Goal: Information Seeking & Learning: Learn about a topic

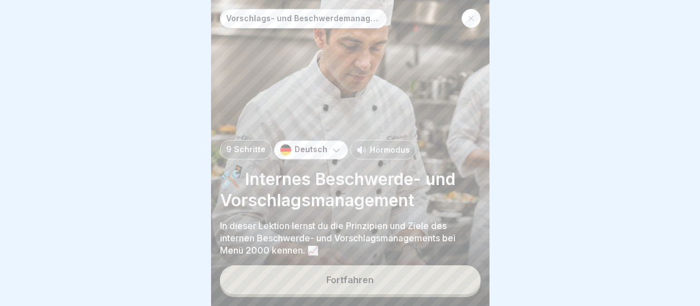
scroll to position [8, 0]
click at [352, 277] on div "Fortfahren" at bounding box center [349, 279] width 47 height 10
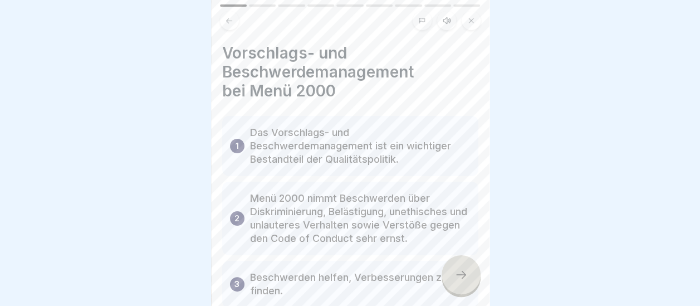
click at [458, 269] on icon at bounding box center [460, 274] width 13 height 13
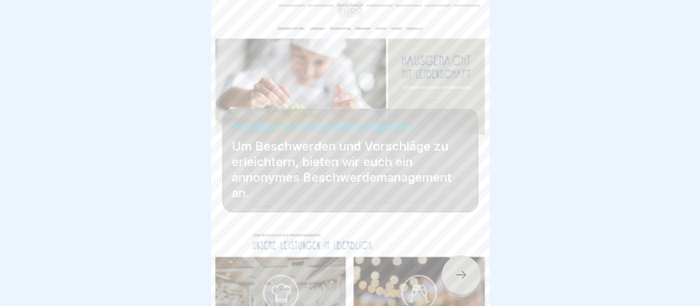
click at [458, 269] on icon at bounding box center [460, 274] width 13 height 13
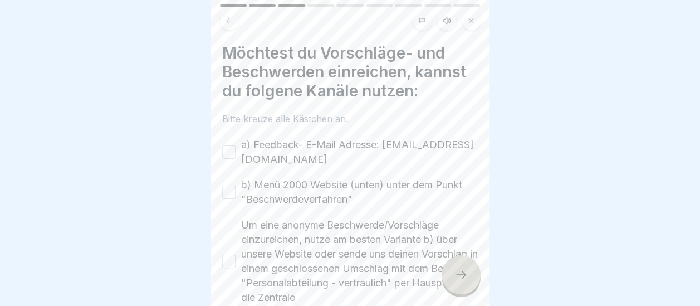
click at [229, 145] on button "a) Feedback- E-Mail Adresse: [EMAIL_ADDRESS][DOMAIN_NAME]" at bounding box center [228, 151] width 13 height 13
click at [230, 185] on button "b) Menü 2000 Website (unten) unter dem Punkt "Beschwerdeverfahren"" at bounding box center [228, 191] width 13 height 13
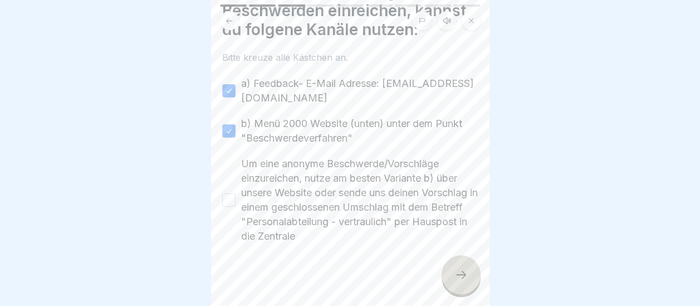
scroll to position [66, 0]
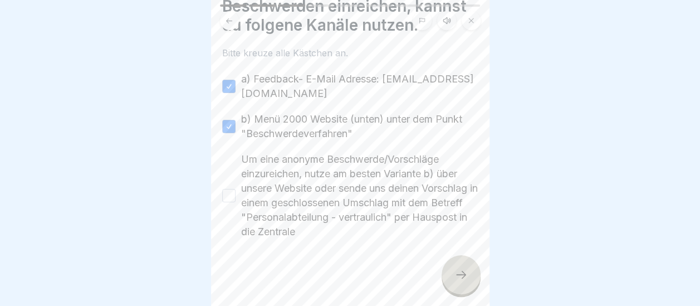
drag, startPoint x: 228, startPoint y: 188, endPoint x: 268, endPoint y: 210, distance: 46.1
click at [228, 189] on button "Um eine anonyme Beschwerde/Vorschläge einzureichen, nutze am besten Variante b)…" at bounding box center [228, 195] width 13 height 13
click at [463, 273] on icon at bounding box center [460, 274] width 13 height 13
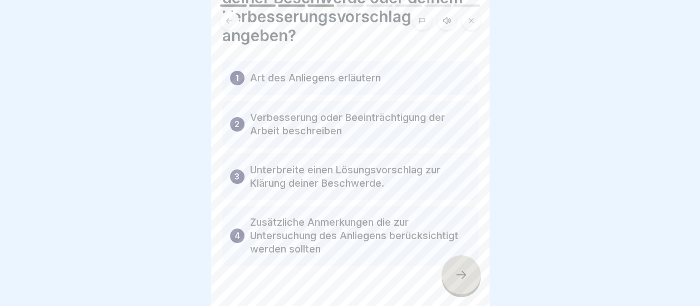
scroll to position [101, 0]
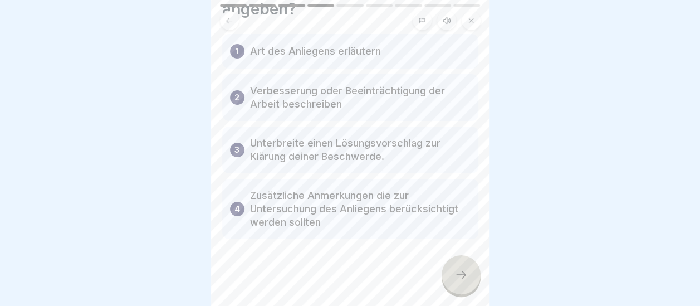
click at [459, 278] on icon at bounding box center [460, 274] width 13 height 13
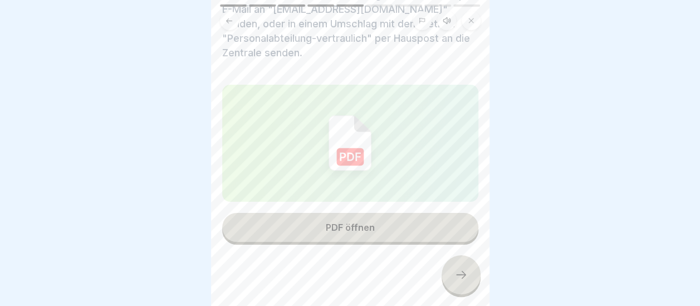
scroll to position [168, 0]
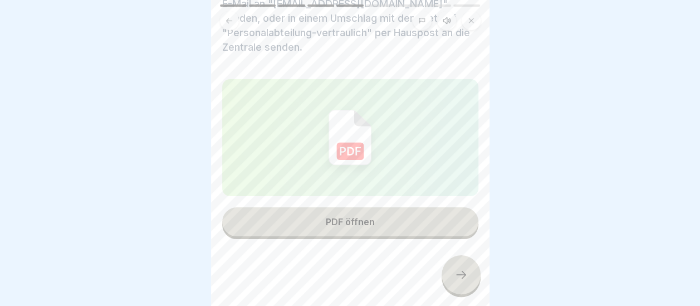
click at [460, 278] on icon at bounding box center [460, 274] width 13 height 13
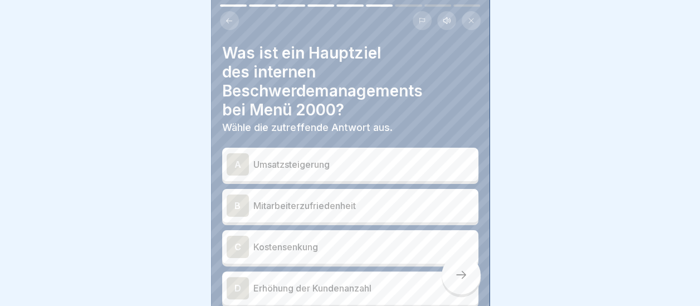
click at [240, 197] on div "B" at bounding box center [238, 205] width 22 height 22
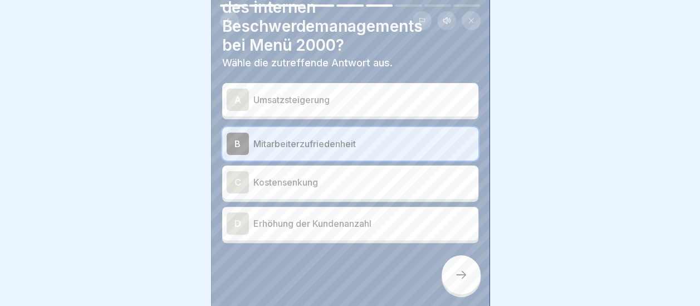
scroll to position [68, 0]
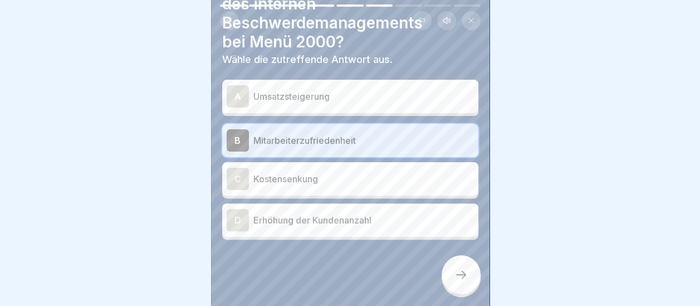
click at [458, 273] on icon at bounding box center [460, 274] width 13 height 13
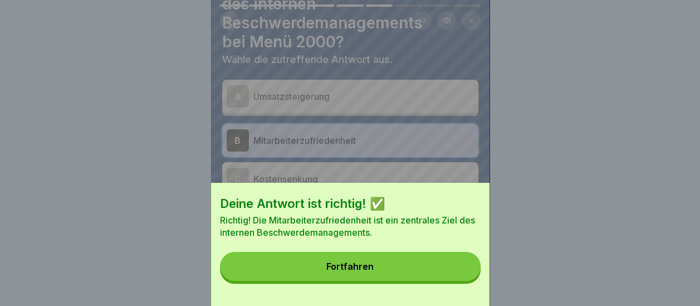
click at [455, 276] on button "Fortfahren" at bounding box center [350, 266] width 261 height 29
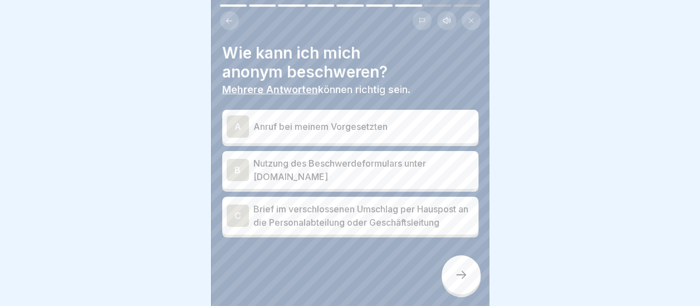
click at [239, 164] on div "B" at bounding box center [238, 170] width 22 height 22
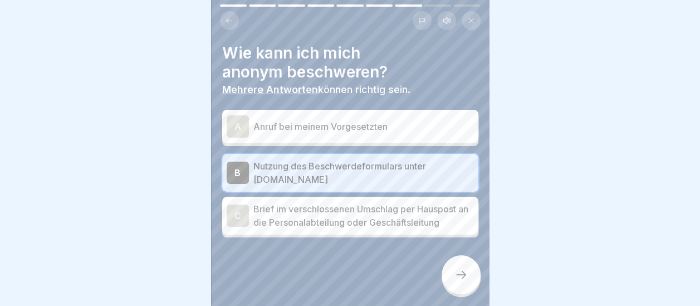
click at [463, 271] on icon at bounding box center [460, 274] width 13 height 13
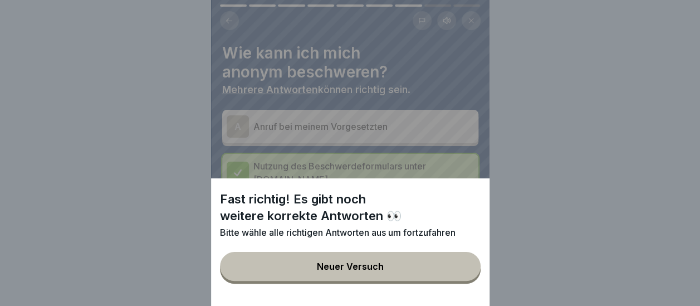
click at [351, 271] on button "Neuer Versuch" at bounding box center [350, 266] width 261 height 29
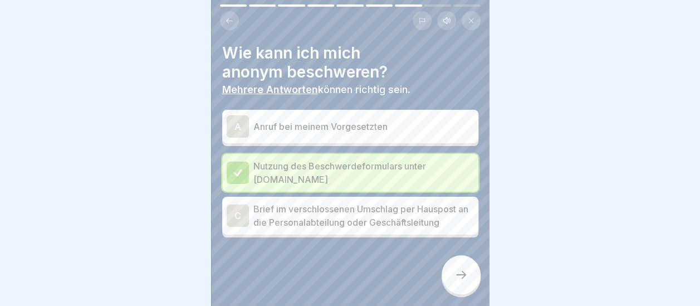
click at [242, 209] on div "C" at bounding box center [238, 215] width 22 height 22
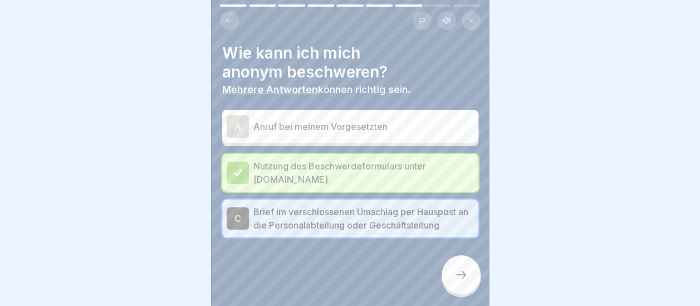
click at [242, 117] on div "A" at bounding box center [238, 126] width 22 height 22
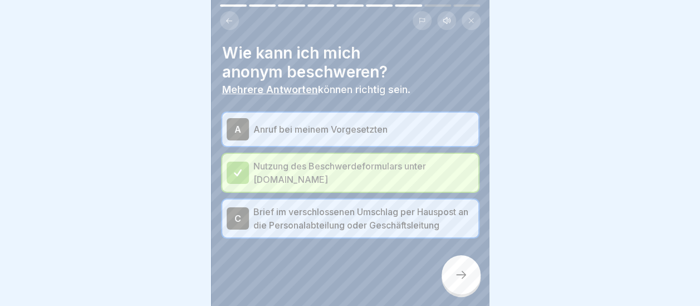
click at [242, 118] on div "A" at bounding box center [238, 129] width 22 height 22
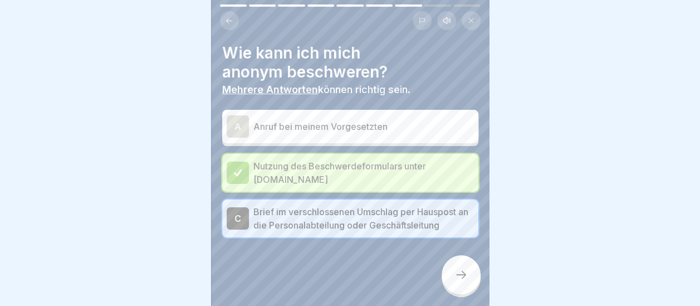
click at [453, 272] on div at bounding box center [460, 274] width 39 height 39
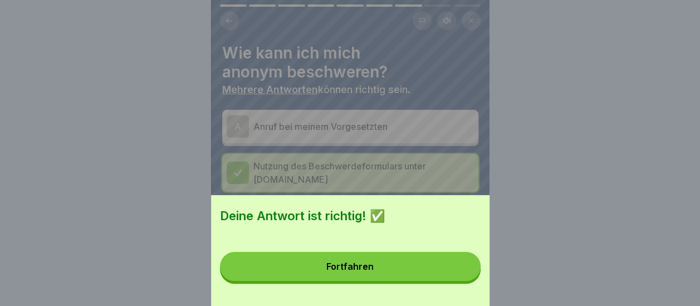
click at [394, 272] on button "Fortfahren" at bounding box center [350, 266] width 261 height 29
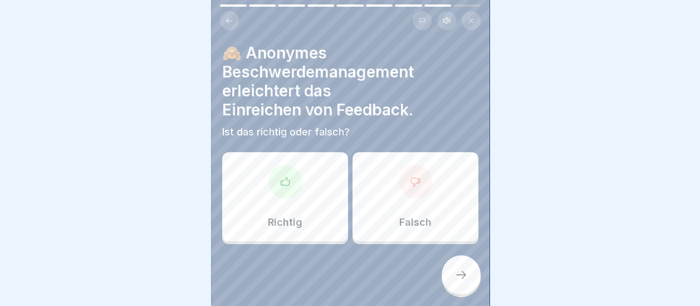
click at [295, 192] on div "Richtig" at bounding box center [285, 196] width 126 height 89
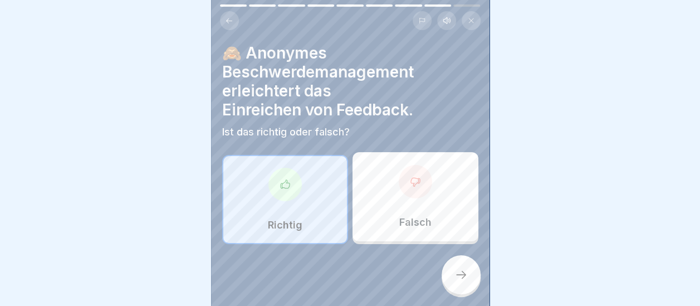
click at [464, 273] on icon at bounding box center [460, 274] width 13 height 13
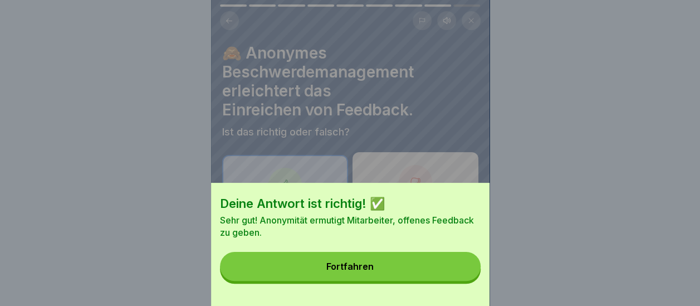
click at [400, 281] on button "Fortfahren" at bounding box center [350, 266] width 261 height 29
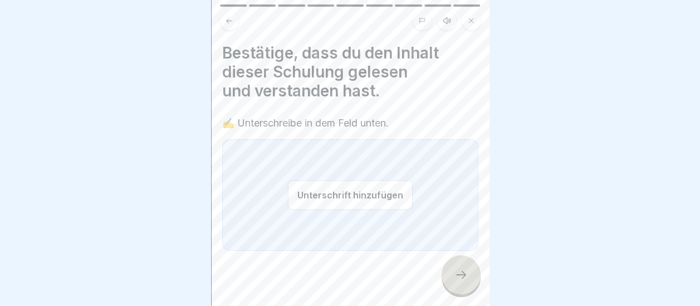
click at [365, 187] on button "Unterschrift hinzufügen" at bounding box center [350, 195] width 125 height 30
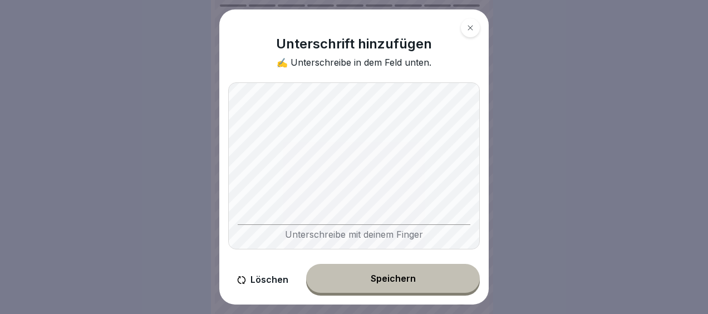
click at [402, 268] on button "Speichern" at bounding box center [393, 278] width 174 height 29
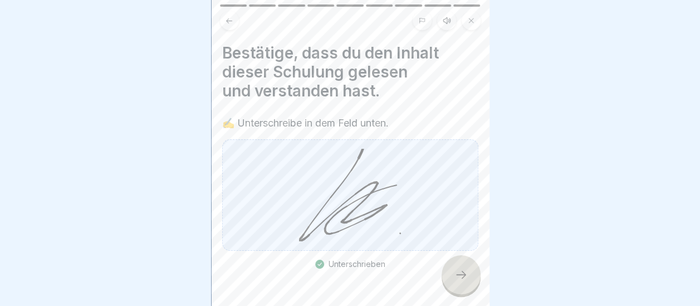
click at [452, 284] on div at bounding box center [460, 274] width 39 height 39
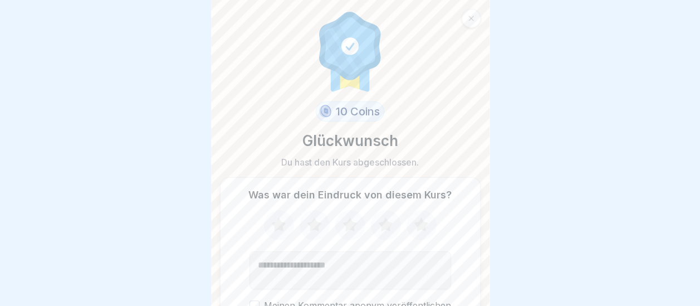
click at [380, 226] on icon at bounding box center [385, 224] width 14 height 14
click at [349, 262] on textarea "Kommentar (optional)" at bounding box center [350, 270] width 202 height 38
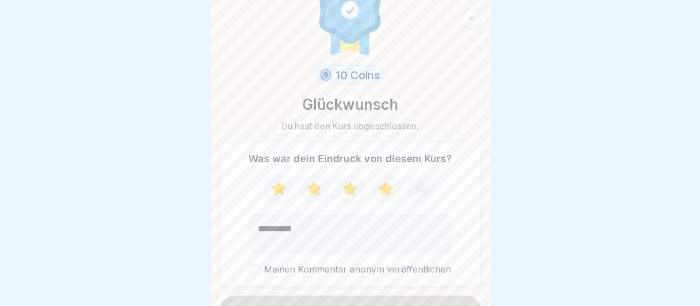
scroll to position [57, 0]
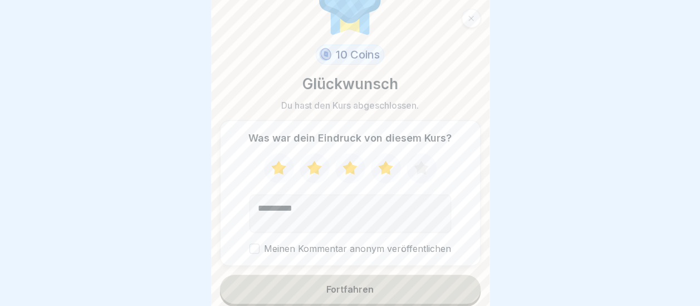
type textarea "*********"
click at [253, 247] on button "Meinen Kommentar anonym veröffentlichen" at bounding box center [254, 248] width 10 height 10
click at [297, 292] on button "Fortfahren" at bounding box center [350, 288] width 261 height 29
click at [335, 285] on div "Fortfahren" at bounding box center [349, 289] width 47 height 10
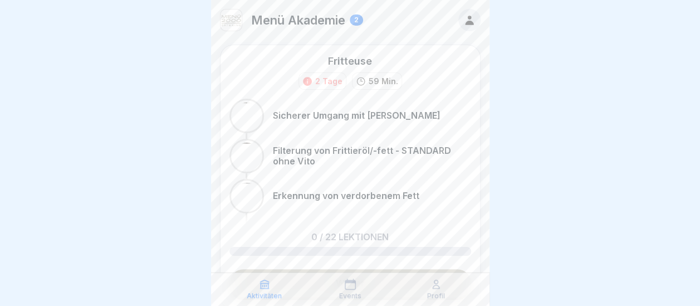
scroll to position [56, 0]
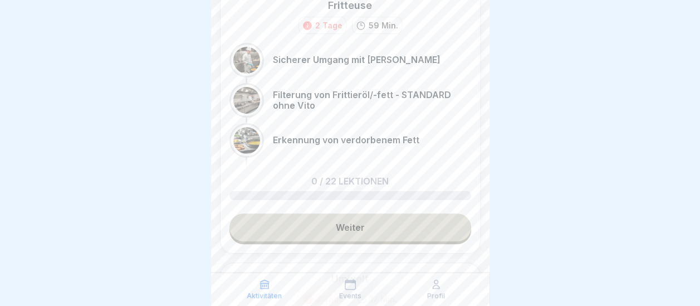
click at [374, 227] on link "Weiter" at bounding box center [350, 227] width 242 height 28
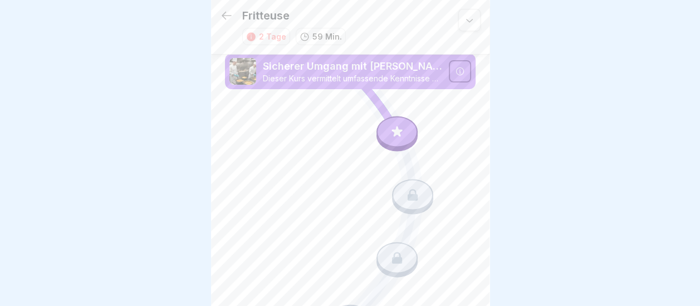
click at [455, 71] on icon at bounding box center [459, 71] width 9 height 9
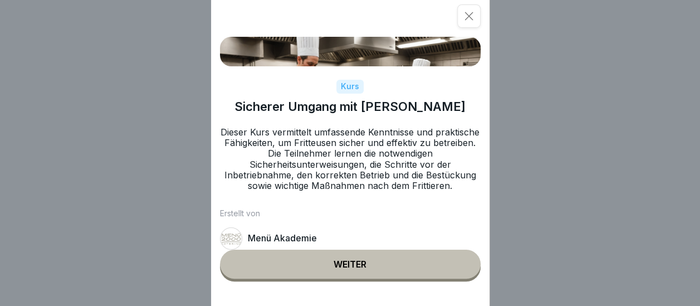
click at [361, 269] on div "Weiter" at bounding box center [349, 264] width 33 height 10
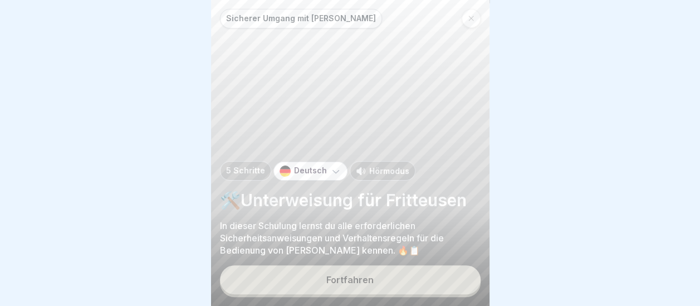
click at [364, 284] on div "Fortfahren" at bounding box center [349, 279] width 47 height 10
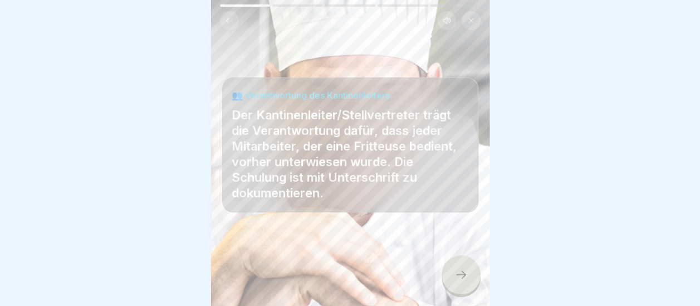
click at [455, 277] on icon at bounding box center [460, 274] width 13 height 13
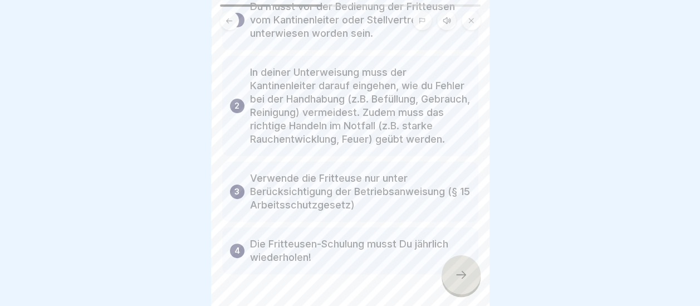
scroll to position [155, 0]
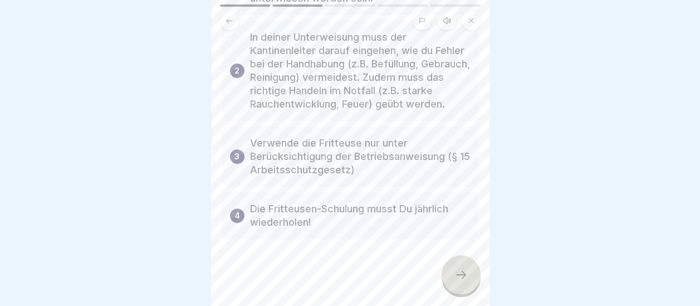
click at [463, 273] on icon at bounding box center [460, 274] width 13 height 13
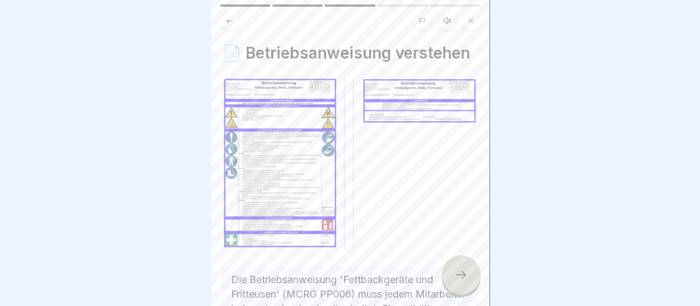
click at [463, 273] on icon at bounding box center [460, 274] width 13 height 13
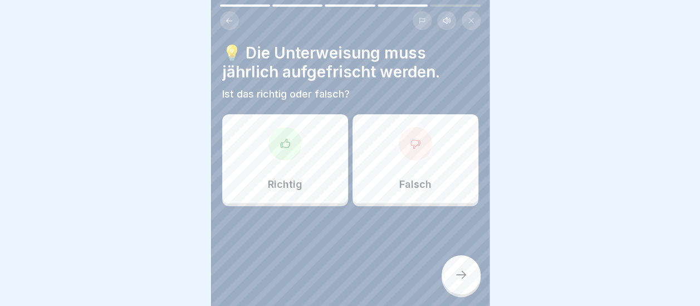
click at [303, 156] on div "Richtig" at bounding box center [285, 158] width 126 height 89
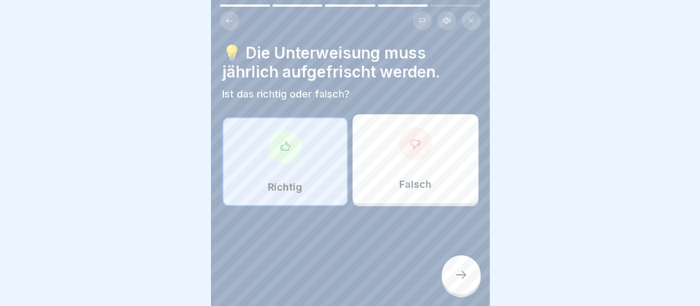
click at [455, 269] on icon at bounding box center [460, 274] width 13 height 13
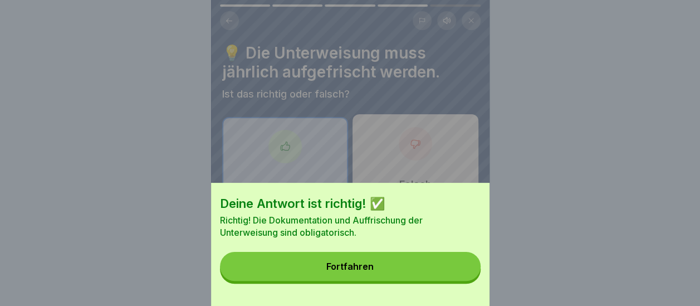
click at [402, 268] on button "Fortfahren" at bounding box center [350, 266] width 261 height 29
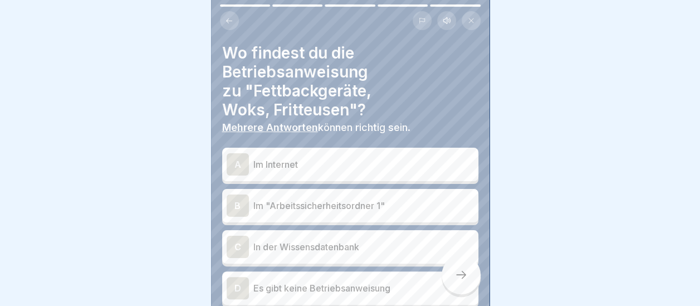
scroll to position [56, 0]
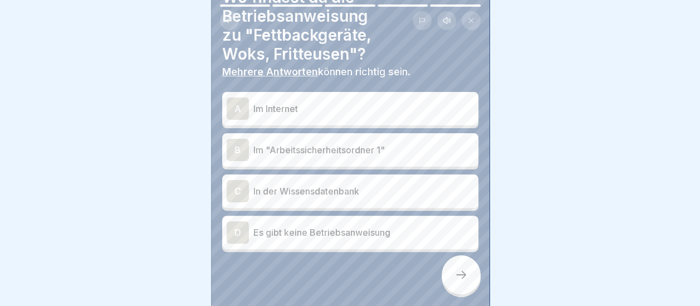
click at [238, 141] on div "B" at bounding box center [238, 150] width 22 height 22
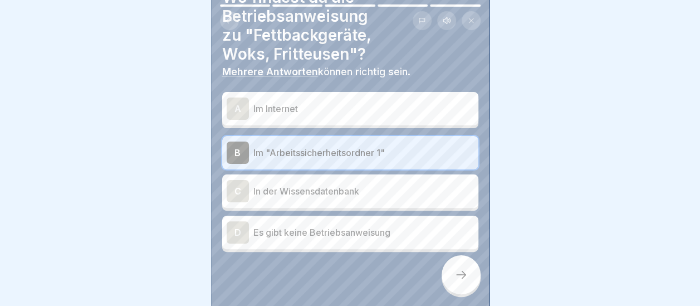
click at [239, 182] on div "C" at bounding box center [238, 191] width 22 height 22
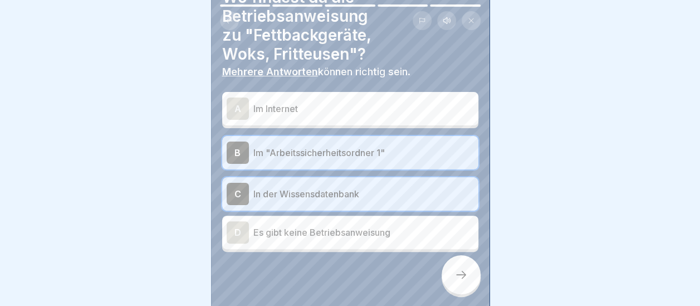
click at [455, 269] on icon at bounding box center [460, 274] width 13 height 13
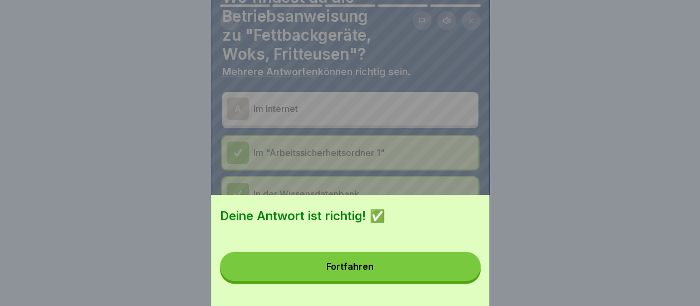
click at [369, 269] on button "Fortfahren" at bounding box center [350, 266] width 261 height 29
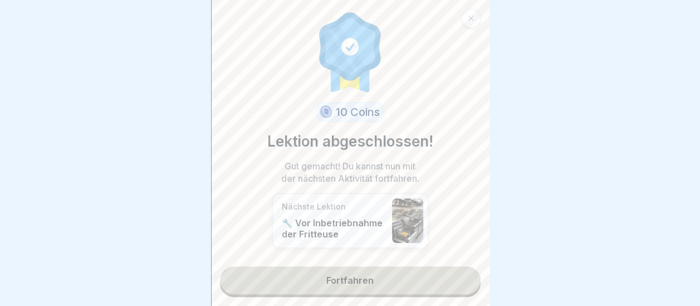
click at [365, 271] on link "Fortfahren" at bounding box center [350, 280] width 261 height 28
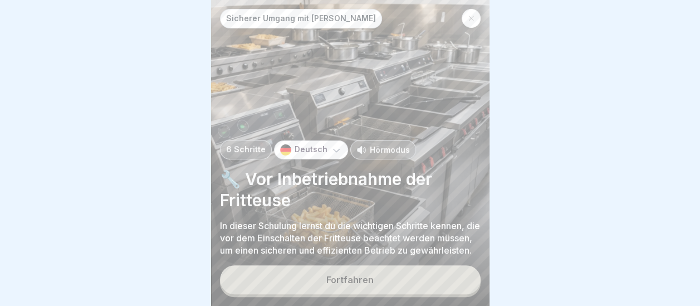
click at [366, 277] on div "Fortfahren" at bounding box center [349, 279] width 47 height 10
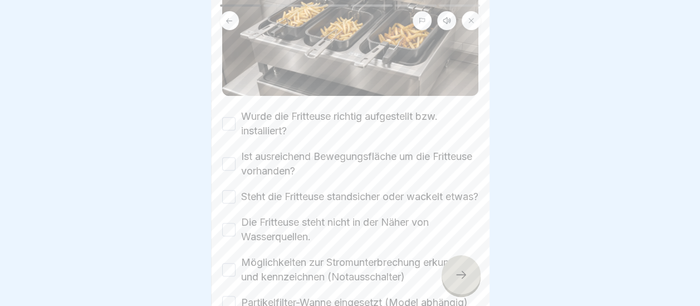
scroll to position [167, 0]
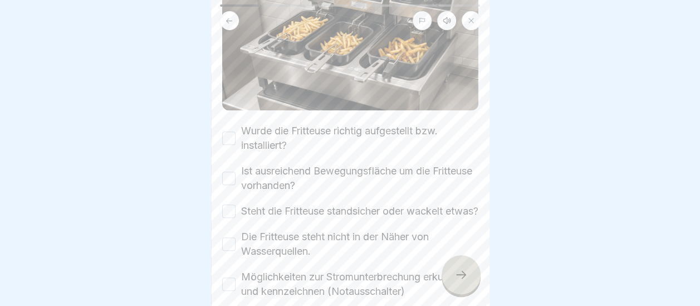
click at [227, 131] on button "Wurde die Fritteuse richtig aufgestellt bzw. installiert?" at bounding box center [228, 137] width 13 height 13
click at [232, 171] on button "Ist ausreichend Bewegungsfläche um die Fritteuse vorhanden?" at bounding box center [228, 177] width 13 height 13
click at [233, 205] on button "Steht die Fritteuse standsicher oder wackelt etwas?" at bounding box center [228, 210] width 13 height 13
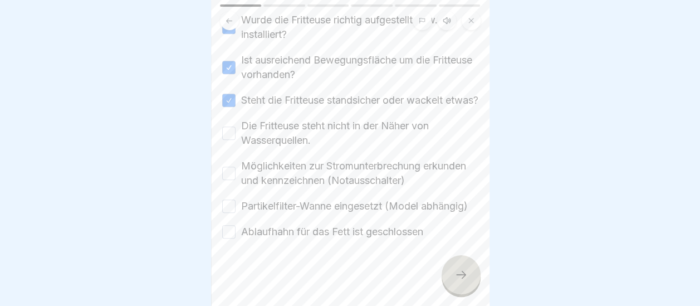
scroll to position [278, 0]
click at [233, 174] on button "Möglichkeiten zur Stromunterbrechung erkunden und kennzeichnen (Notausschalter)" at bounding box center [228, 172] width 13 height 13
click at [232, 209] on button "Partikelfilter-Wanne eingesetzt (Model abhängig)" at bounding box center [228, 205] width 13 height 13
click at [232, 238] on button "Ablaufhahn für das Fett ist geschlossen" at bounding box center [228, 231] width 13 height 13
drag, startPoint x: 462, startPoint y: 269, endPoint x: 455, endPoint y: 265, distance: 8.0
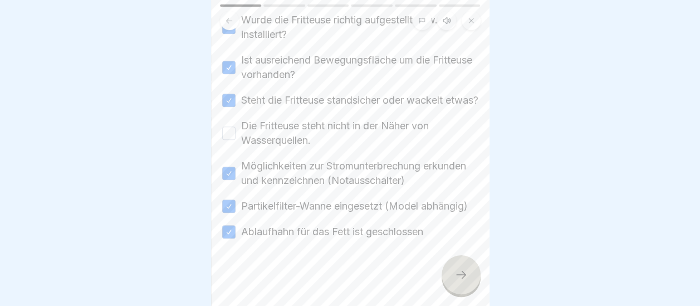
click at [455, 265] on div at bounding box center [460, 274] width 39 height 39
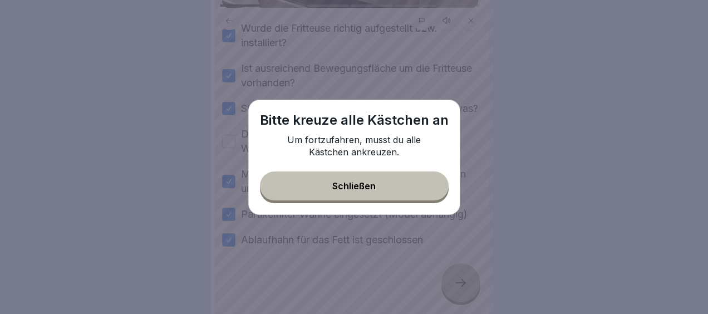
drag, startPoint x: 346, startPoint y: 194, endPoint x: 324, endPoint y: 164, distance: 37.0
click at [346, 190] on button "Schließen" at bounding box center [354, 185] width 189 height 29
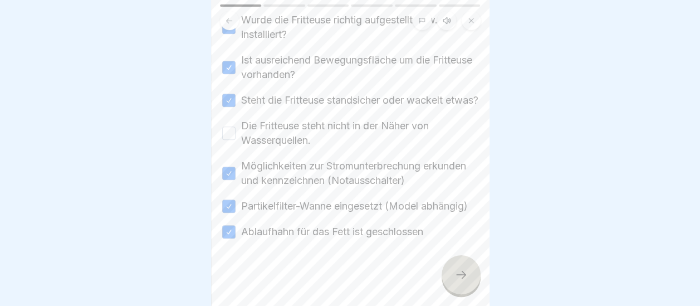
drag, startPoint x: 228, startPoint y: 140, endPoint x: 238, endPoint y: 140, distance: 10.0
click at [228, 140] on button "Die Fritteuse steht nicht in der Näher von Wasserquellen." at bounding box center [228, 132] width 13 height 13
click at [466, 272] on div at bounding box center [460, 274] width 39 height 39
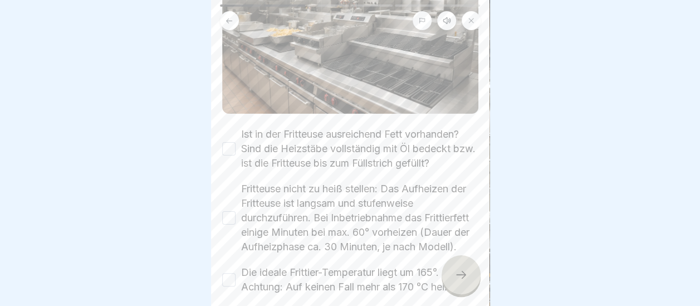
scroll to position [178, 0]
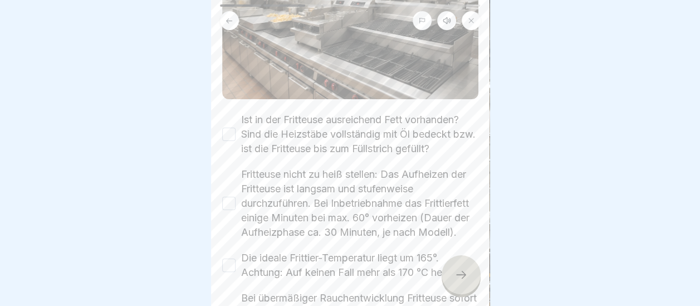
click at [228, 127] on button "Ist in der Fritteuse ausreichend Fett vorhanden? Sind die Heizstäbe vollständig…" at bounding box center [228, 133] width 13 height 13
click at [228, 197] on button "Fritteuse nicht zu heiß stellen: Das Aufheizen der Fritteuse ist langsam und st…" at bounding box center [228, 203] width 13 height 13
click at [236, 267] on div "Die ideale Frittier-Temperatur liegt um 165°. Achtung: Auf keinen Fall mehr als…" at bounding box center [350, 265] width 256 height 29
click at [462, 270] on icon at bounding box center [460, 274] width 13 height 13
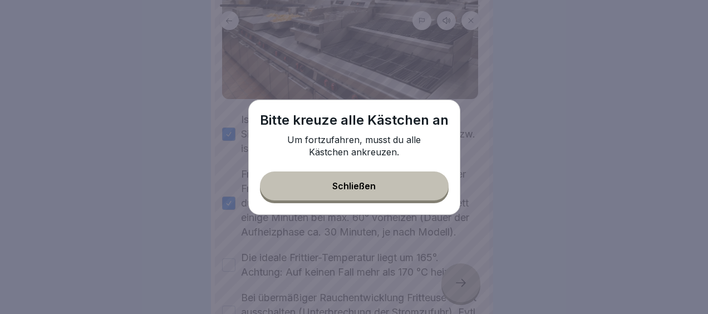
drag, startPoint x: 335, startPoint y: 191, endPoint x: 377, endPoint y: 184, distance: 42.8
click at [336, 190] on button "Schließen" at bounding box center [354, 185] width 189 height 29
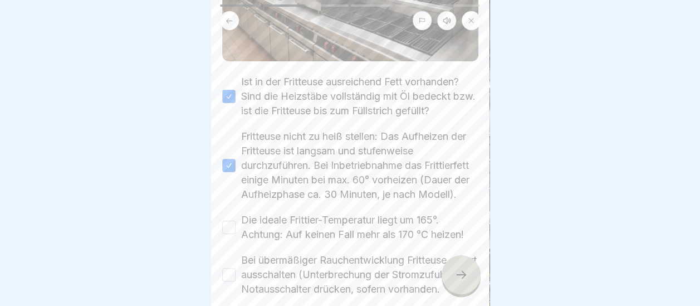
scroll to position [234, 0]
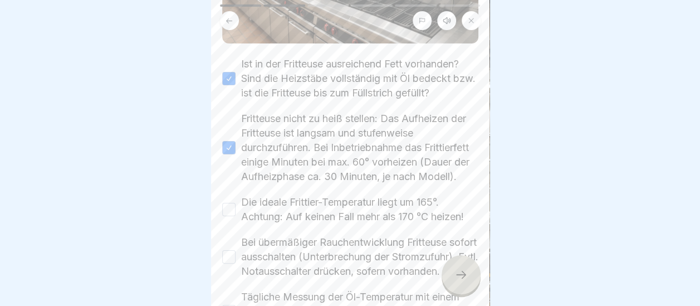
drag, startPoint x: 228, startPoint y: 225, endPoint x: 230, endPoint y: 252, distance: 26.8
click at [229, 216] on button "Die ideale Frittier-Temperatur liegt um 165°. Achtung: Auf keinen Fall mehr als…" at bounding box center [228, 209] width 13 height 13
click at [230, 263] on button "Bei übermäßiger Rauchentwicklung Fritteuse sofort ausschalten (Unterbrechung de…" at bounding box center [228, 256] width 13 height 13
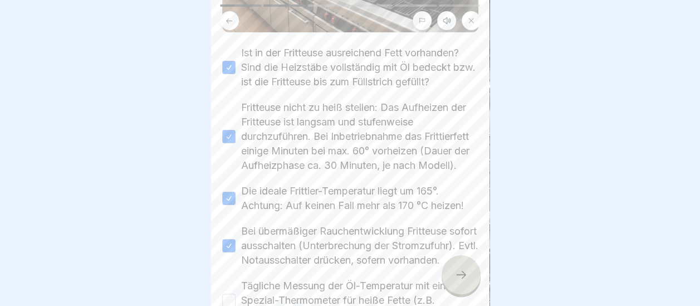
scroll to position [256, 0]
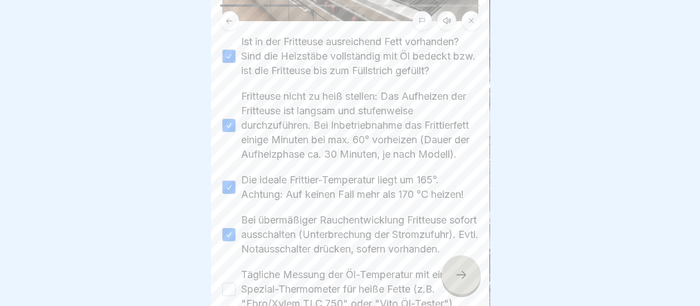
click at [463, 278] on icon at bounding box center [460, 274] width 13 height 13
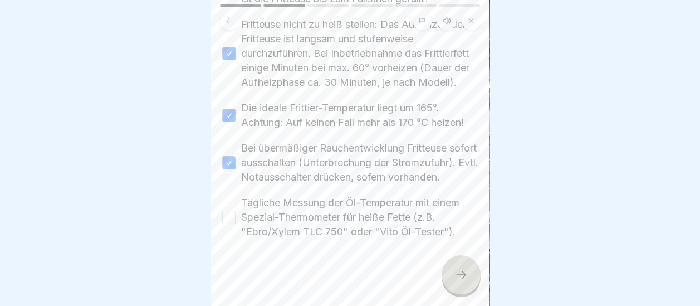
scroll to position [366, 0]
drag, startPoint x: 227, startPoint y: 215, endPoint x: 295, endPoint y: 228, distance: 69.0
click at [233, 217] on button "Tägliche Messung der Öl-Temperatur mit einem Spezial-Thermometer für heiße Fett…" at bounding box center [228, 216] width 13 height 13
click at [451, 275] on div at bounding box center [460, 274] width 39 height 39
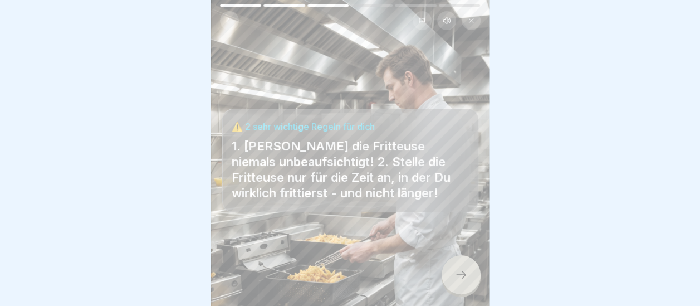
click at [462, 281] on icon at bounding box center [460, 274] width 13 height 13
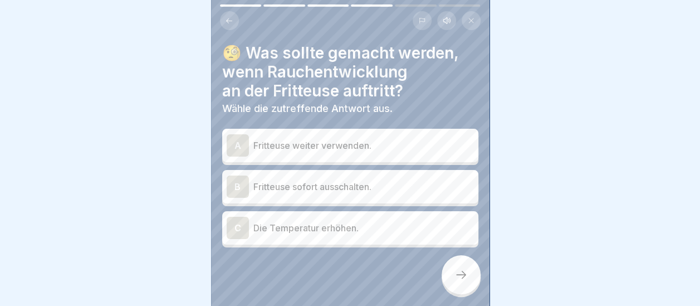
click at [235, 182] on div "B" at bounding box center [238, 186] width 22 height 22
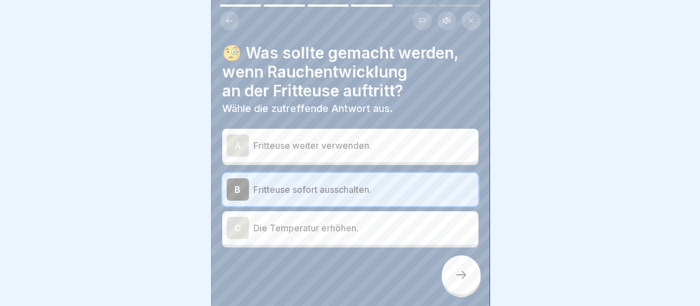
click at [463, 281] on icon at bounding box center [460, 274] width 13 height 13
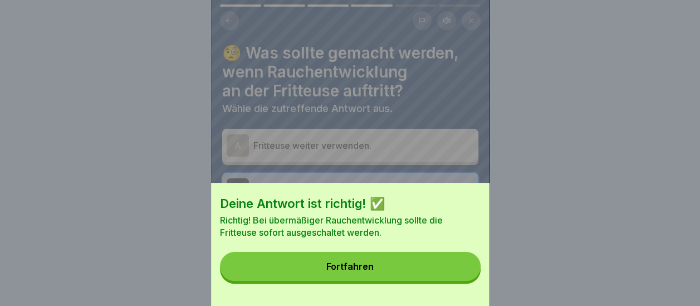
click at [369, 271] on div "Fortfahren" at bounding box center [349, 266] width 47 height 10
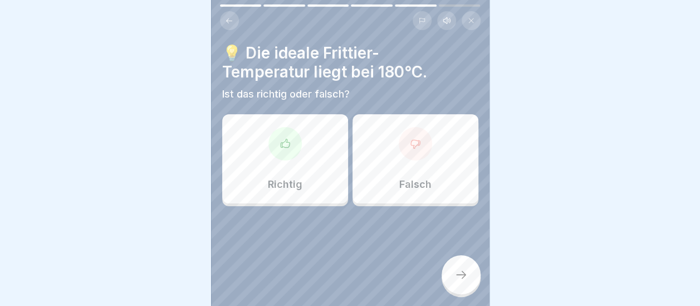
click at [420, 164] on div "Falsch" at bounding box center [415, 158] width 126 height 89
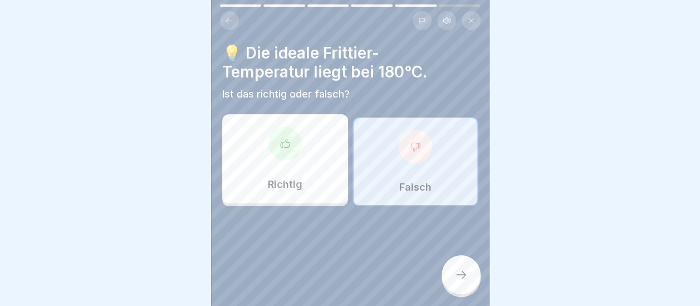
click at [457, 279] on icon at bounding box center [460, 274] width 13 height 13
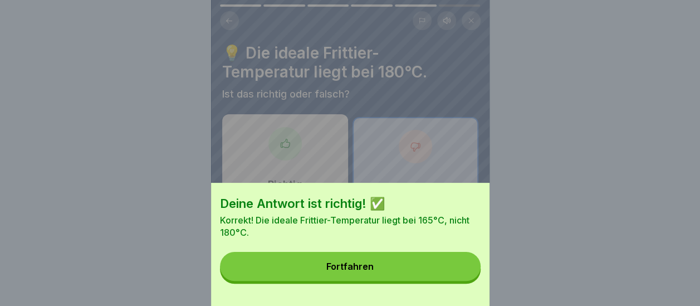
click at [395, 279] on button "Fortfahren" at bounding box center [350, 266] width 261 height 29
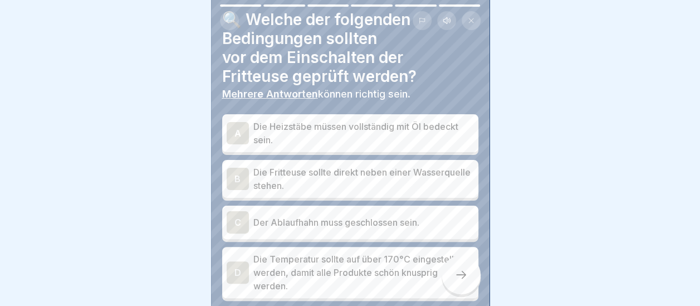
scroll to position [95, 0]
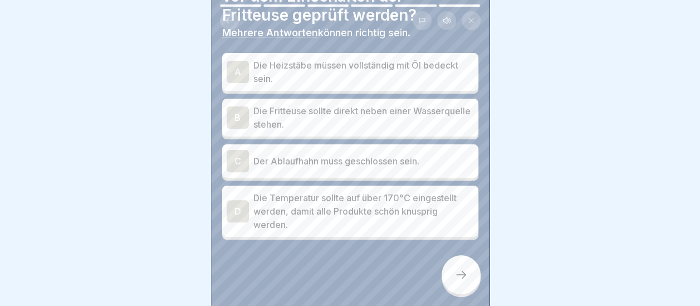
click at [234, 73] on div "A" at bounding box center [238, 72] width 22 height 22
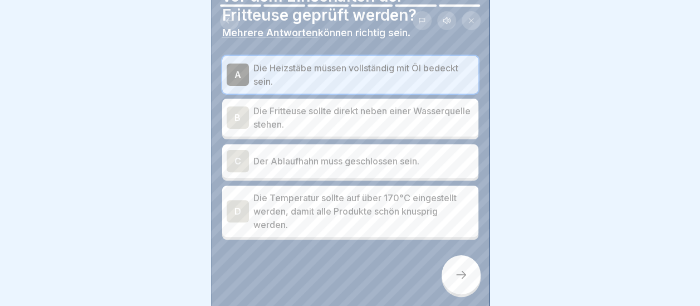
click at [236, 120] on div "B" at bounding box center [238, 117] width 22 height 22
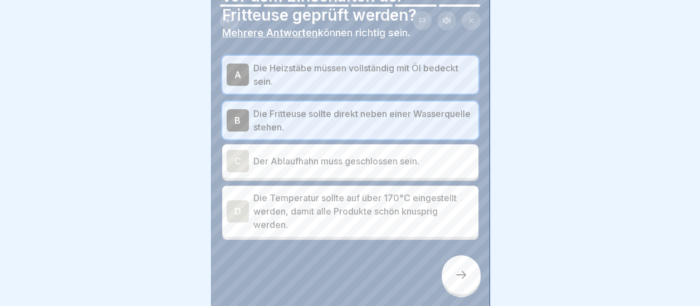
click at [236, 159] on div "C" at bounding box center [238, 161] width 22 height 22
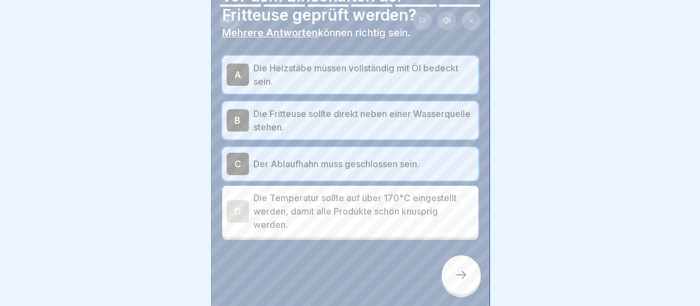
click at [241, 210] on div "D" at bounding box center [238, 211] width 22 height 22
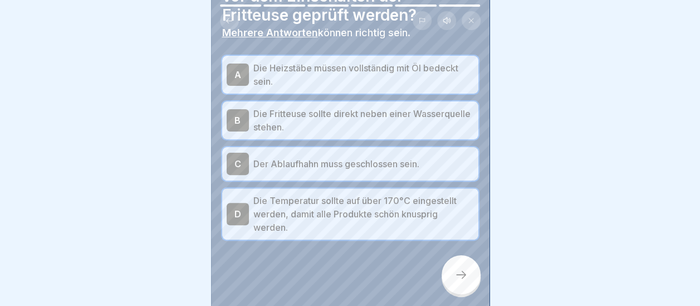
click at [468, 276] on div at bounding box center [460, 274] width 39 height 39
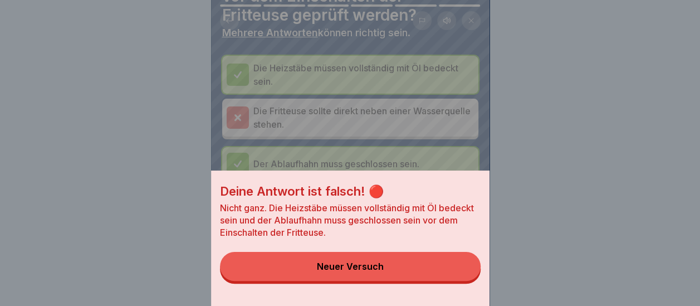
click at [375, 281] on button "Neuer Versuch" at bounding box center [350, 266] width 261 height 29
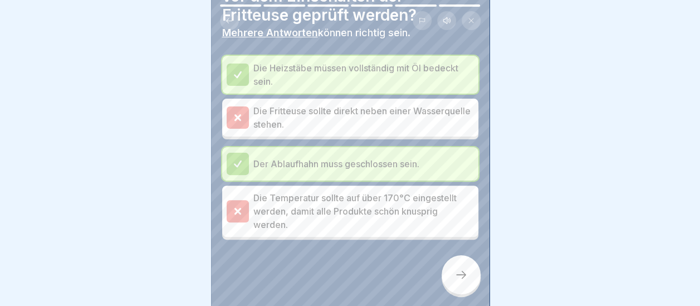
click at [242, 116] on icon at bounding box center [238, 117] width 10 height 10
click at [457, 279] on icon at bounding box center [460, 274] width 13 height 13
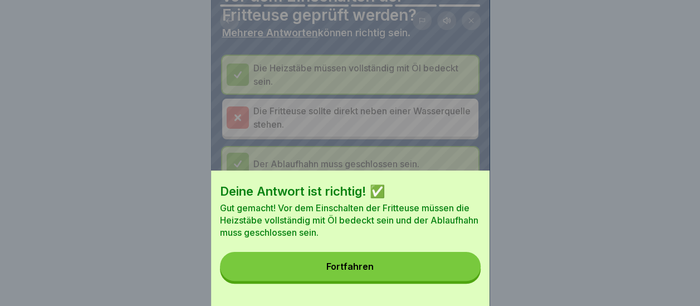
click at [424, 277] on button "Fortfahren" at bounding box center [350, 266] width 261 height 29
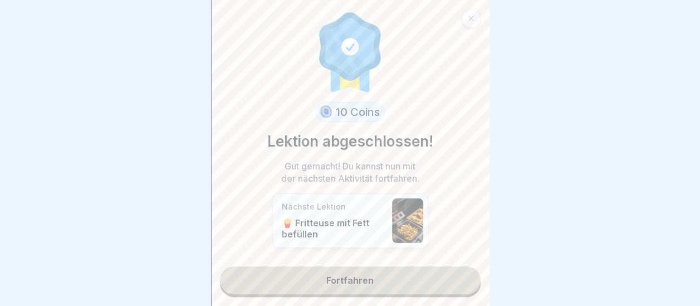
click at [364, 276] on link "Fortfahren" at bounding box center [350, 280] width 261 height 28
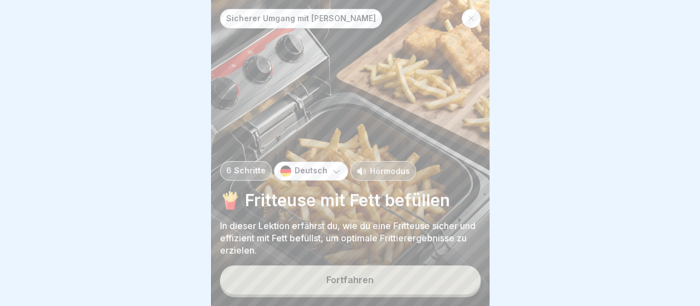
scroll to position [8, 0]
click at [363, 277] on div "Fortfahren" at bounding box center [349, 279] width 47 height 10
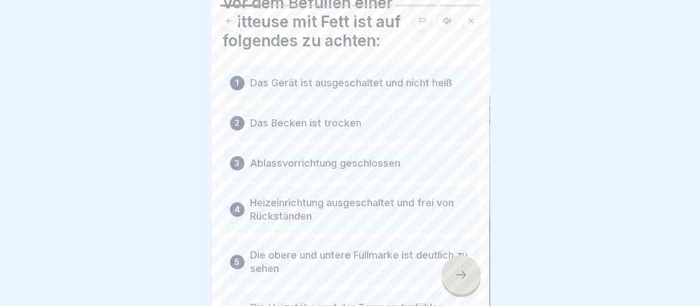
scroll to position [167, 0]
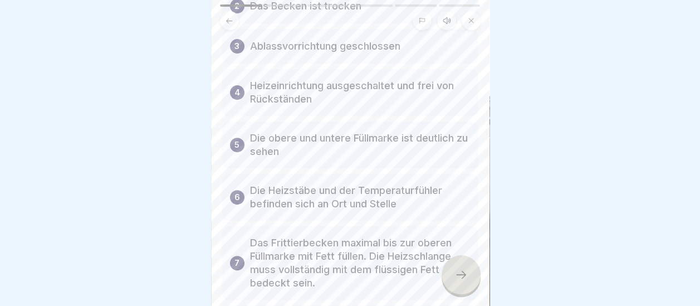
click at [458, 271] on icon at bounding box center [460, 274] width 13 height 13
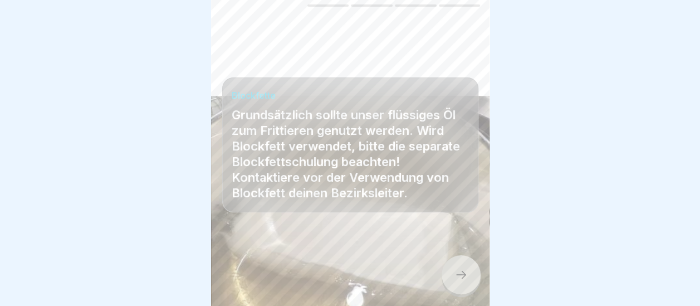
click at [463, 277] on icon at bounding box center [460, 274] width 13 height 13
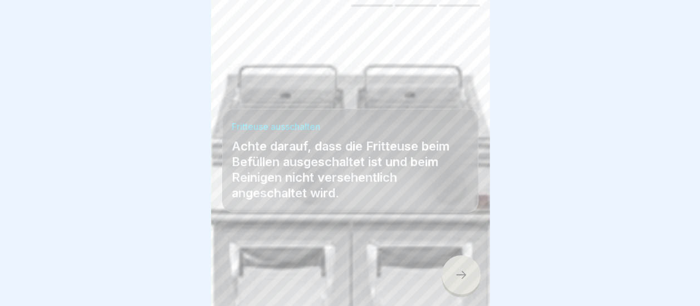
click at [468, 278] on div at bounding box center [460, 274] width 39 height 39
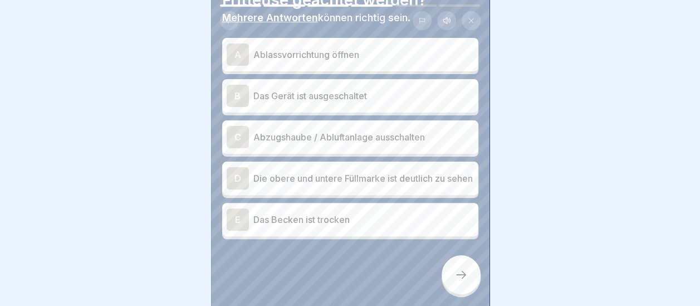
scroll to position [95, 0]
click at [248, 87] on div "B" at bounding box center [238, 96] width 22 height 22
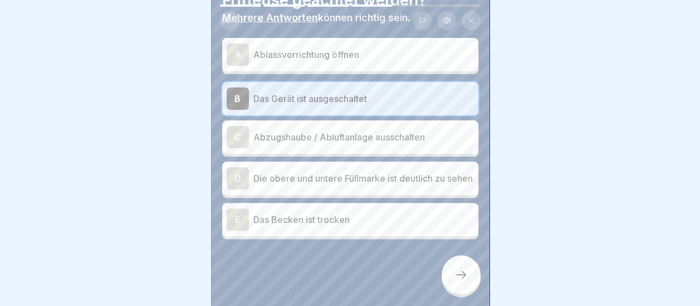
click at [244, 167] on div "D" at bounding box center [238, 178] width 22 height 22
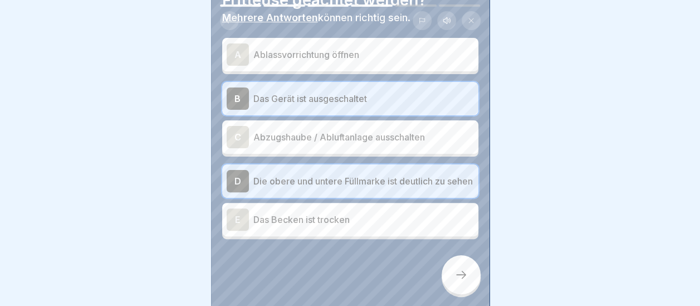
click at [241, 213] on div "E" at bounding box center [238, 219] width 22 height 22
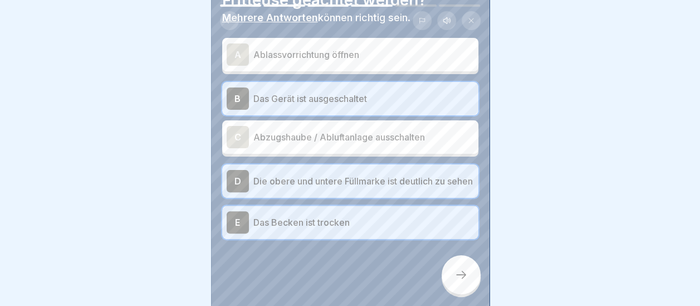
click at [457, 275] on icon at bounding box center [460, 274] width 13 height 13
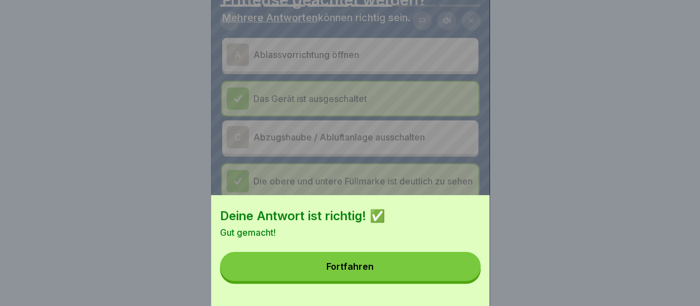
click at [422, 274] on button "Fortfahren" at bounding box center [350, 266] width 261 height 29
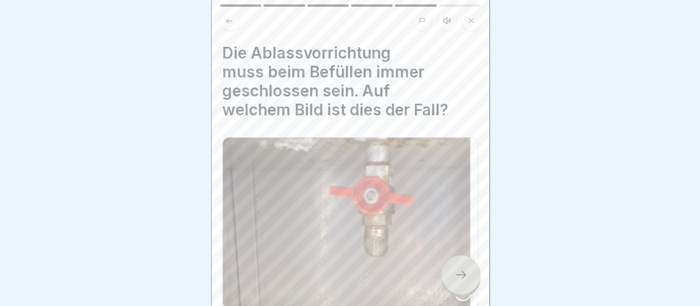
click at [457, 277] on icon at bounding box center [460, 274] width 13 height 13
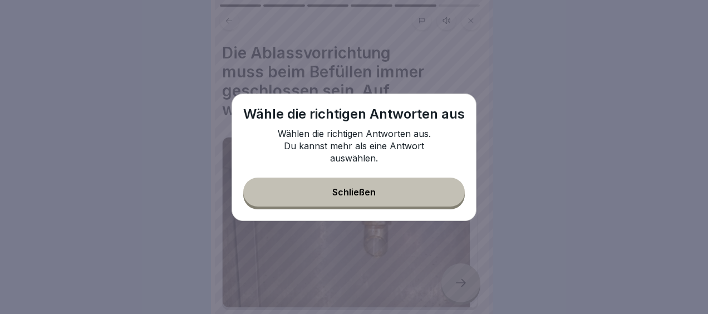
drag, startPoint x: 422, startPoint y: 184, endPoint x: 436, endPoint y: 176, distance: 16.0
click at [423, 184] on button "Schließen" at bounding box center [354, 192] width 222 height 29
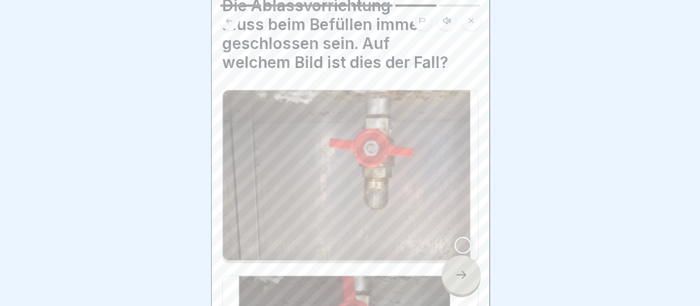
scroll to position [31, 0]
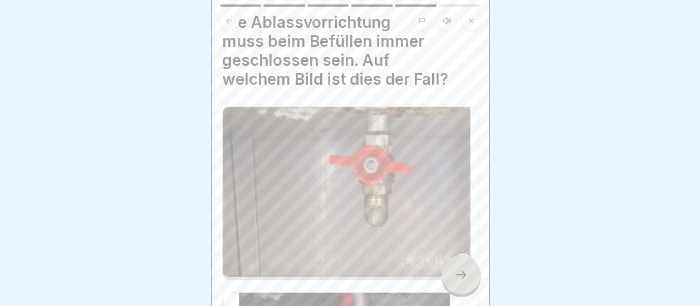
click at [456, 254] on div at bounding box center [462, 261] width 17 height 17
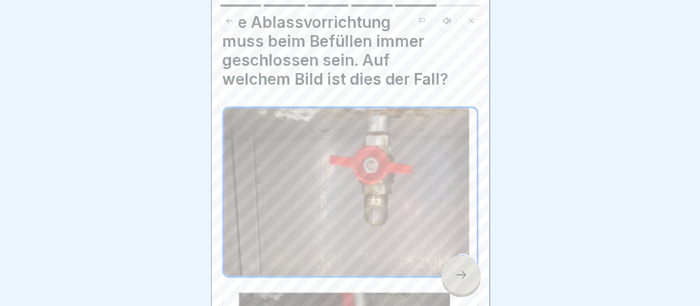
click at [463, 281] on icon at bounding box center [460, 274] width 13 height 13
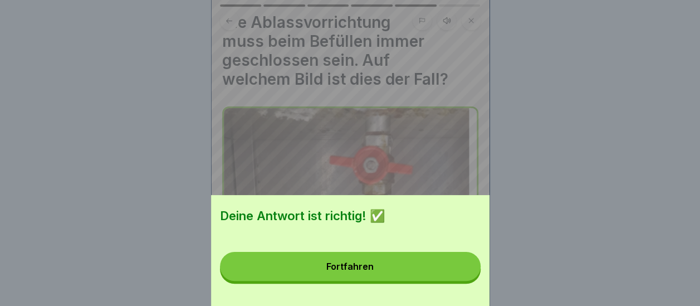
click at [448, 276] on button "Fortfahren" at bounding box center [350, 266] width 261 height 29
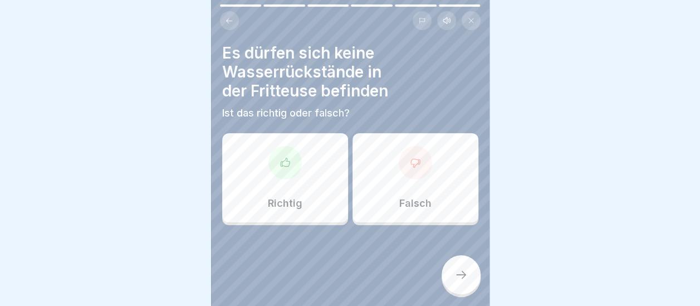
click at [304, 147] on div "Richtig" at bounding box center [285, 177] width 126 height 89
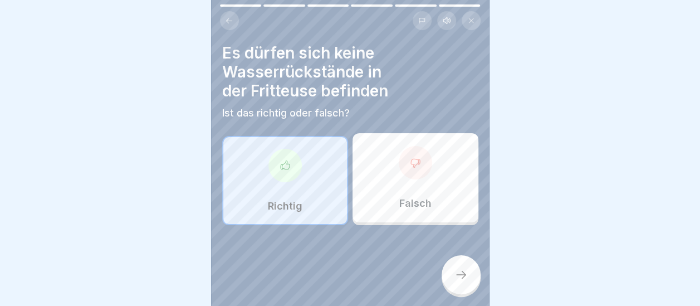
click at [451, 279] on div at bounding box center [460, 274] width 39 height 39
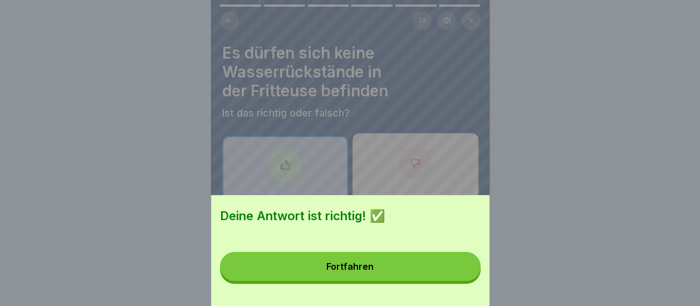
click at [451, 279] on button "Fortfahren" at bounding box center [350, 266] width 261 height 29
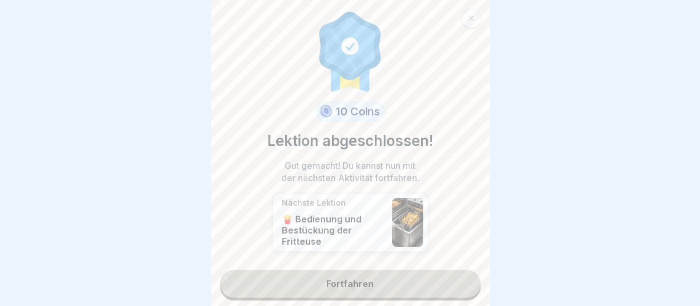
click at [374, 281] on link "Fortfahren" at bounding box center [350, 283] width 261 height 28
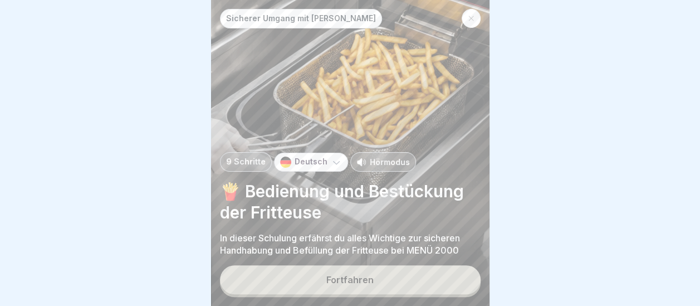
scroll to position [8, 0]
click at [376, 278] on button "Fortfahren" at bounding box center [350, 279] width 261 height 29
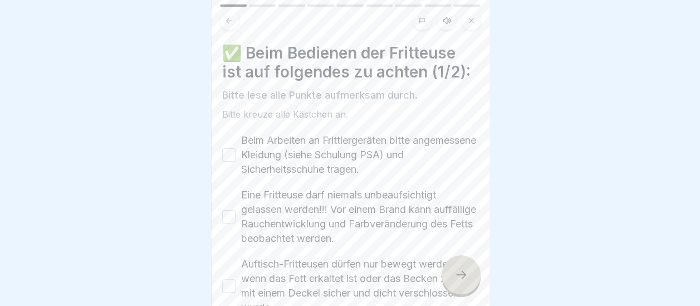
click at [229, 148] on button "Beim Arbeiten an Frittiergeräten bitte angemessene Kleidung (siehe Schulung PSA…" at bounding box center [228, 154] width 13 height 13
drag, startPoint x: 230, startPoint y: 205, endPoint x: 285, endPoint y: 187, distance: 57.9
click at [229, 210] on button "Eine Fritteuse darf niemals unbeaufsichtigt gelassen werden!!! Vor einem Brand …" at bounding box center [228, 216] width 13 height 13
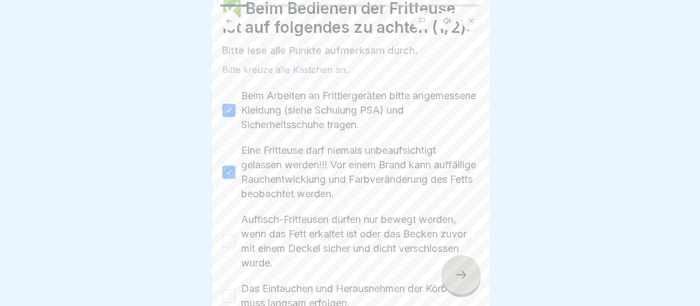
scroll to position [111, 0]
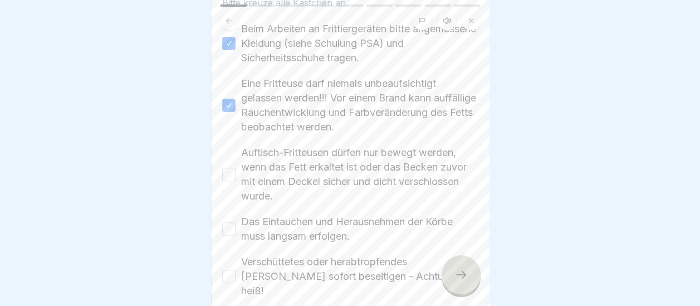
click at [225, 168] on button "Auftisch-Fritteusen dürfen nur bewegt werden, wenn das Fett erkaltet ist oder d…" at bounding box center [228, 174] width 13 height 13
click at [227, 222] on button "Das Eintauchen und Herausnehmen der Körbe muss langsam erfolgen." at bounding box center [228, 228] width 13 height 13
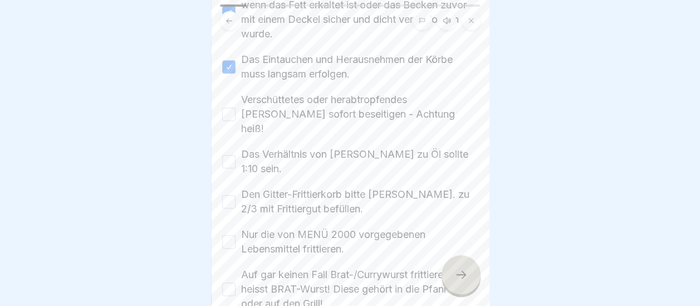
scroll to position [278, 0]
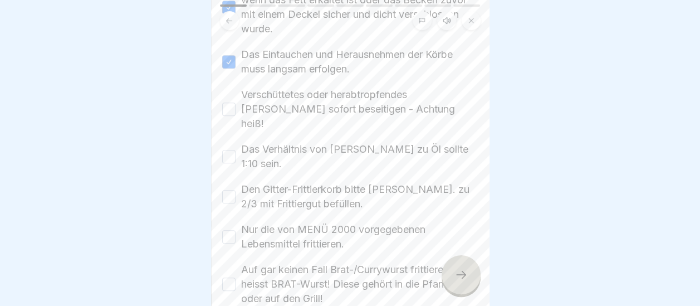
click at [232, 102] on button "Verschüttetes oder herabtropfendes [PERSON_NAME] sofort beseitigen - Achtung he…" at bounding box center [228, 108] width 13 height 13
click at [228, 150] on button "Das Verhältnis von [PERSON_NAME] zu Öl sollte 1:10 sein." at bounding box center [228, 156] width 13 height 13
click at [228, 190] on button "Den Gitter-Frittierkorb bitte [PERSON_NAME]. zu 2/3 mit Frittiergut befüllen." at bounding box center [228, 196] width 13 height 13
click at [228, 230] on button "Nur die von MENÜ 2000 vorgegebenen Lebensmittel frittieren." at bounding box center [228, 236] width 13 height 13
click at [234, 262] on div "Auf gar keinen Fall Brat-/Currywurst frittieren! Es heisst BRAT-Wurst! Diese ge…" at bounding box center [350, 283] width 256 height 43
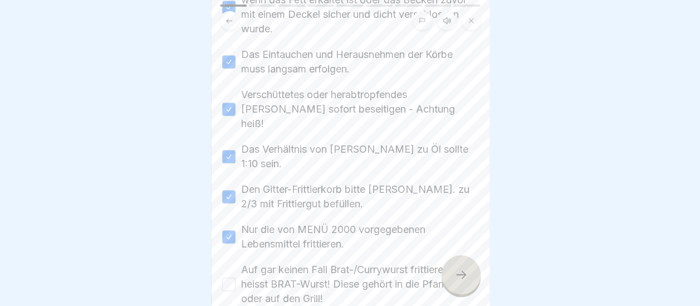
click at [237, 262] on div "Auf gar keinen Fall Brat-/Currywurst frittieren! Es heisst BRAT-Wurst! Diese ge…" at bounding box center [350, 283] width 256 height 43
click at [233, 277] on button "Auf gar keinen Fall Brat-/Currywurst frittieren! Es heisst BRAT-Wurst! Diese ge…" at bounding box center [228, 283] width 13 height 13
click at [460, 270] on icon at bounding box center [460, 274] width 13 height 13
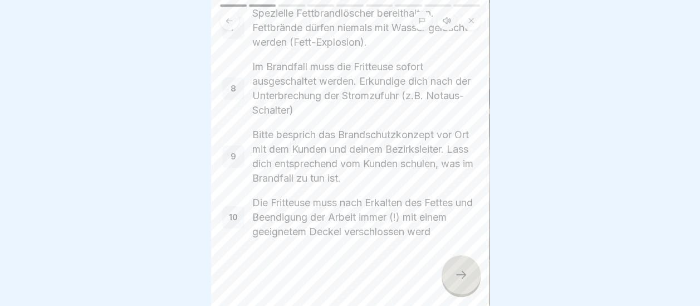
scroll to position [358, 0]
click at [459, 274] on icon at bounding box center [460, 274] width 13 height 13
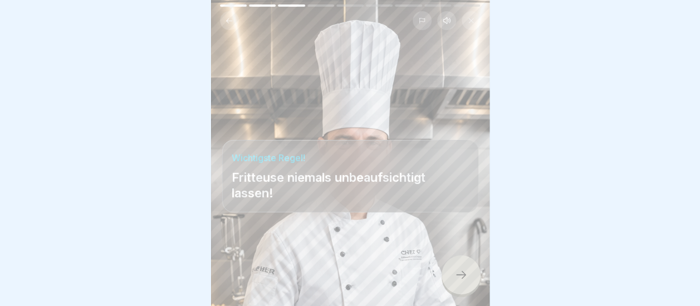
click at [458, 272] on icon at bounding box center [460, 274] width 13 height 13
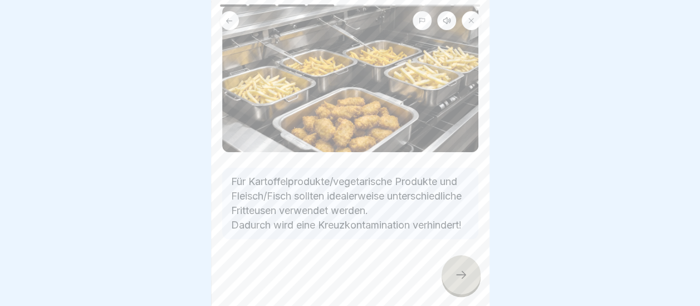
scroll to position [101, 0]
click at [457, 273] on icon at bounding box center [460, 274] width 13 height 13
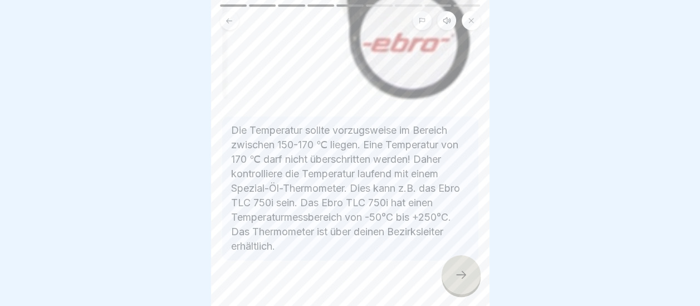
scroll to position [621, 0]
click at [459, 277] on icon at bounding box center [460, 274] width 13 height 13
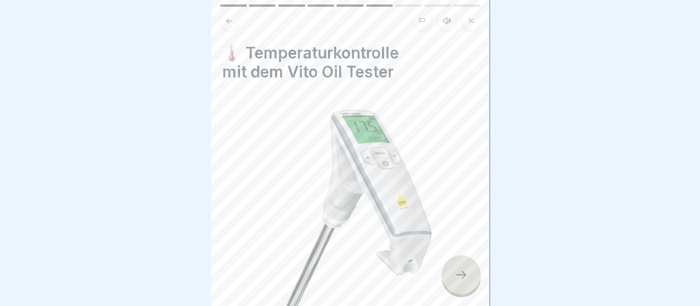
click at [459, 274] on icon at bounding box center [460, 274] width 13 height 13
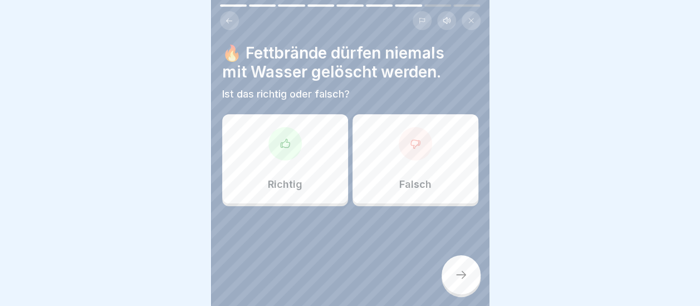
click at [294, 137] on div at bounding box center [284, 143] width 33 height 33
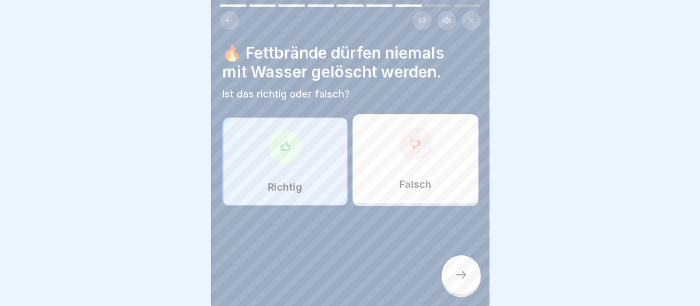
click at [444, 267] on div at bounding box center [460, 274] width 39 height 39
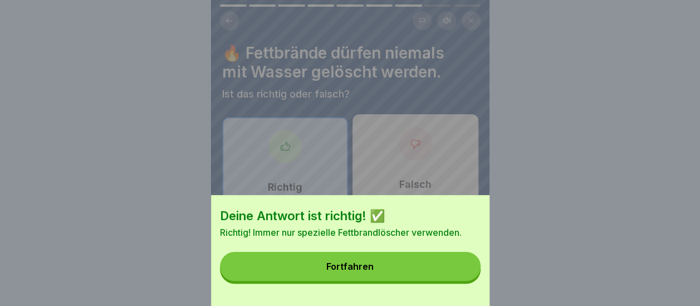
click at [409, 276] on button "Fortfahren" at bounding box center [350, 266] width 261 height 29
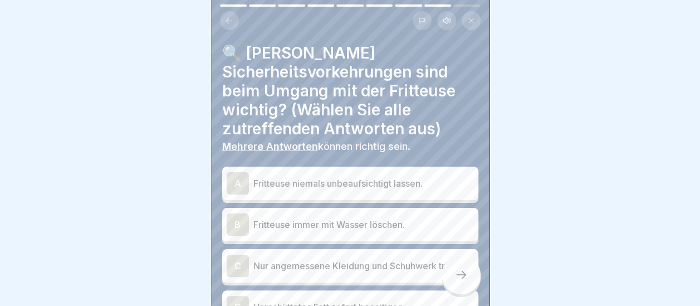
click at [233, 174] on div "A" at bounding box center [238, 183] width 22 height 22
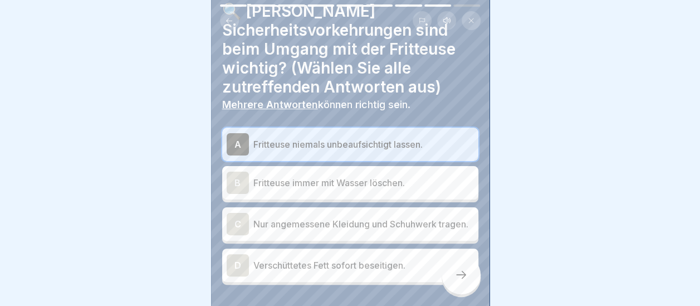
scroll to position [91, 0]
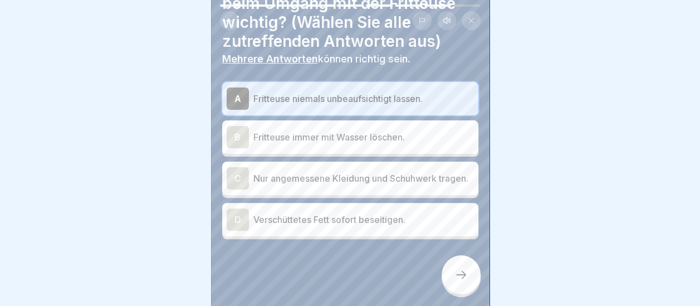
click at [242, 167] on div "C" at bounding box center [238, 178] width 22 height 22
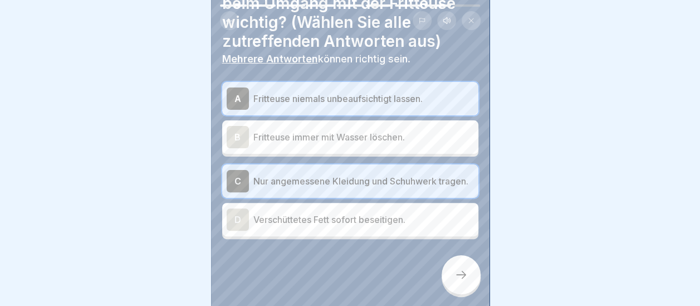
click at [242, 212] on div "D" at bounding box center [238, 219] width 22 height 22
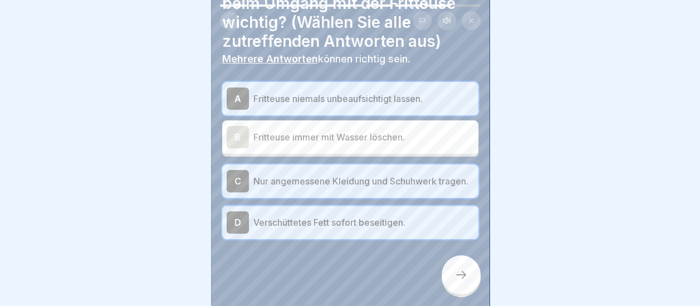
click at [454, 271] on icon at bounding box center [460, 274] width 13 height 13
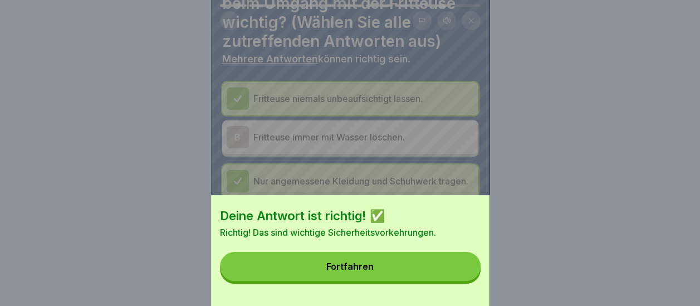
click at [419, 271] on button "Fortfahren" at bounding box center [350, 266] width 261 height 29
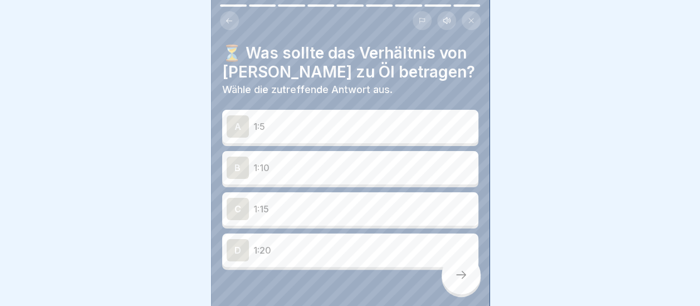
click at [240, 156] on div "B" at bounding box center [238, 167] width 22 height 22
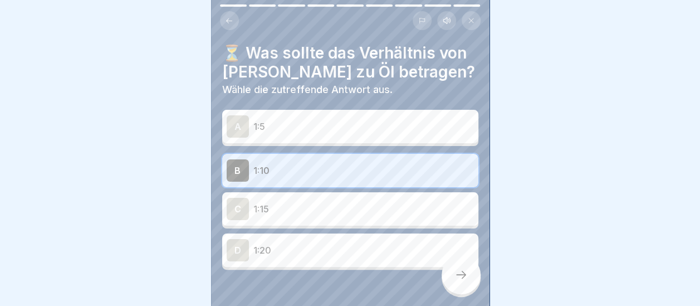
click at [468, 274] on div at bounding box center [460, 274] width 39 height 39
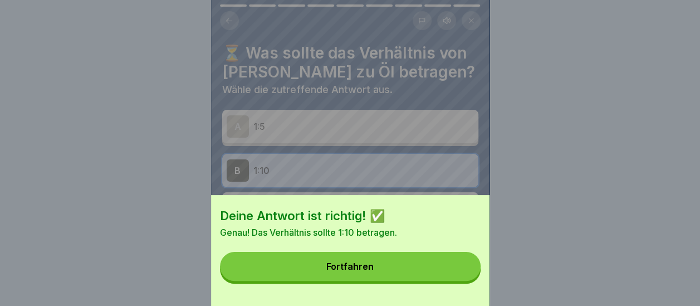
click at [390, 279] on button "Fortfahren" at bounding box center [350, 266] width 261 height 29
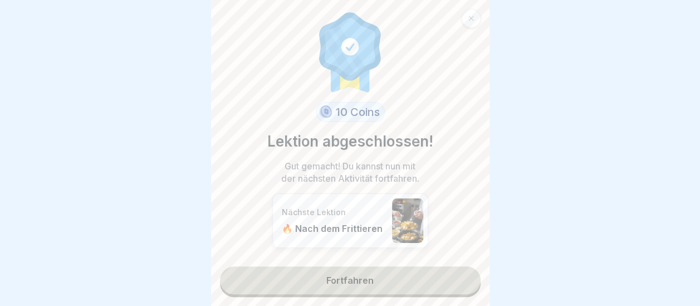
click at [356, 271] on link "Fortfahren" at bounding box center [350, 280] width 261 height 28
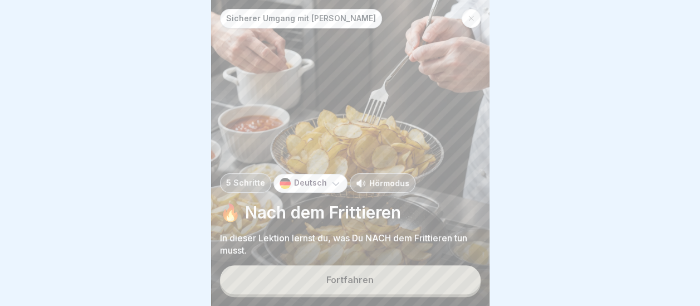
click at [412, 274] on button "Fortfahren" at bounding box center [350, 279] width 261 height 29
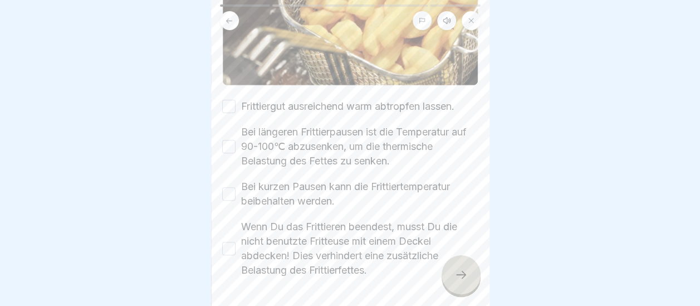
scroll to position [167, 0]
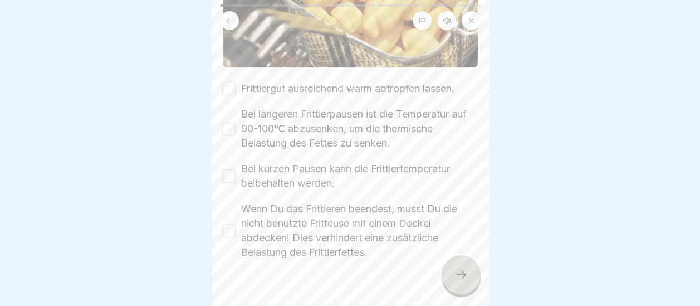
click at [230, 82] on button "Frittiergut ausreichend warm abtropfen lassen." at bounding box center [228, 88] width 13 height 13
click at [231, 122] on button "Bei längeren Frittierpausen ist die Temperatur auf 90-100℃ abzusenken, um die t…" at bounding box center [228, 128] width 13 height 13
click at [229, 169] on button "Bei kurzen Pausen kann die Frittiertemperatur beibehalten werden." at bounding box center [228, 175] width 13 height 13
drag, startPoint x: 227, startPoint y: 217, endPoint x: 382, endPoint y: 261, distance: 160.9
click at [238, 223] on div "Wenn Du das Frittieren beendest, musst Du die nicht benutzte Fritteuse mit eine…" at bounding box center [350, 231] width 256 height 58
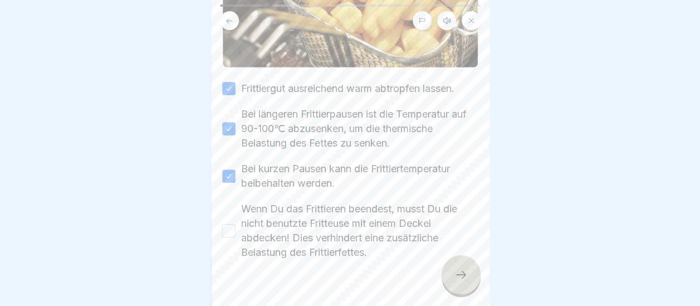
click at [467, 272] on icon at bounding box center [460, 274] width 13 height 13
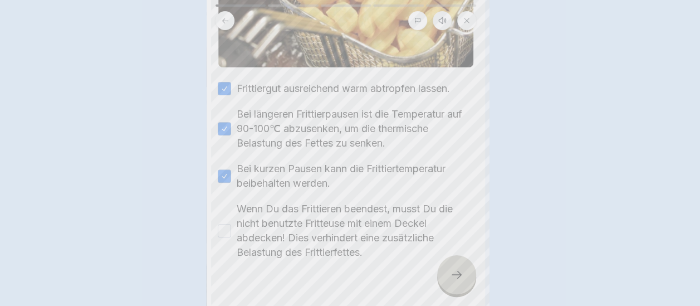
scroll to position [0, 0]
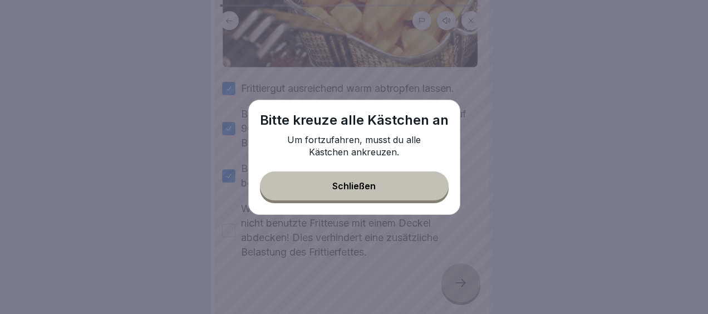
click at [372, 184] on div "Schließen" at bounding box center [353, 186] width 43 height 10
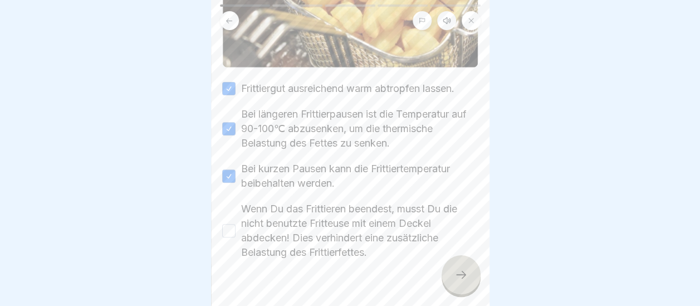
drag, startPoint x: 226, startPoint y: 227, endPoint x: 294, endPoint y: 245, distance: 70.2
click at [231, 229] on button "Wenn Du das Frittieren beendest, musst Du die nicht benutzte Fritteuse mit eine…" at bounding box center [228, 230] width 13 height 13
click at [463, 278] on icon at bounding box center [461, 275] width 10 height 8
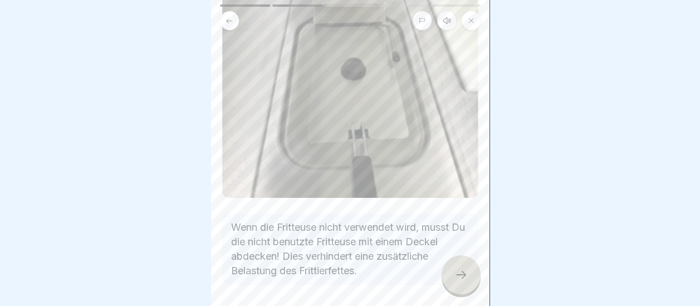
scroll to position [226, 0]
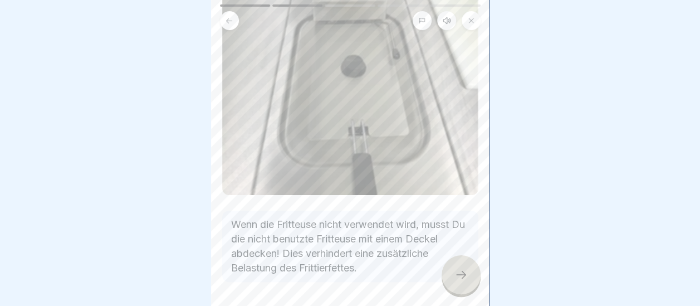
click at [455, 272] on icon at bounding box center [460, 274] width 13 height 13
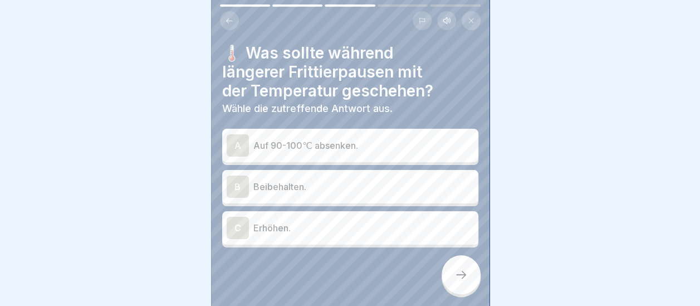
click at [238, 134] on div "A" at bounding box center [238, 145] width 22 height 22
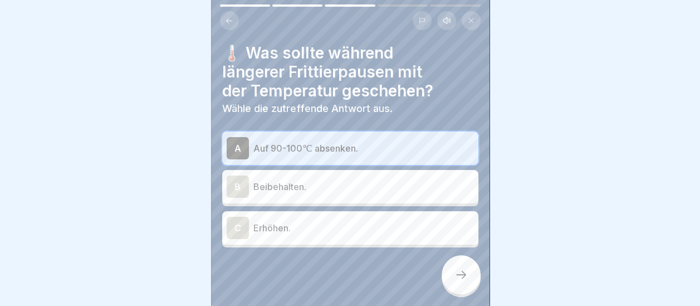
click at [459, 276] on icon at bounding box center [460, 274] width 13 height 13
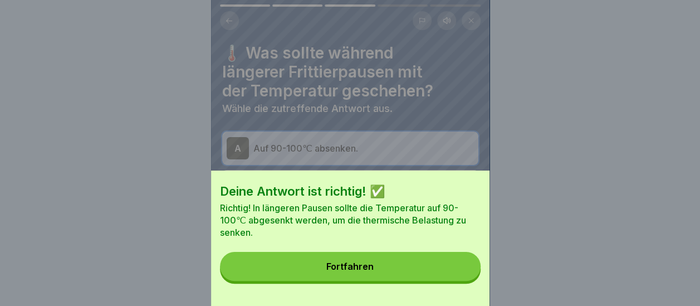
click at [440, 276] on button "Fortfahren" at bounding box center [350, 266] width 261 height 29
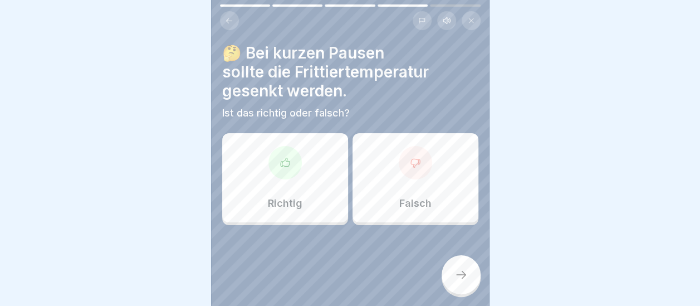
click at [429, 166] on div "Falsch" at bounding box center [415, 177] width 126 height 89
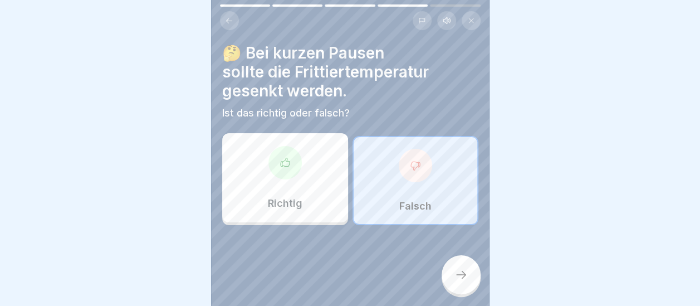
click at [463, 278] on icon at bounding box center [460, 274] width 13 height 13
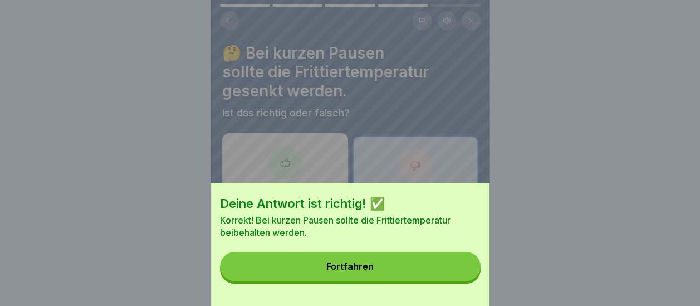
click at [458, 275] on button "Fortfahren" at bounding box center [350, 266] width 261 height 29
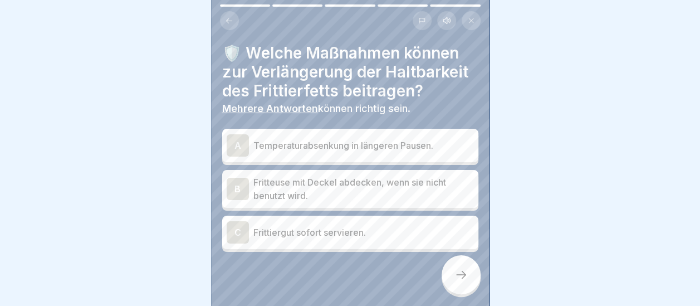
click at [241, 137] on div "A" at bounding box center [238, 145] width 22 height 22
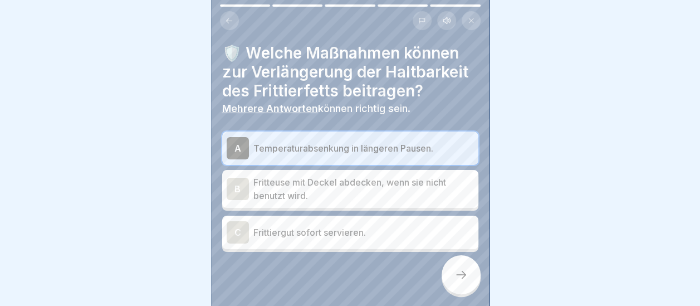
click at [234, 178] on div "B" at bounding box center [238, 189] width 22 height 22
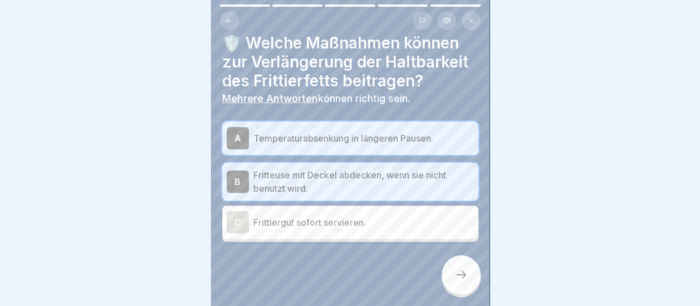
scroll to position [12, 0]
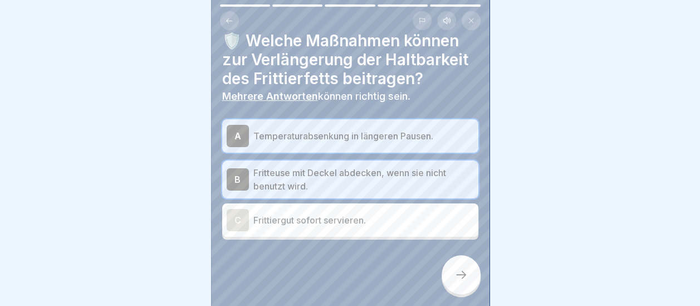
click at [455, 274] on icon at bounding box center [460, 274] width 13 height 13
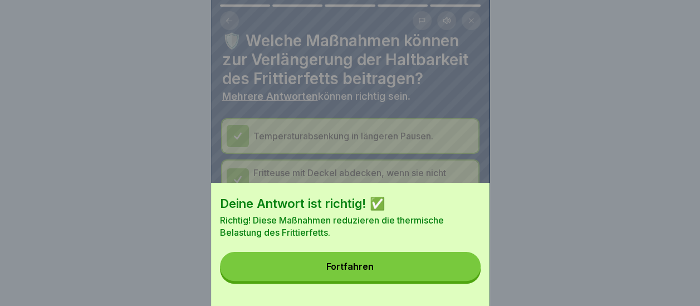
click at [410, 274] on button "Fortfahren" at bounding box center [350, 266] width 261 height 29
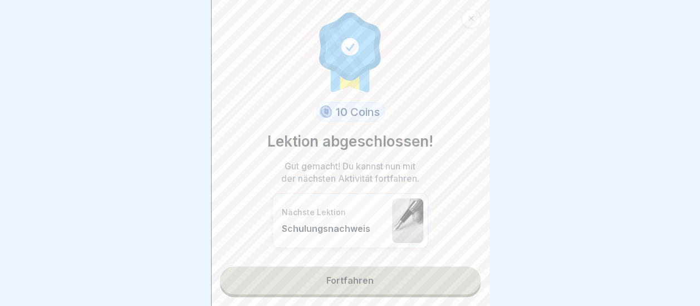
click at [365, 272] on link "Fortfahren" at bounding box center [350, 280] width 261 height 28
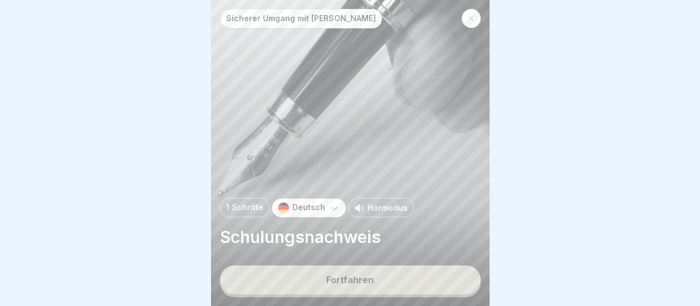
click at [363, 276] on div "Fortfahren" at bounding box center [349, 279] width 47 height 10
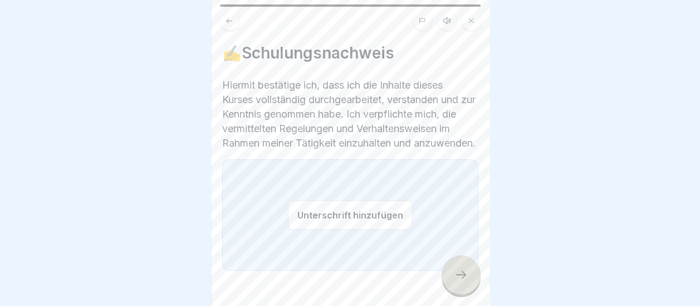
click at [385, 214] on button "Unterschrift hinzufügen" at bounding box center [350, 215] width 125 height 30
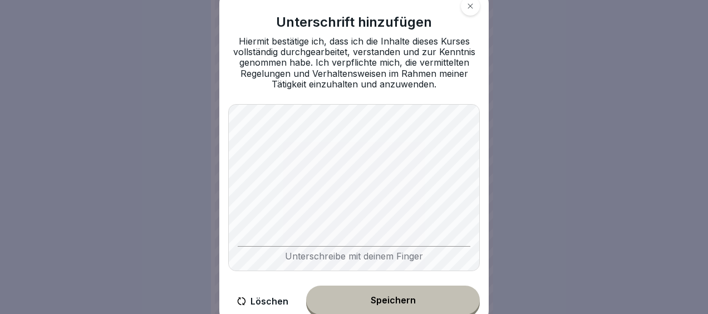
click at [426, 301] on button "Speichern" at bounding box center [393, 300] width 174 height 29
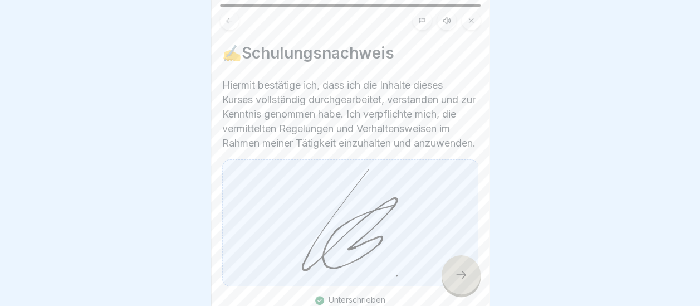
click at [459, 281] on icon at bounding box center [460, 274] width 13 height 13
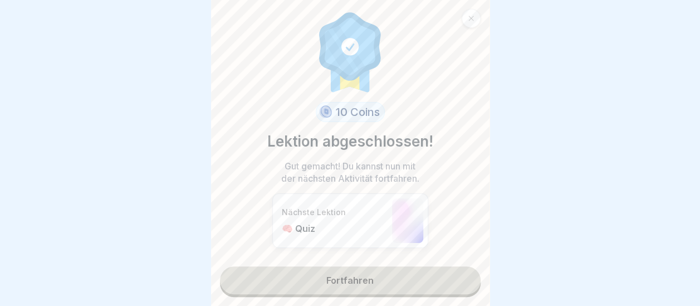
click at [454, 283] on link "Fortfahren" at bounding box center [350, 280] width 261 height 28
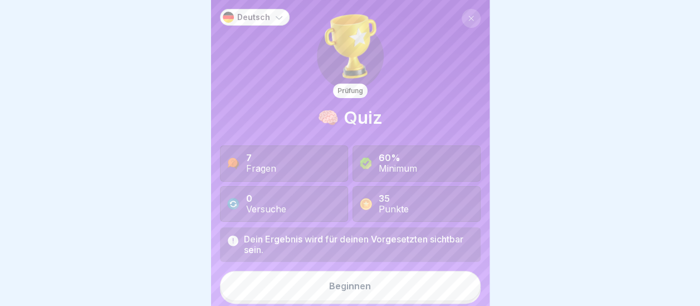
scroll to position [8, 0]
click at [329, 283] on div "Beginnen" at bounding box center [350, 286] width 42 height 10
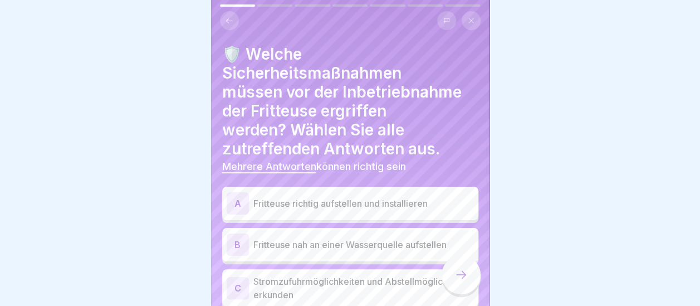
click at [236, 192] on div "A" at bounding box center [238, 203] width 22 height 22
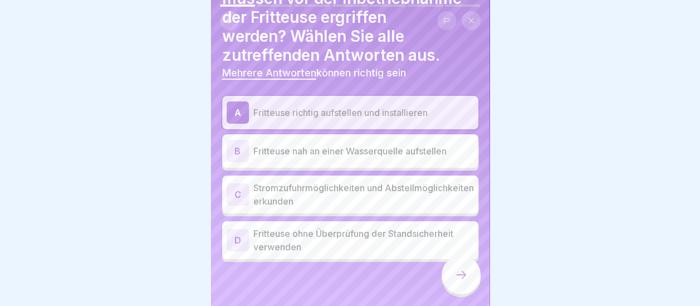
scroll to position [94, 0]
click at [239, 184] on div "C" at bounding box center [238, 194] width 22 height 22
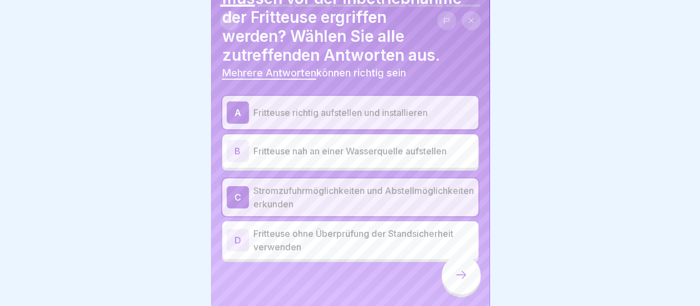
click at [464, 277] on icon at bounding box center [460, 274] width 13 height 13
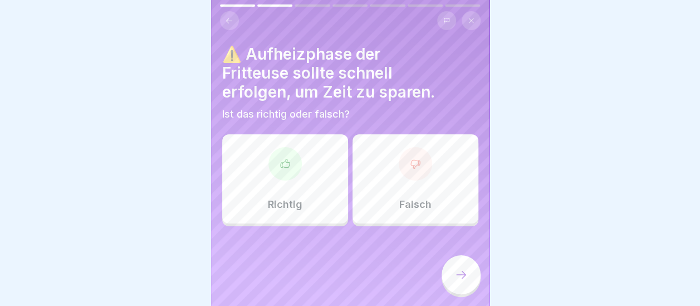
click at [405, 185] on div "Falsch" at bounding box center [415, 178] width 126 height 89
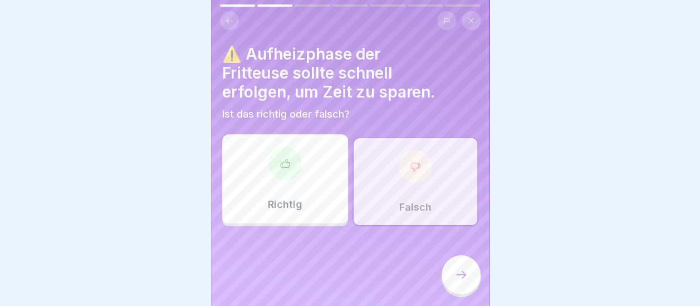
click at [452, 271] on div at bounding box center [460, 274] width 39 height 39
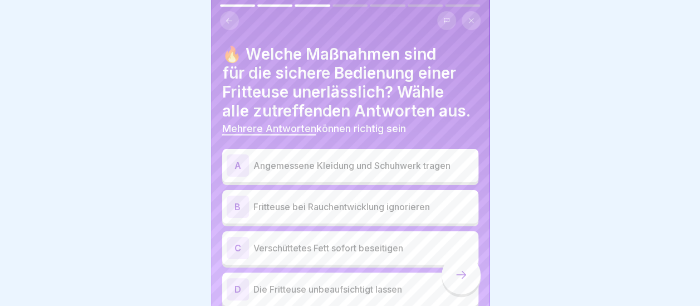
click at [238, 154] on div "A" at bounding box center [238, 165] width 22 height 22
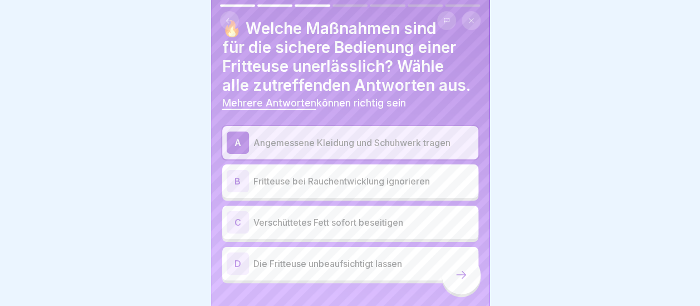
scroll to position [47, 0]
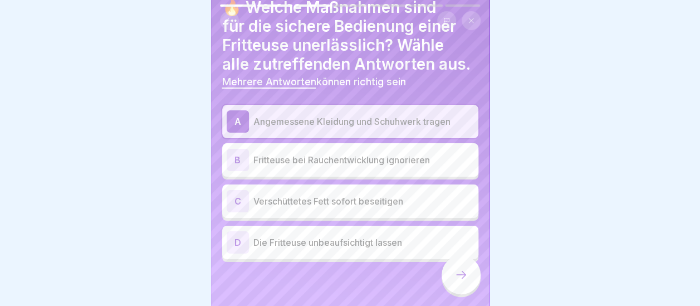
click at [239, 193] on div "C" at bounding box center [238, 201] width 22 height 22
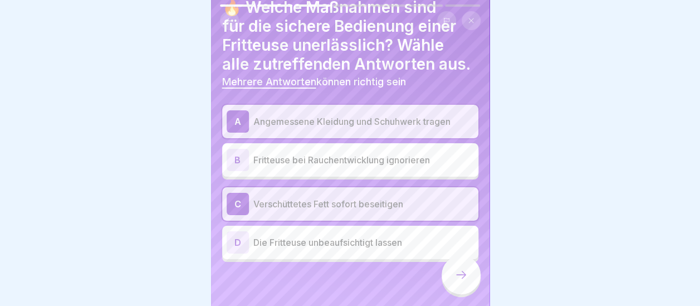
click at [451, 276] on div at bounding box center [460, 274] width 39 height 39
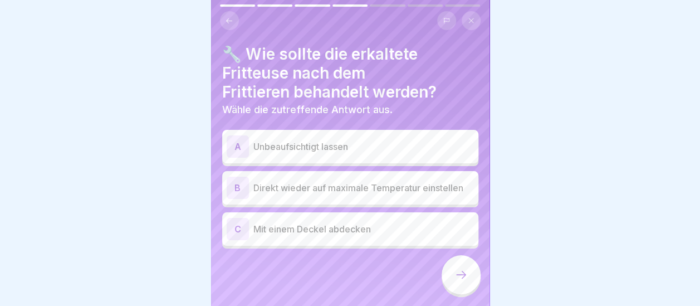
click at [233, 220] on div "C" at bounding box center [238, 229] width 22 height 22
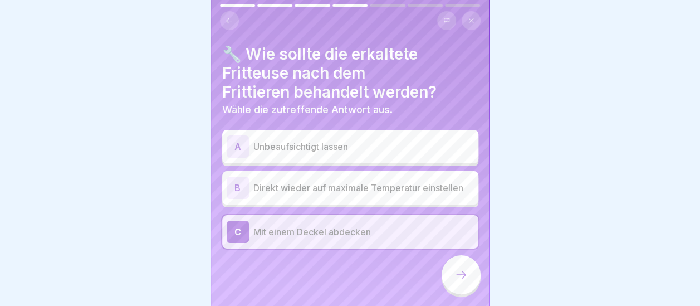
click at [467, 270] on div at bounding box center [460, 274] width 39 height 39
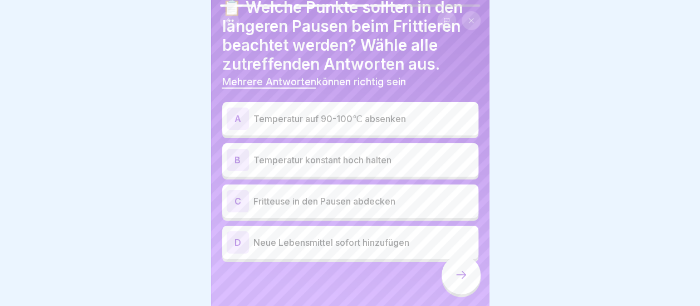
click at [246, 107] on div "A" at bounding box center [238, 118] width 22 height 22
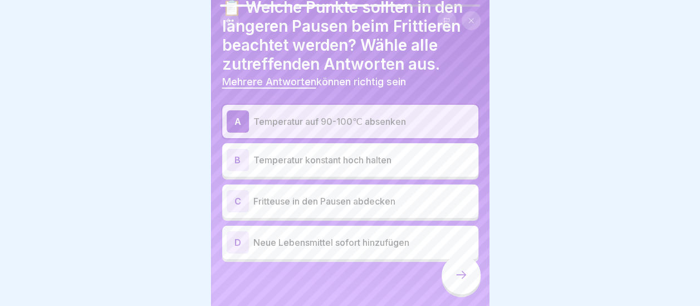
click at [237, 192] on div "C" at bounding box center [238, 201] width 22 height 22
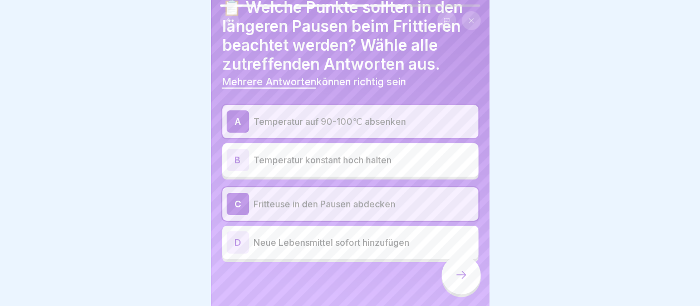
click at [461, 276] on icon at bounding box center [460, 274] width 13 height 13
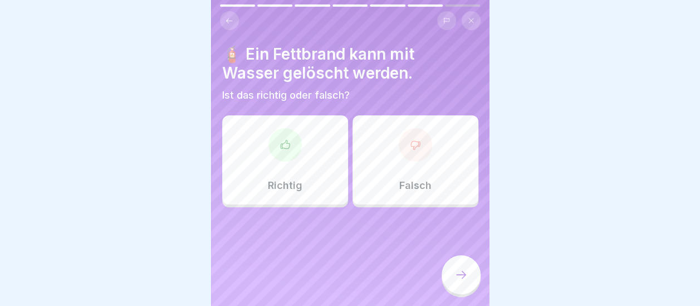
click at [417, 138] on div at bounding box center [415, 144] width 33 height 33
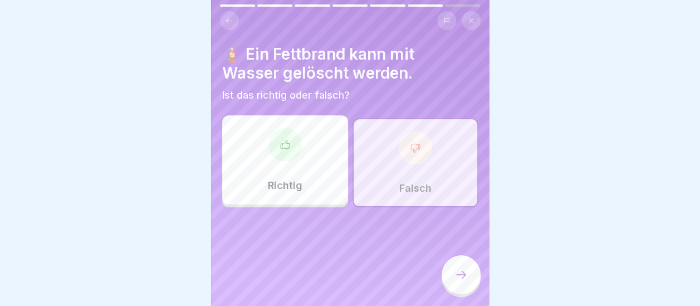
click at [454, 269] on icon at bounding box center [460, 274] width 13 height 13
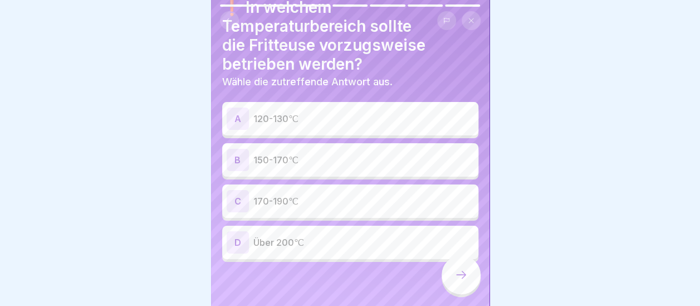
click at [244, 154] on div "B" at bounding box center [238, 160] width 22 height 22
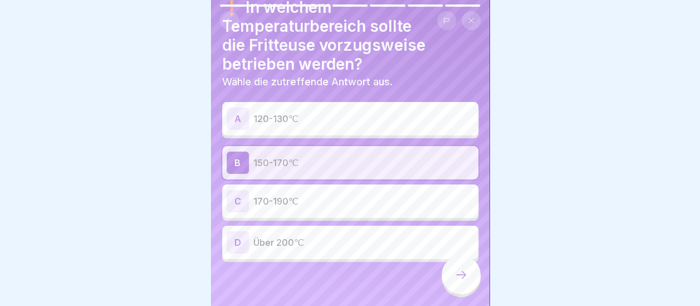
click at [467, 276] on div at bounding box center [460, 274] width 39 height 39
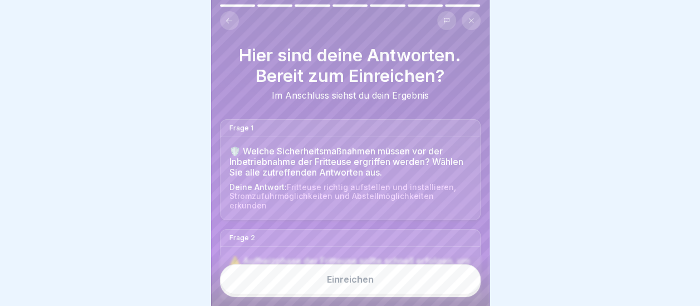
click at [343, 282] on div "Einreichen" at bounding box center [350, 279] width 47 height 10
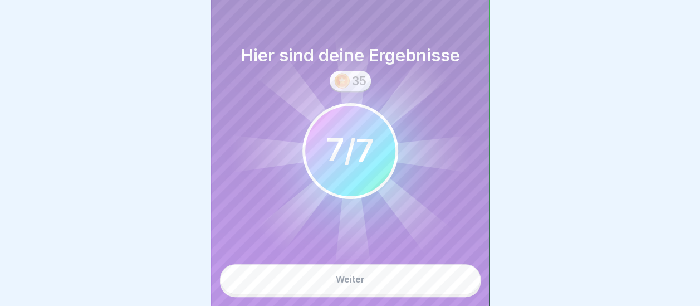
click at [343, 282] on div "Weiter" at bounding box center [350, 279] width 29 height 10
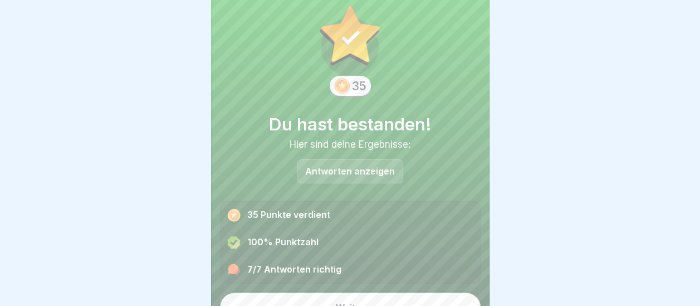
scroll to position [42, 0]
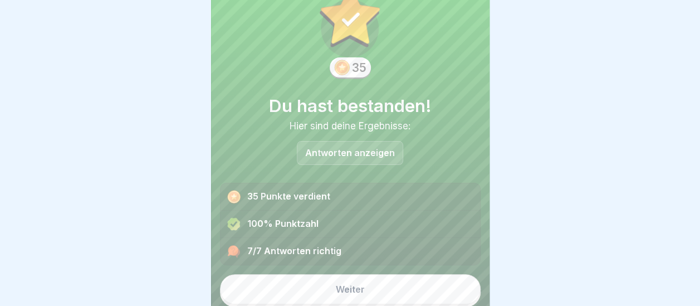
click at [343, 284] on div "Weiter" at bounding box center [350, 289] width 29 height 10
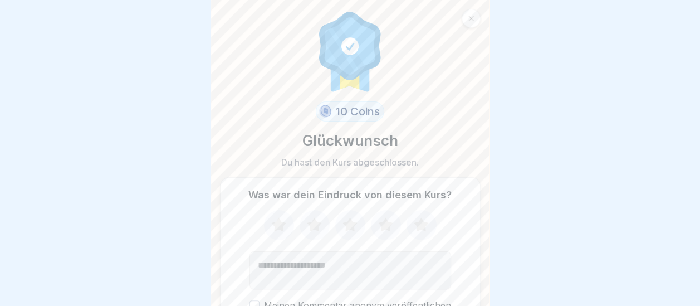
click at [381, 217] on icon at bounding box center [385, 224] width 14 height 14
click at [254, 300] on button "Meinen Kommentar anonym veröffentlichen" at bounding box center [254, 305] width 10 height 10
drag, startPoint x: 289, startPoint y: 252, endPoint x: 359, endPoint y: 242, distance: 70.9
click at [359, 251] on textarea "Kommentar (optional)" at bounding box center [350, 270] width 202 height 38
type textarea "**********"
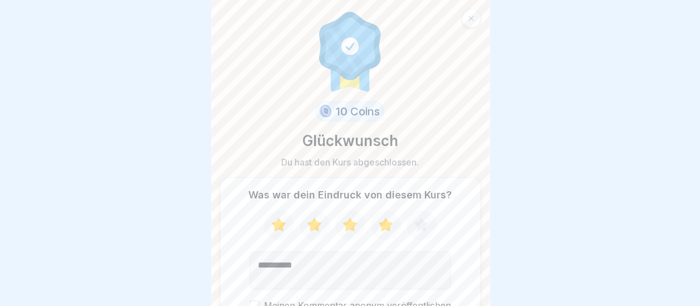
click at [256, 300] on button "Meinen Kommentar anonym veröffentlichen" at bounding box center [254, 305] width 10 height 10
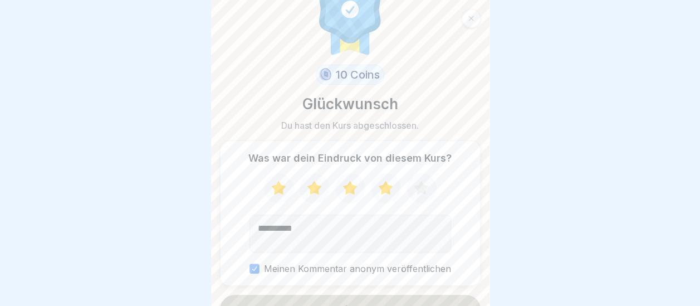
scroll to position [57, 0]
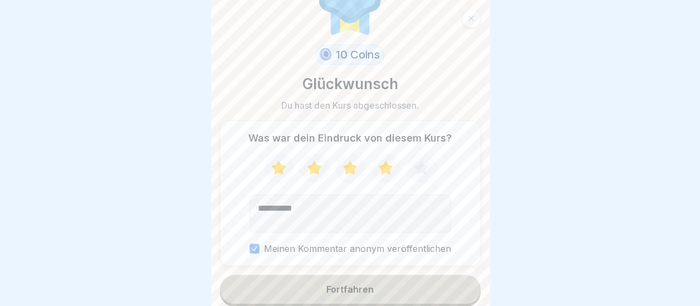
click at [376, 287] on button "Fortfahren" at bounding box center [350, 288] width 261 height 29
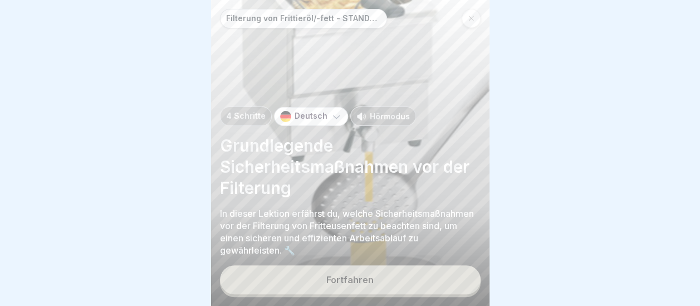
click at [377, 282] on button "Fortfahren" at bounding box center [350, 279] width 261 height 29
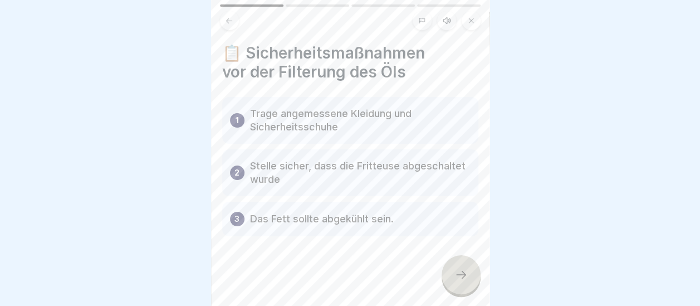
click at [471, 277] on div at bounding box center [460, 274] width 39 height 39
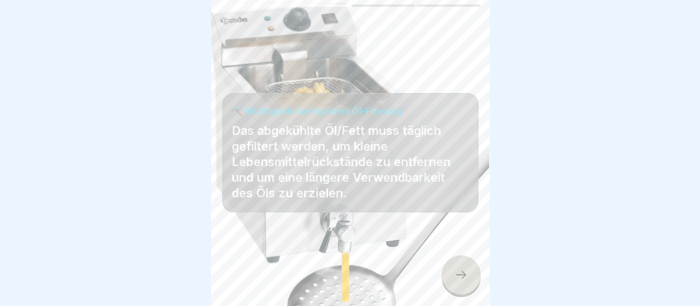
click at [463, 275] on icon at bounding box center [460, 274] width 13 height 13
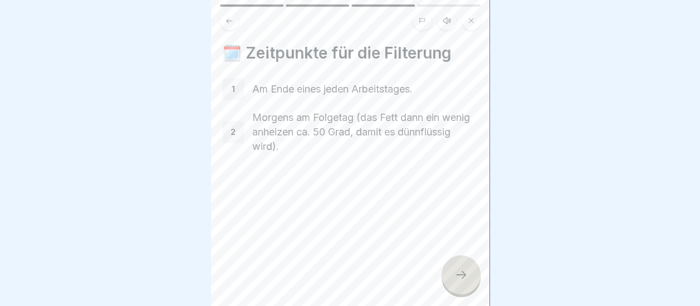
click at [475, 275] on div at bounding box center [460, 274] width 39 height 39
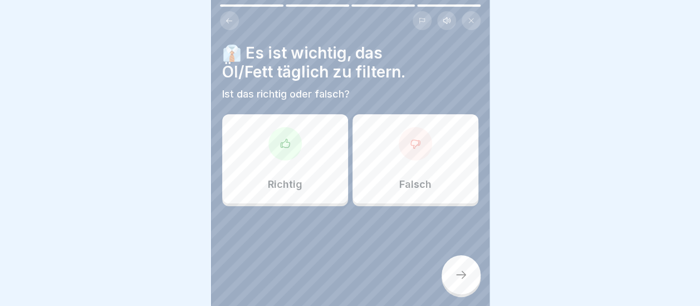
click at [423, 129] on div at bounding box center [415, 143] width 33 height 33
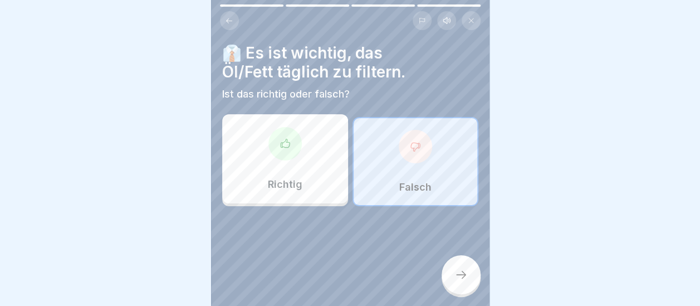
click at [462, 266] on div at bounding box center [460, 274] width 39 height 39
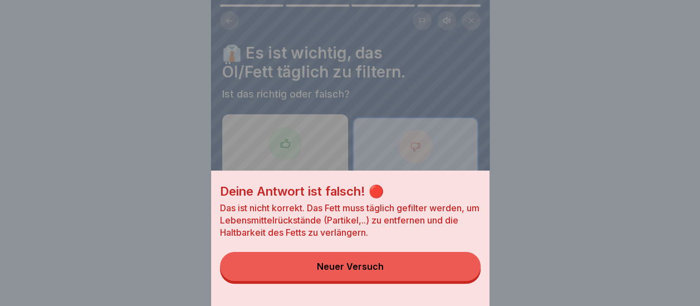
click at [363, 281] on button "Neuer Versuch" at bounding box center [350, 266] width 261 height 29
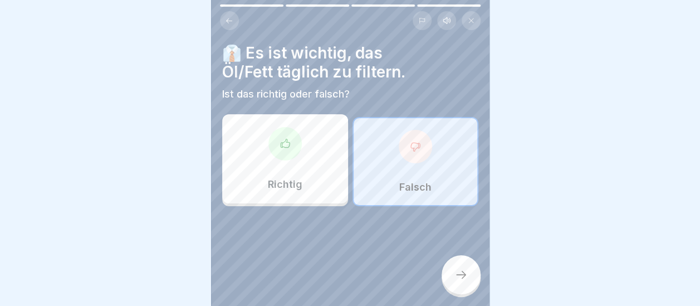
click at [276, 144] on div at bounding box center [284, 143] width 33 height 33
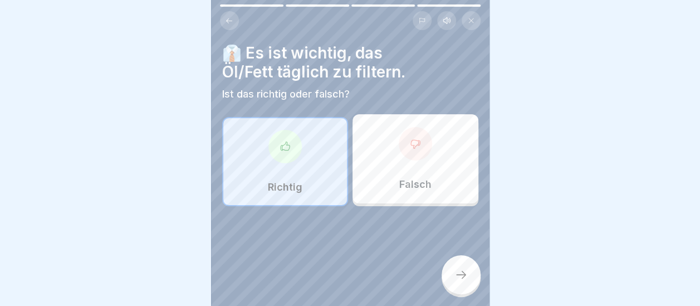
click at [453, 264] on div at bounding box center [460, 274] width 39 height 39
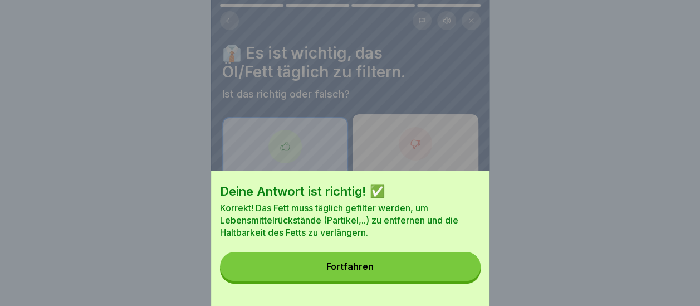
click at [417, 267] on button "Fortfahren" at bounding box center [350, 266] width 261 height 29
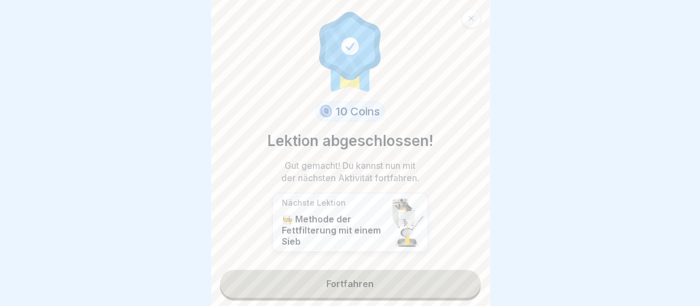
click at [375, 276] on link "Fortfahren" at bounding box center [350, 283] width 261 height 28
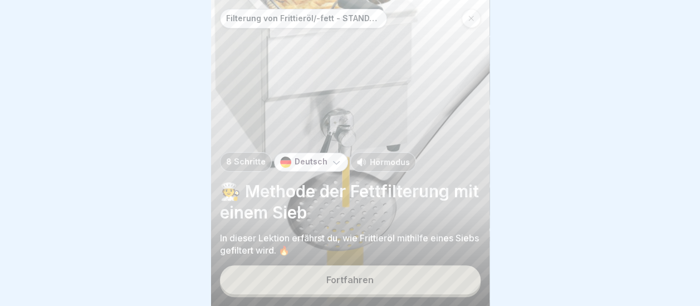
click at [375, 279] on button "Fortfahren" at bounding box center [350, 279] width 261 height 29
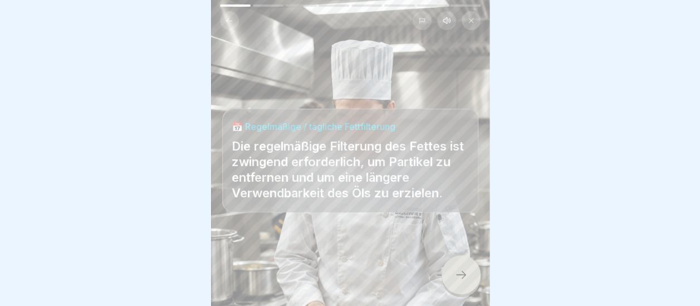
click at [464, 269] on icon at bounding box center [460, 274] width 13 height 13
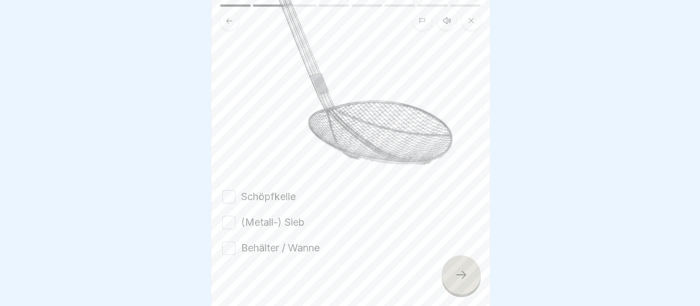
scroll to position [209, 0]
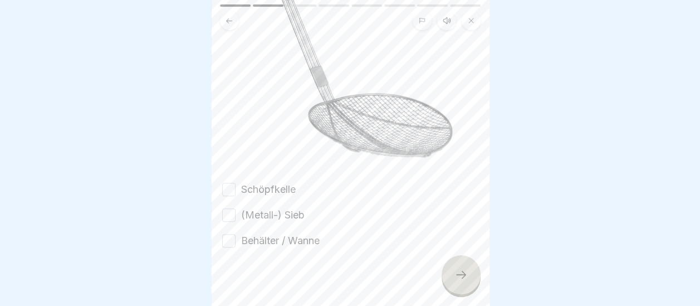
drag, startPoint x: 228, startPoint y: 197, endPoint x: 234, endPoint y: 217, distance: 20.8
click at [229, 206] on div "Schöpfkelle (Metall-) Sieb Behälter / Wanne" at bounding box center [350, 215] width 256 height 66
drag, startPoint x: 235, startPoint y: 223, endPoint x: 247, endPoint y: 220, distance: 12.4
click at [234, 234] on button "Behälter / Wanne" at bounding box center [228, 240] width 13 height 13
click at [227, 208] on button "(Metall-) Sieb" at bounding box center [228, 214] width 13 height 13
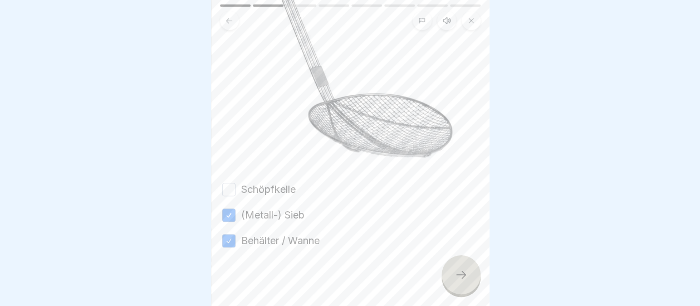
click at [457, 275] on icon at bounding box center [460, 274] width 13 height 13
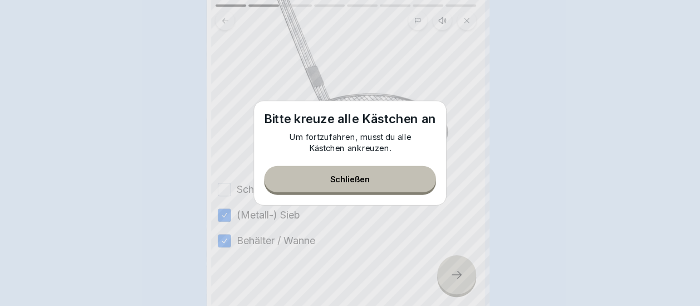
scroll to position [0, 0]
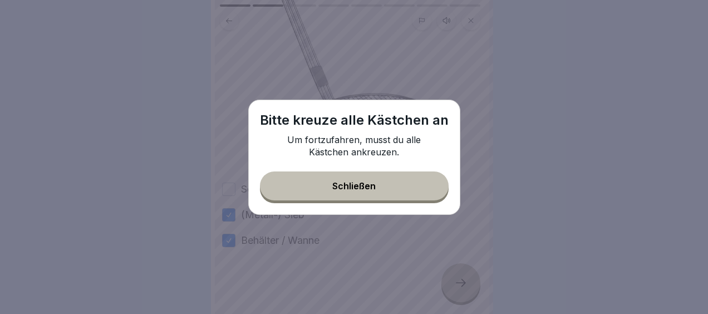
click at [373, 187] on div "Schließen" at bounding box center [353, 186] width 43 height 10
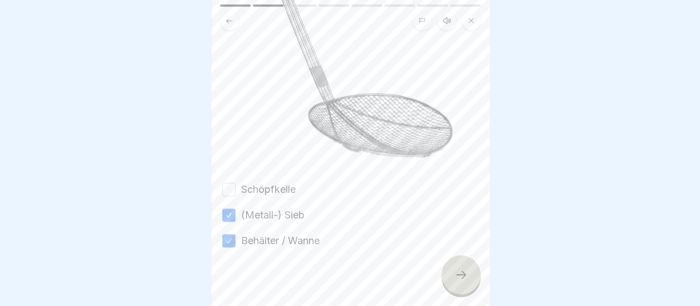
click at [235, 183] on button "Schöpfkelle" at bounding box center [228, 189] width 13 height 13
click at [464, 281] on icon at bounding box center [460, 274] width 13 height 13
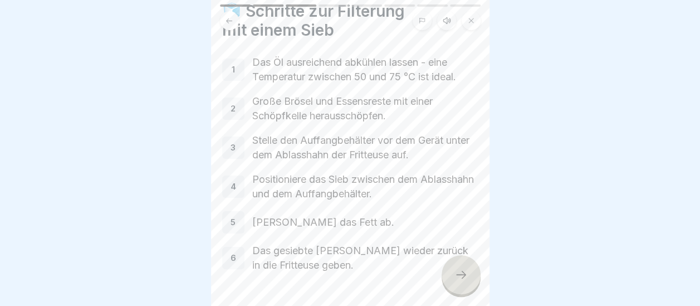
scroll to position [75, 0]
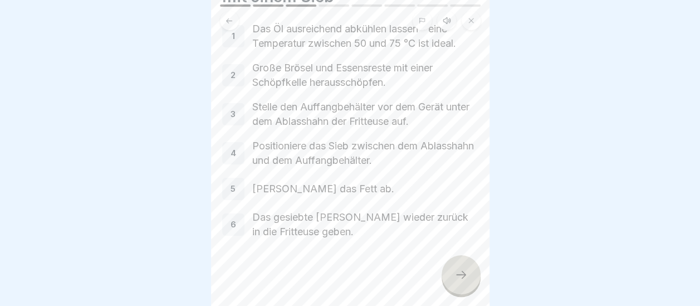
click at [463, 279] on icon at bounding box center [460, 274] width 13 height 13
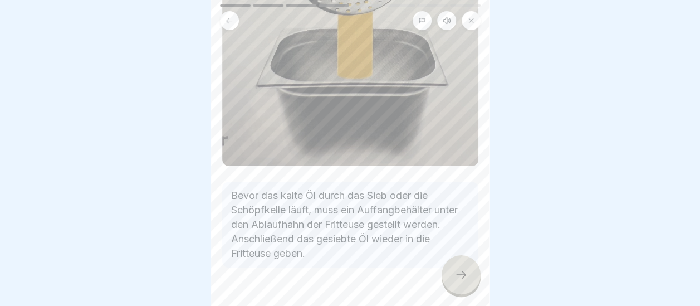
scroll to position [451, 0]
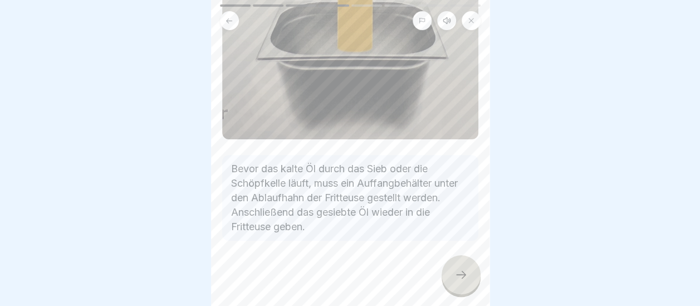
click at [464, 276] on icon at bounding box center [460, 274] width 13 height 13
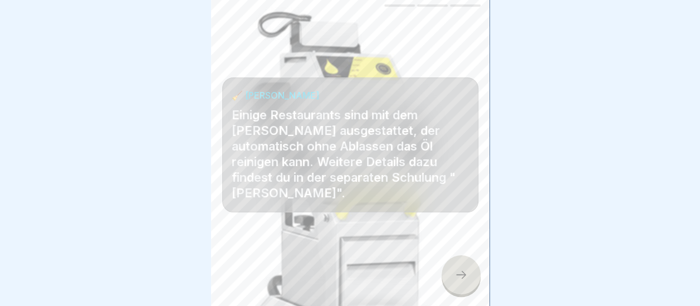
click at [460, 274] on icon at bounding box center [460, 274] width 13 height 13
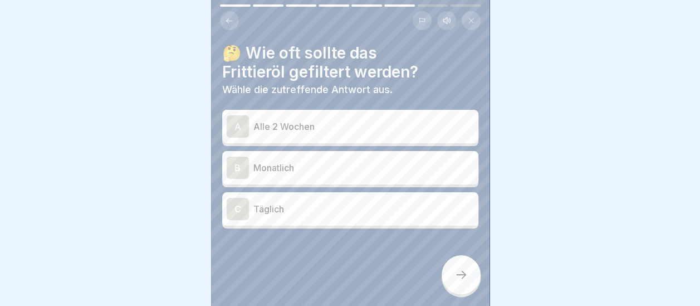
click at [243, 198] on div "C" at bounding box center [238, 209] width 22 height 22
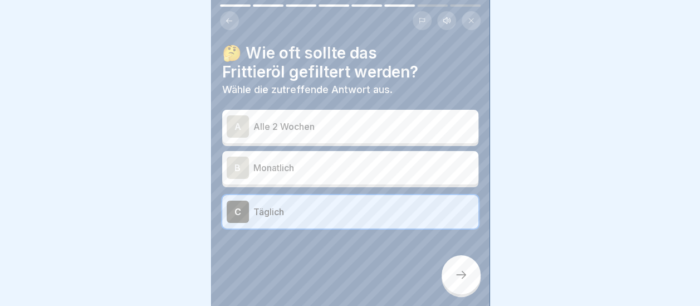
click at [455, 271] on icon at bounding box center [460, 274] width 13 height 13
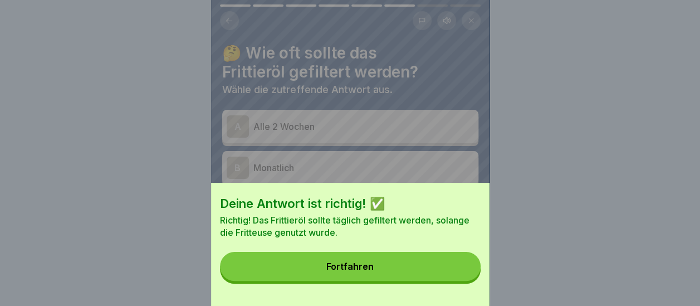
click at [411, 279] on button "Fortfahren" at bounding box center [350, 266] width 261 height 29
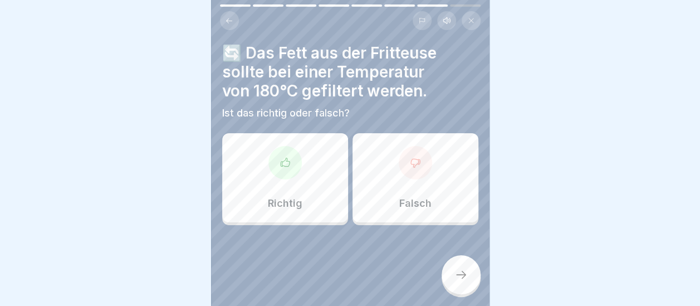
click at [412, 165] on div at bounding box center [415, 162] width 33 height 33
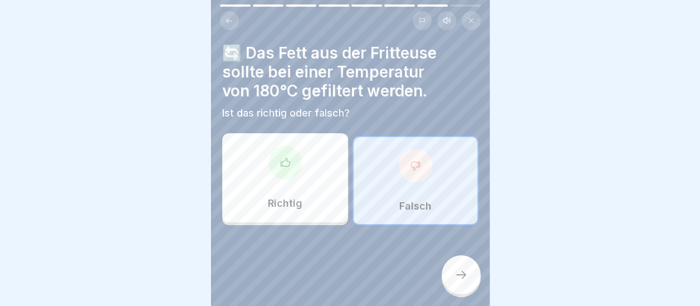
click at [467, 275] on div at bounding box center [460, 274] width 39 height 39
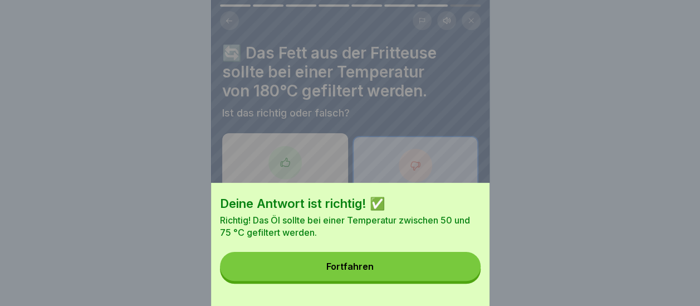
click at [402, 274] on button "Fortfahren" at bounding box center [350, 266] width 261 height 29
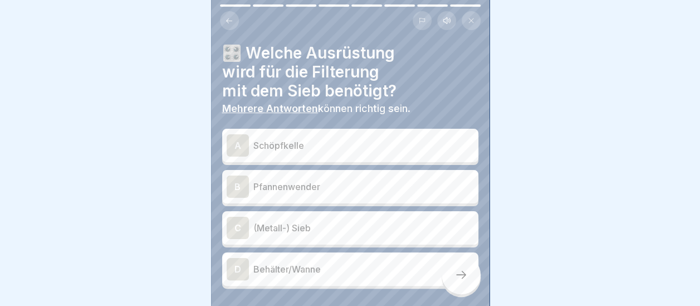
click at [228, 138] on div "A" at bounding box center [238, 145] width 22 height 22
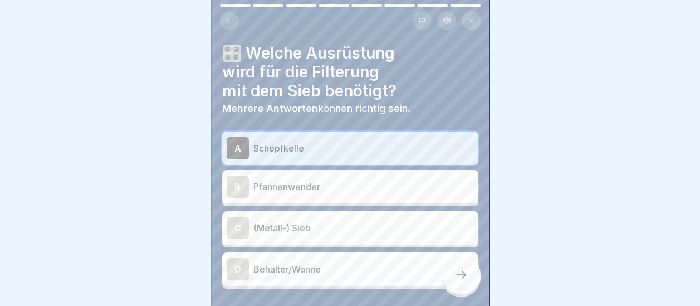
click at [234, 222] on div "C" at bounding box center [238, 228] width 22 height 22
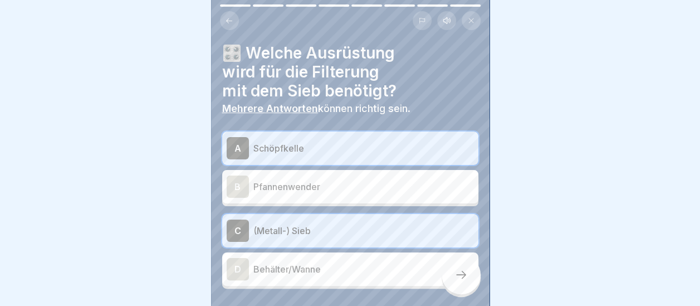
click at [236, 258] on div "D" at bounding box center [238, 269] width 22 height 22
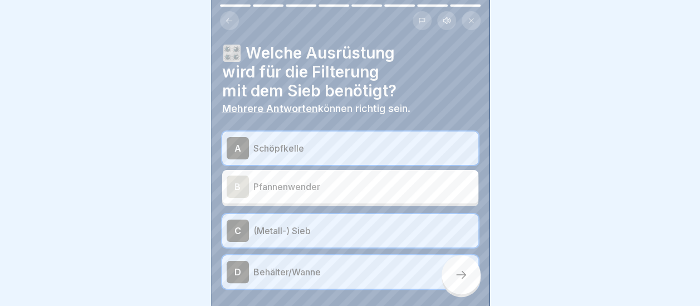
click at [460, 275] on icon at bounding box center [460, 274] width 13 height 13
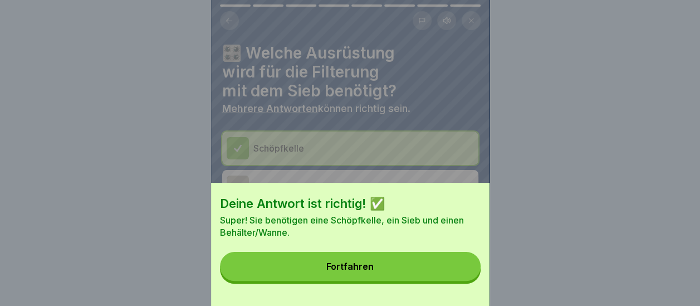
click at [436, 277] on button "Fortfahren" at bounding box center [350, 266] width 261 height 29
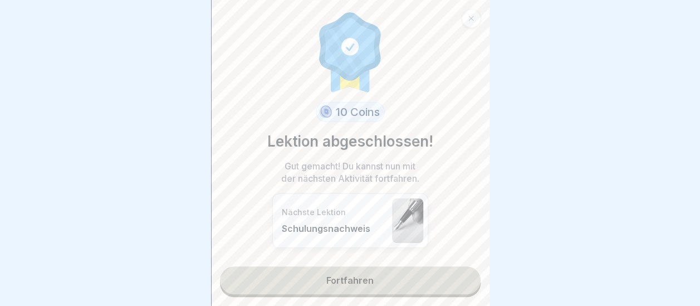
click at [369, 269] on link "Fortfahren" at bounding box center [350, 280] width 261 height 28
click at [354, 268] on link "Fortfahren" at bounding box center [350, 280] width 261 height 28
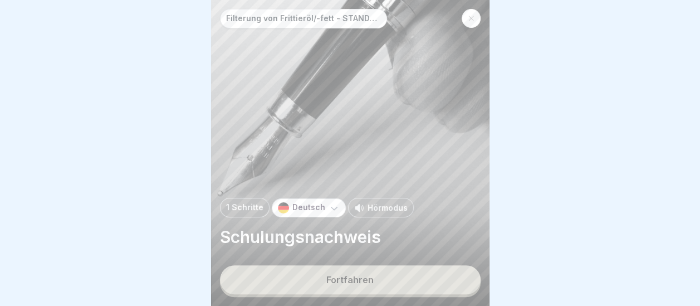
click at [353, 277] on div "Fortfahren" at bounding box center [349, 279] width 47 height 10
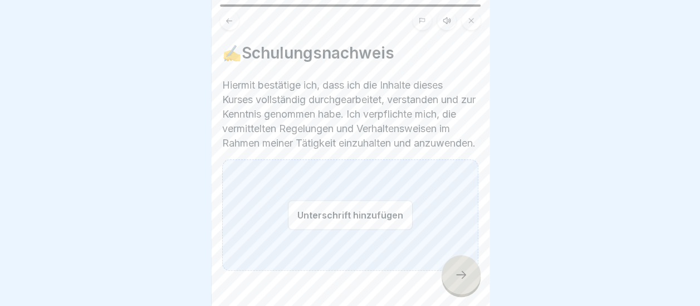
click at [359, 223] on button "Unterschrift hinzufügen" at bounding box center [350, 215] width 125 height 30
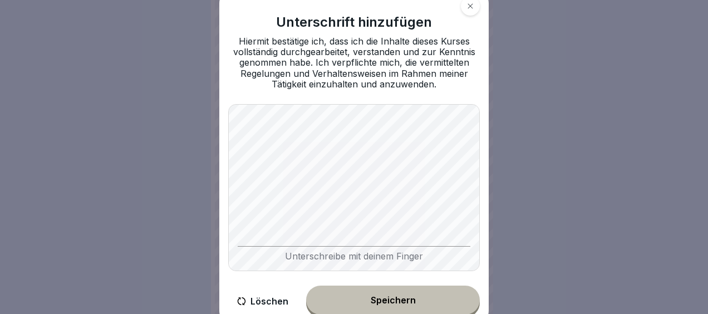
click at [395, 304] on div "Speichern" at bounding box center [393, 300] width 45 height 10
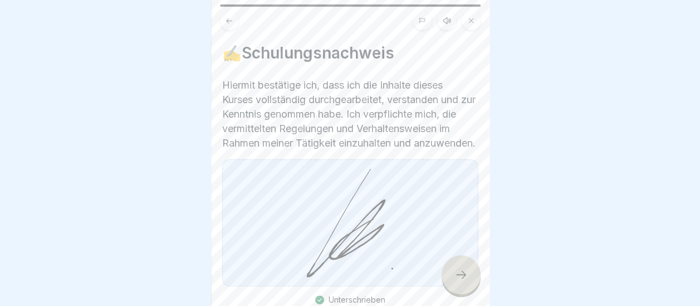
click at [455, 281] on icon at bounding box center [460, 274] width 13 height 13
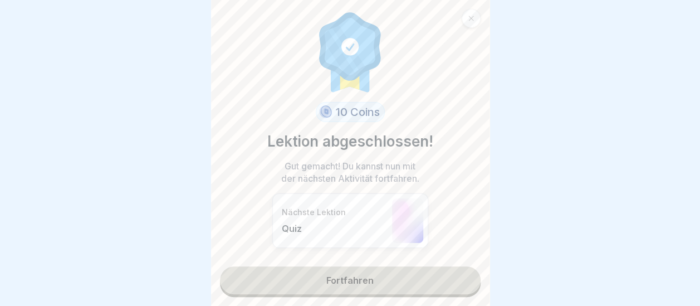
click at [343, 281] on link "Fortfahren" at bounding box center [350, 280] width 261 height 28
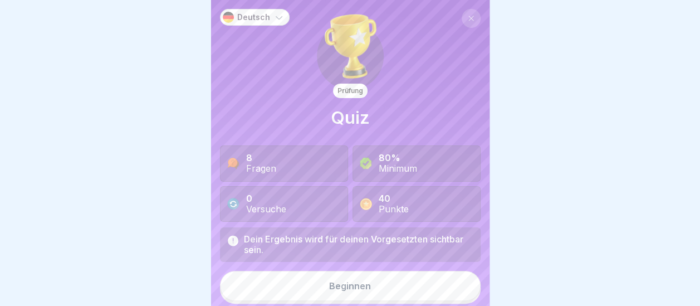
click at [349, 284] on div "Beginnen" at bounding box center [350, 286] width 42 height 10
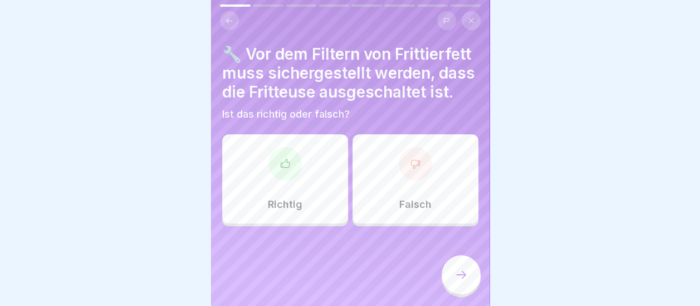
click at [298, 189] on div "Richtig" at bounding box center [285, 178] width 126 height 89
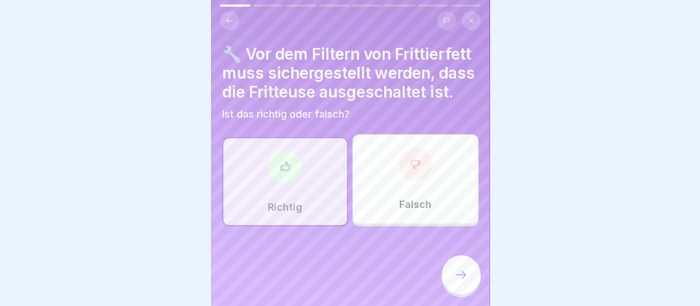
click at [460, 281] on icon at bounding box center [460, 274] width 13 height 13
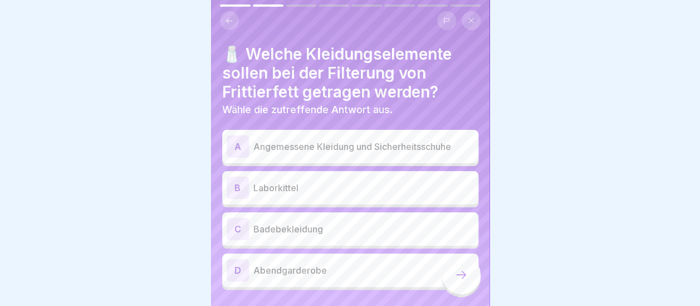
click at [236, 139] on div "A" at bounding box center [238, 146] width 22 height 22
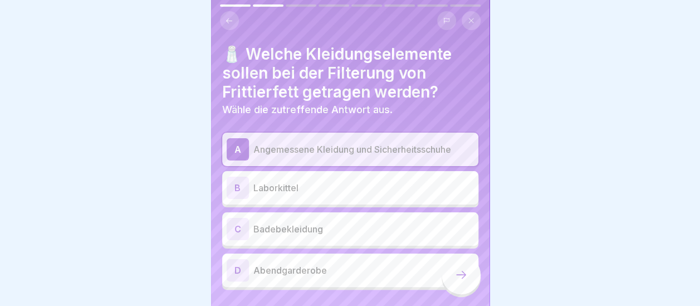
click at [453, 282] on div at bounding box center [460, 274] width 39 height 39
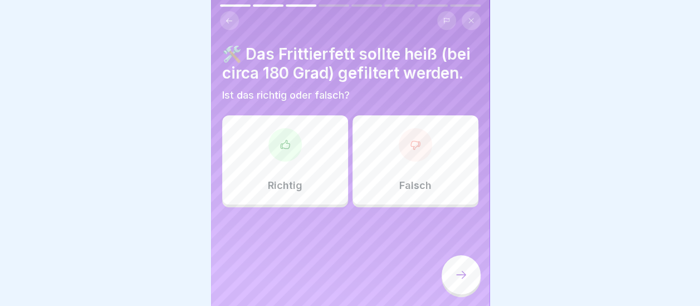
click at [425, 179] on div "Falsch" at bounding box center [415, 159] width 126 height 89
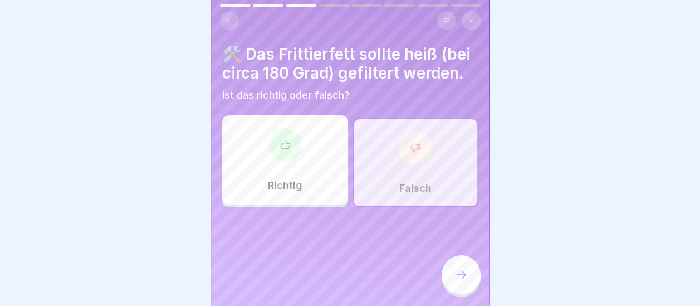
click at [458, 281] on icon at bounding box center [460, 274] width 13 height 13
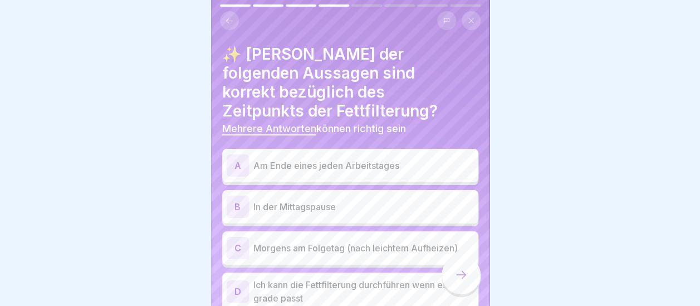
click at [246, 154] on div "A" at bounding box center [238, 165] width 22 height 22
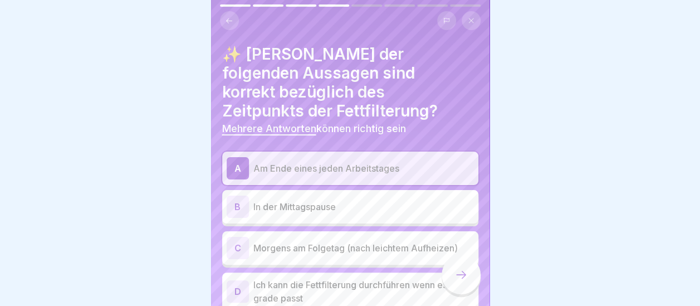
click at [239, 237] on div "C" at bounding box center [238, 248] width 22 height 22
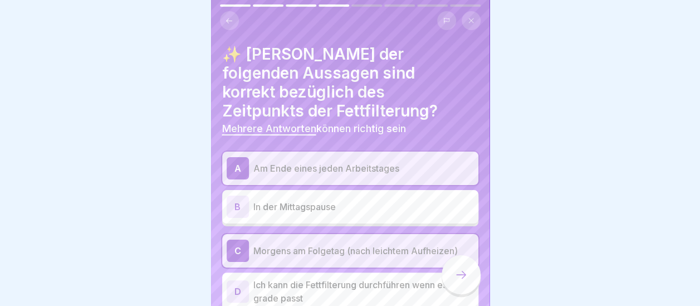
click at [460, 278] on icon at bounding box center [460, 274] width 13 height 13
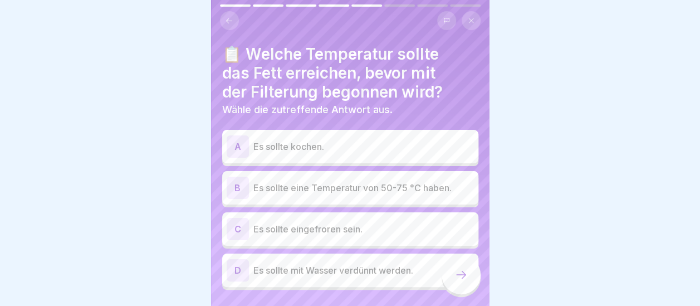
click at [237, 183] on div "B" at bounding box center [238, 187] width 22 height 22
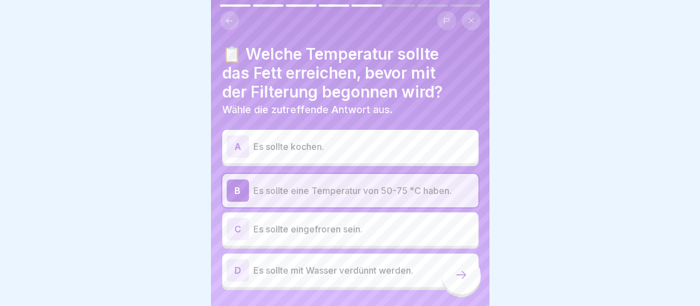
click at [466, 281] on icon at bounding box center [460, 274] width 13 height 13
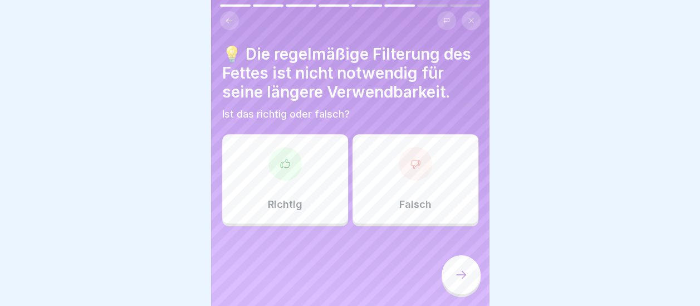
click at [412, 180] on div at bounding box center [415, 163] width 33 height 33
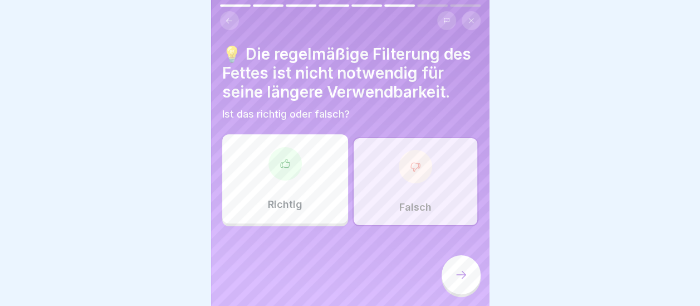
click at [461, 281] on icon at bounding box center [460, 274] width 13 height 13
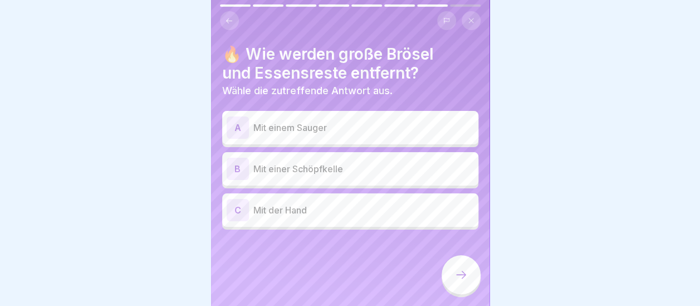
click at [301, 169] on p "Mit einer Schöpfkelle" at bounding box center [363, 168] width 220 height 13
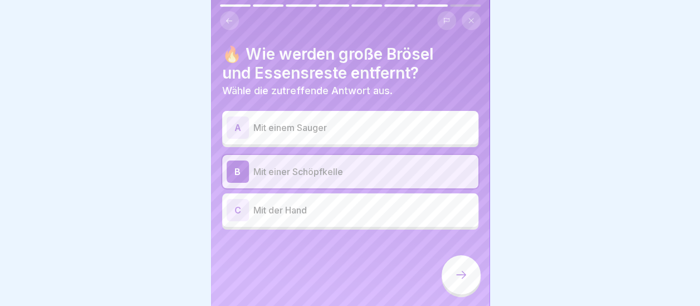
click at [457, 281] on icon at bounding box center [460, 274] width 13 height 13
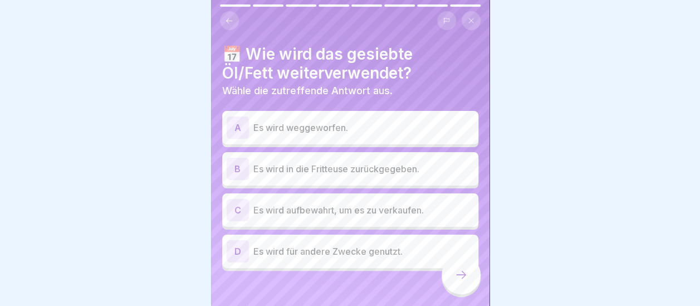
click at [307, 210] on p "Es wird aufbewahrt, um es zu verkaufen." at bounding box center [363, 209] width 220 height 13
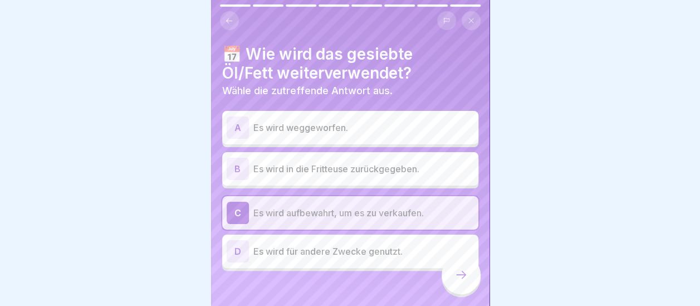
click at [464, 278] on icon at bounding box center [461, 275] width 10 height 8
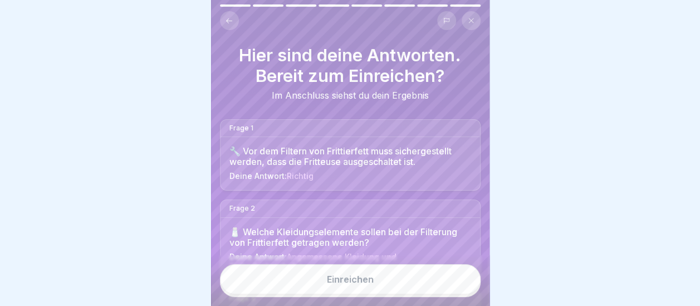
click at [387, 287] on button "Einreichen" at bounding box center [350, 279] width 261 height 30
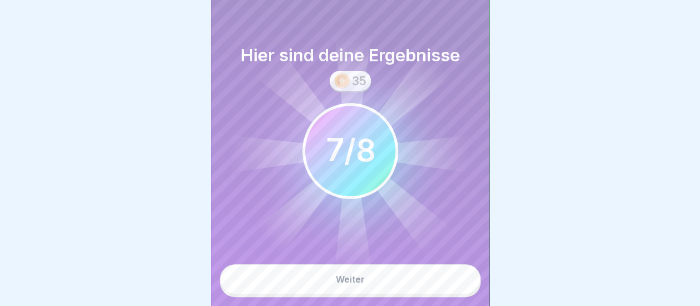
click at [384, 286] on button "Weiter" at bounding box center [350, 279] width 261 height 30
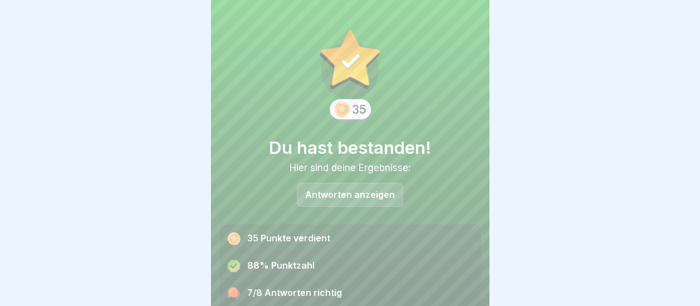
scroll to position [42, 0]
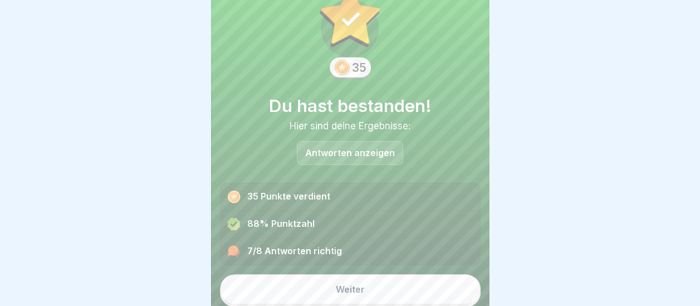
click at [376, 286] on button "Weiter" at bounding box center [350, 289] width 261 height 30
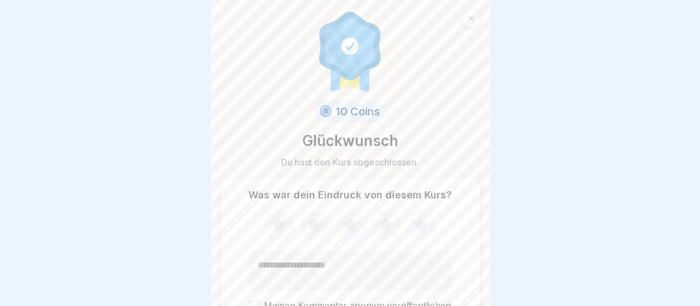
click at [381, 226] on icon at bounding box center [385, 224] width 14 height 14
click at [364, 275] on textarea "Kommentar (optional)" at bounding box center [350, 270] width 202 height 38
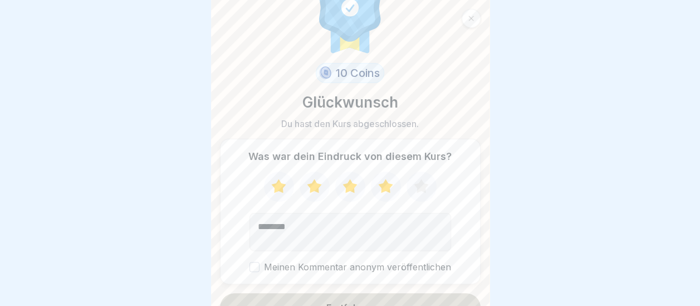
scroll to position [57, 0]
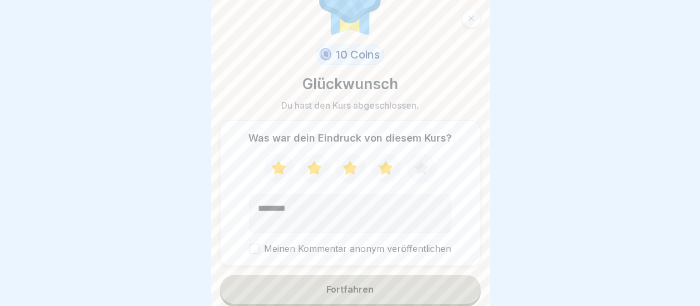
type textarea "********"
click at [251, 248] on button "Meinen Kommentar anonym veröffentlichen" at bounding box center [254, 248] width 10 height 10
click at [328, 286] on div "Fortfahren" at bounding box center [349, 289] width 47 height 10
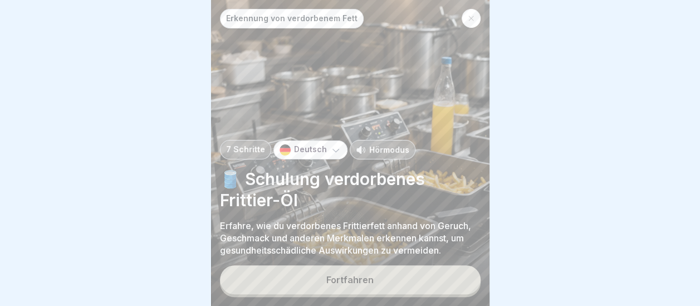
click at [333, 284] on div "Fortfahren" at bounding box center [349, 279] width 47 height 10
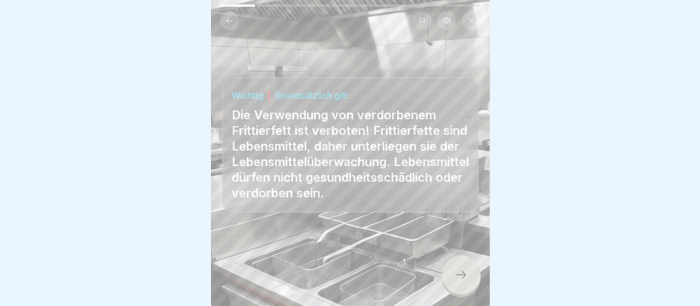
click at [463, 278] on icon at bounding box center [461, 275] width 10 height 8
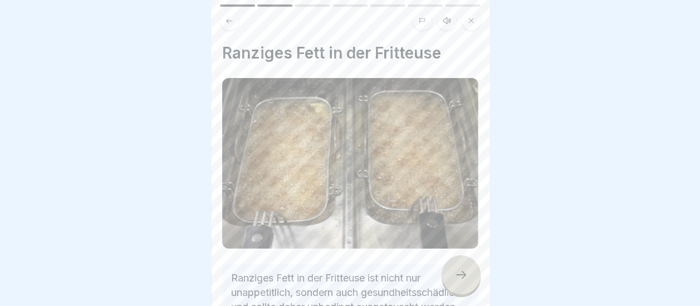
click at [461, 281] on icon at bounding box center [460, 274] width 13 height 13
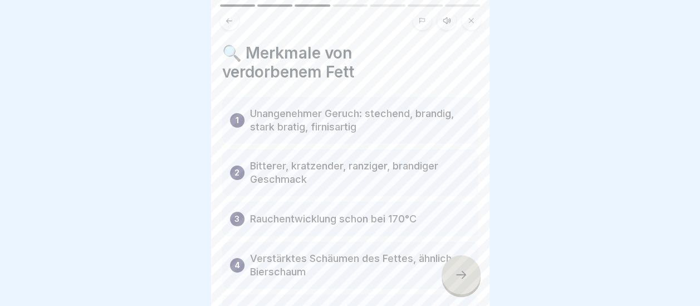
scroll to position [8, 0]
click at [457, 274] on icon at bounding box center [460, 274] width 13 height 13
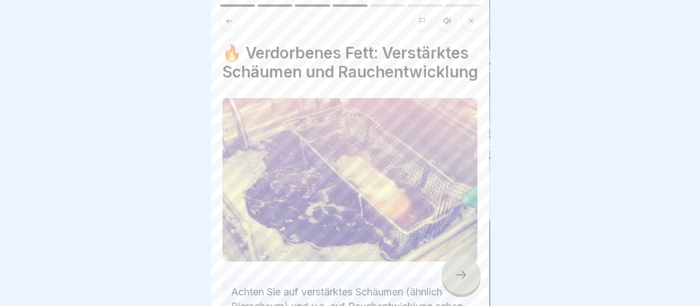
click at [457, 275] on icon at bounding box center [460, 274] width 13 height 13
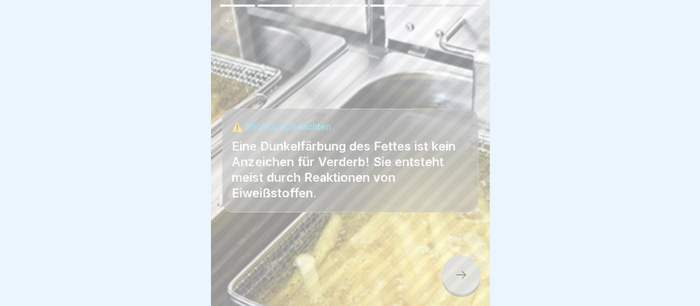
click at [460, 274] on icon at bounding box center [460, 274] width 13 height 13
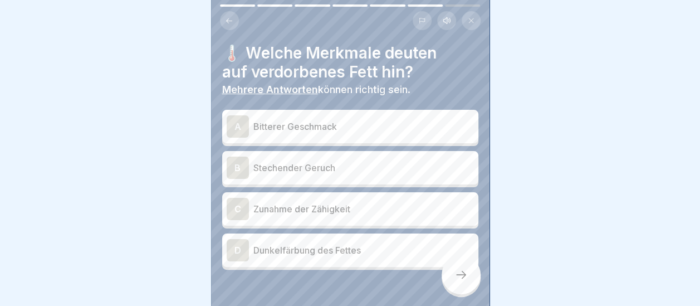
click at [239, 115] on div "A" at bounding box center [238, 126] width 22 height 22
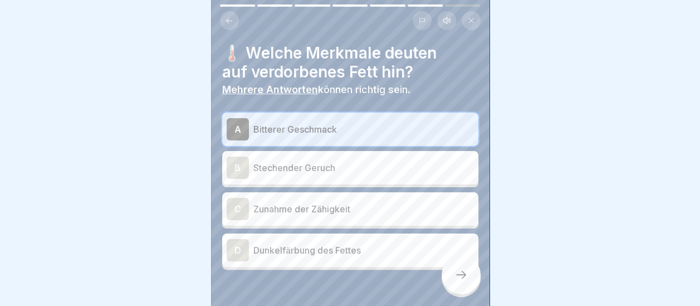
click at [236, 163] on div "B" at bounding box center [238, 167] width 22 height 22
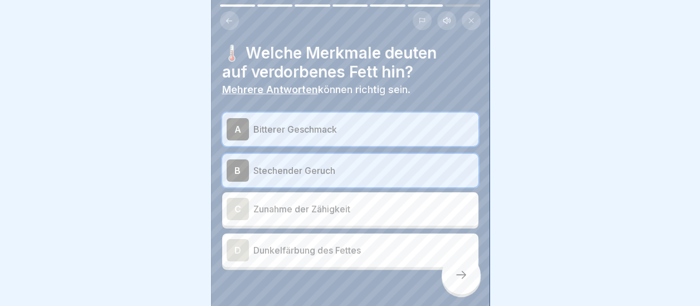
click at [243, 203] on div "C" at bounding box center [238, 209] width 22 height 22
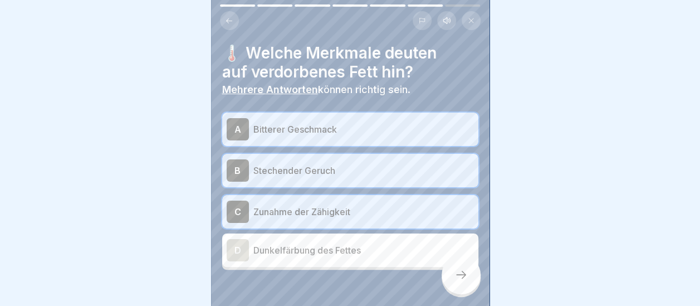
click at [243, 245] on div "D" at bounding box center [238, 250] width 22 height 22
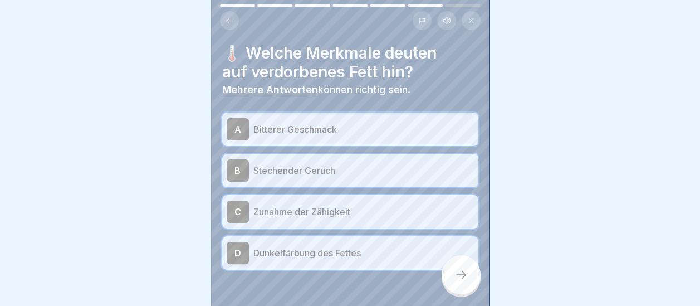
click at [457, 272] on icon at bounding box center [460, 274] width 13 height 13
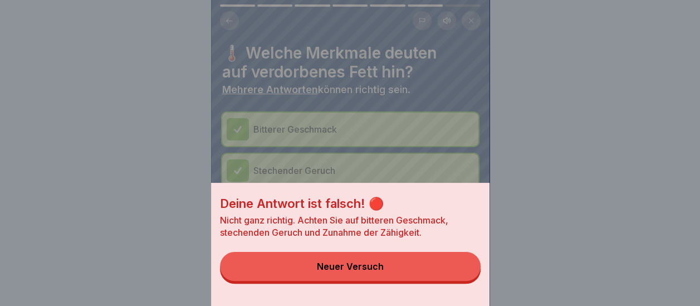
click at [374, 281] on button "Neuer Versuch" at bounding box center [350, 266] width 261 height 29
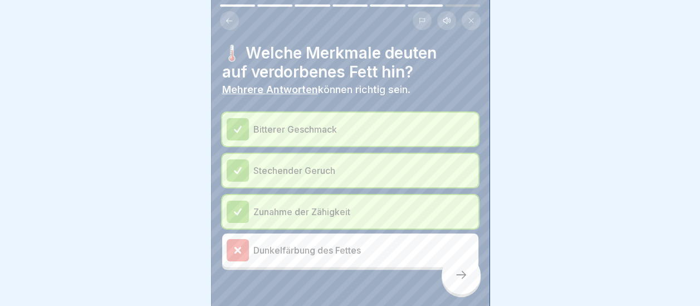
click at [462, 282] on div at bounding box center [460, 274] width 39 height 39
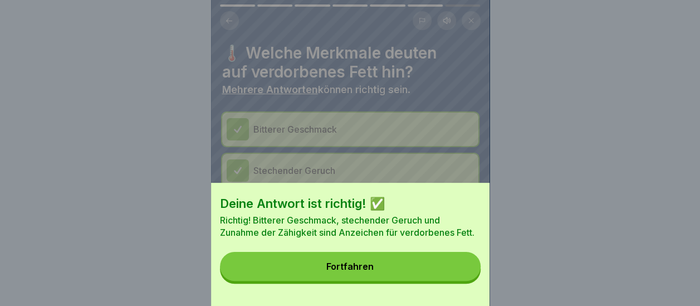
click at [356, 271] on div "Fortfahren" at bounding box center [349, 266] width 47 height 10
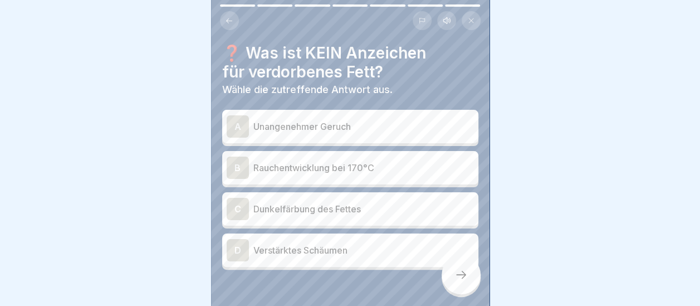
click at [237, 156] on div "B" at bounding box center [238, 167] width 22 height 22
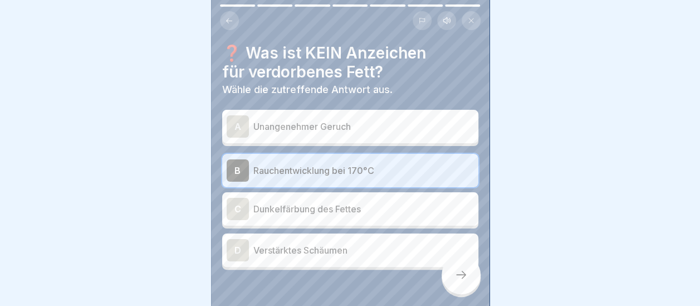
click at [242, 198] on div "C" at bounding box center [238, 209] width 22 height 22
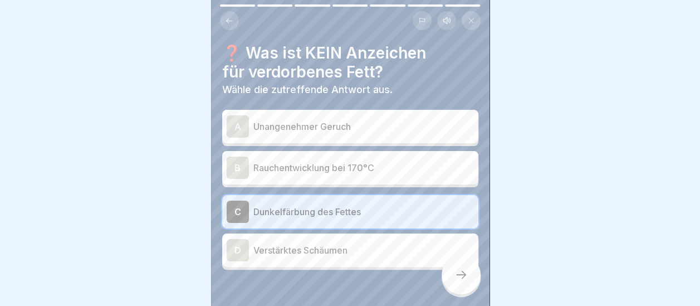
click at [244, 244] on div "D" at bounding box center [238, 250] width 22 height 22
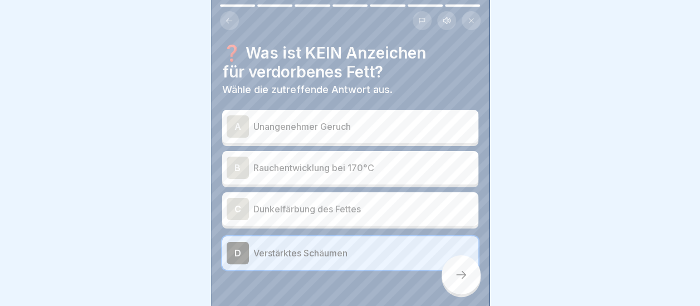
click at [246, 203] on div "C" at bounding box center [238, 209] width 22 height 22
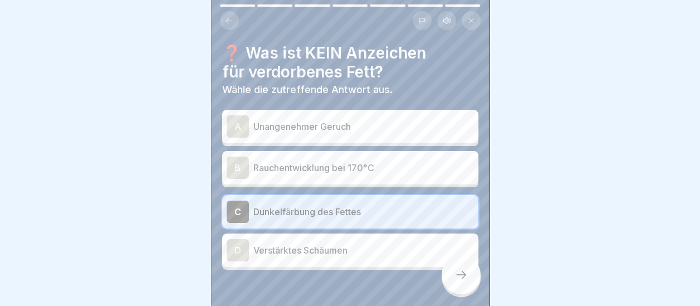
click at [234, 115] on div "A" at bounding box center [238, 126] width 22 height 22
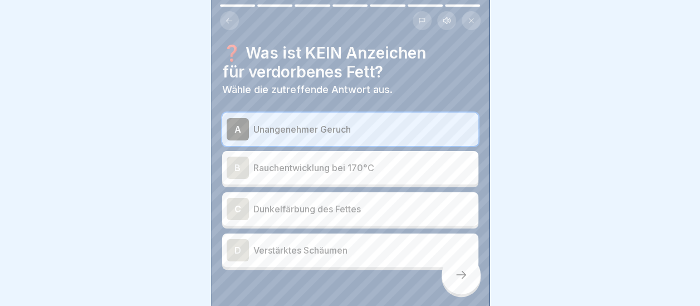
click at [462, 272] on icon at bounding box center [460, 274] width 13 height 13
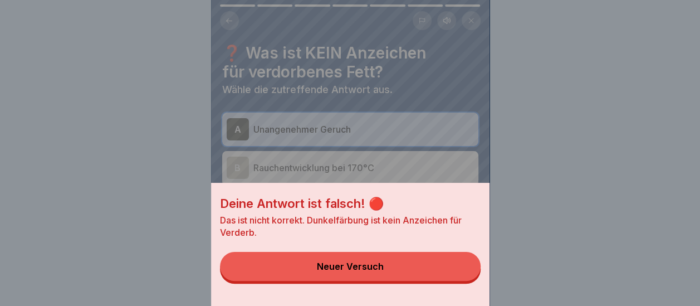
click at [414, 278] on button "Neuer Versuch" at bounding box center [350, 266] width 261 height 29
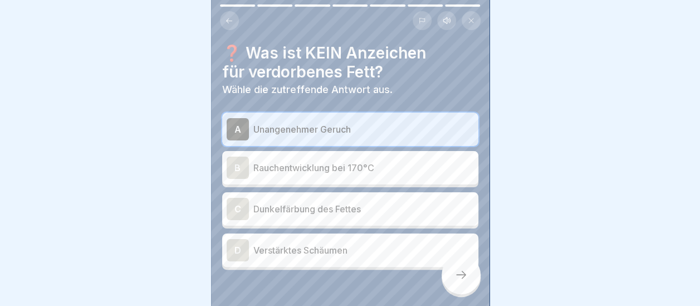
click at [324, 202] on p "Dunkelfärbung des Fettes" at bounding box center [363, 208] width 220 height 13
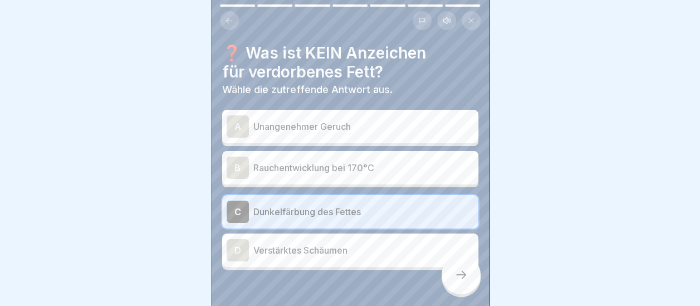
click at [460, 272] on icon at bounding box center [460, 274] width 13 height 13
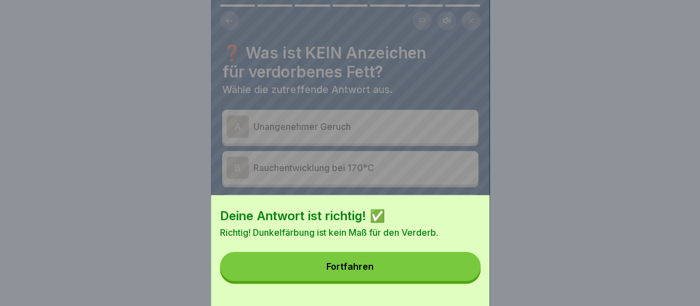
click at [396, 273] on button "Fortfahren" at bounding box center [350, 266] width 261 height 29
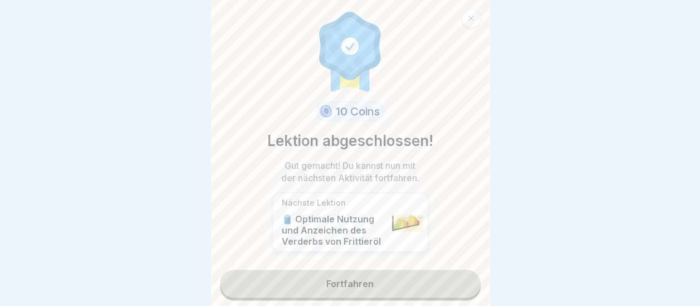
click at [366, 273] on link "Fortfahren" at bounding box center [350, 283] width 261 height 28
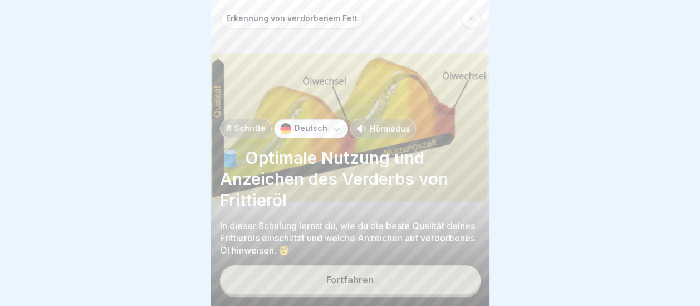
click at [361, 277] on div "Fortfahren" at bounding box center [349, 279] width 47 height 10
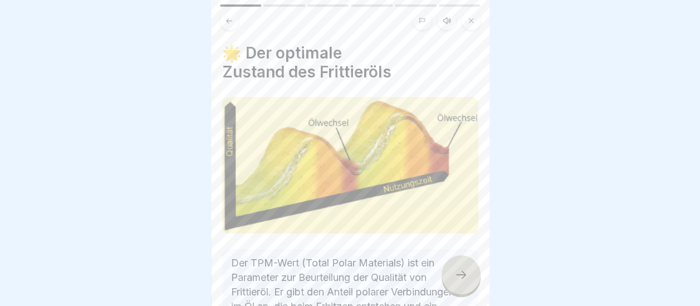
click at [463, 273] on icon at bounding box center [460, 274] width 13 height 13
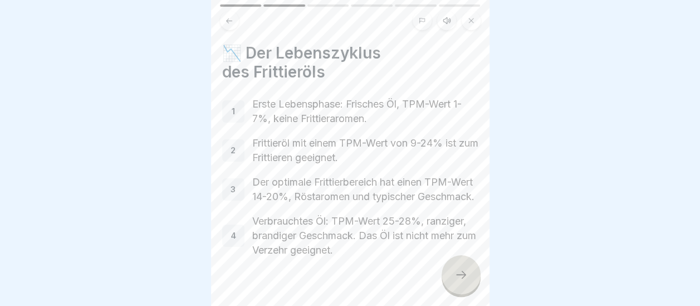
click at [461, 273] on icon at bounding box center [460, 274] width 13 height 13
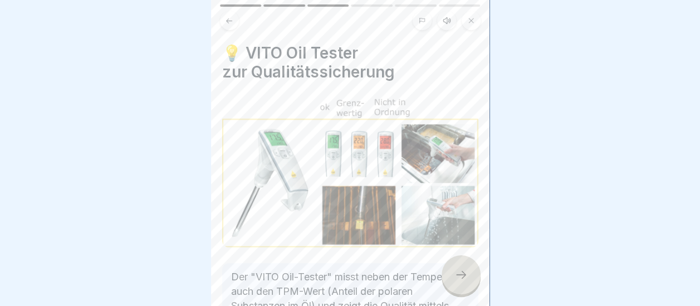
click at [460, 273] on icon at bounding box center [460, 274] width 13 height 13
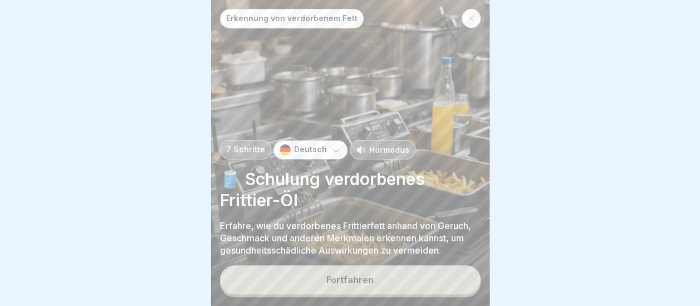
click at [396, 268] on button "Fortfahren" at bounding box center [350, 279] width 261 height 29
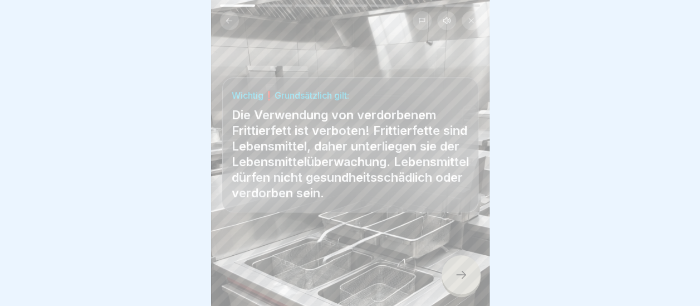
click at [455, 277] on icon at bounding box center [460, 274] width 13 height 13
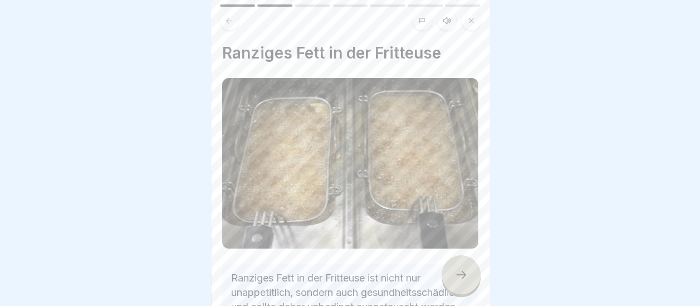
click at [455, 277] on icon at bounding box center [460, 274] width 13 height 13
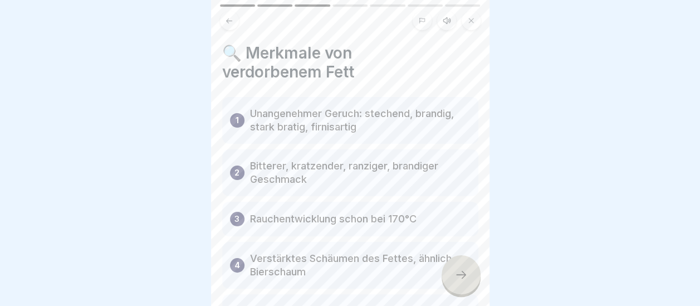
click at [459, 273] on icon at bounding box center [460, 274] width 13 height 13
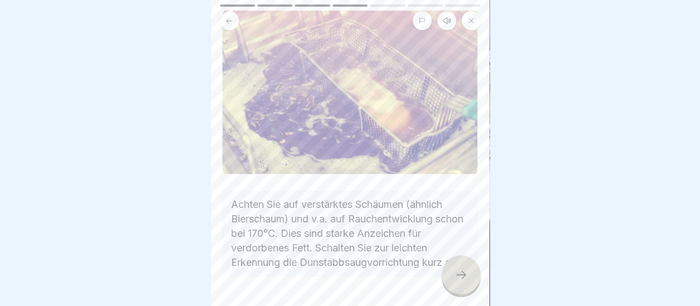
scroll to position [153, 0]
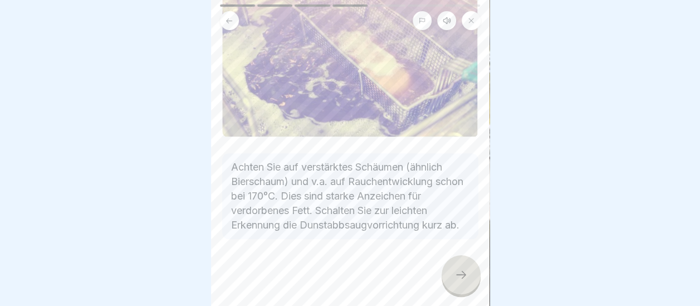
click at [468, 271] on div at bounding box center [460, 274] width 39 height 39
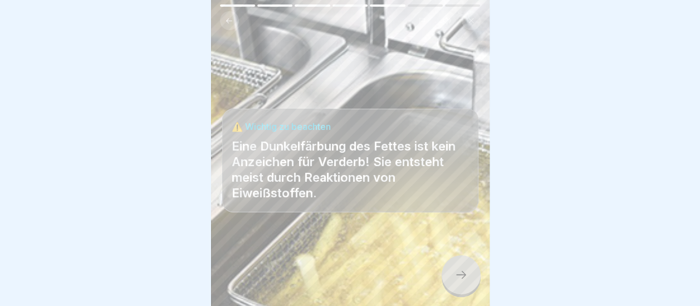
click at [467, 277] on icon at bounding box center [460, 274] width 13 height 13
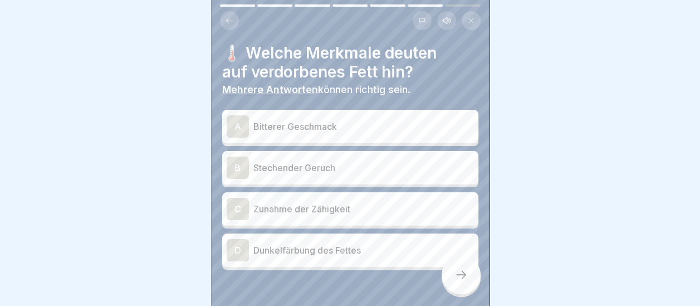
click at [236, 160] on div "B" at bounding box center [238, 167] width 22 height 22
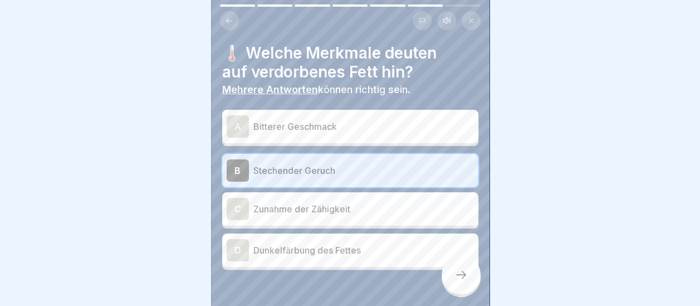
click at [240, 239] on div "D" at bounding box center [238, 250] width 22 height 22
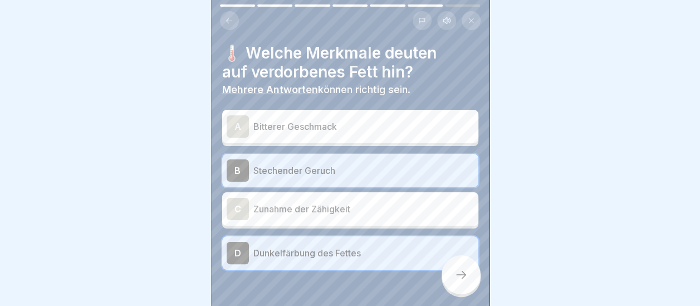
click at [454, 271] on icon at bounding box center [460, 274] width 13 height 13
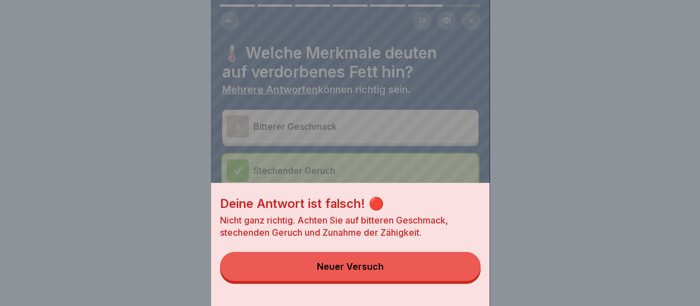
click at [403, 275] on button "Neuer Versuch" at bounding box center [350, 266] width 261 height 29
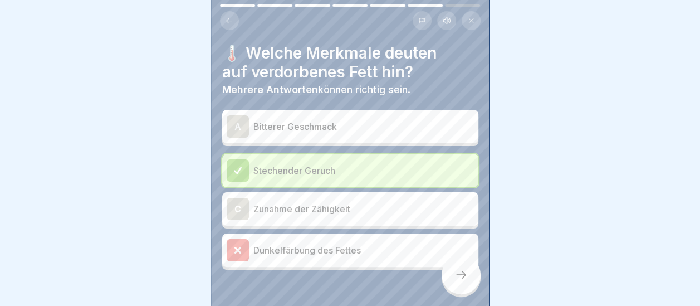
click at [464, 272] on icon at bounding box center [460, 274] width 13 height 13
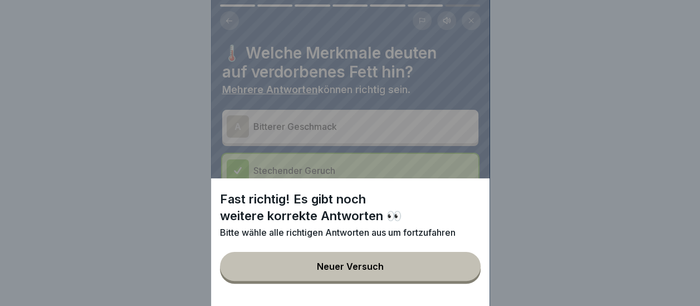
click at [384, 271] on div "Neuer Versuch" at bounding box center [350, 266] width 67 height 10
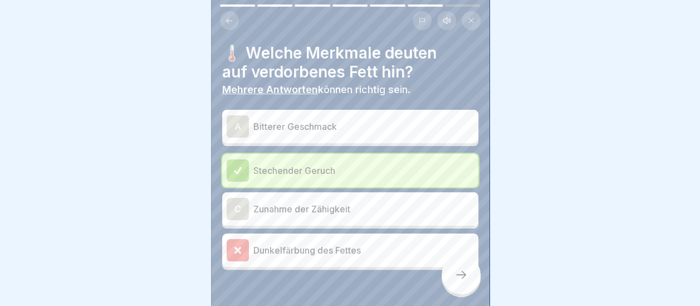
click at [235, 115] on div "A" at bounding box center [238, 126] width 22 height 22
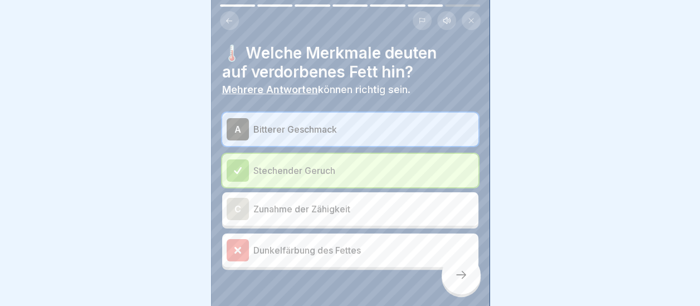
click at [457, 275] on icon at bounding box center [460, 274] width 13 height 13
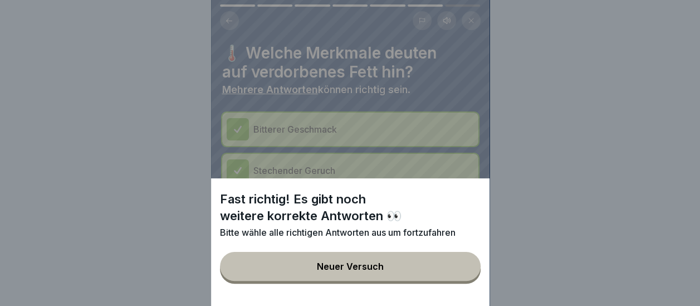
click at [411, 274] on button "Neuer Versuch" at bounding box center [350, 266] width 261 height 29
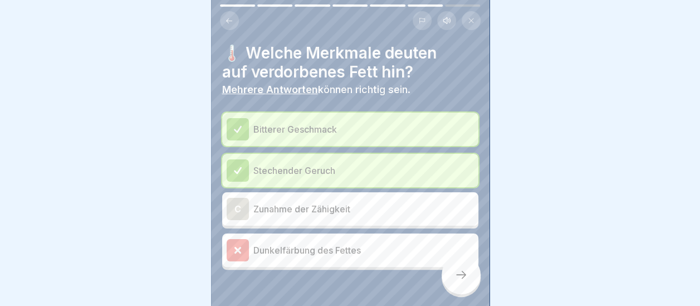
click at [238, 201] on div "C" at bounding box center [238, 209] width 22 height 22
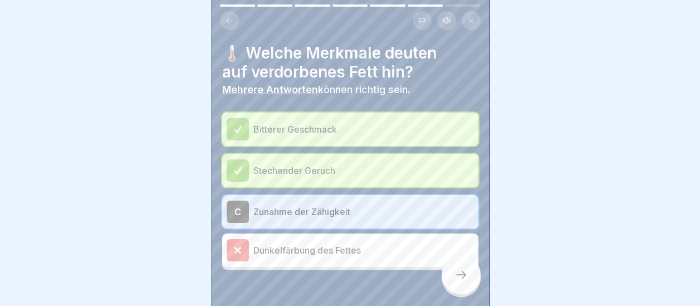
click at [467, 273] on div at bounding box center [460, 274] width 39 height 39
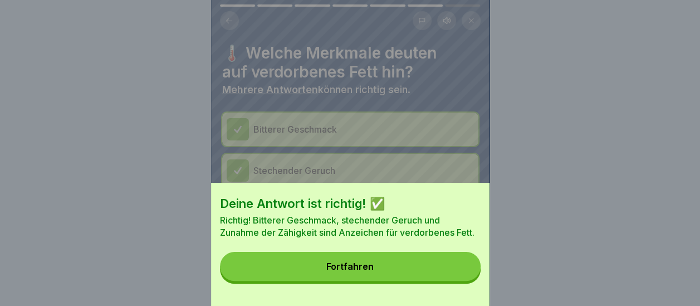
click at [419, 272] on button "Fortfahren" at bounding box center [350, 266] width 261 height 29
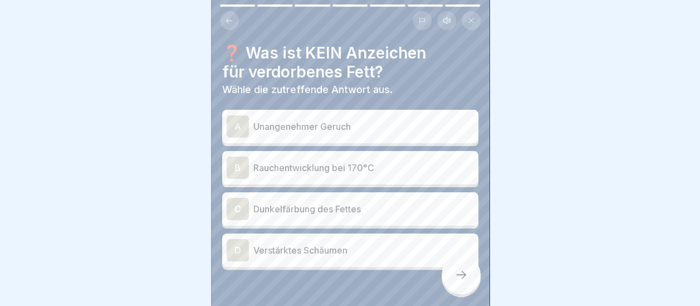
click at [233, 198] on div "C" at bounding box center [238, 209] width 22 height 22
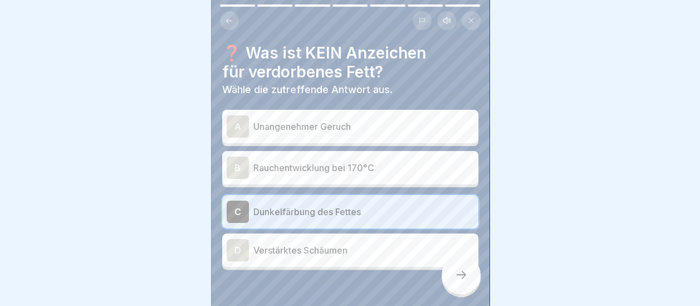
click at [454, 279] on icon at bounding box center [460, 274] width 13 height 13
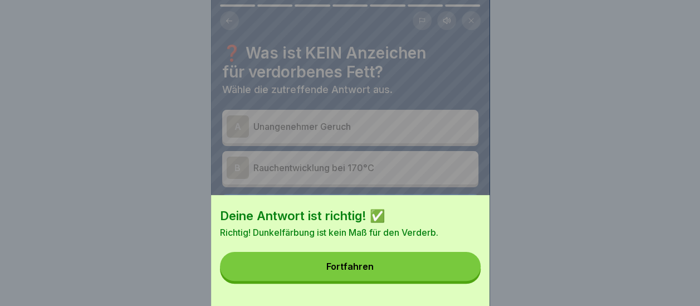
click at [450, 281] on button "Fortfahren" at bounding box center [350, 266] width 261 height 29
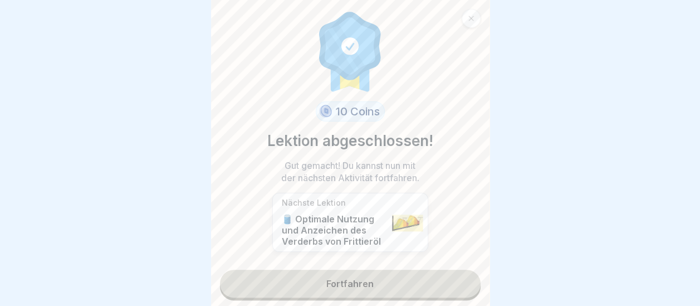
click at [408, 275] on link "Fortfahren" at bounding box center [350, 283] width 261 height 28
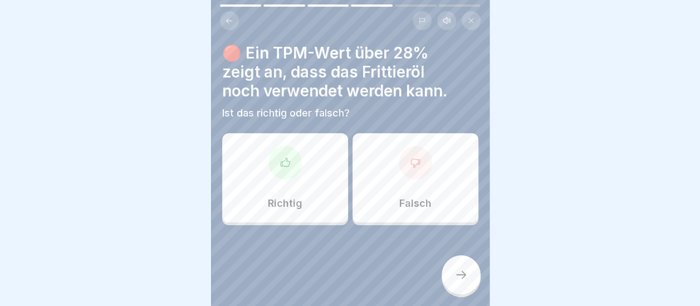
click at [410, 157] on icon at bounding box center [415, 162] width 11 height 11
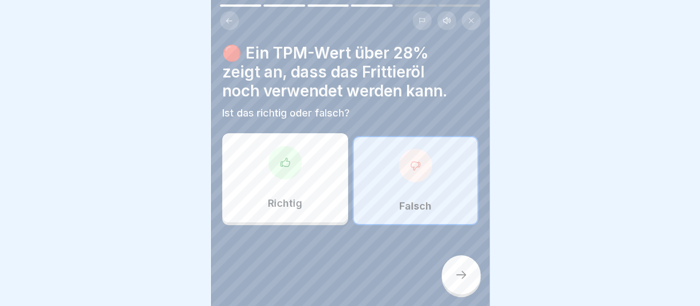
click at [465, 276] on icon at bounding box center [460, 274] width 13 height 13
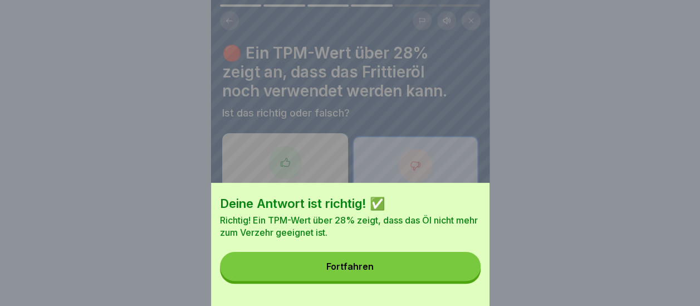
click at [421, 281] on button "Fortfahren" at bounding box center [350, 266] width 261 height 29
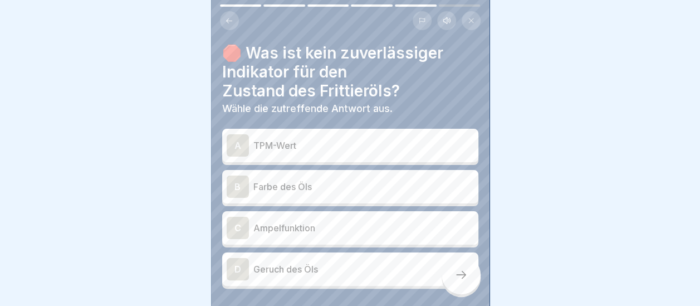
click at [234, 258] on div "D" at bounding box center [238, 269] width 22 height 22
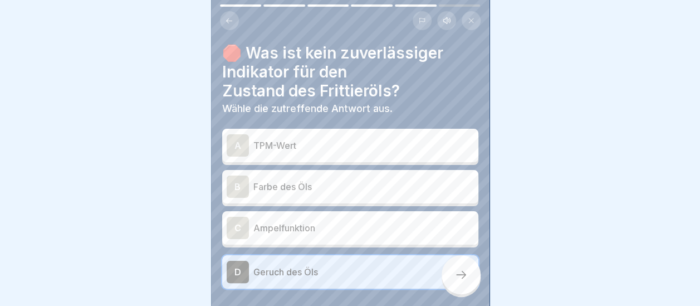
click at [467, 272] on icon at bounding box center [460, 274] width 13 height 13
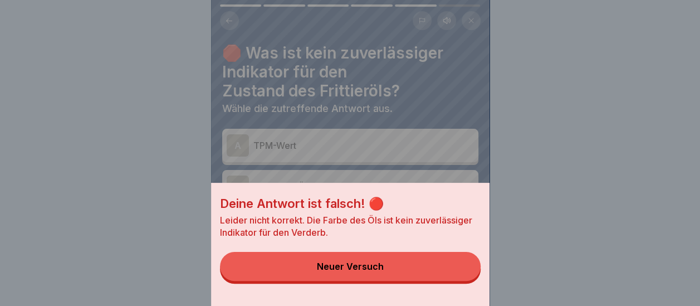
click at [390, 278] on button "Neuer Versuch" at bounding box center [350, 266] width 261 height 29
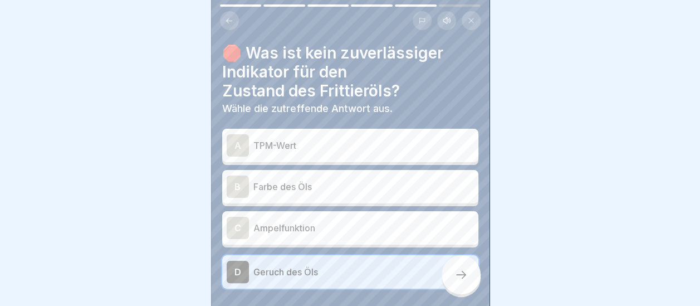
click at [236, 220] on div "C" at bounding box center [238, 228] width 22 height 22
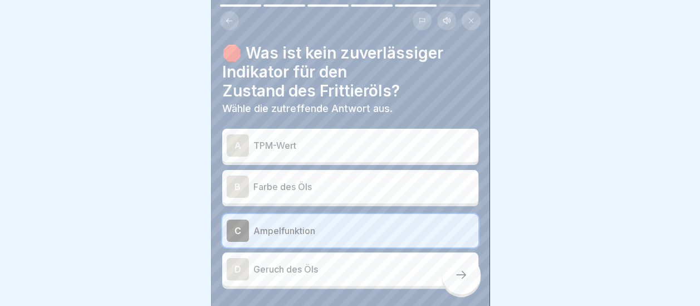
click at [458, 278] on icon at bounding box center [460, 274] width 13 height 13
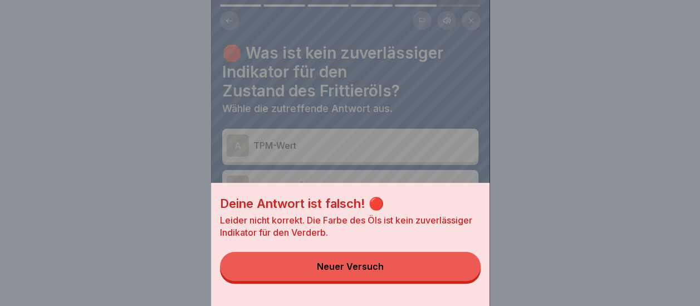
click at [457, 279] on button "Neuer Versuch" at bounding box center [350, 266] width 261 height 29
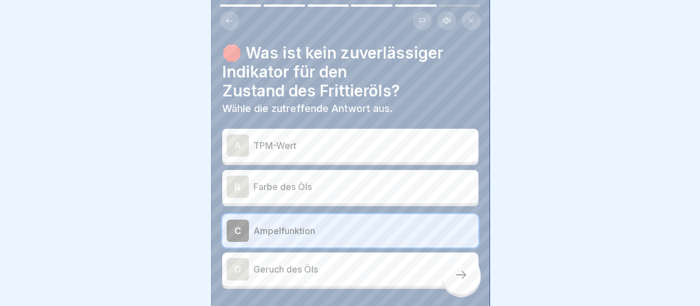
click at [232, 175] on div "B" at bounding box center [238, 186] width 22 height 22
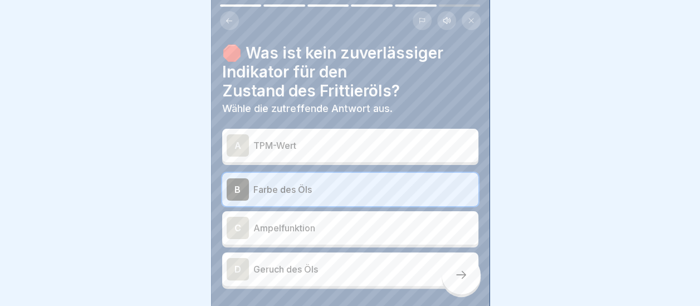
click at [465, 275] on icon at bounding box center [460, 274] width 13 height 13
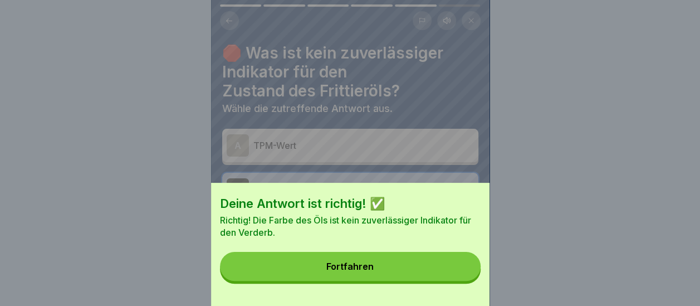
click at [464, 276] on button "Fortfahren" at bounding box center [350, 266] width 261 height 29
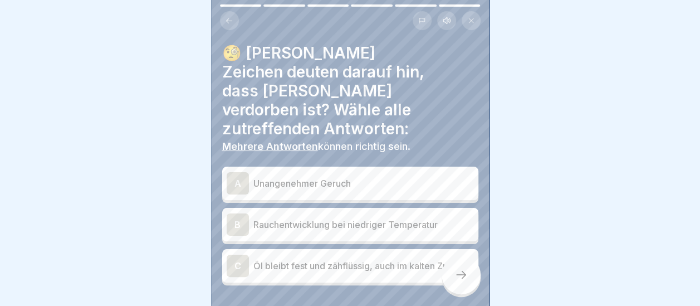
click at [237, 172] on div "A" at bounding box center [238, 183] width 22 height 22
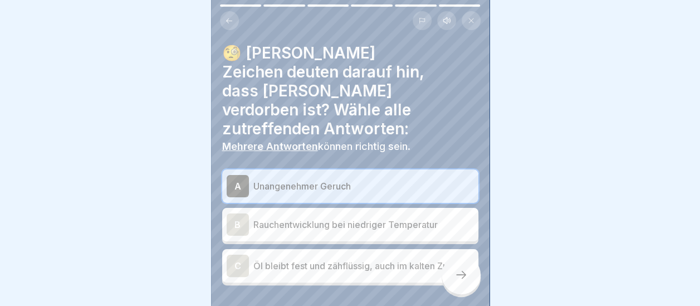
click at [242, 213] on div "B" at bounding box center [238, 224] width 22 height 22
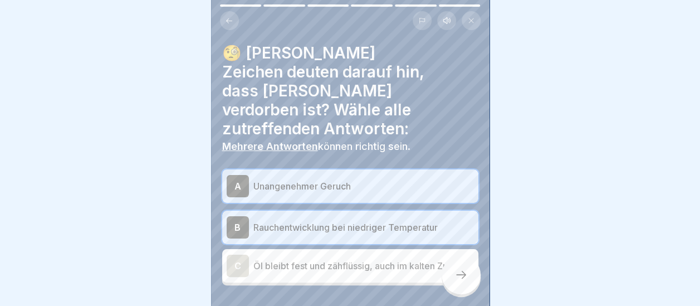
click at [455, 283] on div at bounding box center [460, 274] width 39 height 39
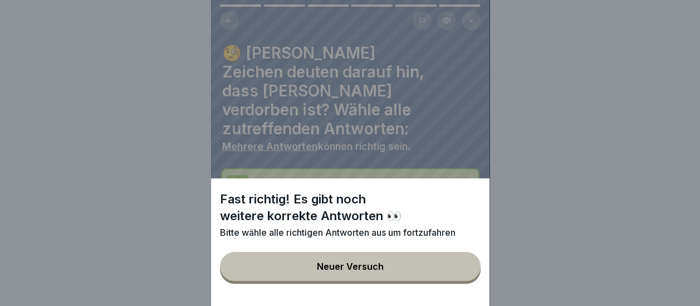
click at [397, 268] on button "Neuer Versuch" at bounding box center [350, 266] width 261 height 29
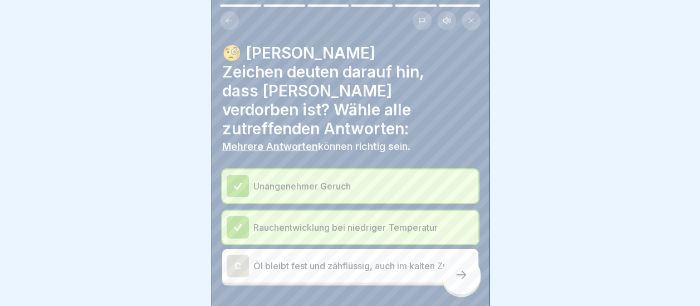
click at [241, 254] on div "C" at bounding box center [238, 265] width 22 height 22
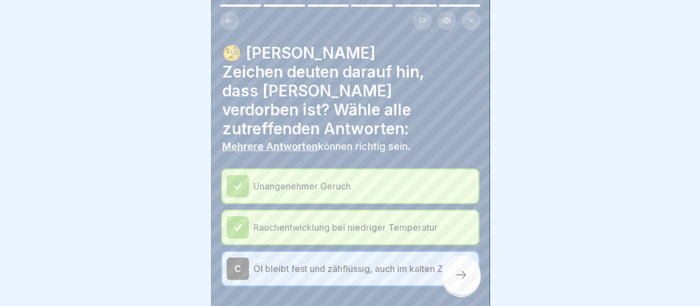
click at [458, 272] on icon at bounding box center [460, 274] width 13 height 13
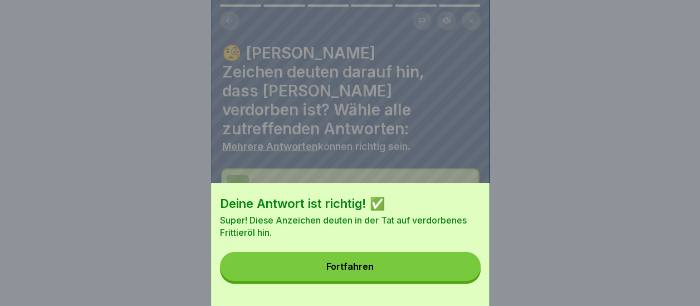
click at [428, 273] on button "Fortfahren" at bounding box center [350, 266] width 261 height 29
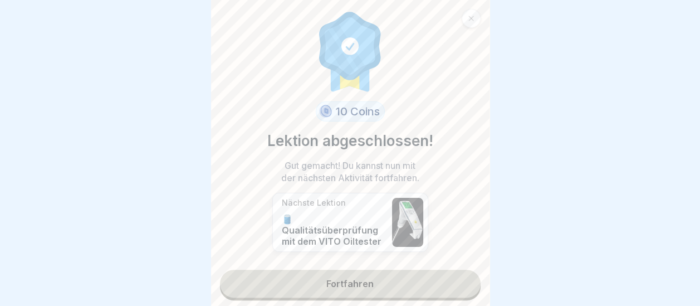
click at [371, 275] on link "Fortfahren" at bounding box center [350, 283] width 261 height 28
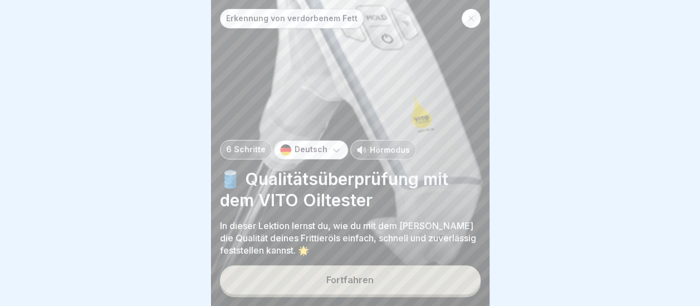
click at [366, 281] on div "Fortfahren" at bounding box center [349, 279] width 47 height 10
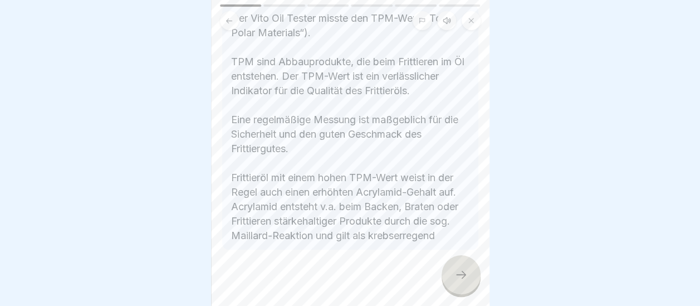
scroll to position [289, 0]
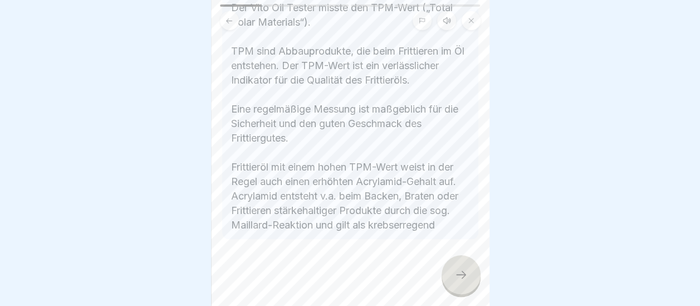
click at [461, 268] on div at bounding box center [460, 274] width 39 height 39
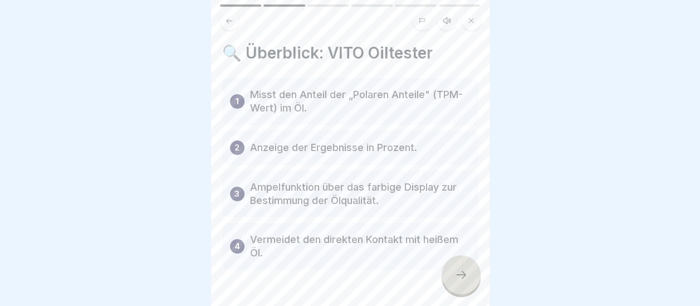
click at [462, 278] on icon at bounding box center [460, 274] width 13 height 13
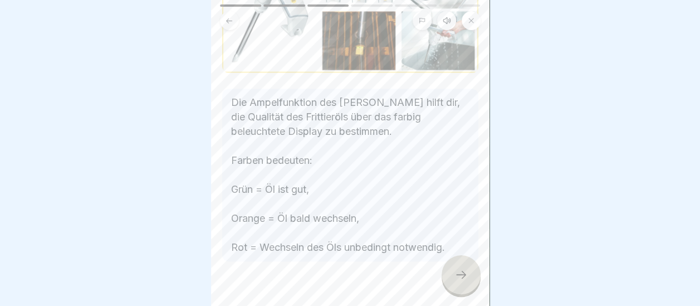
scroll to position [210, 0]
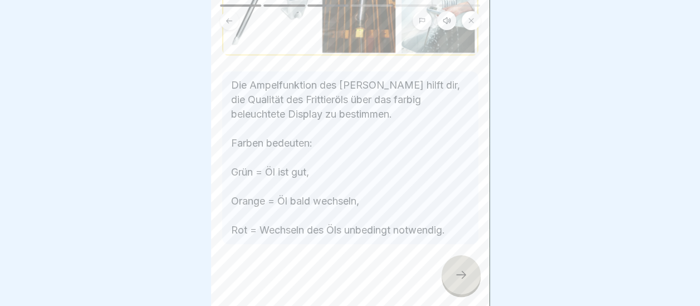
click at [458, 265] on div at bounding box center [460, 274] width 39 height 39
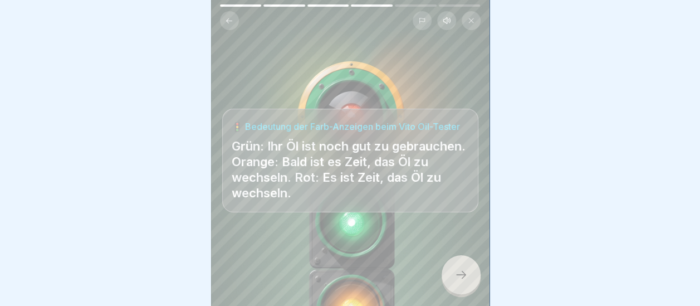
click at [465, 276] on icon at bounding box center [460, 274] width 13 height 13
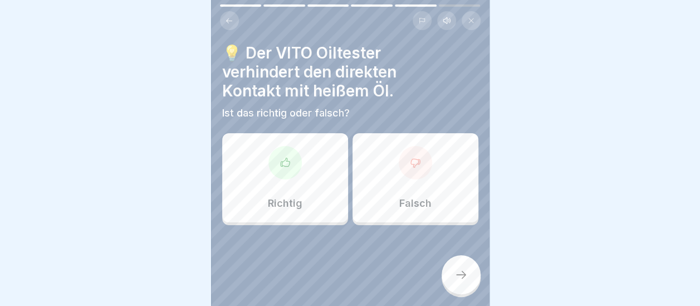
click at [449, 175] on div "Falsch" at bounding box center [415, 177] width 126 height 89
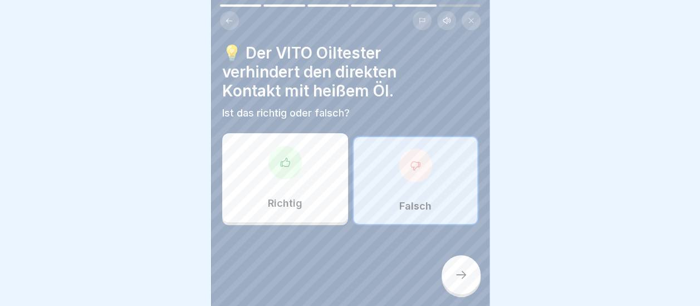
click at [462, 271] on icon at bounding box center [460, 274] width 13 height 13
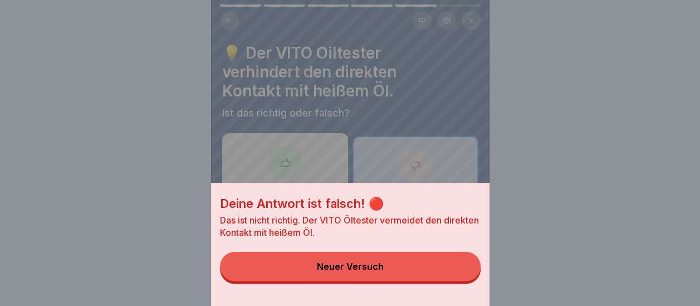
click at [372, 268] on button "Neuer Versuch" at bounding box center [350, 266] width 261 height 29
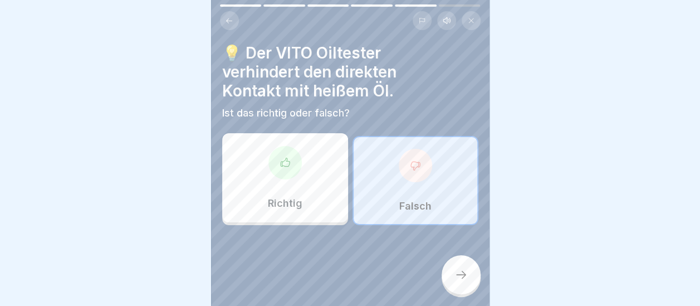
click at [296, 156] on div at bounding box center [284, 162] width 33 height 33
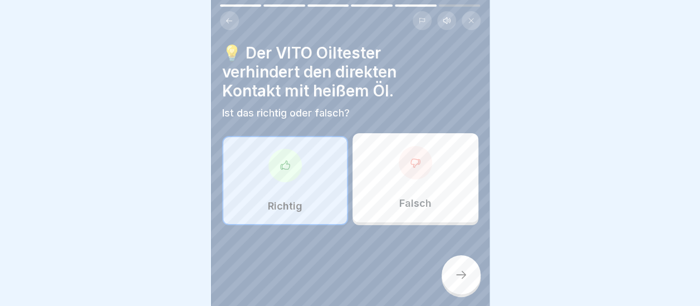
click at [467, 275] on icon at bounding box center [460, 274] width 13 height 13
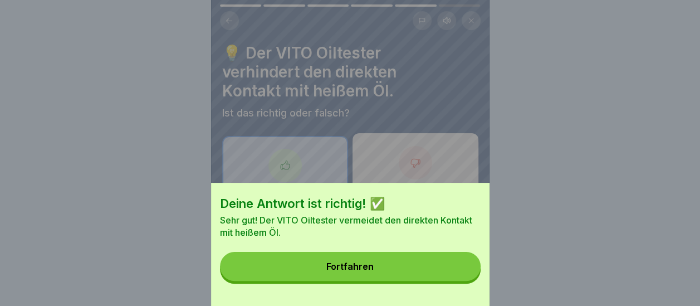
click at [397, 279] on button "Fortfahren" at bounding box center [350, 266] width 261 height 29
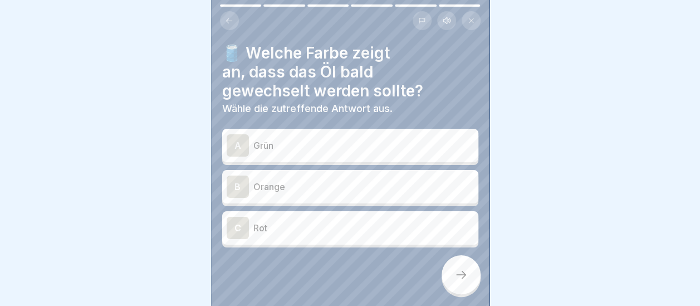
click at [245, 219] on div "C" at bounding box center [238, 228] width 22 height 22
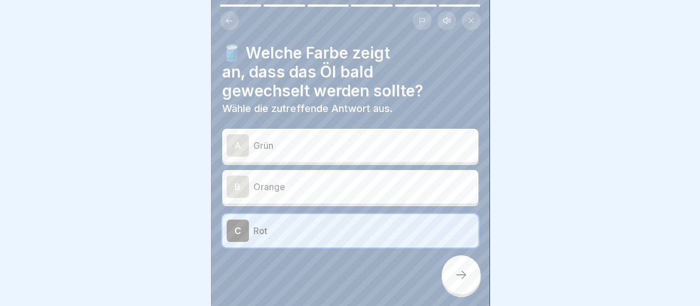
click at [468, 281] on div at bounding box center [460, 274] width 39 height 39
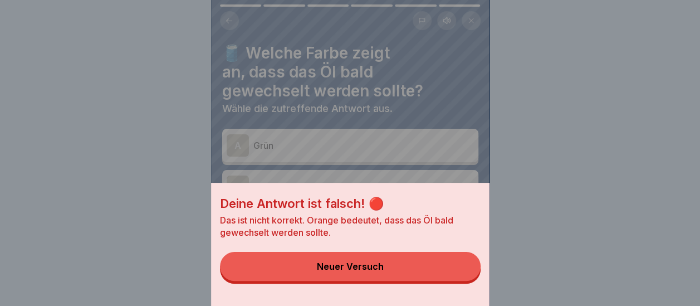
click at [387, 274] on button "Neuer Versuch" at bounding box center [350, 266] width 261 height 29
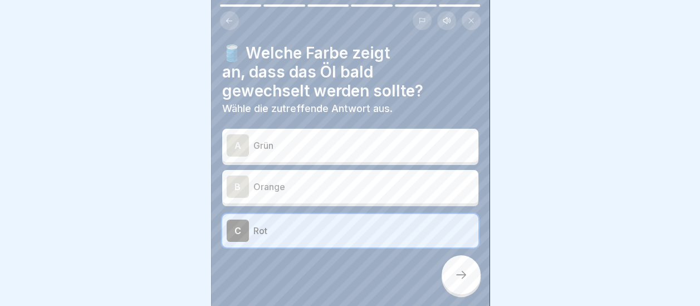
click at [235, 175] on div "B" at bounding box center [238, 186] width 22 height 22
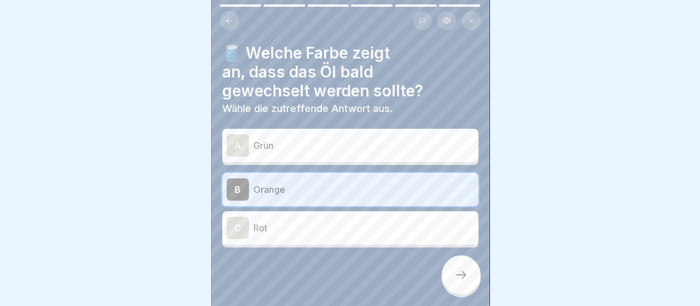
click at [468, 276] on div at bounding box center [460, 274] width 39 height 39
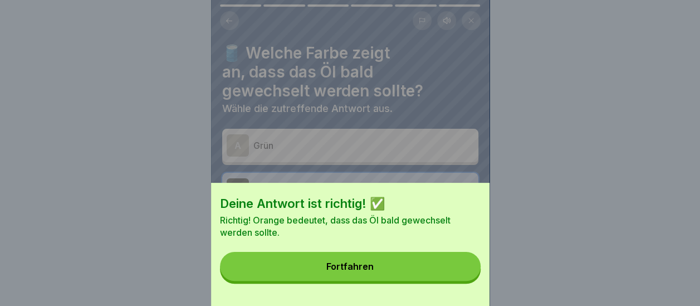
click at [392, 277] on button "Fortfahren" at bounding box center [350, 266] width 261 height 29
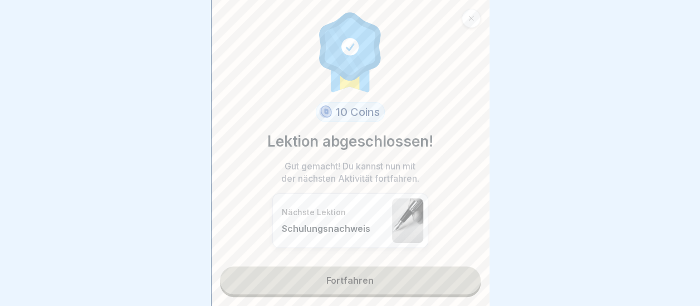
click at [371, 268] on link "Fortfahren" at bounding box center [350, 280] width 261 height 28
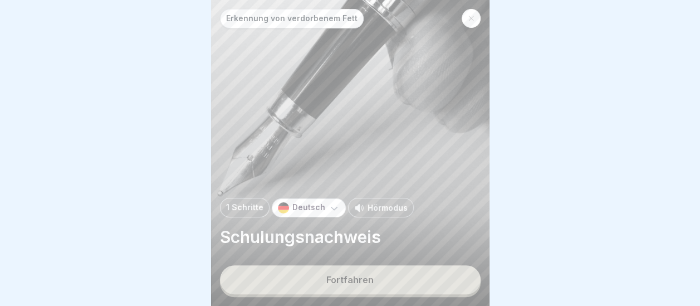
click at [359, 278] on div "Fortfahren" at bounding box center [349, 279] width 47 height 10
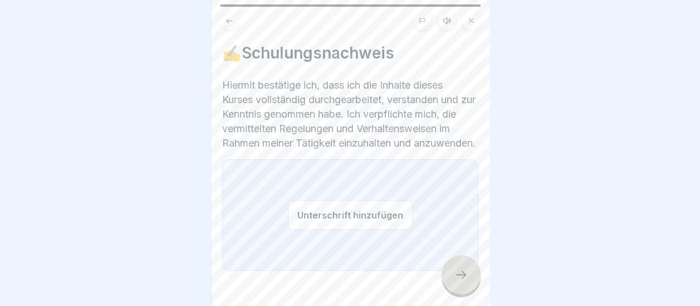
click at [365, 222] on button "Unterschrift hinzufügen" at bounding box center [350, 215] width 125 height 30
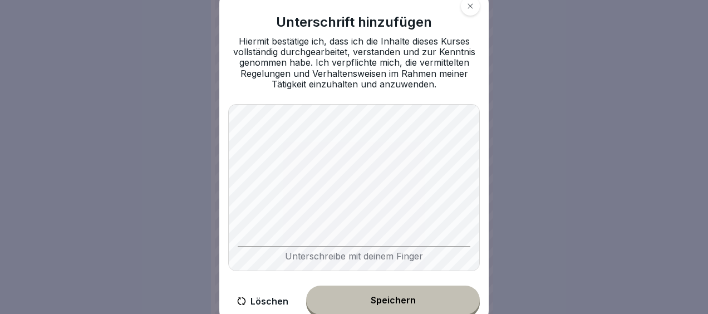
click at [406, 300] on div "Speichern" at bounding box center [393, 300] width 45 height 10
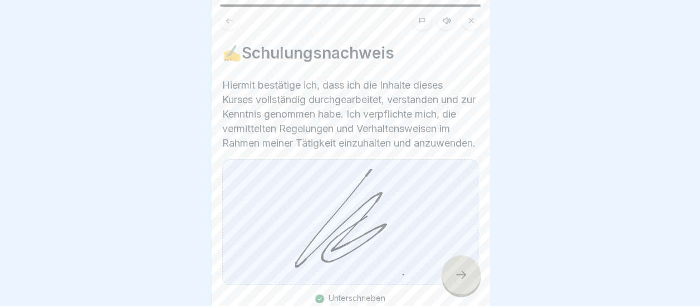
click at [468, 278] on div at bounding box center [460, 274] width 39 height 39
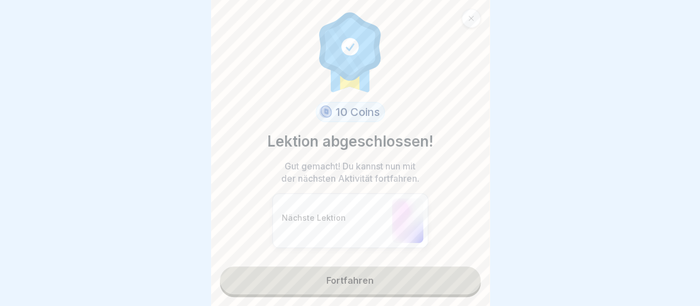
click at [350, 284] on link "Fortfahren" at bounding box center [350, 280] width 261 height 28
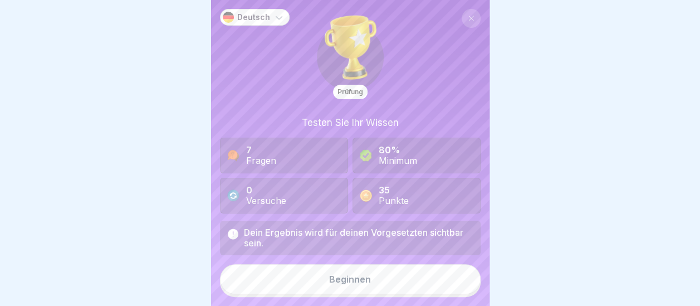
click at [351, 284] on div "Beginnen" at bounding box center [350, 279] width 42 height 10
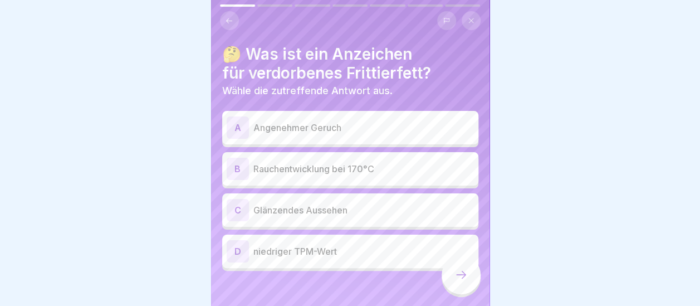
click at [246, 256] on div "D" at bounding box center [238, 251] width 22 height 22
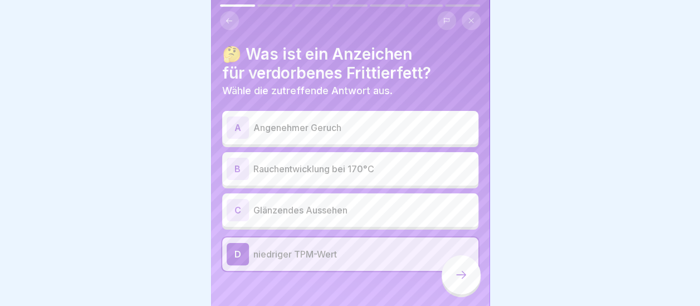
click at [458, 281] on icon at bounding box center [460, 274] width 13 height 13
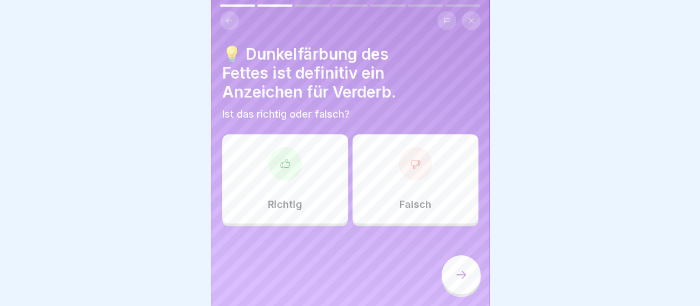
click at [406, 187] on div "Falsch" at bounding box center [415, 178] width 126 height 89
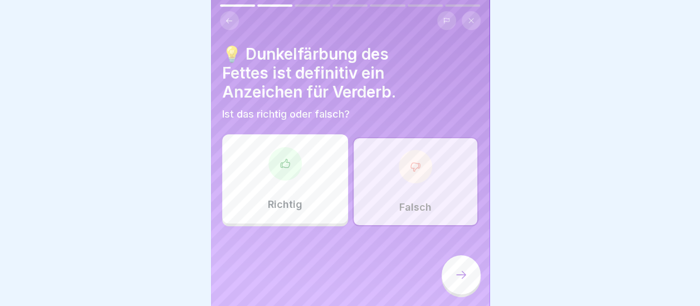
click at [454, 278] on icon at bounding box center [460, 274] width 13 height 13
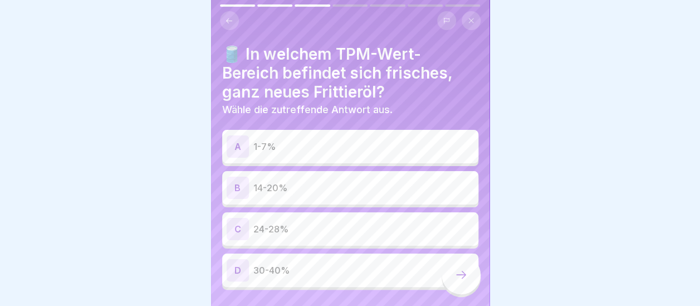
click at [357, 227] on p "24-28%" at bounding box center [363, 228] width 220 height 13
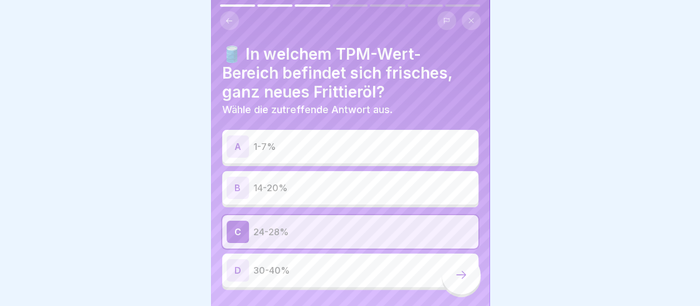
click at [463, 281] on icon at bounding box center [460, 274] width 13 height 13
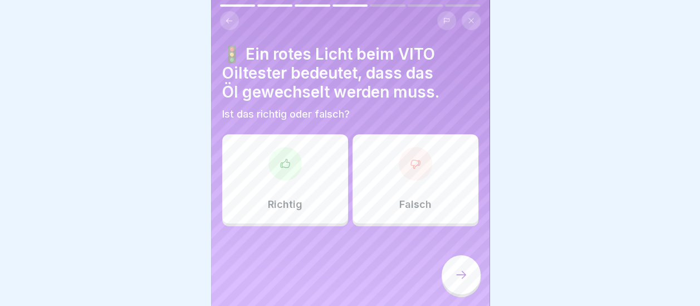
click at [314, 201] on div "Richtig" at bounding box center [285, 178] width 126 height 89
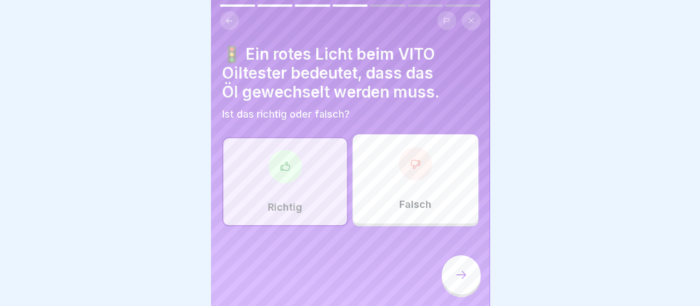
click at [463, 278] on icon at bounding box center [461, 275] width 10 height 8
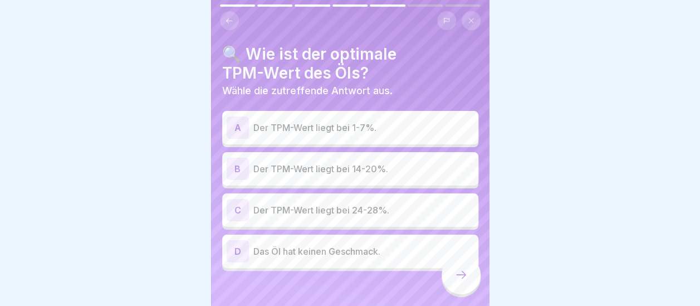
click at [305, 210] on p "Der TPM-Wert liegt bei 24-28%." at bounding box center [363, 209] width 220 height 13
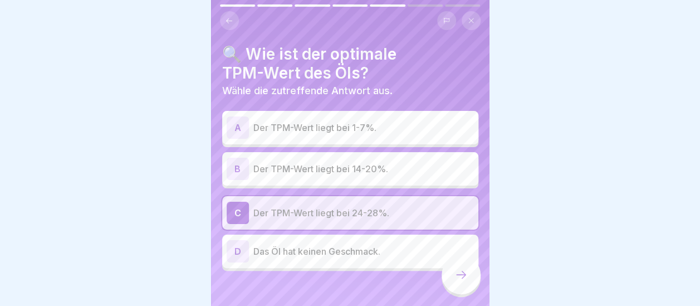
click at [464, 281] on icon at bounding box center [460, 274] width 13 height 13
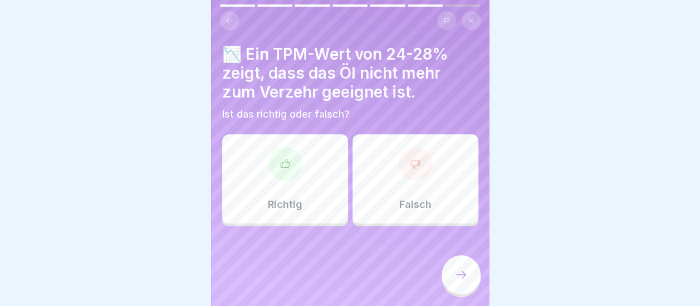
click at [424, 192] on div "Falsch" at bounding box center [415, 178] width 126 height 89
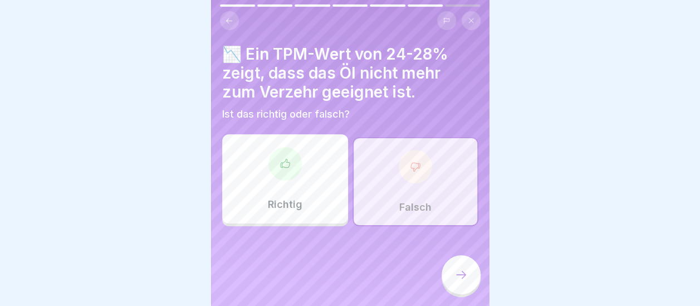
click at [453, 281] on div at bounding box center [460, 274] width 39 height 39
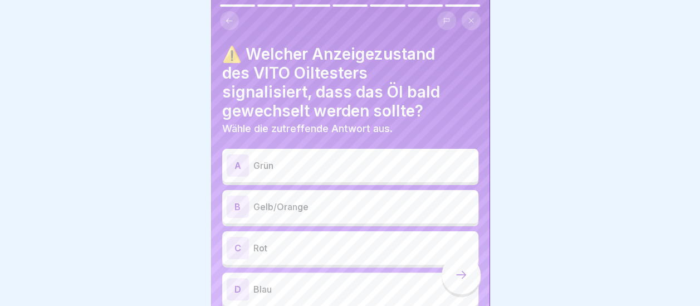
scroll to position [47, 0]
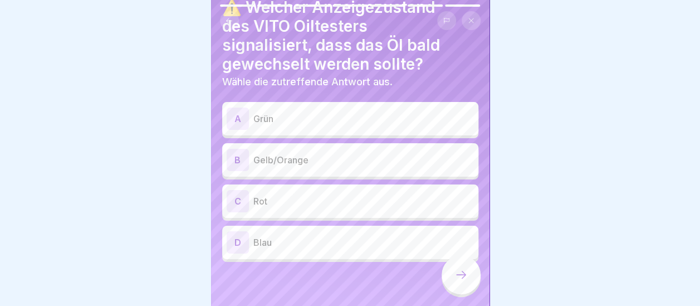
click at [283, 156] on p "Gelb/Orange" at bounding box center [363, 159] width 220 height 13
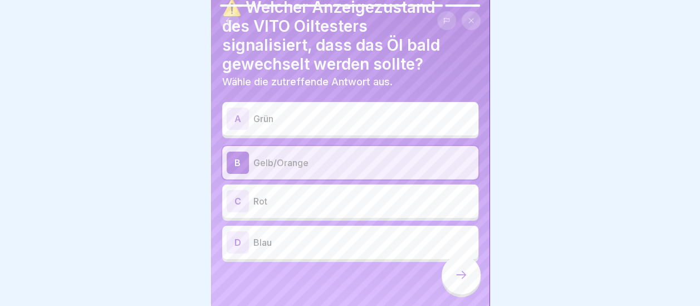
click at [459, 278] on icon at bounding box center [460, 274] width 13 height 13
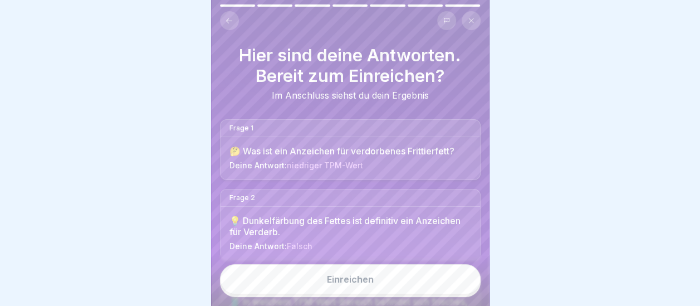
click at [340, 284] on div "Einreichen" at bounding box center [350, 279] width 47 height 10
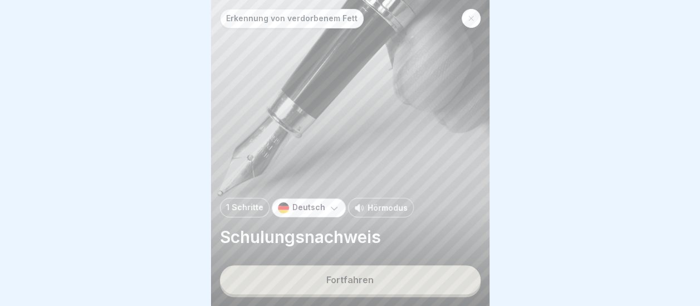
click at [352, 284] on button "Fortfahren" at bounding box center [350, 279] width 261 height 29
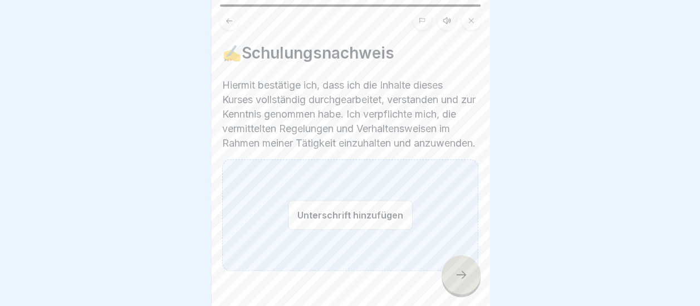
click at [369, 227] on button "Unterschrift hinzufügen" at bounding box center [350, 215] width 125 height 30
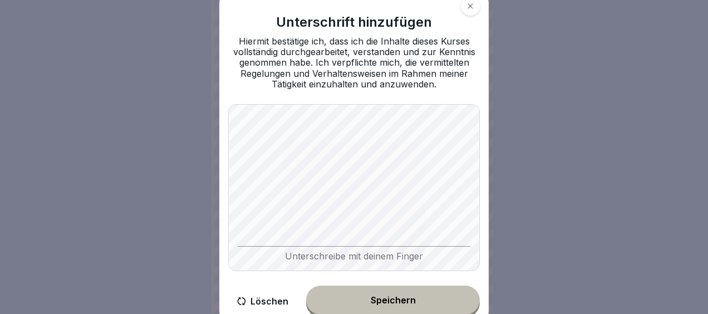
click at [360, 298] on button "Speichern" at bounding box center [393, 300] width 174 height 29
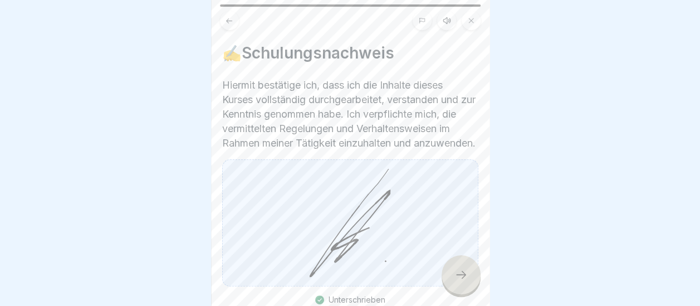
click at [466, 281] on icon at bounding box center [460, 274] width 13 height 13
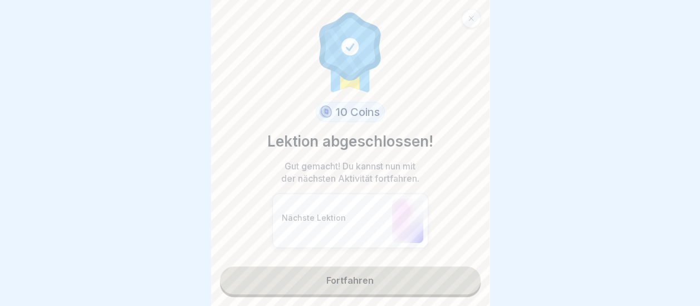
click at [382, 280] on link "Fortfahren" at bounding box center [350, 280] width 261 height 28
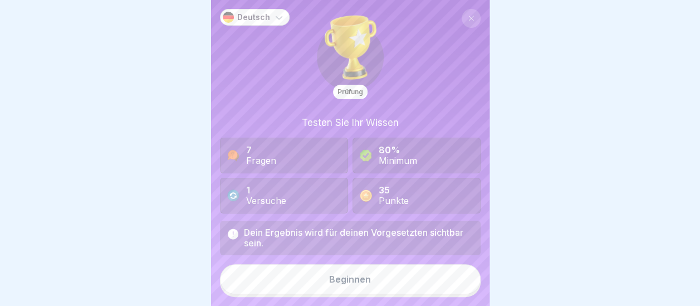
scroll to position [8, 0]
click at [365, 277] on div "Beginnen" at bounding box center [350, 279] width 42 height 10
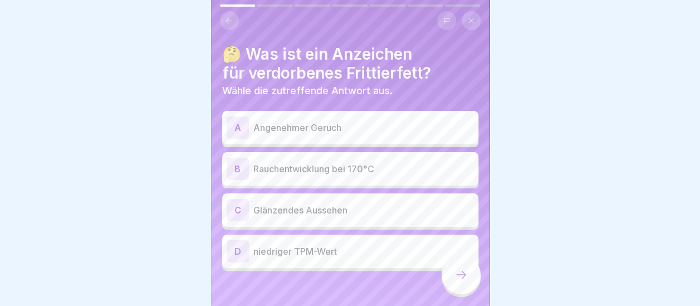
click at [249, 163] on div "B Rauchentwicklung bei 170°C" at bounding box center [350, 169] width 247 height 22
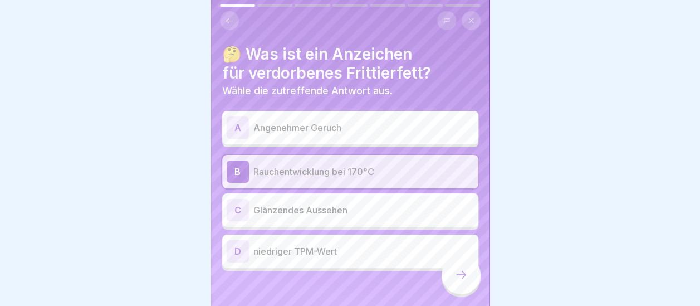
click at [463, 268] on div at bounding box center [460, 274] width 39 height 39
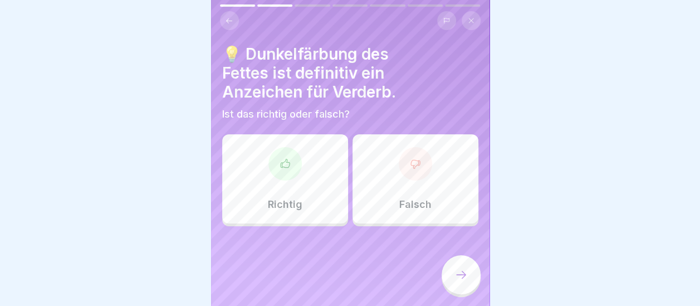
click at [414, 163] on div at bounding box center [415, 163] width 33 height 33
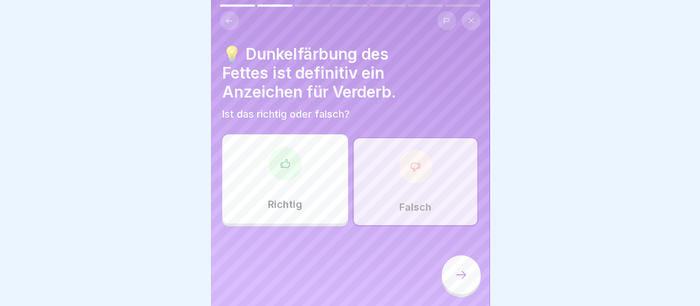
click at [455, 270] on icon at bounding box center [460, 274] width 13 height 13
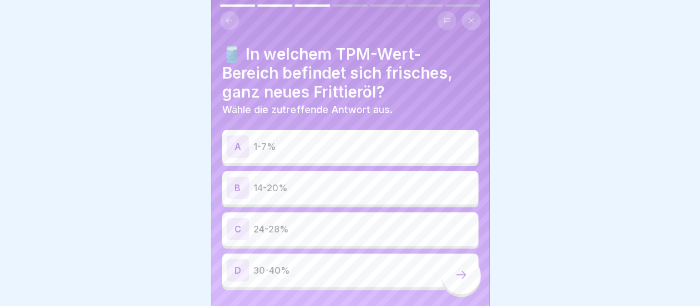
click at [316, 141] on p "1-7%" at bounding box center [363, 146] width 220 height 13
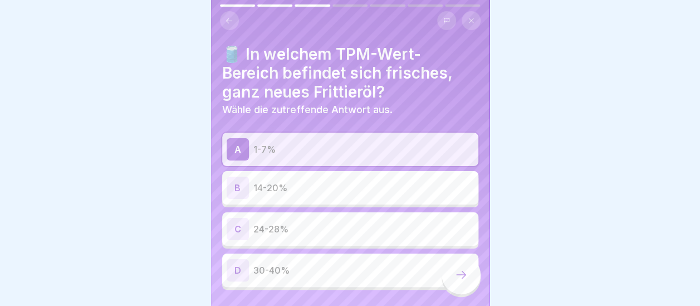
click at [453, 268] on div at bounding box center [460, 274] width 39 height 39
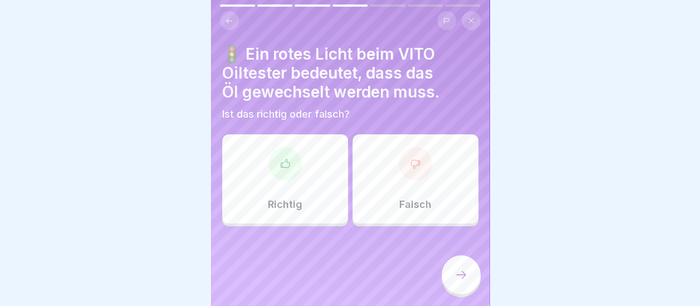
click at [310, 168] on div "Richtig" at bounding box center [285, 178] width 126 height 89
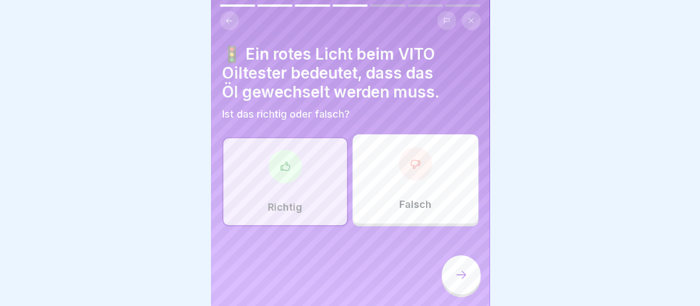
click at [459, 273] on icon at bounding box center [460, 274] width 13 height 13
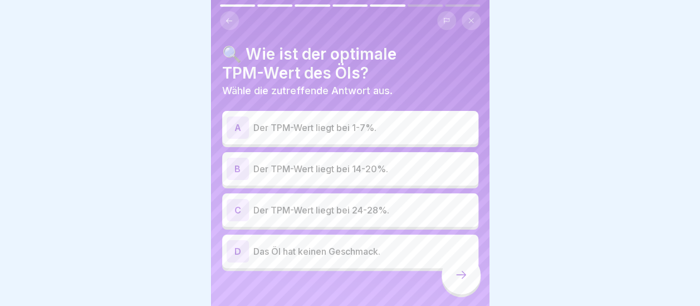
click at [323, 203] on p "Der TPM-Wert liegt bei 24-28%." at bounding box center [363, 209] width 220 height 13
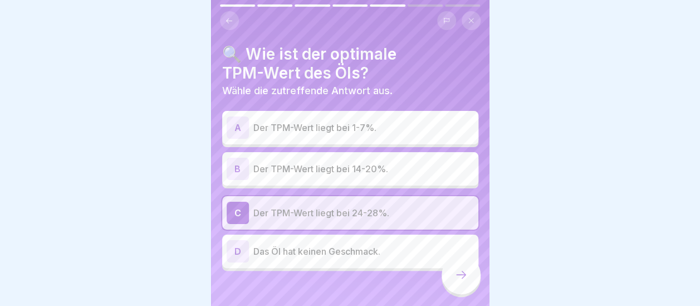
click at [452, 272] on div at bounding box center [460, 274] width 39 height 39
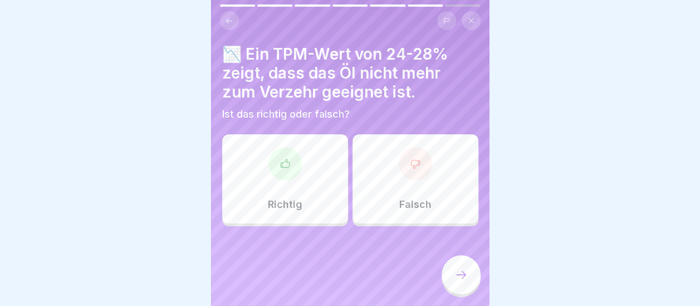
click at [403, 170] on div at bounding box center [415, 163] width 33 height 33
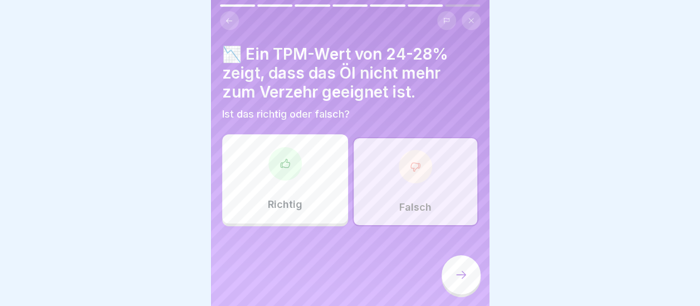
click at [459, 268] on div at bounding box center [460, 274] width 39 height 39
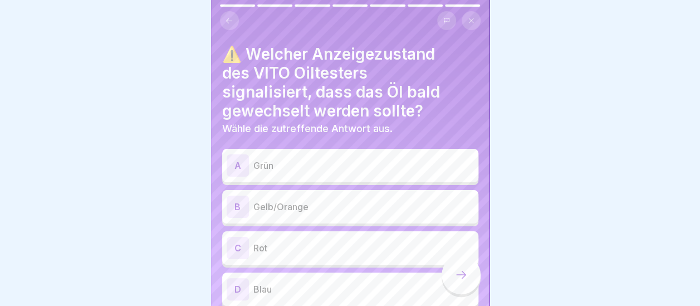
click at [375, 200] on p "Gelb/Orange" at bounding box center [363, 206] width 220 height 13
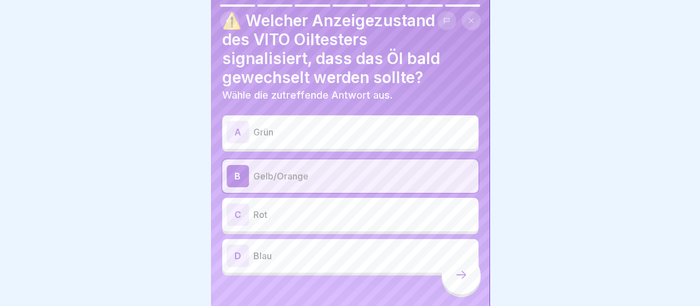
scroll to position [47, 0]
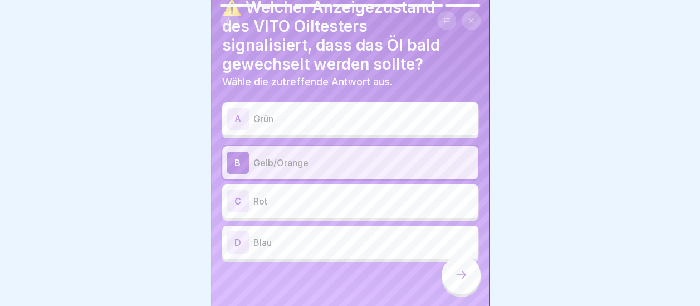
click at [458, 271] on icon at bounding box center [460, 274] width 13 height 13
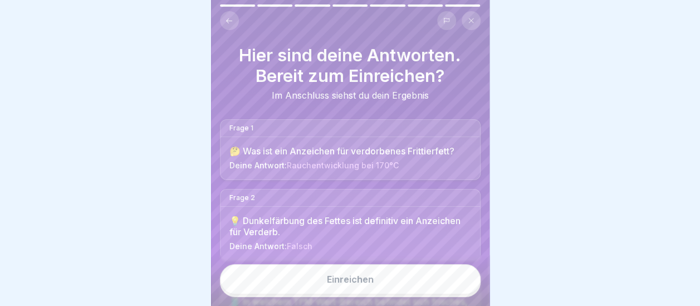
click at [375, 276] on button "Einreichen" at bounding box center [350, 279] width 261 height 30
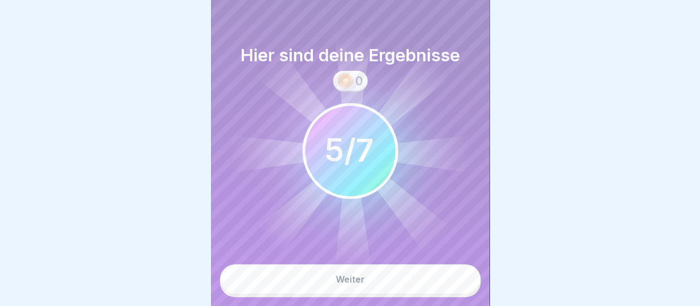
click at [375, 276] on button "Weiter" at bounding box center [350, 279] width 261 height 30
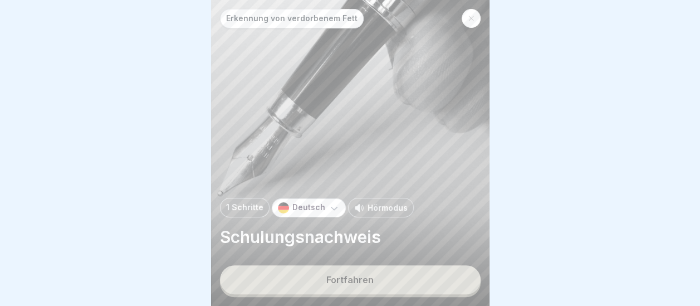
click at [338, 284] on div "Fortfahren" at bounding box center [349, 279] width 47 height 10
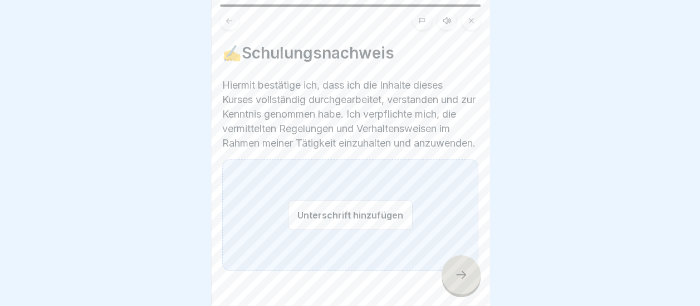
click at [357, 229] on button "Unterschrift hinzufügen" at bounding box center [350, 215] width 125 height 30
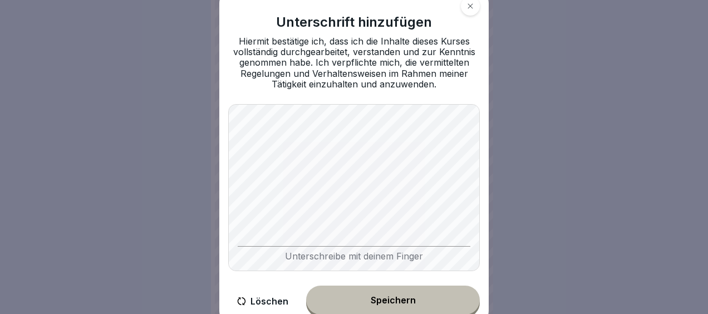
click at [401, 292] on button "Speichern" at bounding box center [393, 300] width 174 height 29
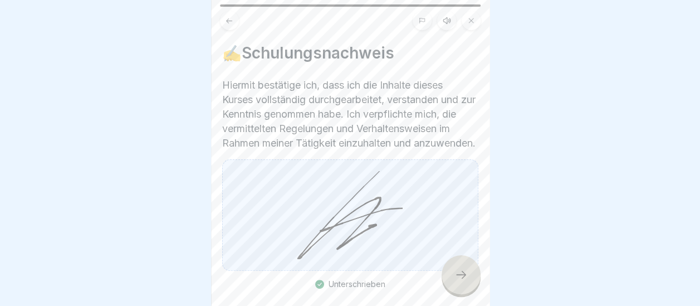
click at [468, 282] on div at bounding box center [460, 274] width 39 height 39
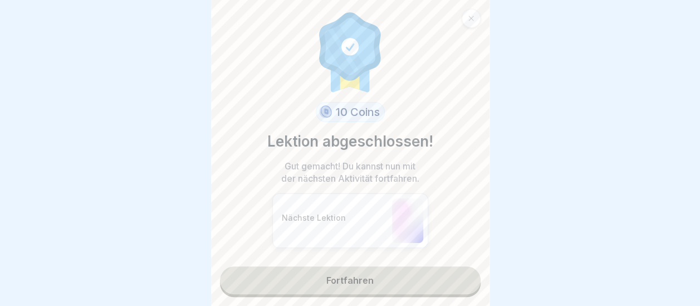
click at [390, 281] on link "Fortfahren" at bounding box center [350, 280] width 261 height 28
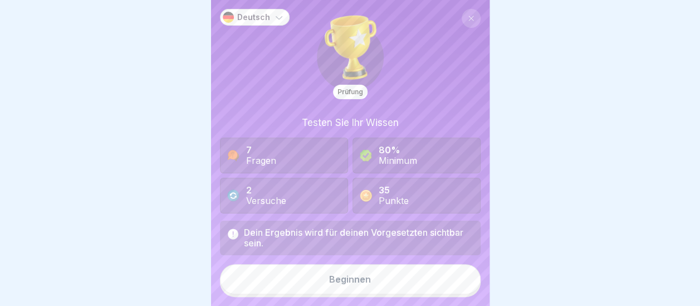
scroll to position [8, 0]
click at [373, 279] on button "Beginnen" at bounding box center [350, 279] width 261 height 30
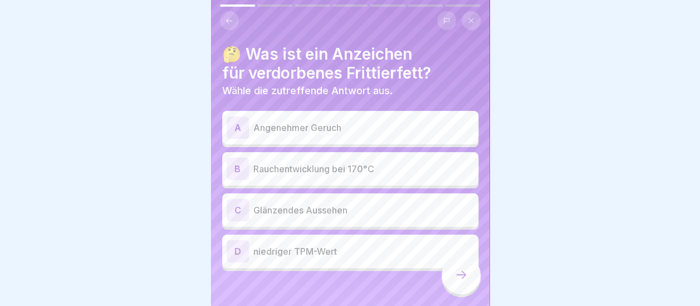
click at [276, 162] on p "Rauchentwicklung bei 170°C" at bounding box center [363, 168] width 220 height 13
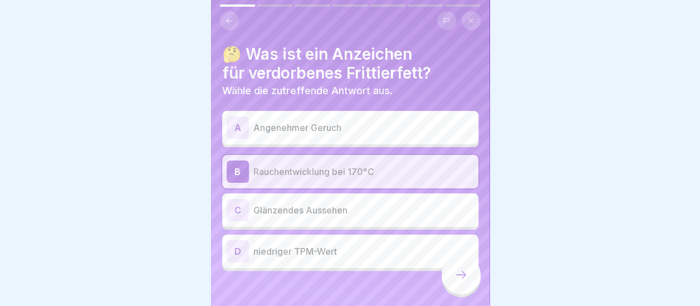
click at [459, 270] on icon at bounding box center [460, 274] width 13 height 13
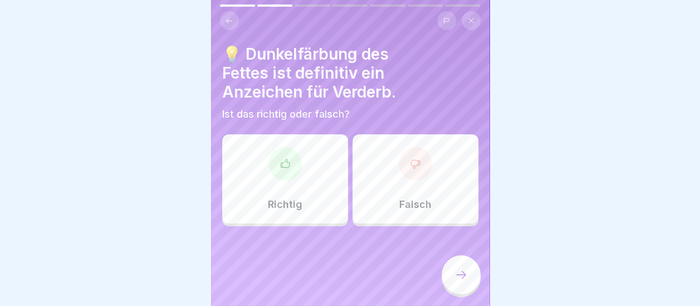
click at [302, 161] on div "Richtig" at bounding box center [285, 178] width 126 height 89
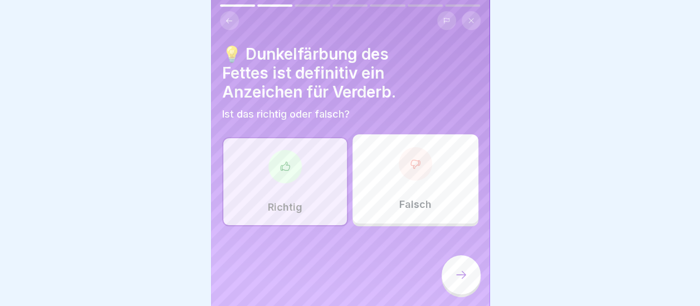
click at [455, 273] on icon at bounding box center [460, 274] width 13 height 13
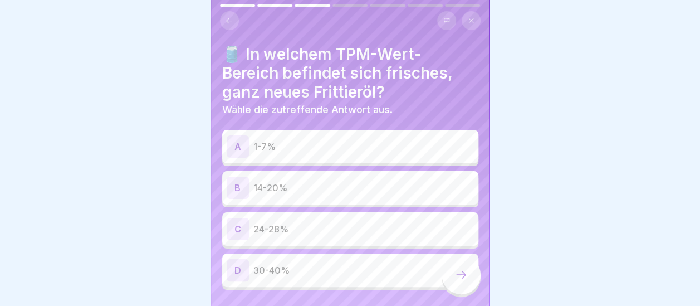
click at [315, 140] on p "1-7%" at bounding box center [363, 146] width 220 height 13
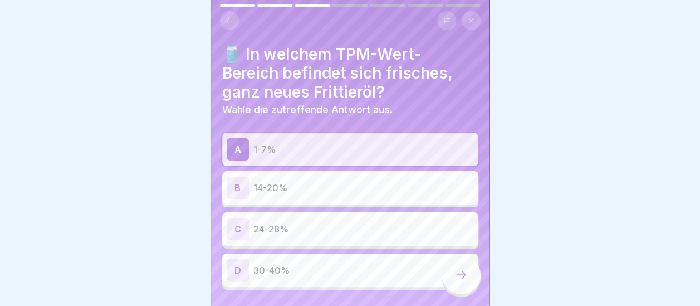
click at [464, 275] on icon at bounding box center [460, 274] width 13 height 13
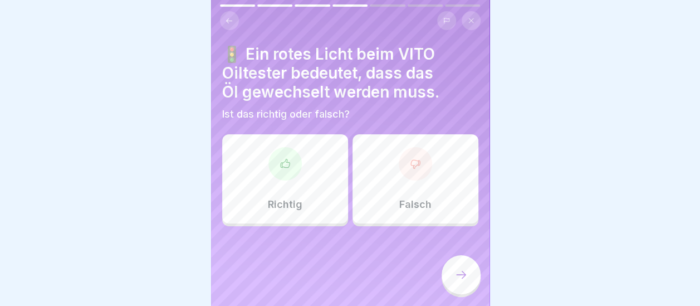
click at [295, 169] on div "Richtig" at bounding box center [285, 178] width 126 height 89
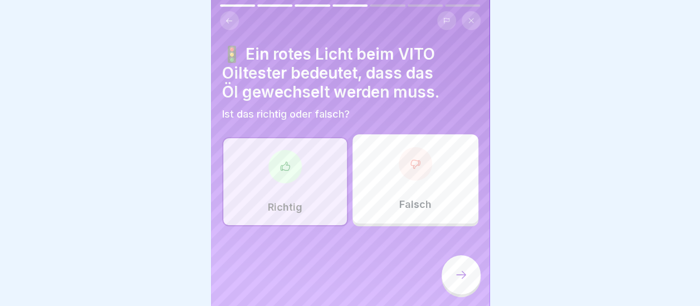
click at [455, 271] on icon at bounding box center [460, 274] width 13 height 13
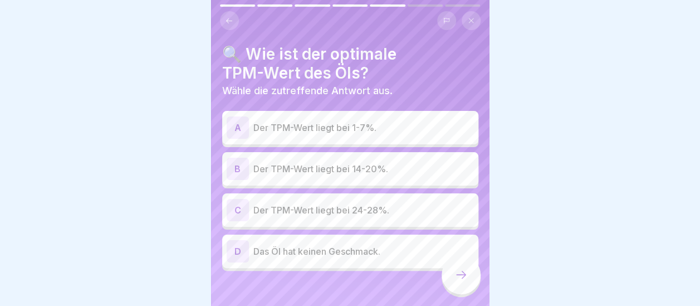
click at [367, 203] on p "Der TPM-Wert liegt bei 24-28%." at bounding box center [363, 209] width 220 height 13
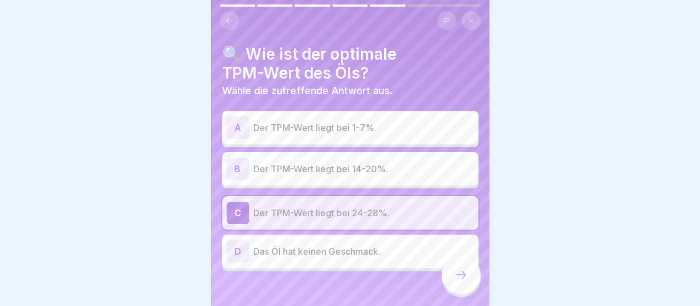
click at [460, 273] on icon at bounding box center [460, 274] width 13 height 13
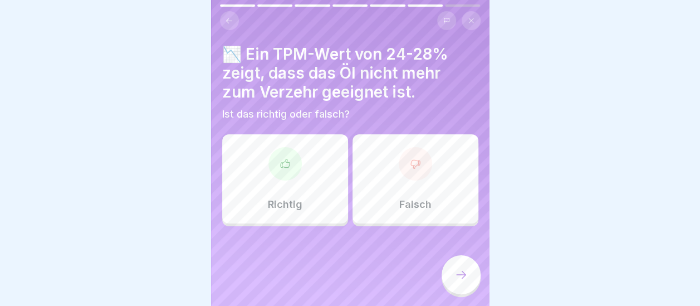
click at [423, 164] on div "Falsch" at bounding box center [415, 178] width 126 height 89
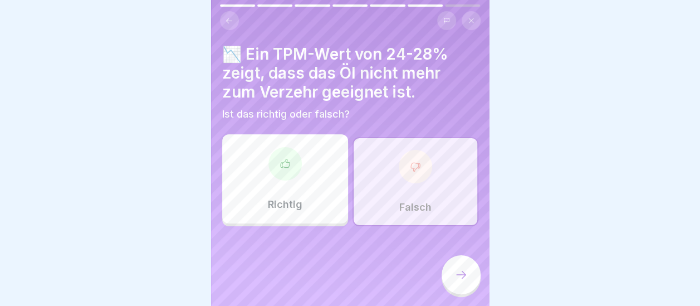
click at [462, 271] on icon at bounding box center [460, 274] width 13 height 13
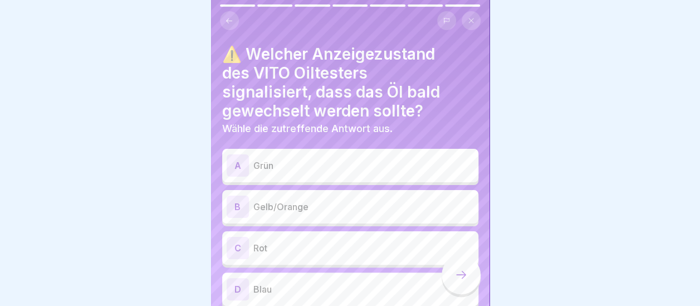
click at [368, 200] on p "Gelb/Orange" at bounding box center [363, 206] width 220 height 13
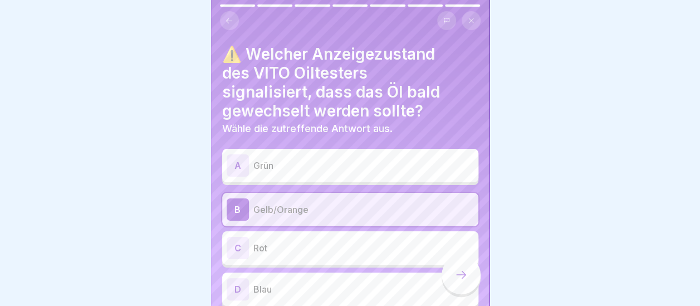
click at [458, 274] on icon at bounding box center [460, 274] width 13 height 13
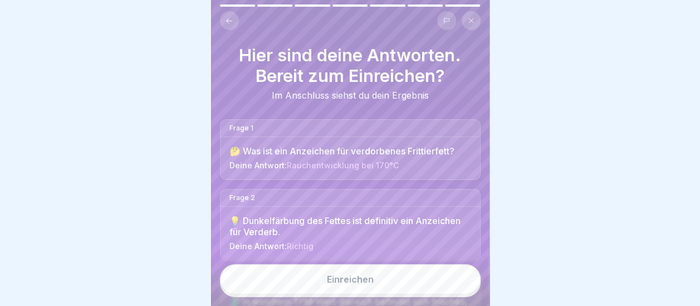
click at [377, 279] on button "Einreichen" at bounding box center [350, 279] width 261 height 30
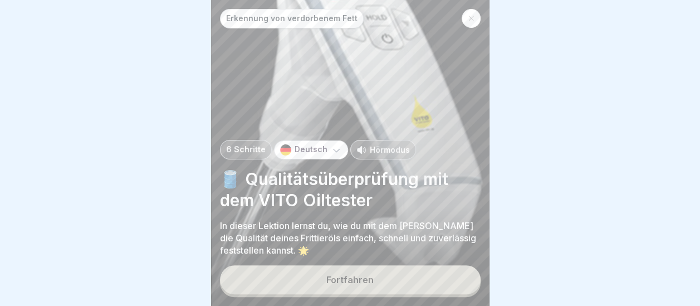
scroll to position [8, 0]
click at [345, 271] on button "Fortfahren" at bounding box center [350, 279] width 261 height 29
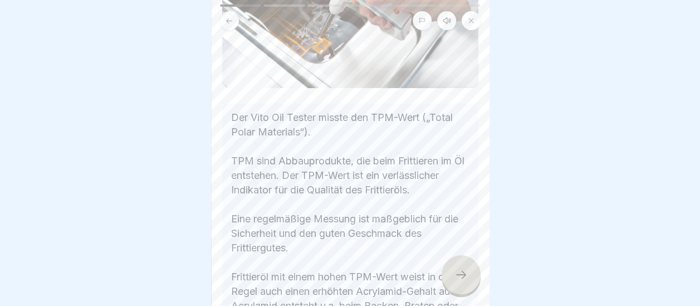
scroll to position [223, 0]
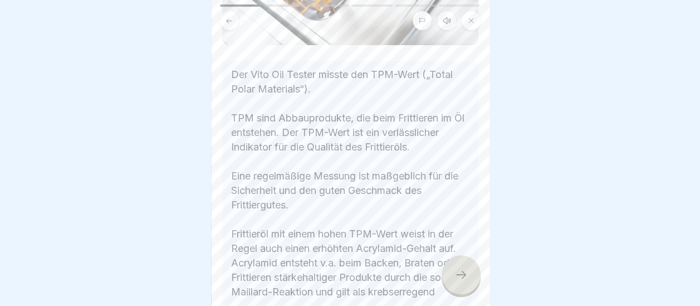
click at [467, 276] on icon at bounding box center [460, 274] width 13 height 13
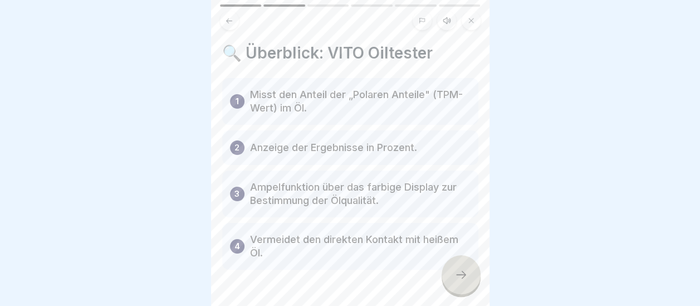
click at [465, 276] on icon at bounding box center [460, 274] width 13 height 13
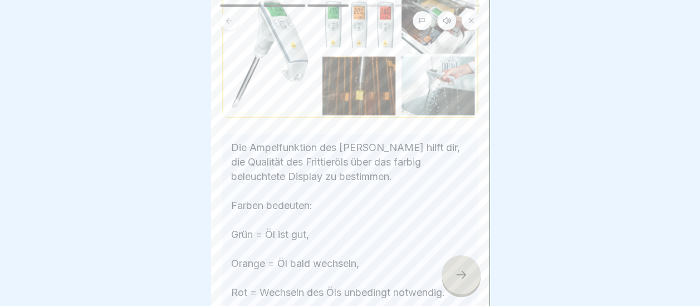
scroll to position [151, 0]
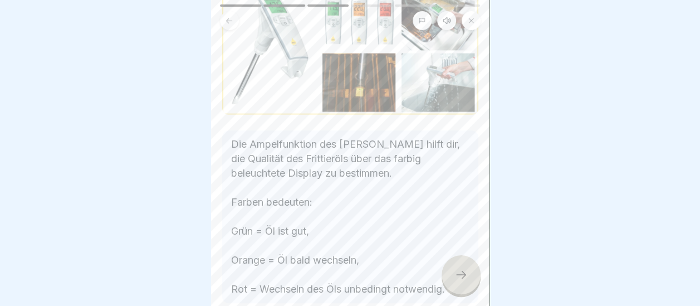
click at [465, 271] on icon at bounding box center [460, 274] width 13 height 13
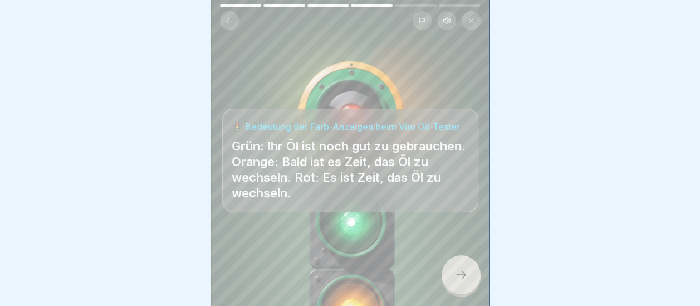
click at [465, 271] on icon at bounding box center [460, 274] width 13 height 13
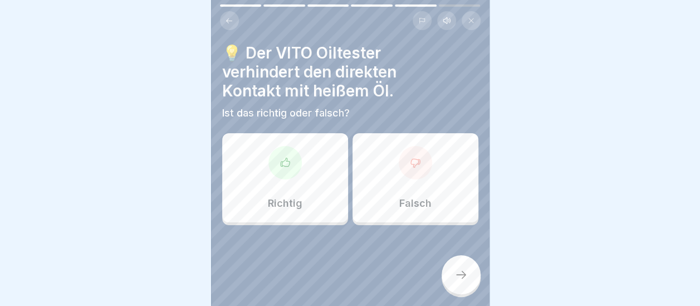
click at [406, 165] on div at bounding box center [415, 162] width 33 height 33
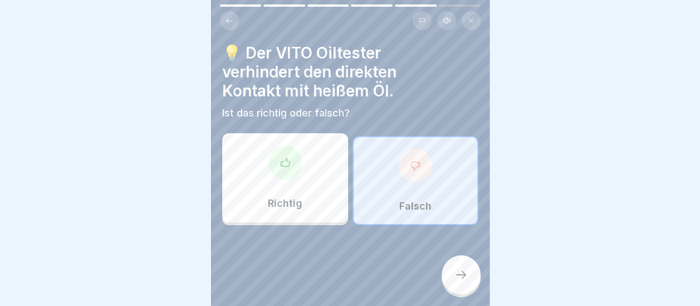
click at [462, 268] on div at bounding box center [460, 274] width 39 height 39
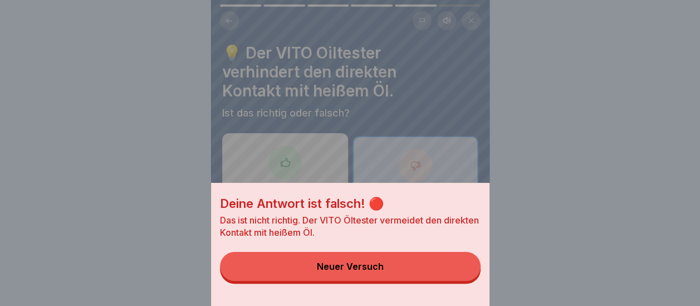
drag, startPoint x: 289, startPoint y: 160, endPoint x: 292, endPoint y: 165, distance: 6.2
click at [291, 161] on div "Deine Antwort ist falsch! 🔴 Das ist nicht richtig. Der VITO Öltester vermeidet …" at bounding box center [350, 153] width 278 height 306
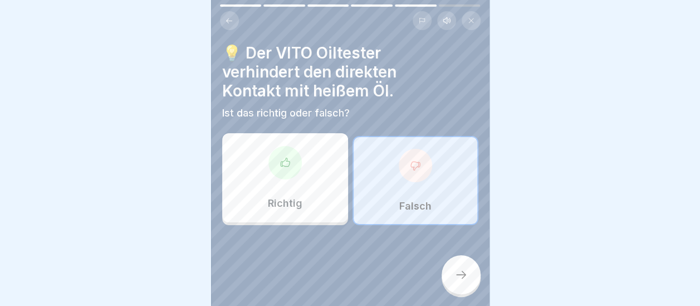
click at [303, 180] on div "Richtig" at bounding box center [285, 177] width 126 height 89
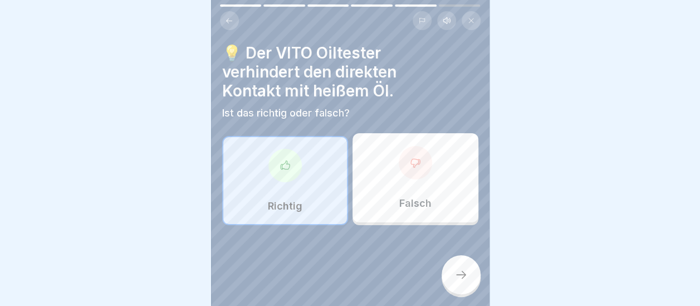
click at [293, 177] on div "Richtig" at bounding box center [285, 180] width 126 height 89
click at [445, 269] on div at bounding box center [460, 274] width 39 height 39
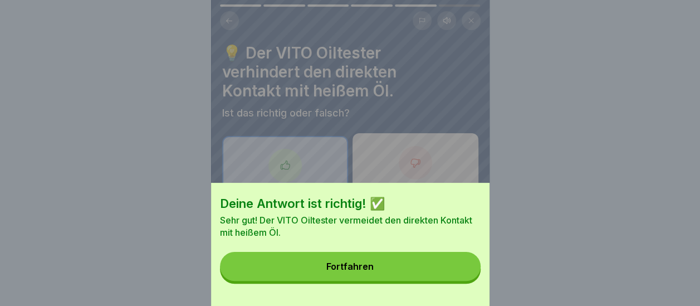
click at [423, 273] on button "Fortfahren" at bounding box center [350, 266] width 261 height 29
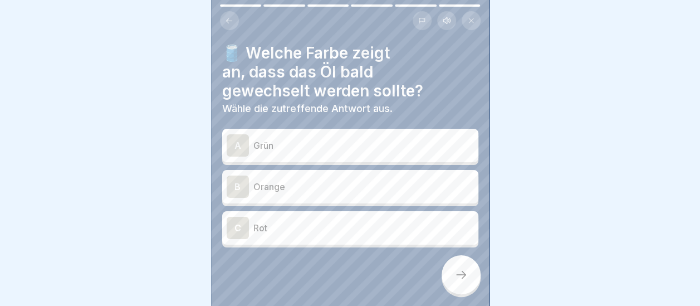
click at [321, 180] on p "Orange" at bounding box center [363, 186] width 220 height 13
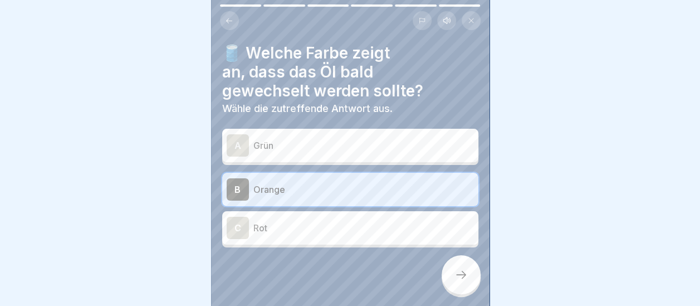
click at [455, 283] on div at bounding box center [460, 274] width 39 height 39
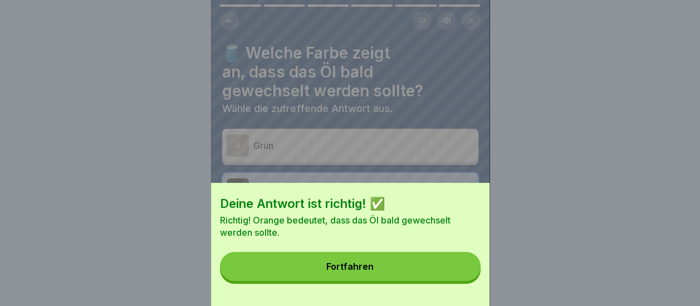
click at [411, 276] on button "Fortfahren" at bounding box center [350, 266] width 261 height 29
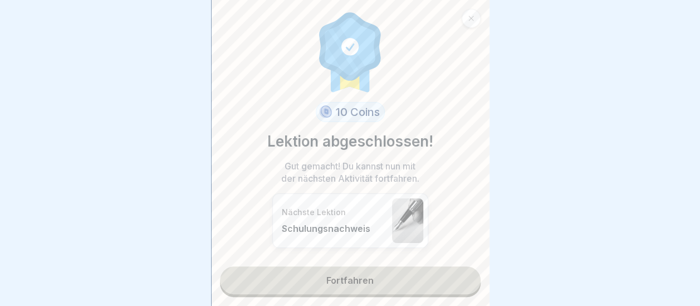
click at [358, 207] on p "Nächste Lektion" at bounding box center [334, 212] width 105 height 10
click at [342, 271] on link "Fortfahren" at bounding box center [350, 280] width 261 height 28
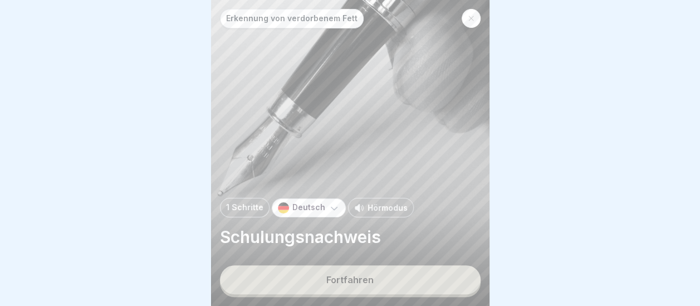
click at [351, 275] on button "Fortfahren" at bounding box center [350, 279] width 261 height 29
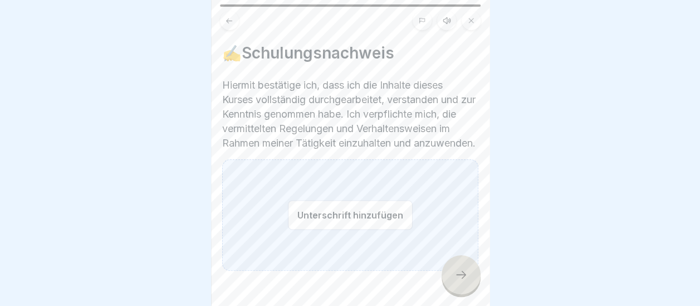
click at [386, 197] on div "Unterschrift hinzufügen" at bounding box center [350, 214] width 256 height 111
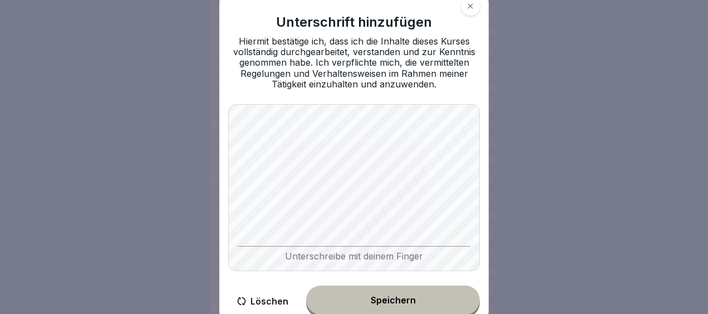
click at [403, 303] on div "Speichern" at bounding box center [393, 300] width 45 height 10
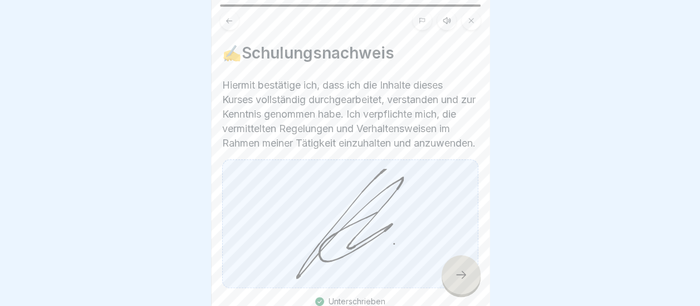
click at [456, 281] on icon at bounding box center [460, 274] width 13 height 13
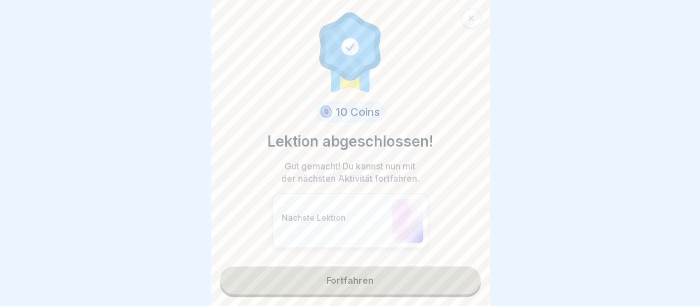
click at [432, 287] on link "Fortfahren" at bounding box center [350, 280] width 261 height 28
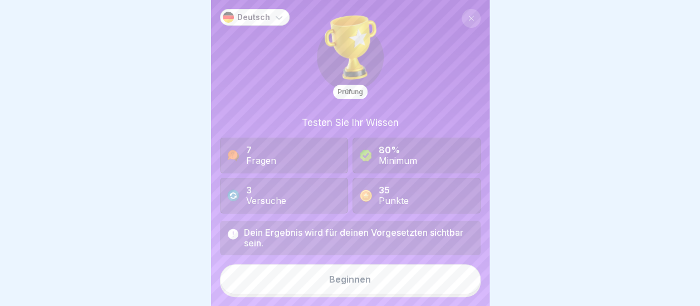
click at [425, 288] on button "Beginnen" at bounding box center [350, 279] width 261 height 30
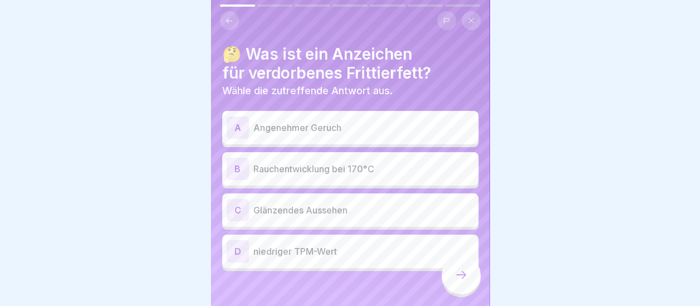
click at [291, 170] on p "Rauchentwicklung bei 170°C" at bounding box center [363, 168] width 220 height 13
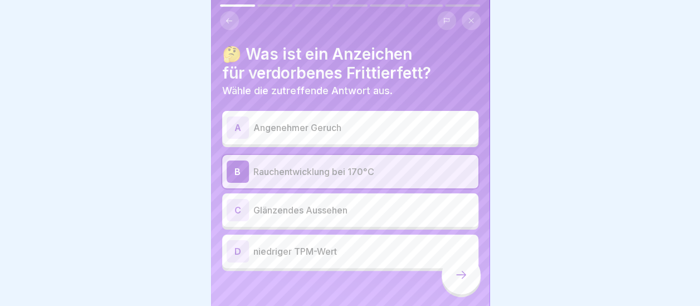
click at [465, 281] on icon at bounding box center [460, 274] width 13 height 13
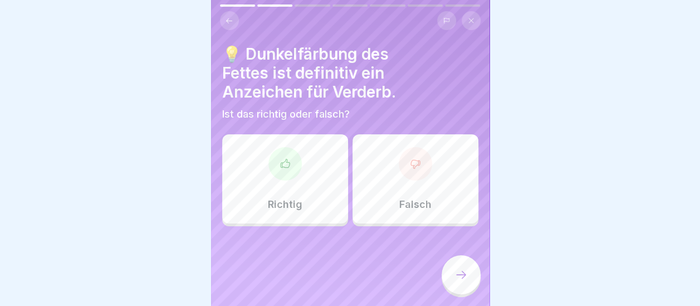
click at [310, 190] on div "Richtig" at bounding box center [285, 178] width 126 height 89
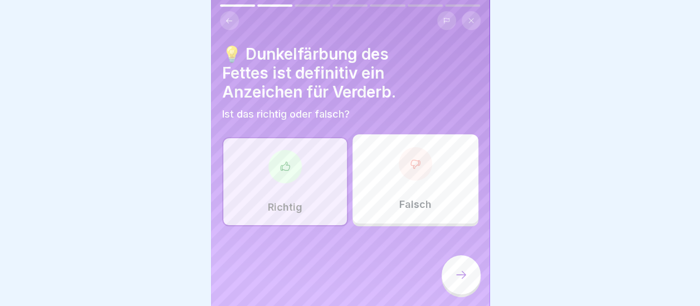
click at [468, 279] on div at bounding box center [460, 274] width 39 height 39
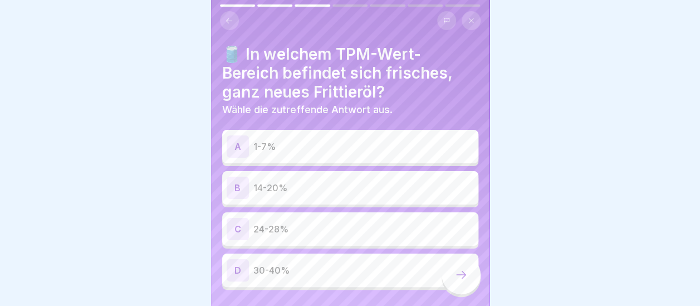
click at [414, 140] on p "1-7%" at bounding box center [363, 146] width 220 height 13
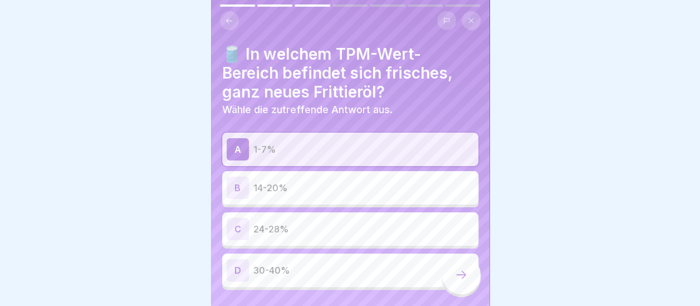
click at [469, 281] on div at bounding box center [460, 274] width 39 height 39
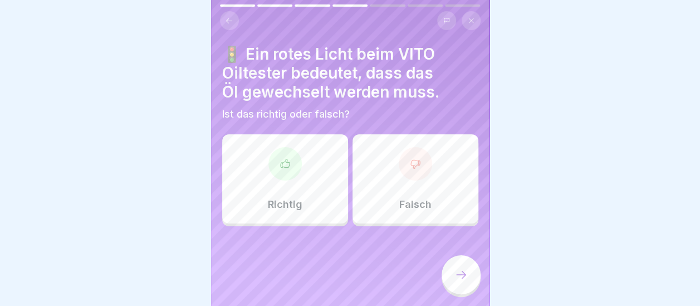
click at [308, 188] on div "Richtig" at bounding box center [285, 178] width 126 height 89
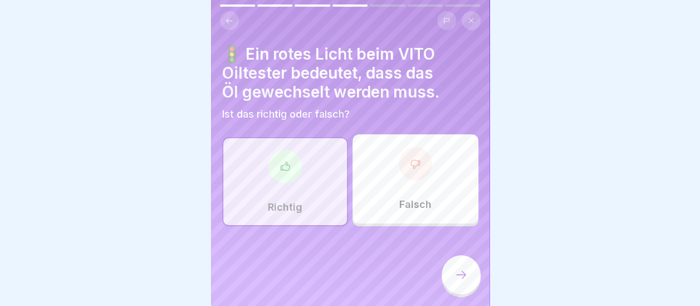
click at [463, 276] on div at bounding box center [460, 274] width 39 height 39
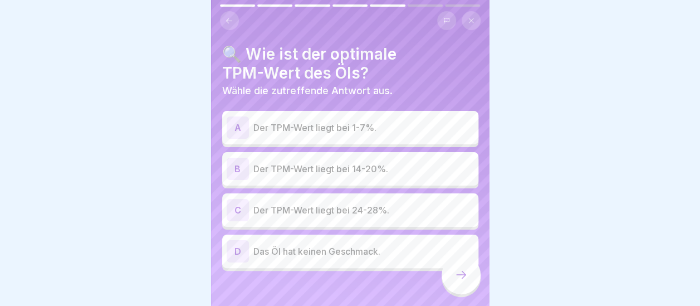
click at [395, 206] on p "Der TPM-Wert liegt bei 24-28%." at bounding box center [363, 209] width 220 height 13
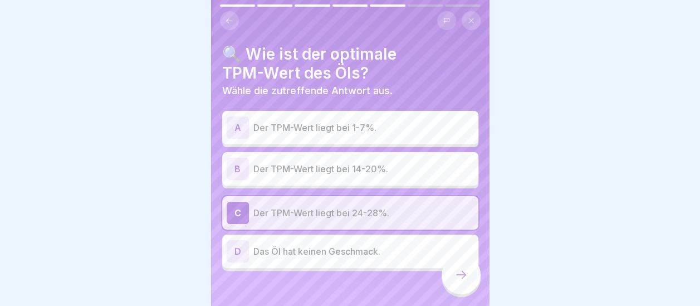
click at [461, 279] on icon at bounding box center [460, 274] width 13 height 13
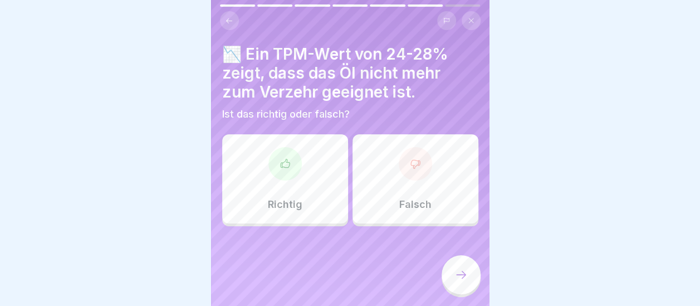
click at [416, 189] on div "Falsch" at bounding box center [415, 178] width 126 height 89
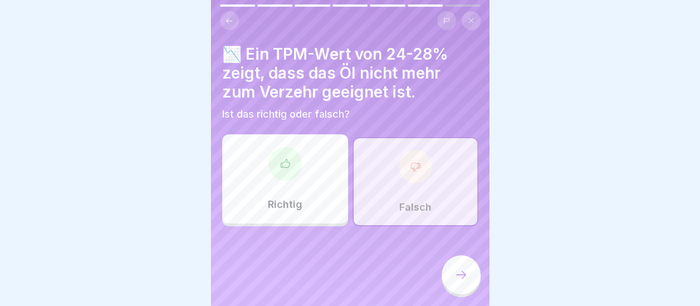
click at [464, 278] on icon at bounding box center [461, 275] width 10 height 8
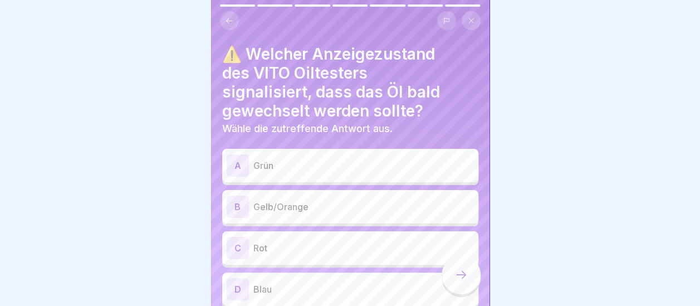
click at [377, 206] on p "Gelb/Orange" at bounding box center [363, 206] width 220 height 13
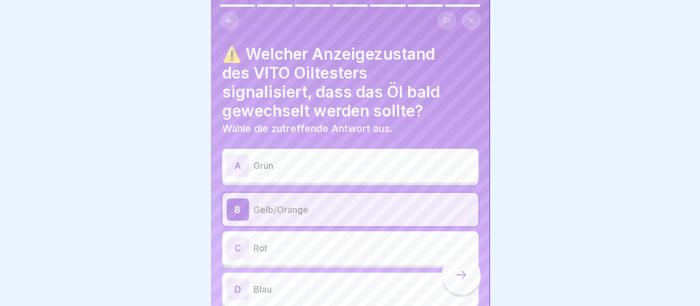
click at [464, 281] on icon at bounding box center [460, 274] width 13 height 13
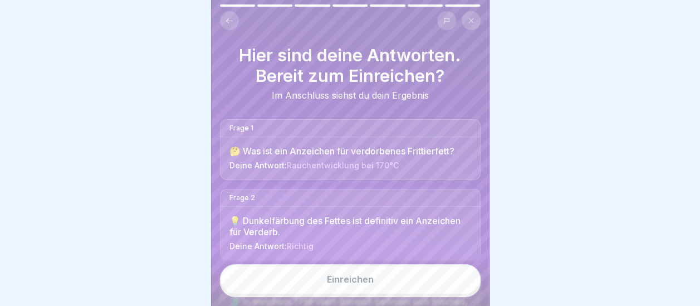
click at [407, 289] on button "Einreichen" at bounding box center [350, 279] width 261 height 30
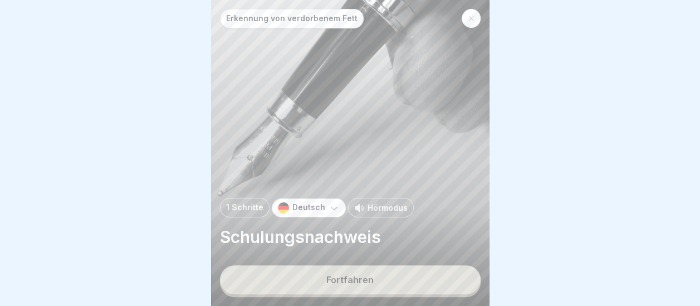
scroll to position [8, 0]
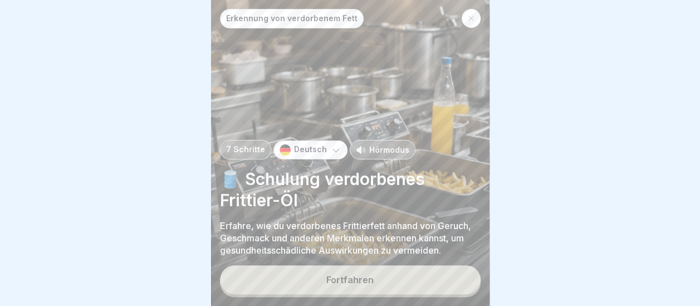
click at [333, 276] on div "Fortfahren" at bounding box center [349, 279] width 47 height 10
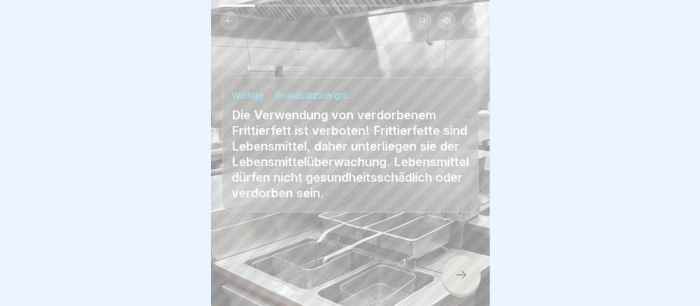
click at [455, 266] on div at bounding box center [460, 274] width 39 height 39
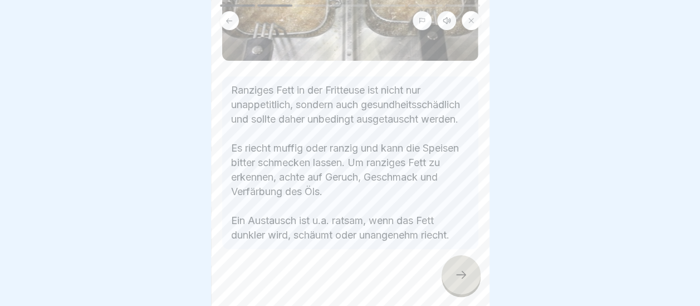
scroll to position [200, 0]
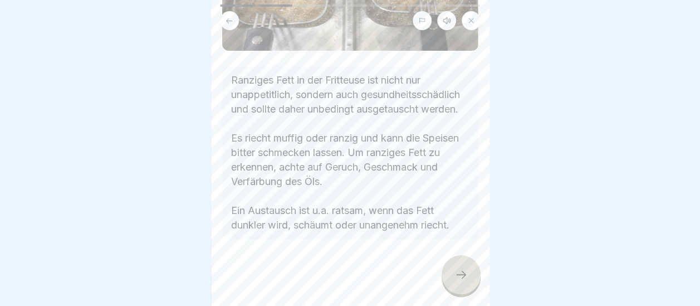
click at [463, 278] on icon at bounding box center [460, 274] width 13 height 13
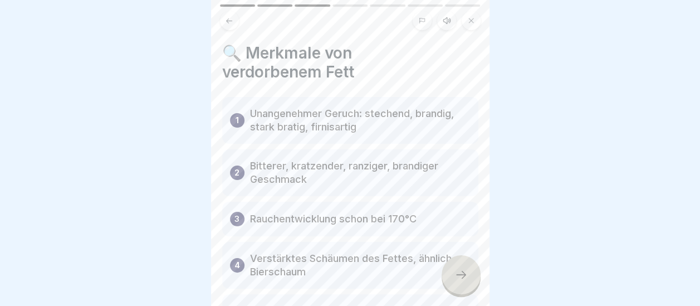
click at [463, 278] on icon at bounding box center [460, 274] width 13 height 13
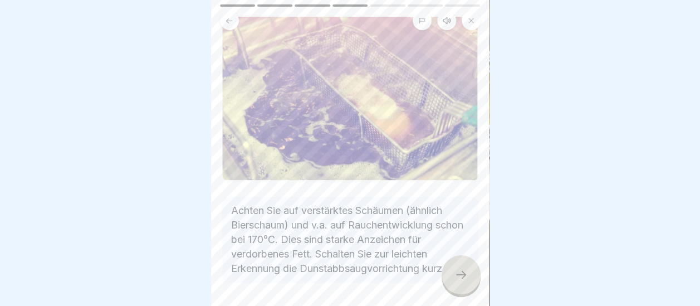
scroll to position [153, 0]
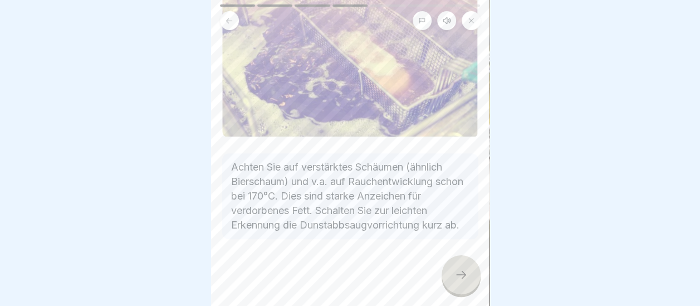
click at [464, 274] on icon at bounding box center [460, 274] width 13 height 13
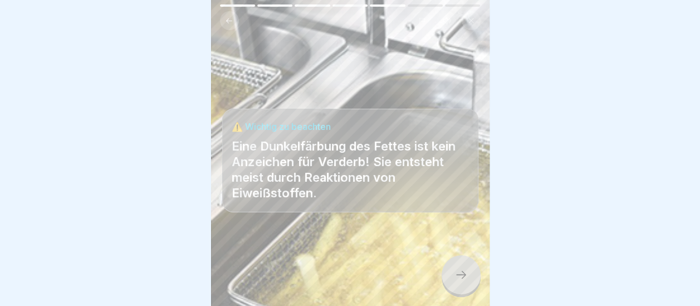
click at [465, 276] on icon at bounding box center [460, 274] width 13 height 13
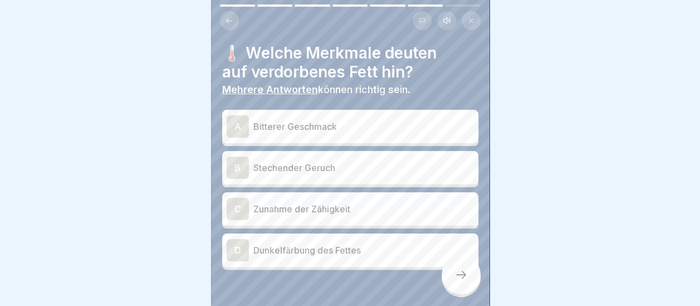
click at [241, 118] on div "A" at bounding box center [238, 126] width 22 height 22
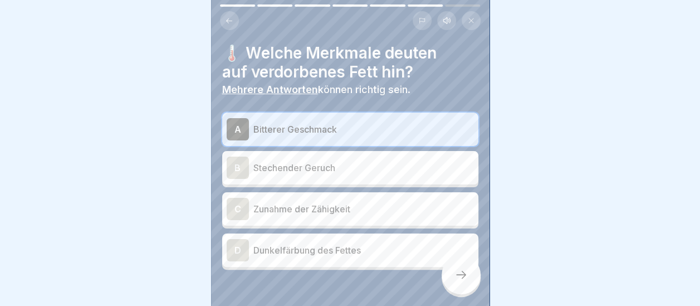
click at [238, 156] on div "B" at bounding box center [238, 167] width 22 height 22
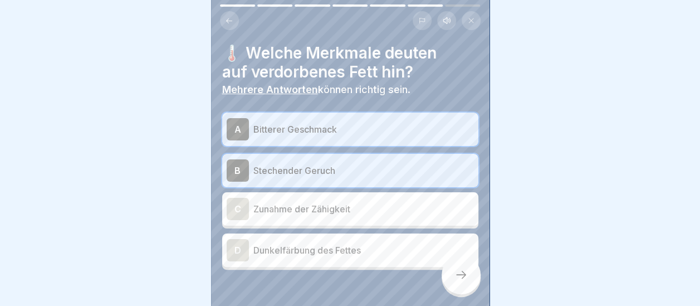
click at [460, 277] on icon at bounding box center [460, 274] width 13 height 13
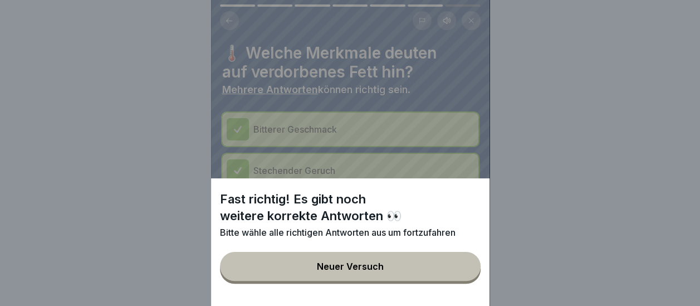
click at [409, 279] on button "Neuer Versuch" at bounding box center [350, 266] width 261 height 29
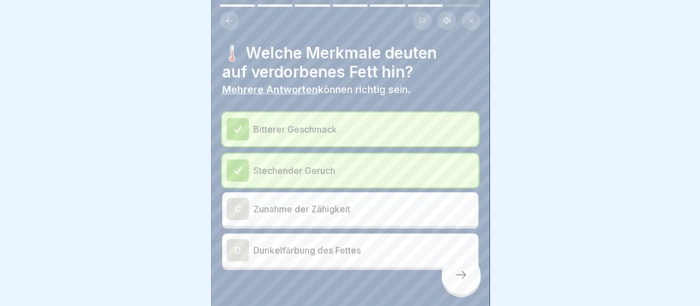
click at [248, 242] on div "D Dunkelfärbung des Fettes" at bounding box center [350, 250] width 247 height 22
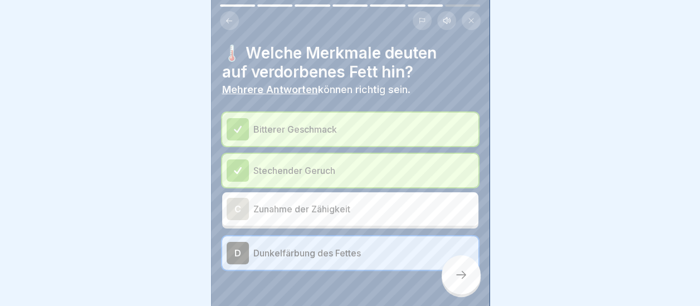
click at [458, 274] on icon at bounding box center [460, 274] width 13 height 13
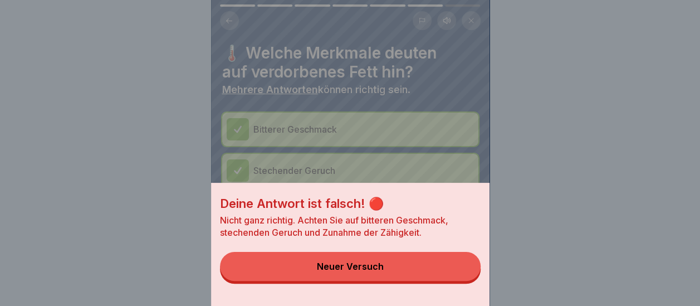
click at [344, 271] on button "Neuer Versuch" at bounding box center [350, 266] width 261 height 29
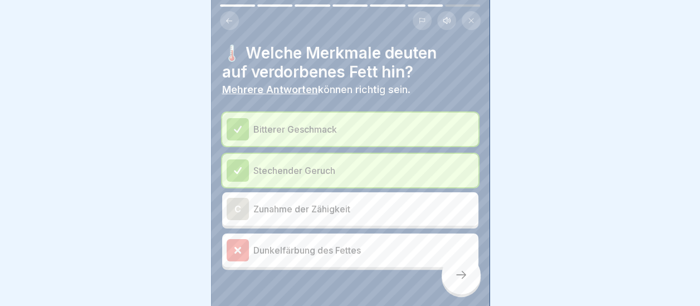
click at [246, 198] on div "C" at bounding box center [238, 209] width 22 height 22
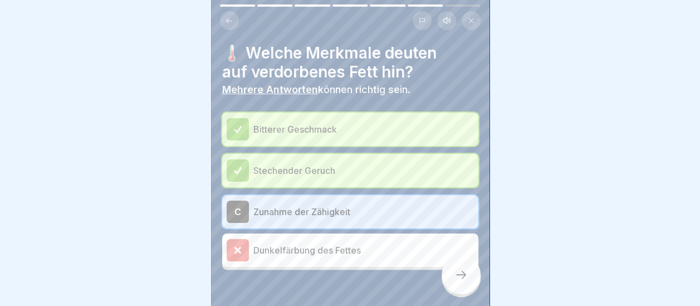
click at [464, 279] on icon at bounding box center [460, 274] width 13 height 13
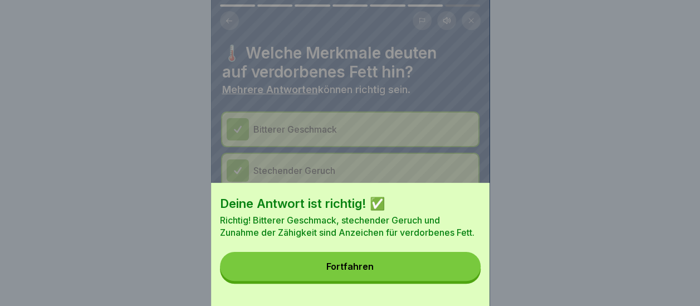
click at [374, 271] on div "Fortfahren" at bounding box center [349, 266] width 47 height 10
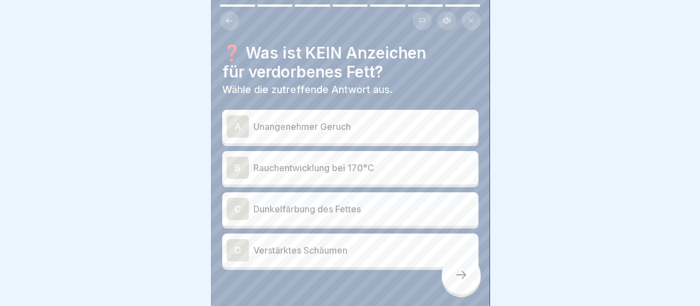
click at [336, 202] on p "Dunkelfärbung des Fettes" at bounding box center [363, 208] width 220 height 13
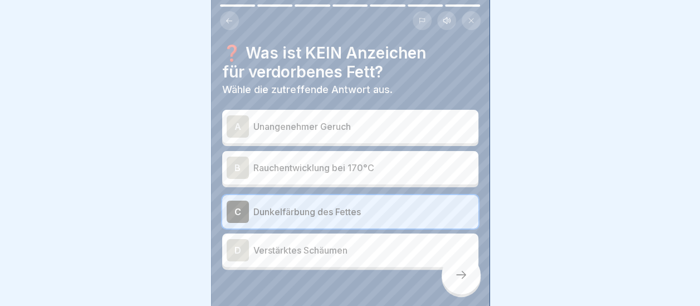
click at [458, 277] on icon at bounding box center [460, 274] width 13 height 13
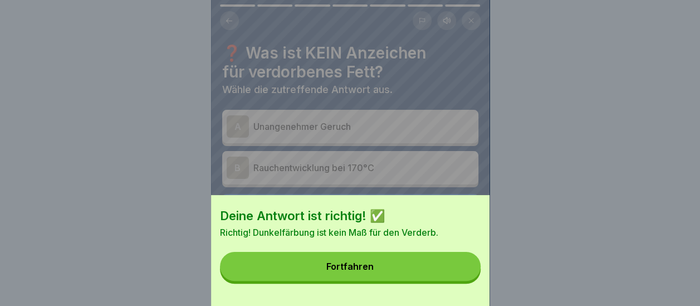
click at [431, 274] on button "Fortfahren" at bounding box center [350, 266] width 261 height 29
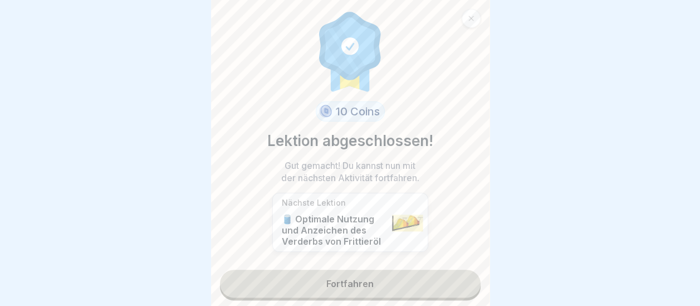
click at [370, 271] on link "Fortfahren" at bounding box center [350, 283] width 261 height 28
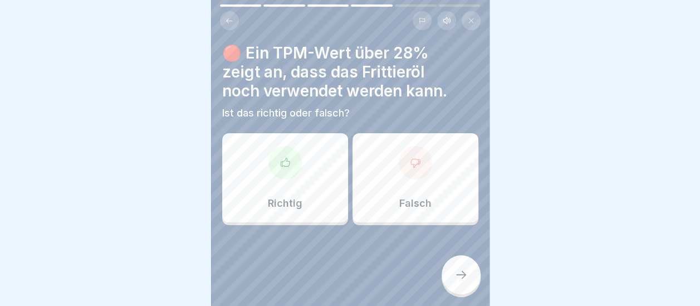
click at [399, 165] on div at bounding box center [415, 162] width 33 height 33
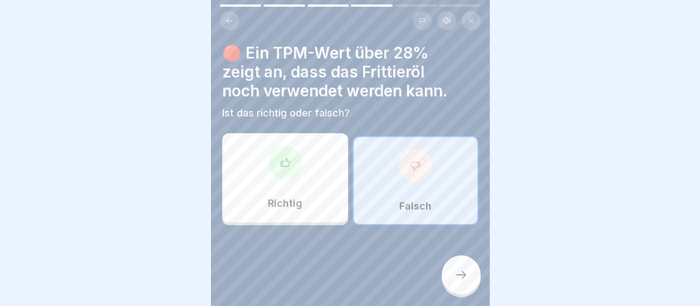
click at [461, 275] on icon at bounding box center [460, 274] width 13 height 13
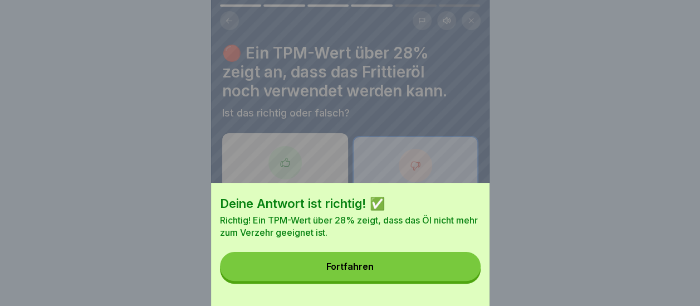
click at [426, 276] on button "Fortfahren" at bounding box center [350, 266] width 261 height 29
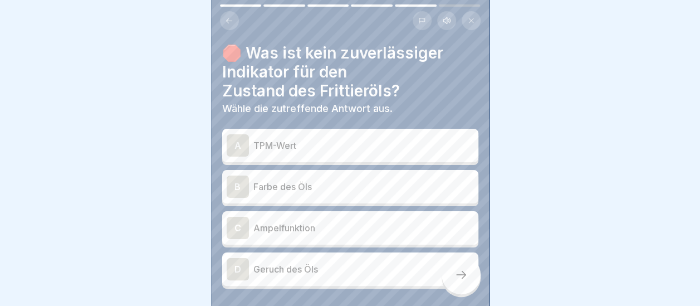
click at [254, 180] on p "Farbe des Öls" at bounding box center [363, 186] width 220 height 13
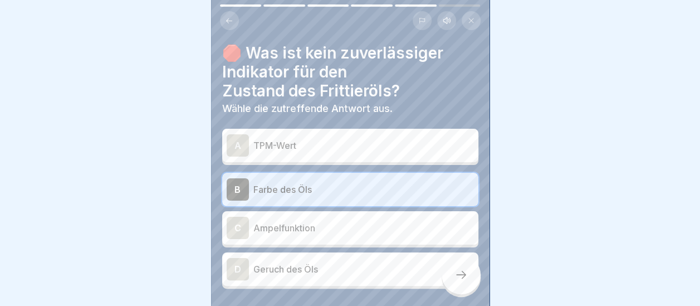
click at [457, 270] on icon at bounding box center [460, 274] width 13 height 13
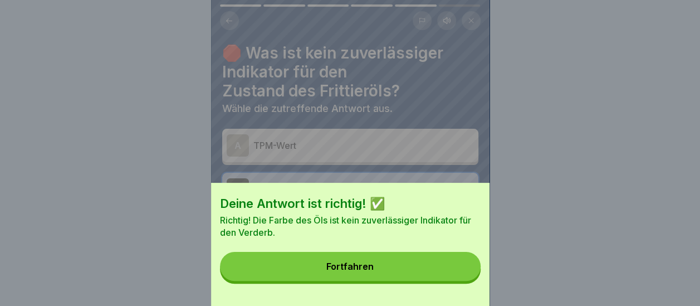
click at [408, 271] on button "Fortfahren" at bounding box center [350, 266] width 261 height 29
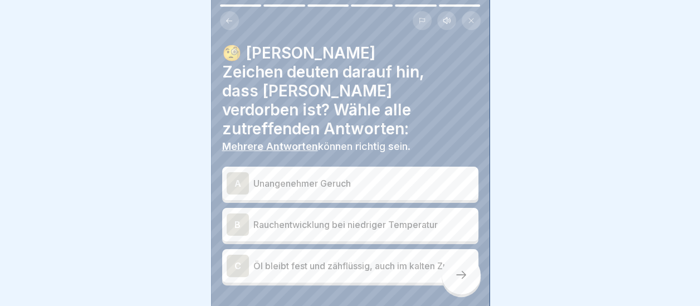
click at [381, 218] on p "Rauchentwicklung bei niedriger Temperatur" at bounding box center [363, 224] width 220 height 13
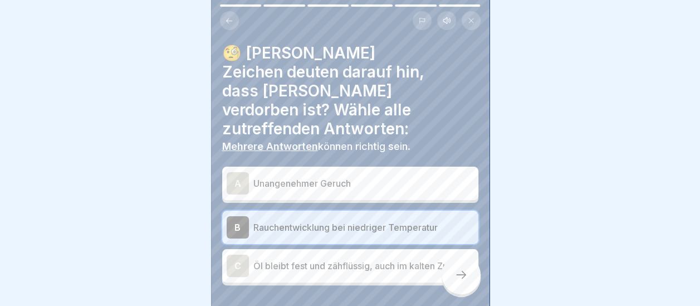
click at [455, 268] on div at bounding box center [460, 274] width 39 height 39
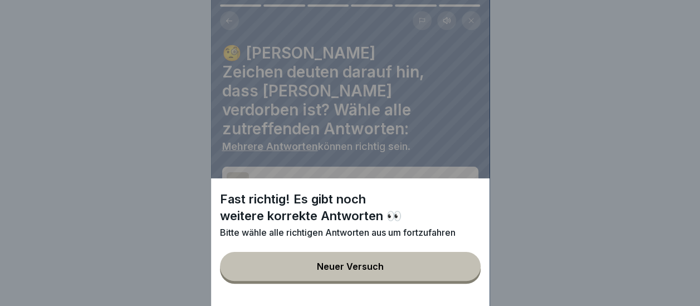
click at [339, 269] on button "Neuer Versuch" at bounding box center [350, 266] width 261 height 29
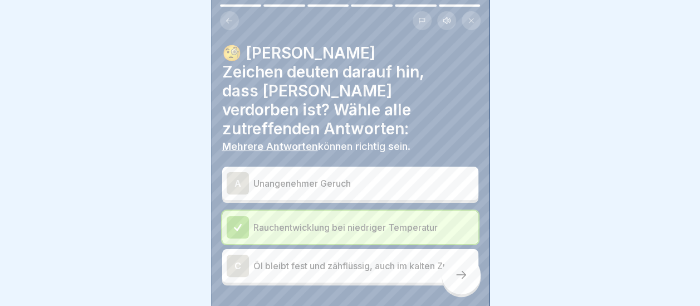
click at [278, 166] on div "A Unangenehmer Geruch" at bounding box center [350, 182] width 256 height 33
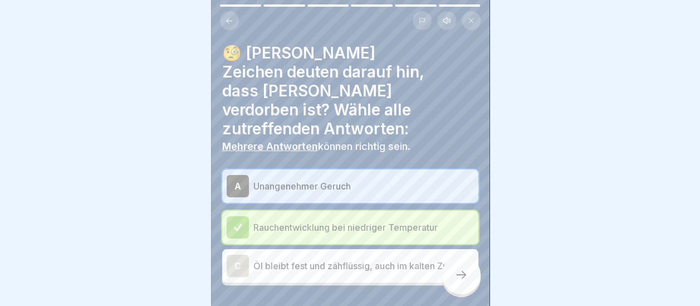
click at [458, 274] on icon at bounding box center [460, 274] width 13 height 13
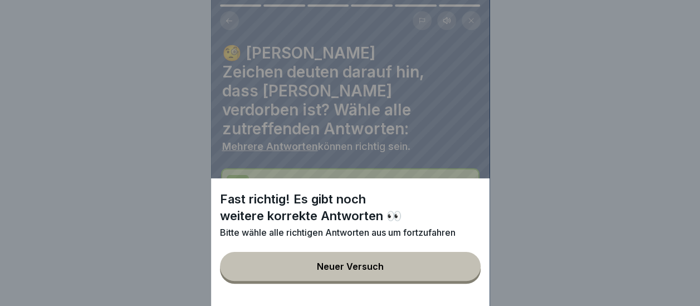
click at [455, 274] on button "Neuer Versuch" at bounding box center [350, 266] width 261 height 29
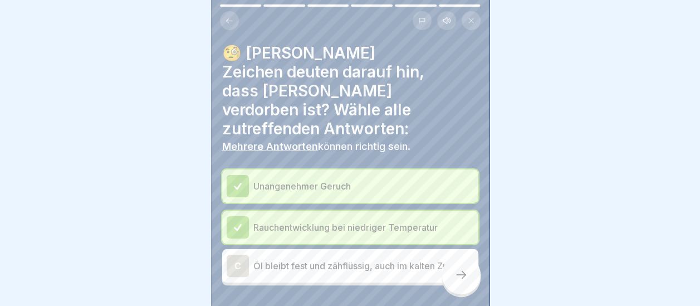
click at [241, 254] on div "C" at bounding box center [238, 265] width 22 height 22
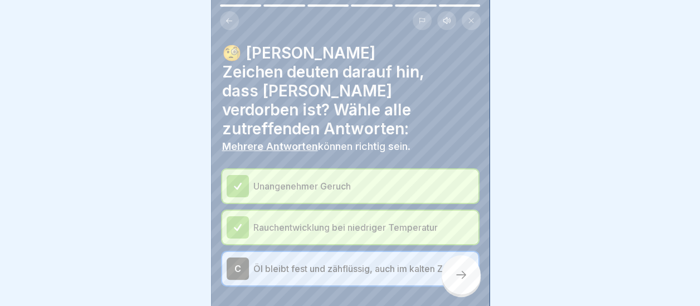
click at [460, 271] on icon at bounding box center [460, 274] width 13 height 13
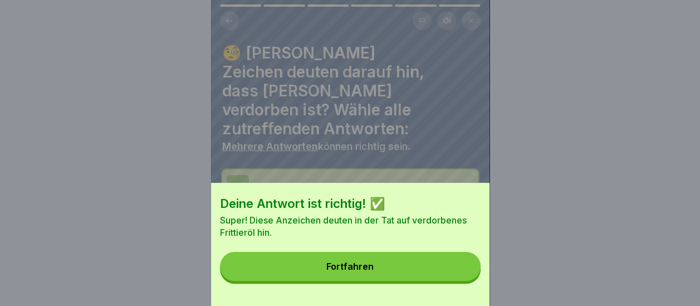
click at [405, 277] on button "Fortfahren" at bounding box center [350, 266] width 261 height 29
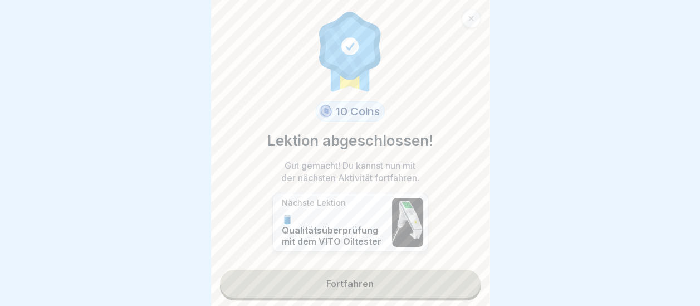
click at [405, 276] on link "Fortfahren" at bounding box center [350, 283] width 261 height 28
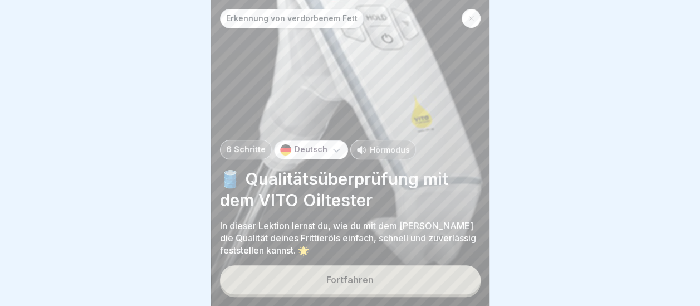
click at [390, 277] on button "Fortfahren" at bounding box center [350, 279] width 261 height 29
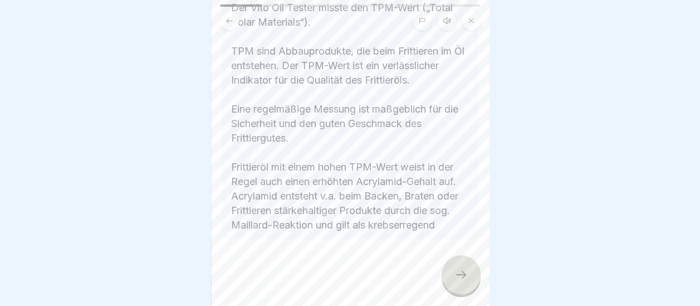
scroll to position [313, 0]
click at [464, 280] on icon at bounding box center [460, 274] width 13 height 13
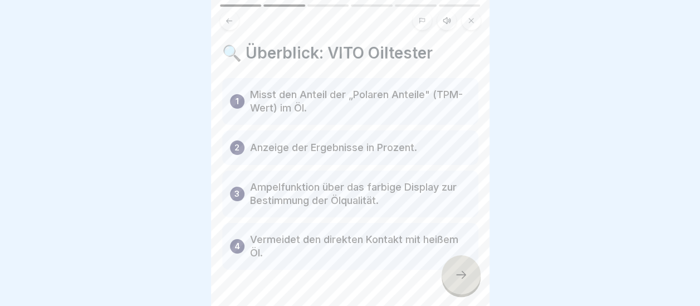
click at [463, 279] on icon at bounding box center [460, 274] width 13 height 13
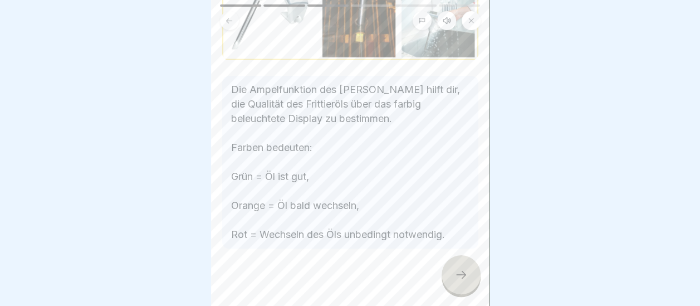
scroll to position [210, 0]
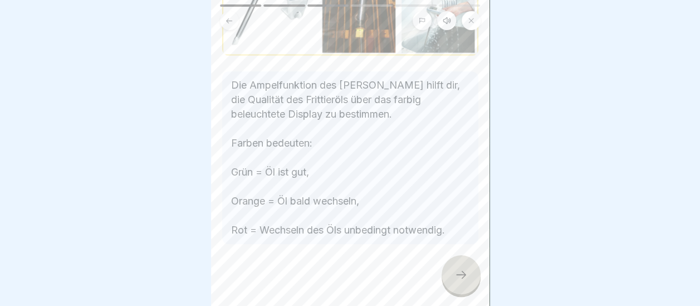
click at [464, 274] on icon at bounding box center [460, 274] width 13 height 13
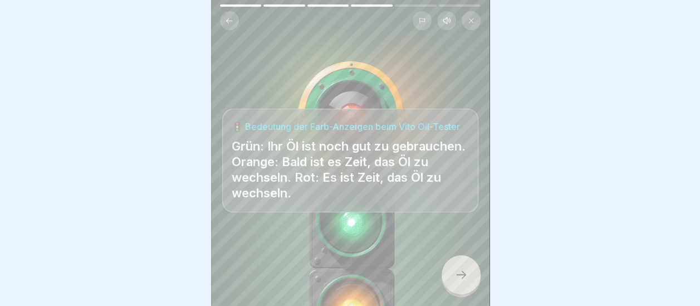
click at [463, 277] on icon at bounding box center [460, 274] width 13 height 13
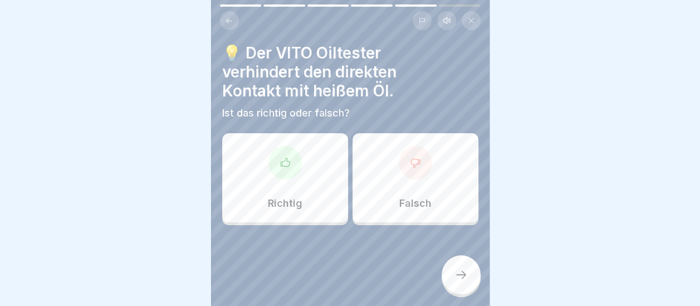
click at [304, 171] on div "Richtig" at bounding box center [285, 177] width 126 height 89
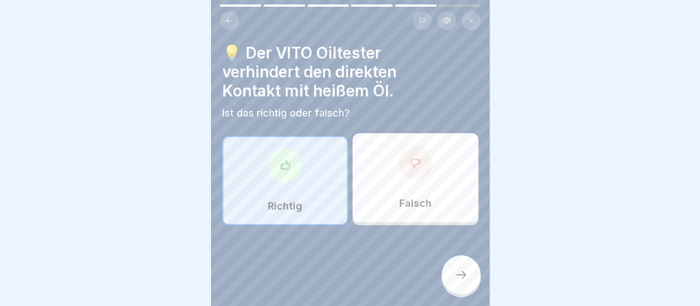
click at [465, 266] on div at bounding box center [460, 274] width 39 height 39
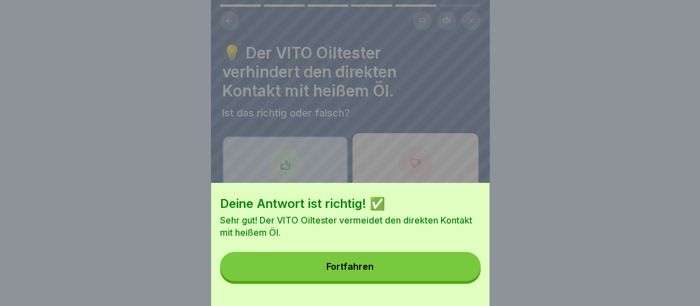
click at [409, 278] on button "Fortfahren" at bounding box center [350, 266] width 261 height 29
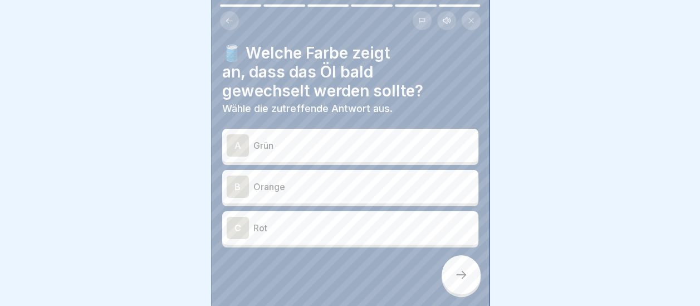
click at [322, 180] on p "Orange" at bounding box center [363, 186] width 220 height 13
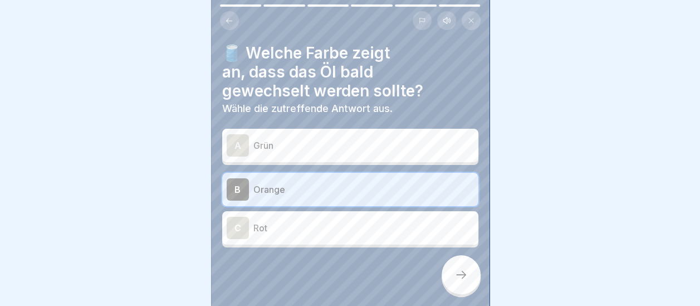
click at [459, 272] on icon at bounding box center [460, 274] width 13 height 13
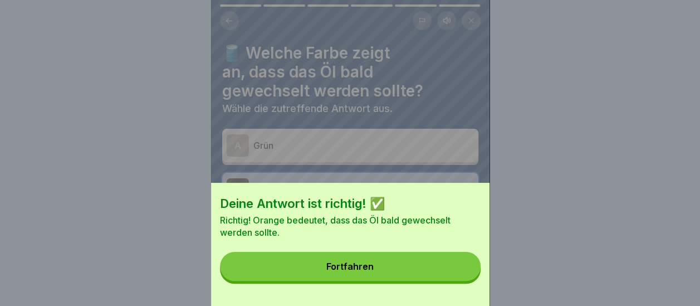
click at [344, 271] on div "Fortfahren" at bounding box center [349, 266] width 47 height 10
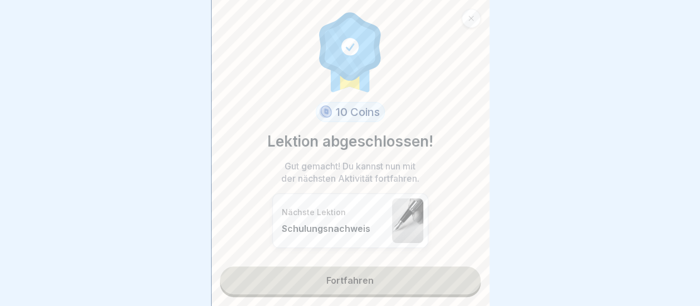
click at [347, 213] on div "Nächste Lektion Schulungsnachweis" at bounding box center [334, 220] width 105 height 27
click at [347, 258] on div "10 Coins Lektion abgeschlossen! Gut gemacht! Du kannst nun mit der nächsten Akt…" at bounding box center [350, 153] width 278 height 306
click at [356, 267] on link "Fortfahren" at bounding box center [350, 280] width 261 height 28
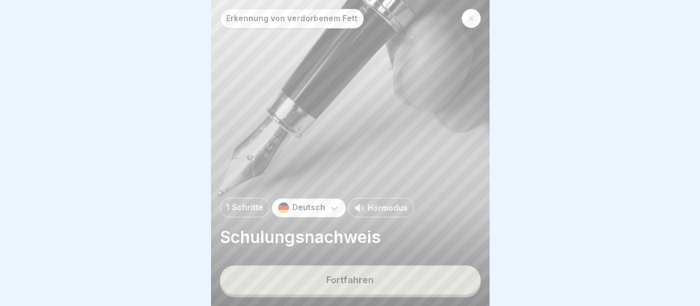
click at [347, 280] on div "Fortfahren" at bounding box center [349, 279] width 47 height 10
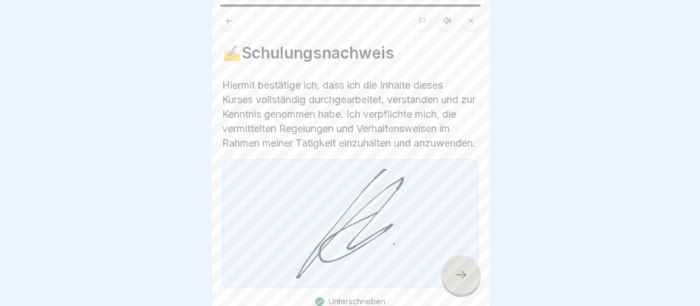
click at [468, 268] on div at bounding box center [460, 274] width 39 height 39
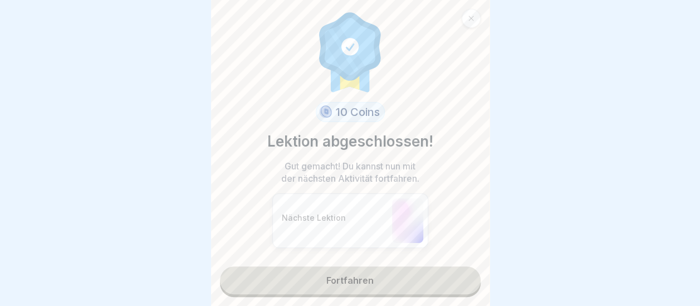
click at [374, 269] on link "Fortfahren" at bounding box center [350, 280] width 261 height 28
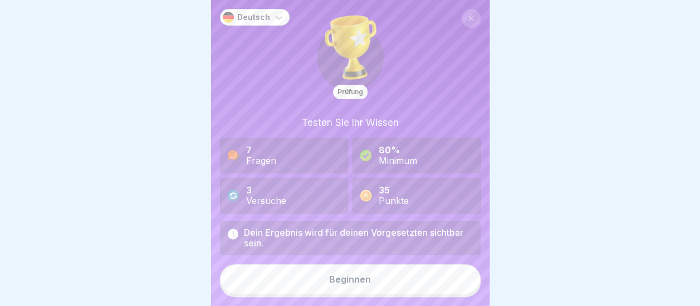
click at [366, 279] on button "Beginnen" at bounding box center [350, 279] width 261 height 30
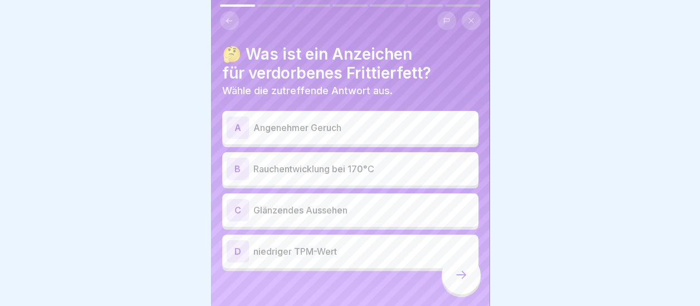
click at [379, 162] on p "Rauchentwicklung bei 170°C" at bounding box center [363, 168] width 220 height 13
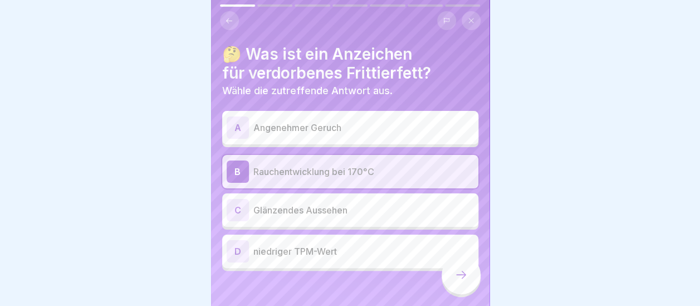
click at [463, 275] on icon at bounding box center [460, 274] width 13 height 13
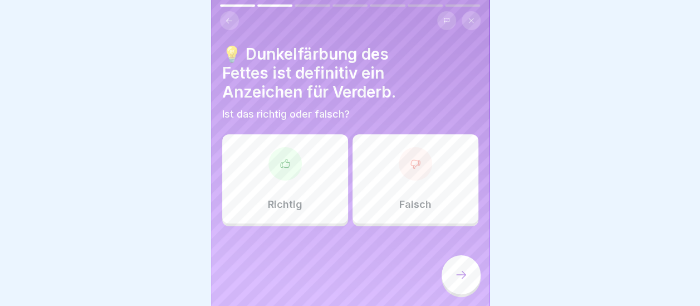
click at [412, 171] on div "Falsch" at bounding box center [415, 178] width 126 height 89
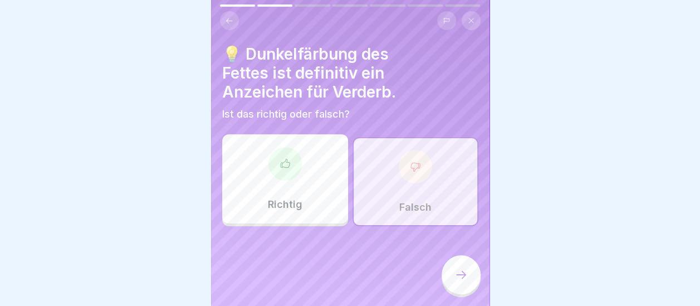
click at [462, 281] on icon at bounding box center [460, 274] width 13 height 13
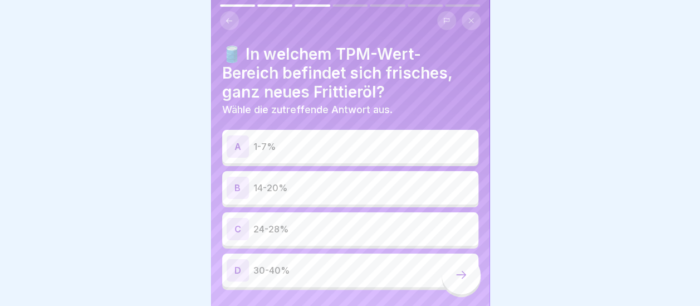
click at [334, 140] on p "1-7%" at bounding box center [363, 146] width 220 height 13
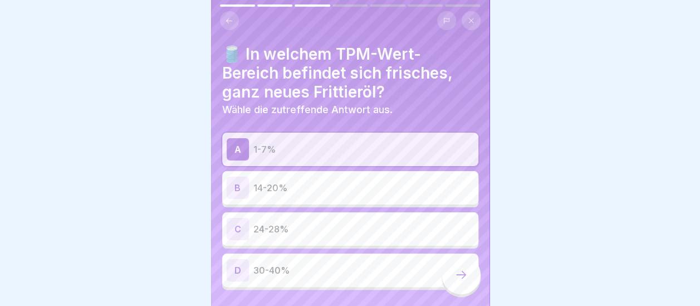
click at [461, 274] on icon at bounding box center [460, 274] width 13 height 13
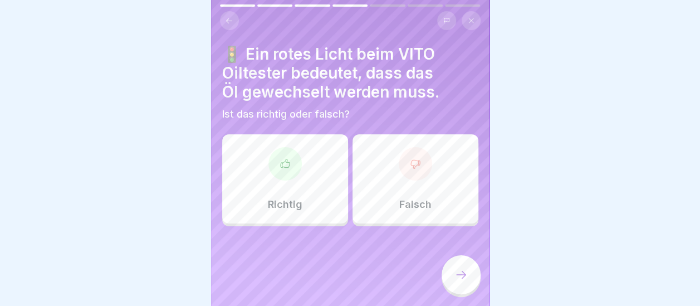
click at [296, 173] on div "Richtig" at bounding box center [285, 178] width 126 height 89
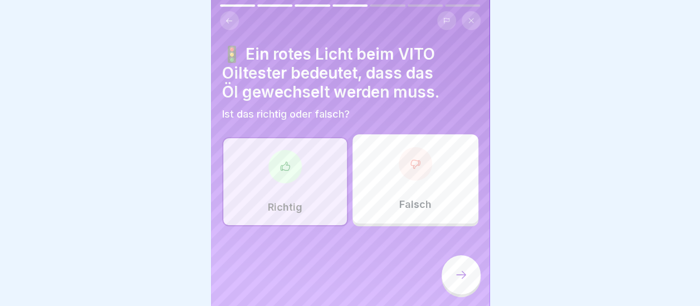
click at [459, 273] on icon at bounding box center [460, 274] width 13 height 13
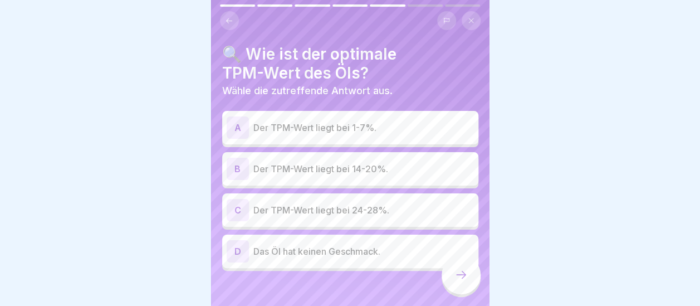
click at [357, 163] on p "Der TPM-Wert liegt bei 14-20%." at bounding box center [363, 168] width 220 height 13
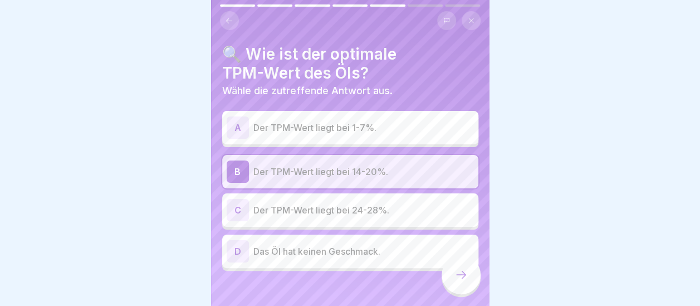
click at [457, 274] on icon at bounding box center [460, 274] width 13 height 13
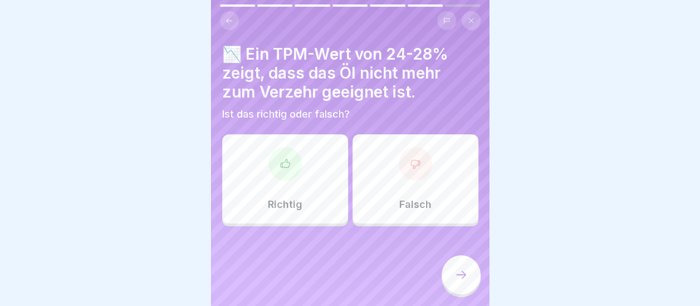
click at [306, 176] on div "Richtig" at bounding box center [285, 178] width 126 height 89
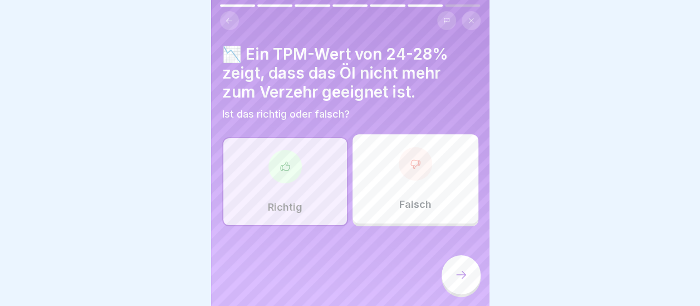
click at [462, 274] on icon at bounding box center [460, 274] width 13 height 13
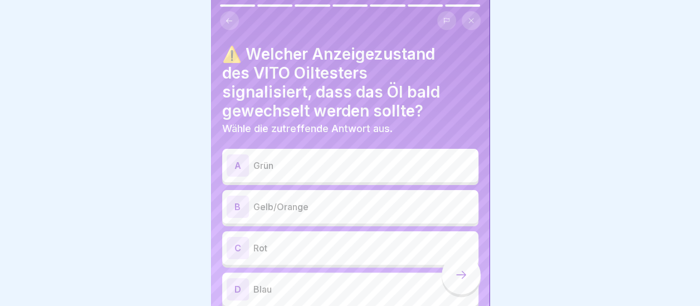
click at [413, 200] on p "Gelb/Orange" at bounding box center [363, 206] width 220 height 13
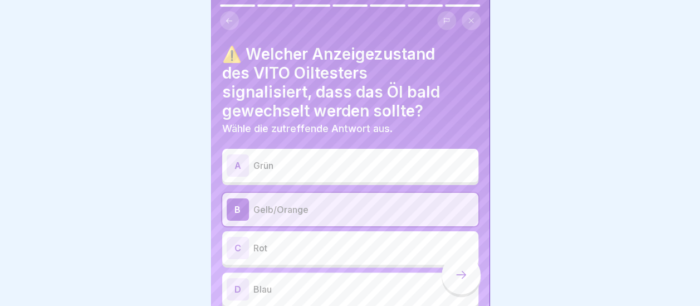
click at [468, 275] on div at bounding box center [460, 274] width 39 height 39
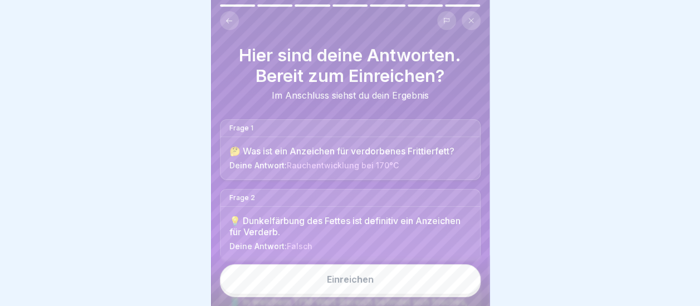
click at [376, 276] on button "Einreichen" at bounding box center [350, 279] width 261 height 30
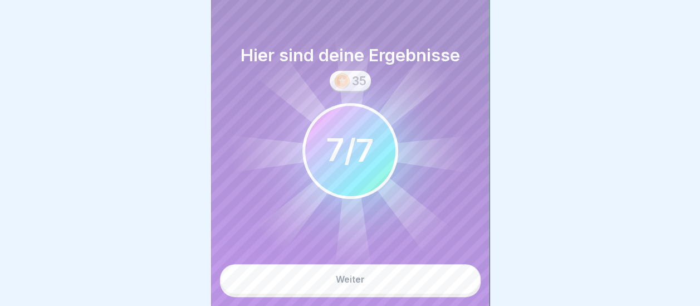
click at [376, 281] on button "Weiter" at bounding box center [350, 279] width 261 height 30
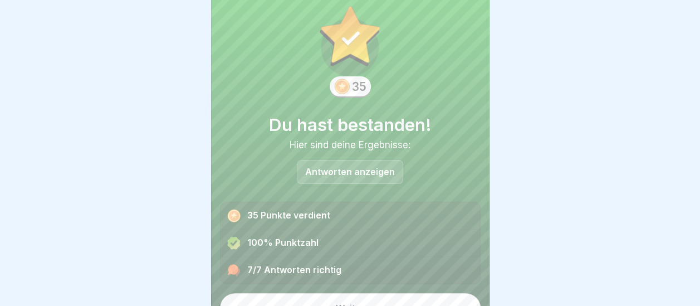
scroll to position [42, 0]
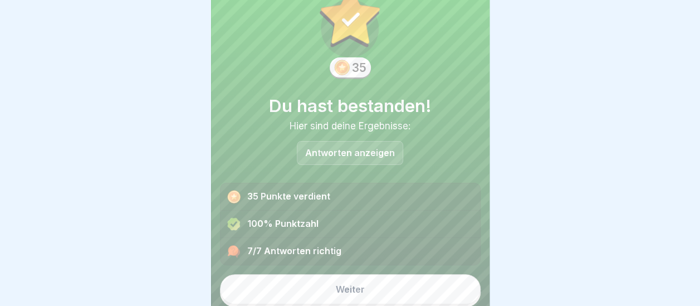
click at [456, 283] on button "Weiter" at bounding box center [350, 289] width 261 height 30
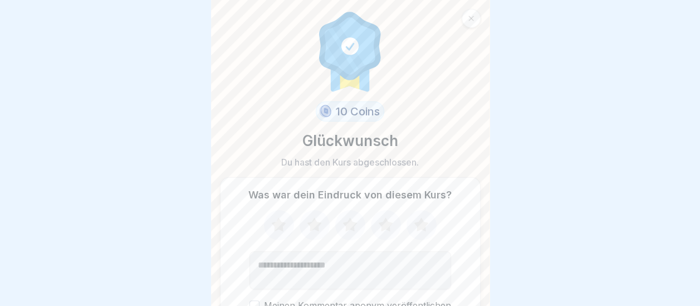
click at [389, 218] on icon at bounding box center [386, 224] width 30 height 29
drag, startPoint x: 342, startPoint y: 266, endPoint x: 352, endPoint y: 253, distance: 16.3
click at [347, 262] on textarea "Kommentar (optional)" at bounding box center [350, 270] width 202 height 38
type textarea "**********"
click at [249, 300] on button "Meinen Kommentar anonym veröffentlichen" at bounding box center [254, 305] width 10 height 10
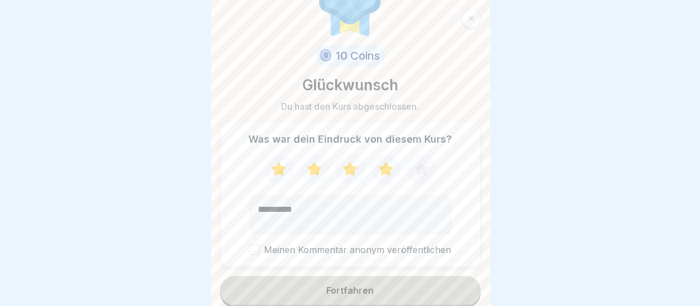
scroll to position [57, 0]
click at [396, 279] on button "Fortfahren" at bounding box center [350, 288] width 261 height 29
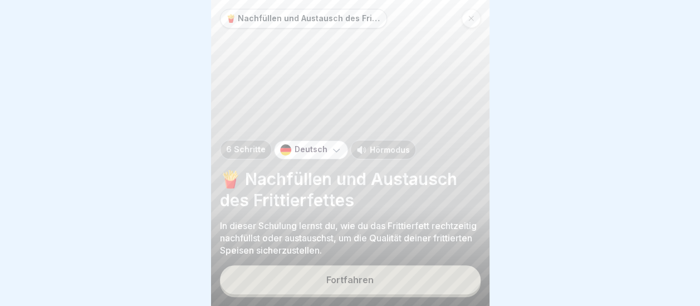
click at [351, 277] on div "Fortfahren" at bounding box center [349, 279] width 47 height 10
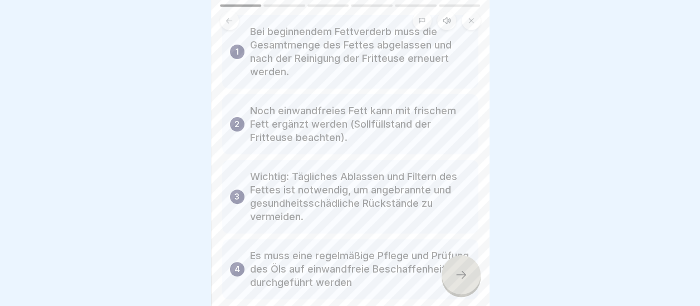
scroll to position [142, 0]
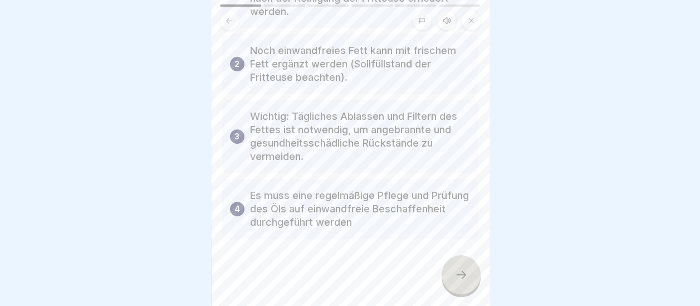
click at [461, 275] on icon at bounding box center [460, 274] width 13 height 13
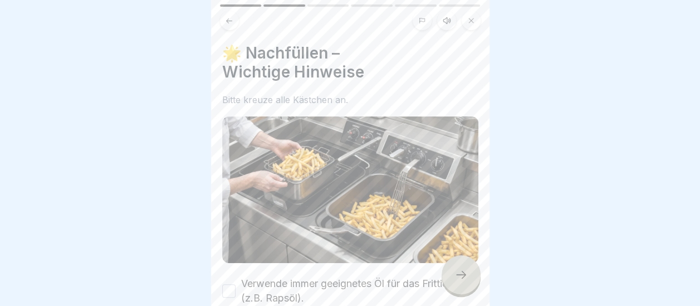
click at [489, 293] on div at bounding box center [350, 153] width 700 height 306
click at [228, 284] on button "Verwende immer geeignetes Öl für das Frittieren (z.B. Rapsöl)." at bounding box center [228, 290] width 13 height 13
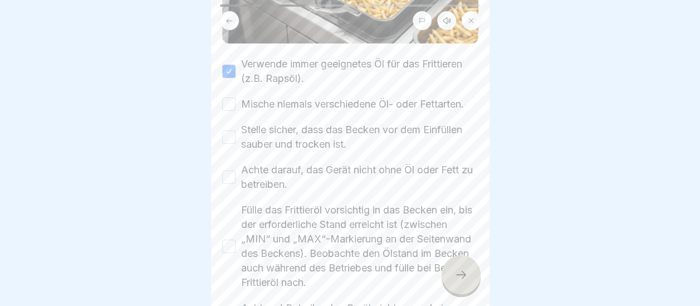
scroll to position [223, 0]
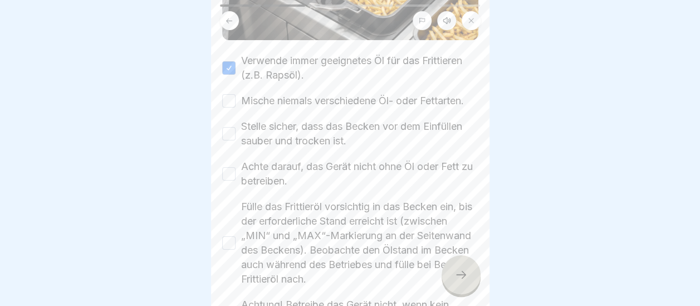
drag, startPoint x: 230, startPoint y: 92, endPoint x: 224, endPoint y: 110, distance: 18.3
click at [229, 96] on button "Mische niemals verschiedene Öl- oder Fettarten." at bounding box center [228, 100] width 13 height 13
click at [230, 132] on button "Stelle sicher, dass das Becken vor dem Einfüllen sauber und trocken ist." at bounding box center [228, 133] width 13 height 13
click at [233, 178] on button "Achte darauf, das Gerät nicht ohne Öl oder Fett zu betreiben." at bounding box center [228, 173] width 13 height 13
click at [229, 244] on button "Fülle das Frittieröl vorsichtig in das Becken ein, bis der erforderliche Stand …" at bounding box center [228, 242] width 13 height 13
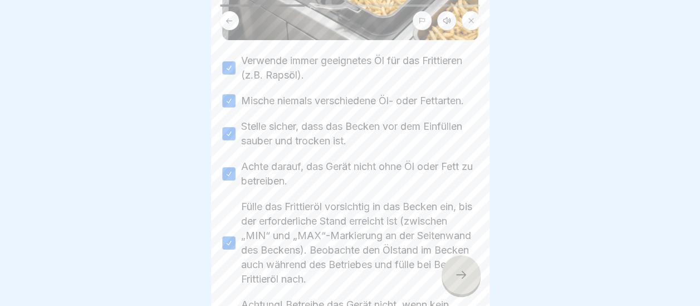
click at [459, 276] on icon at bounding box center [460, 274] width 13 height 13
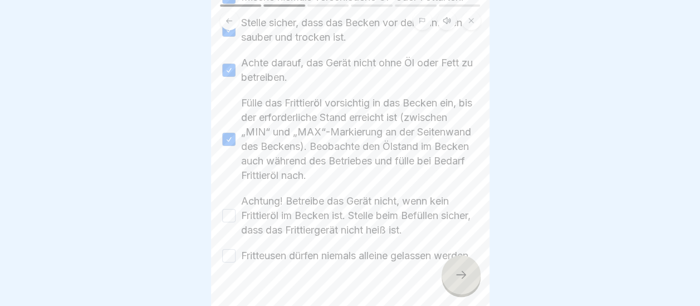
scroll to position [334, 0]
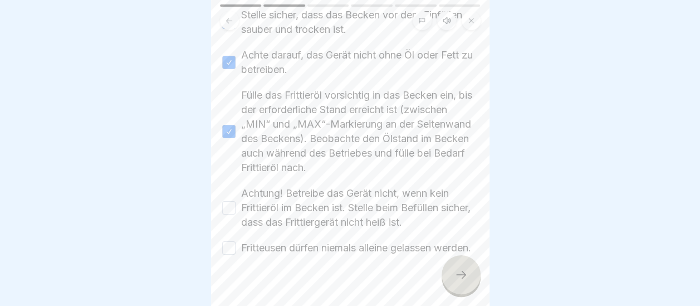
click at [228, 214] on button "Achtung! Betreibe das Gerät nicht, wenn kein Frittieröl im Becken ist. Stelle b…" at bounding box center [228, 207] width 13 height 13
click at [230, 254] on button "Fritteusen dürfen niemals alleine gelassen werden." at bounding box center [228, 247] width 13 height 13
click at [464, 289] on div at bounding box center [460, 274] width 39 height 39
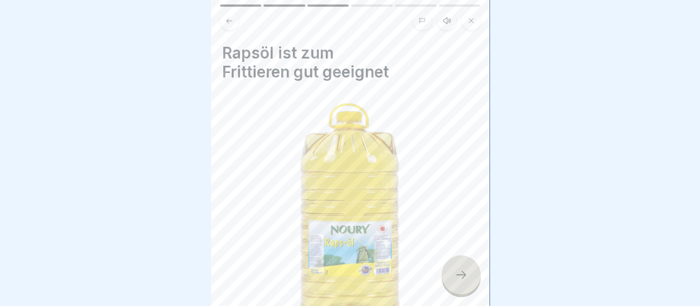
click at [464, 289] on div at bounding box center [460, 274] width 39 height 39
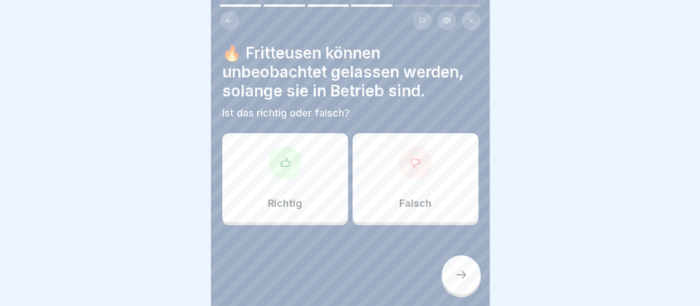
click at [438, 172] on div "Falsch" at bounding box center [415, 177] width 126 height 89
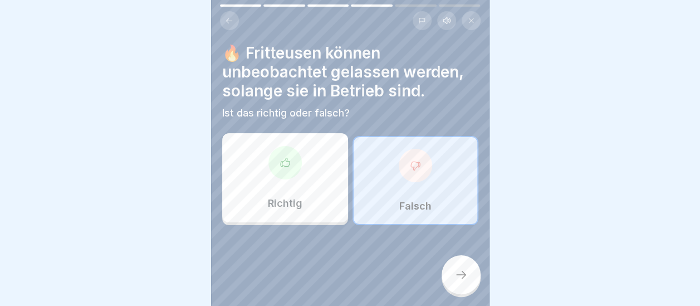
click at [467, 287] on div at bounding box center [460, 274] width 39 height 39
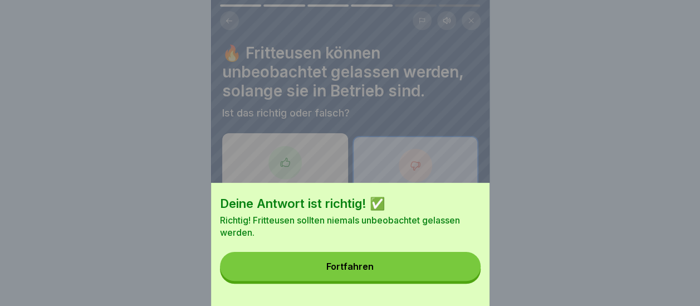
click at [409, 275] on button "Fortfahren" at bounding box center [350, 266] width 261 height 29
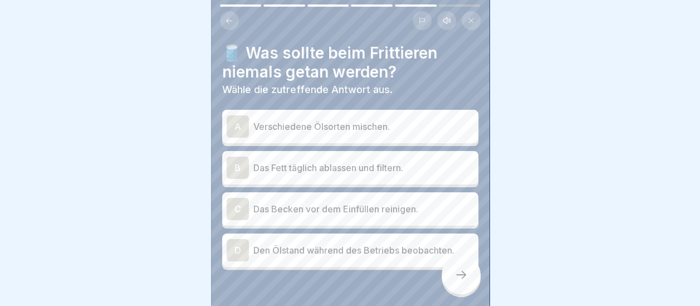
click at [239, 121] on div "A" at bounding box center [238, 126] width 22 height 22
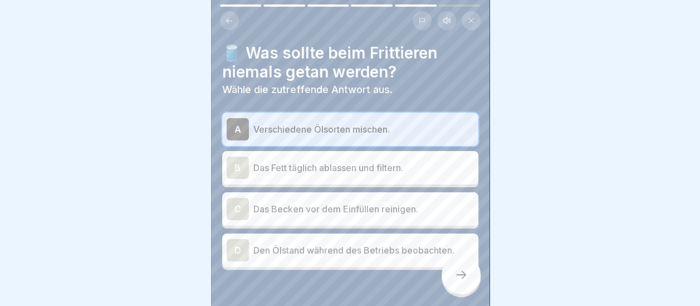
click at [465, 281] on icon at bounding box center [460, 274] width 13 height 13
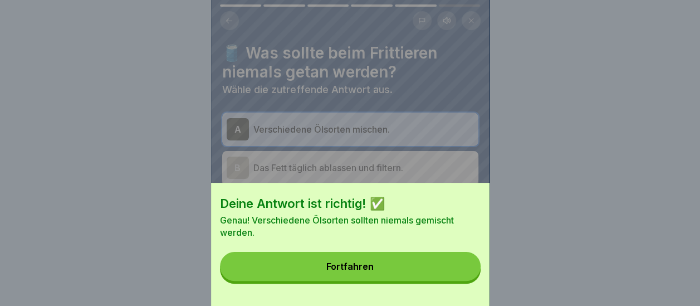
click at [444, 281] on button "Fortfahren" at bounding box center [350, 266] width 261 height 29
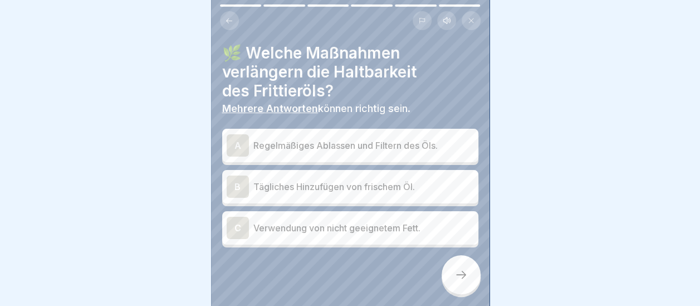
click at [242, 144] on div "A" at bounding box center [238, 145] width 22 height 22
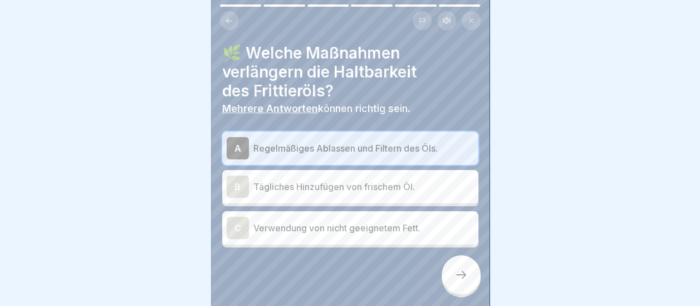
click at [453, 278] on div at bounding box center [460, 274] width 39 height 39
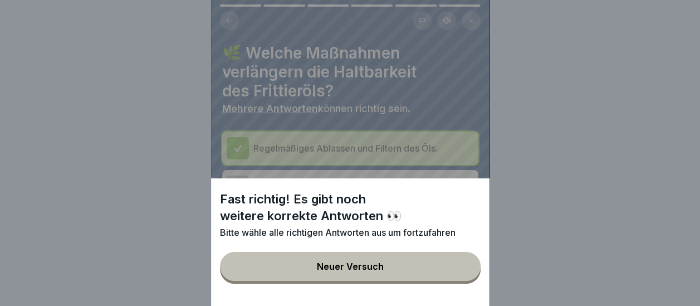
click at [452, 281] on button "Neuer Versuch" at bounding box center [350, 266] width 261 height 29
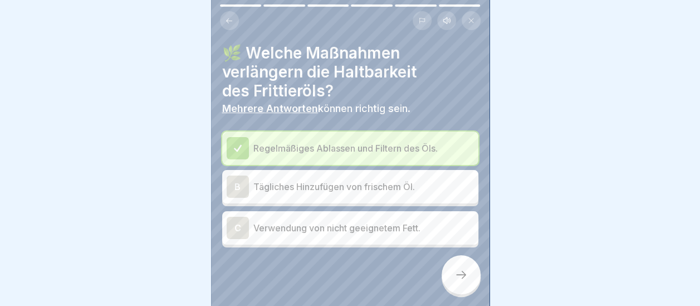
click at [235, 183] on div "B" at bounding box center [238, 186] width 22 height 22
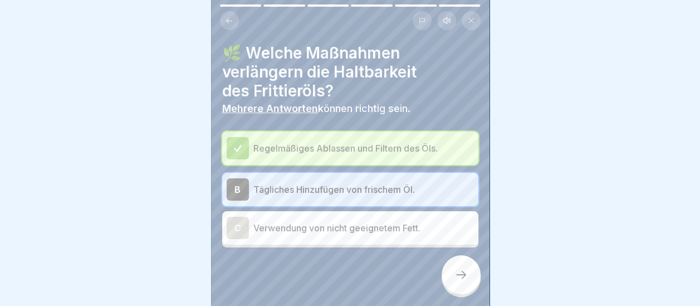
click at [461, 274] on div at bounding box center [460, 274] width 39 height 39
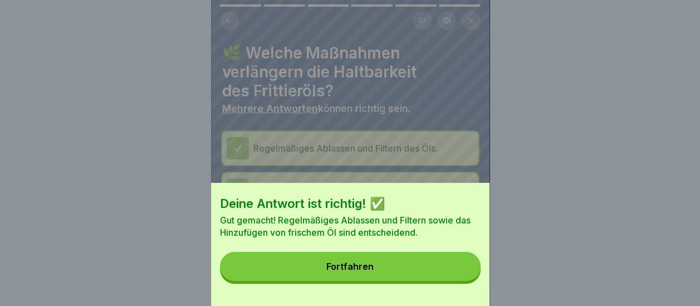
click at [461, 274] on button "Fortfahren" at bounding box center [350, 266] width 261 height 29
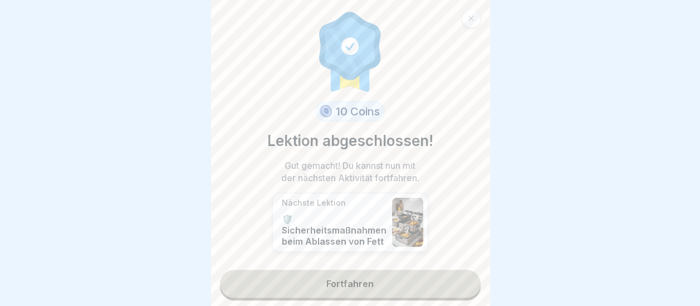
click at [393, 282] on link "Fortfahren" at bounding box center [350, 283] width 261 height 28
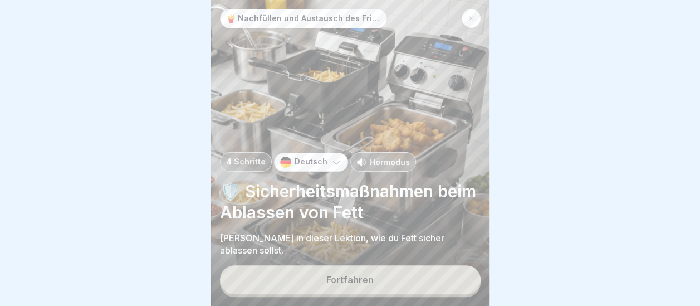
click at [386, 287] on button "Fortfahren" at bounding box center [350, 279] width 261 height 29
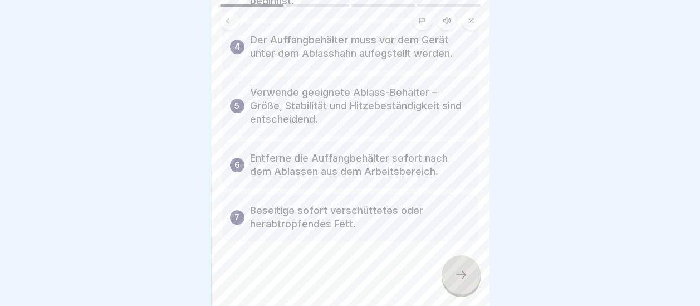
scroll to position [264, 0]
click at [457, 274] on icon at bounding box center [460, 274] width 13 height 13
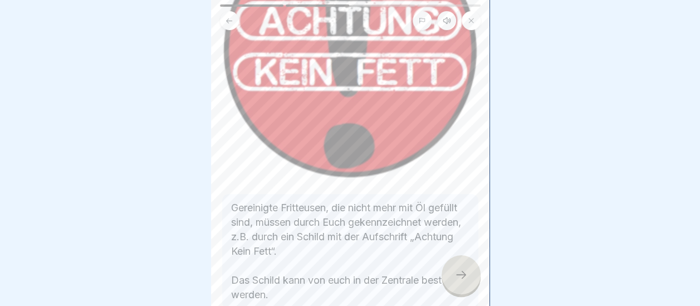
scroll to position [185, 0]
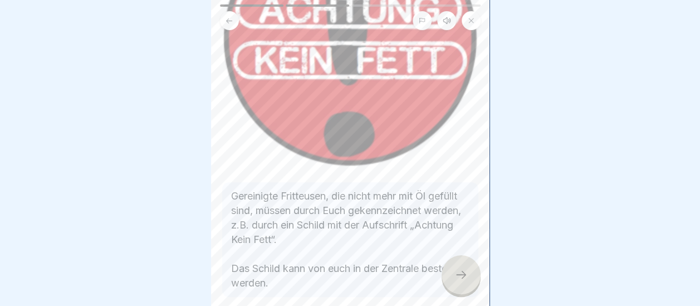
click at [459, 278] on icon at bounding box center [460, 274] width 13 height 13
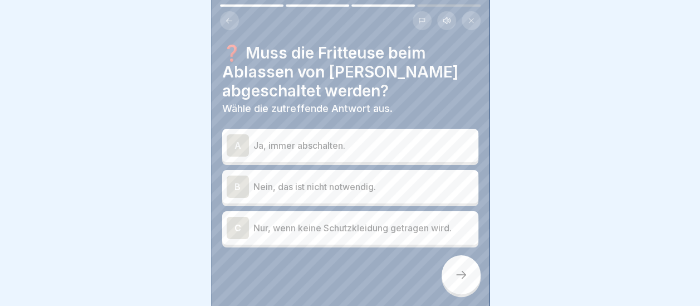
click at [247, 134] on div "A" at bounding box center [238, 145] width 22 height 22
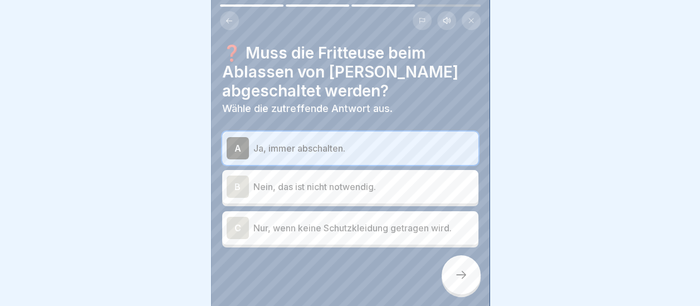
click at [465, 277] on icon at bounding box center [460, 274] width 13 height 13
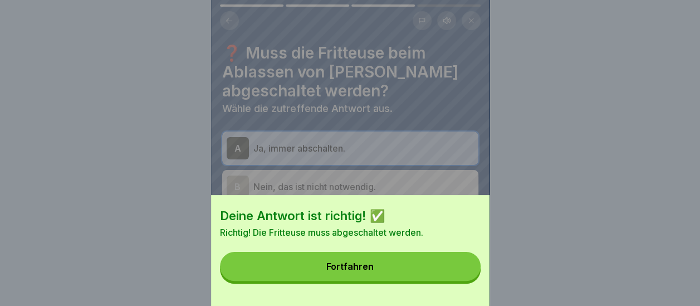
click at [404, 271] on button "Fortfahren" at bounding box center [350, 266] width 261 height 29
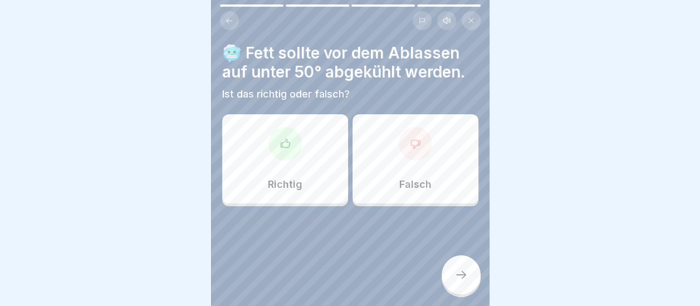
click at [280, 139] on icon at bounding box center [284, 143] width 9 height 8
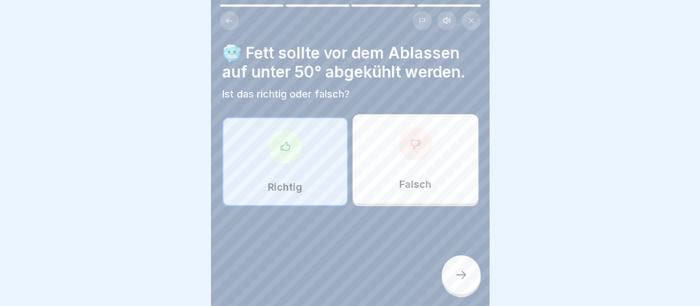
click at [462, 283] on div at bounding box center [460, 274] width 39 height 39
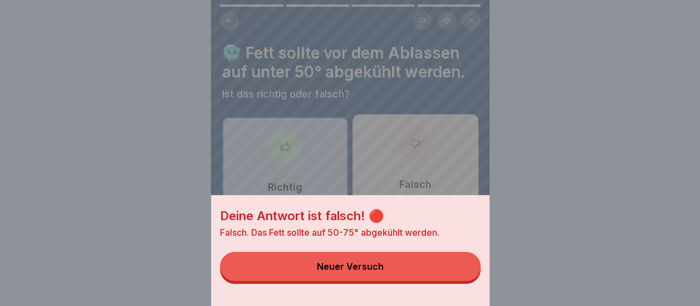
click at [460, 277] on button "Neuer Versuch" at bounding box center [350, 266] width 261 height 29
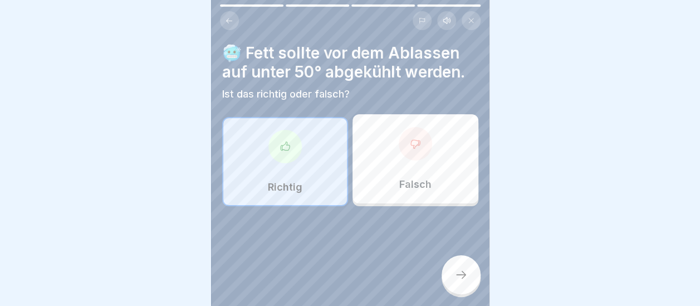
click at [418, 127] on div at bounding box center [415, 143] width 33 height 33
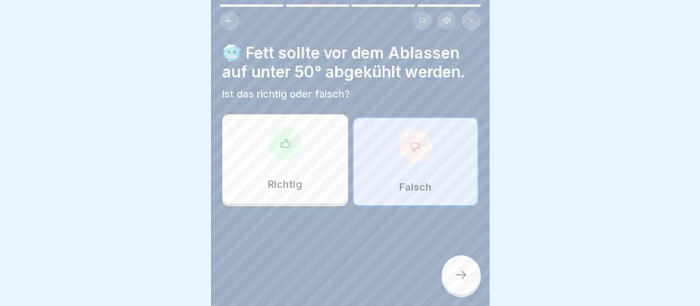
click at [455, 274] on icon at bounding box center [460, 274] width 13 height 13
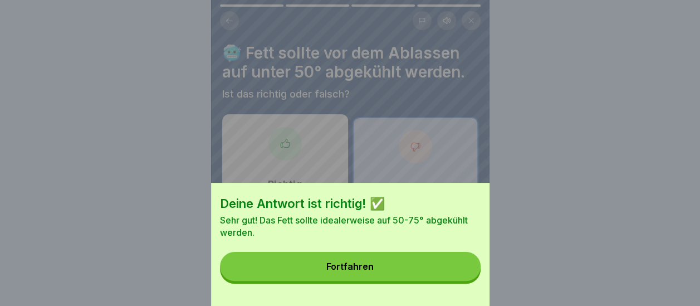
click at [454, 274] on button "Fortfahren" at bounding box center [350, 266] width 261 height 29
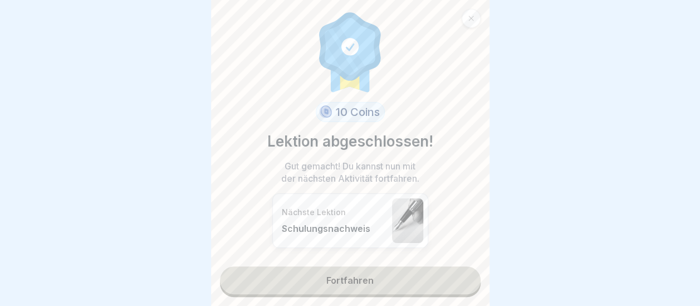
click at [346, 267] on link "Fortfahren" at bounding box center [350, 280] width 261 height 28
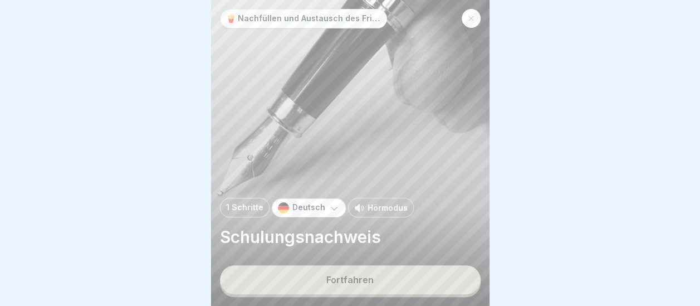
click at [335, 274] on button "Fortfahren" at bounding box center [350, 279] width 261 height 29
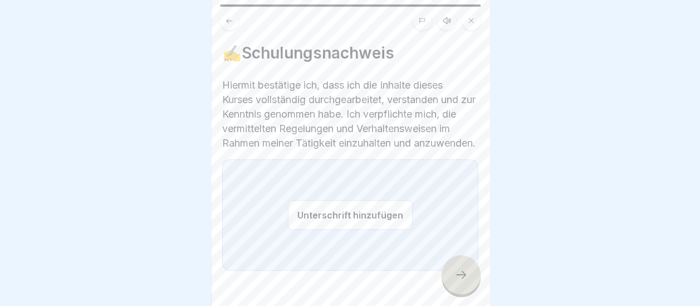
click at [336, 235] on div "Unterschrift hinzufügen" at bounding box center [350, 214] width 256 height 111
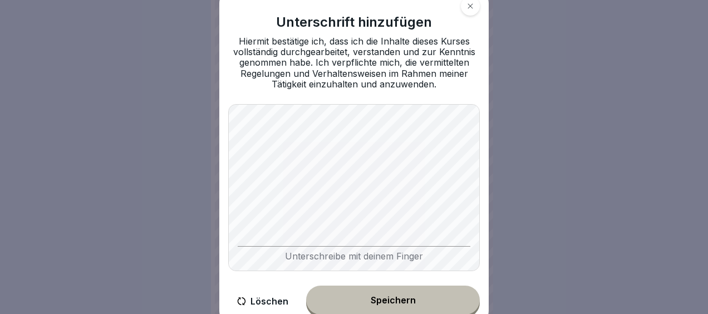
click at [400, 295] on div "Speichern" at bounding box center [393, 300] width 45 height 10
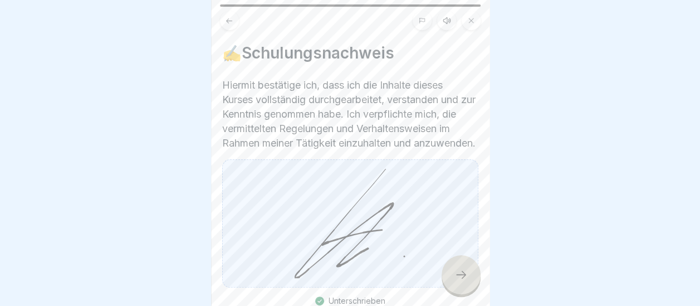
click at [463, 281] on icon at bounding box center [460, 274] width 13 height 13
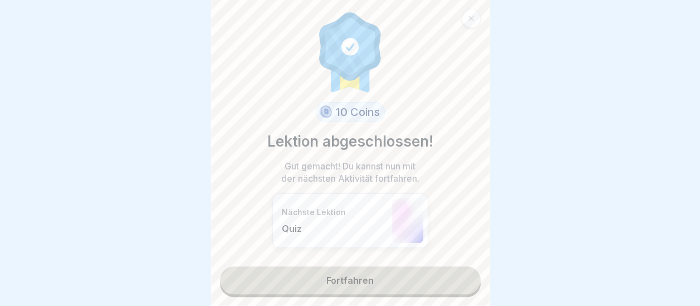
click at [435, 279] on link "Fortfahren" at bounding box center [350, 280] width 261 height 28
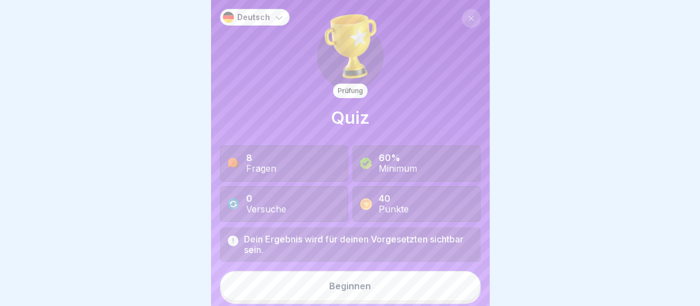
click at [435, 279] on button "Beginnen" at bounding box center [350, 286] width 261 height 30
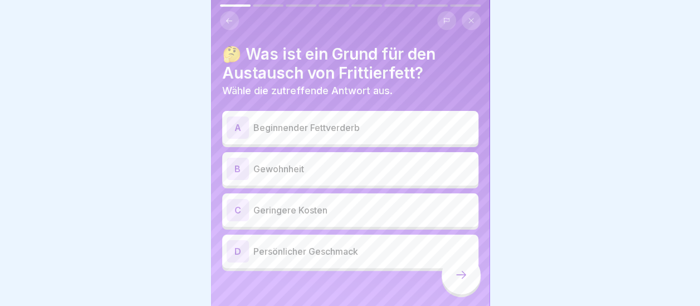
click at [331, 129] on p "Beginnender Fettverderb" at bounding box center [363, 127] width 220 height 13
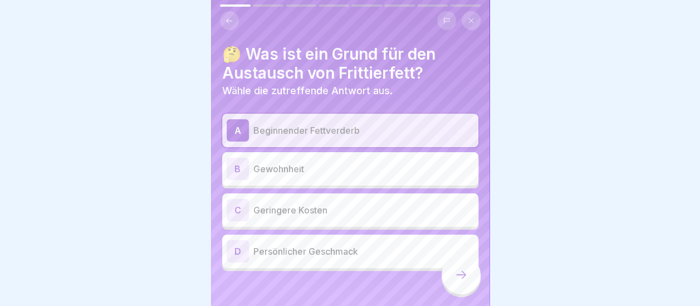
click at [468, 282] on div at bounding box center [460, 274] width 39 height 39
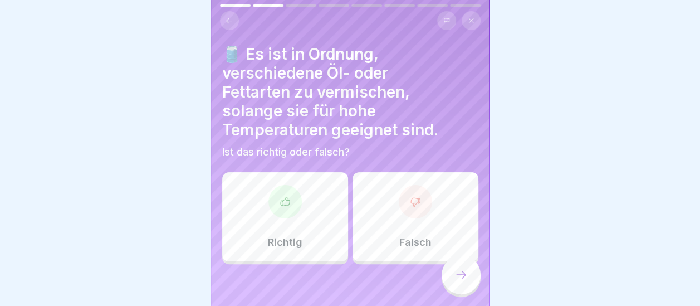
click at [414, 218] on div "Falsch" at bounding box center [415, 216] width 126 height 89
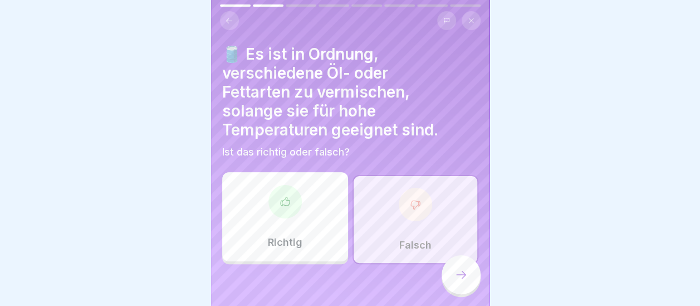
click at [464, 281] on icon at bounding box center [460, 274] width 13 height 13
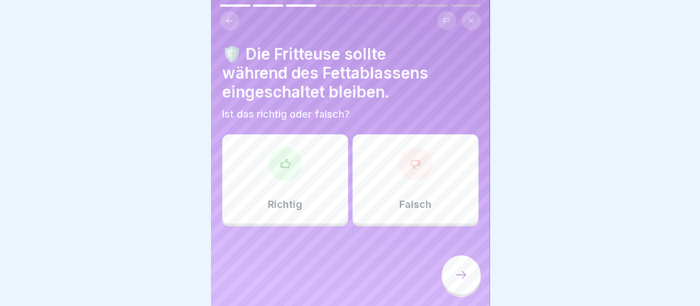
click at [422, 183] on div "Falsch" at bounding box center [415, 178] width 126 height 89
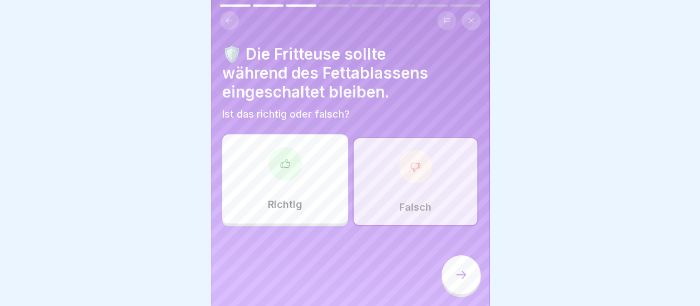
click at [458, 279] on icon at bounding box center [460, 274] width 13 height 13
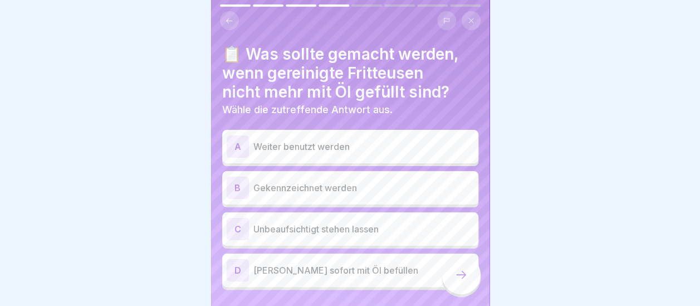
click at [287, 258] on div "[PERSON_NAME] sofort mit Öl befüllen" at bounding box center [350, 269] width 256 height 33
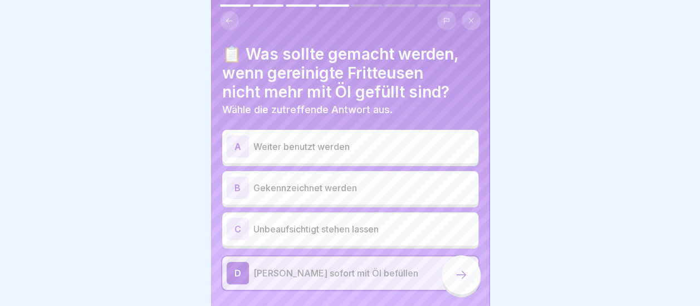
click at [466, 281] on icon at bounding box center [460, 274] width 13 height 13
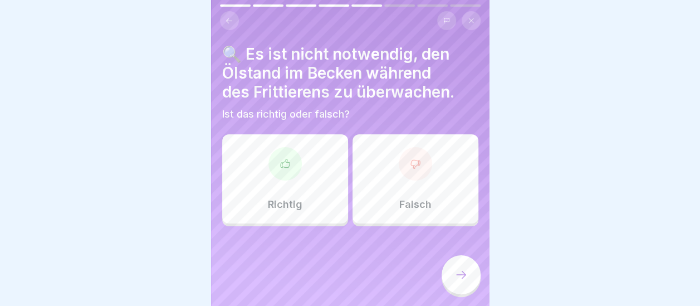
click at [412, 174] on div at bounding box center [415, 163] width 33 height 33
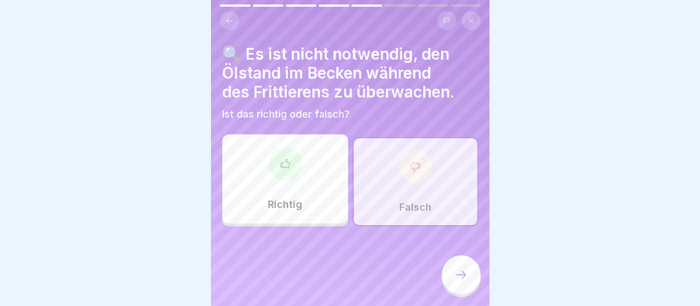
click at [464, 281] on icon at bounding box center [460, 274] width 13 height 13
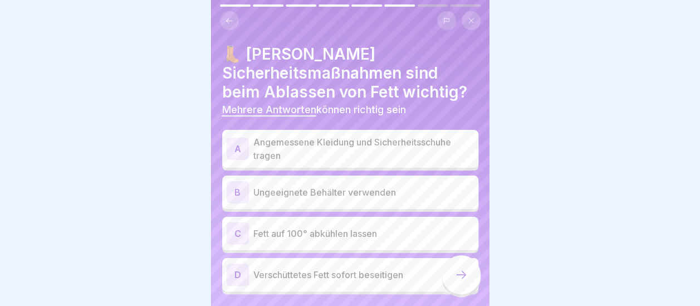
click at [239, 149] on div "A" at bounding box center [238, 149] width 22 height 22
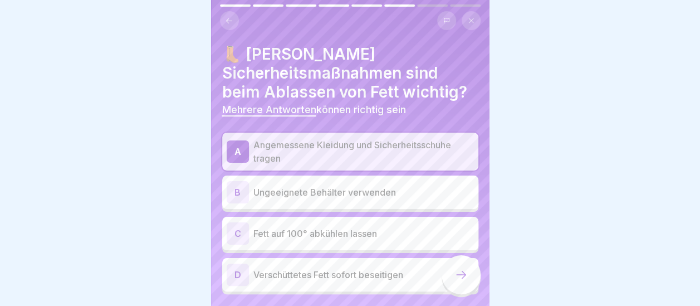
click at [233, 230] on div "C" at bounding box center [238, 233] width 22 height 22
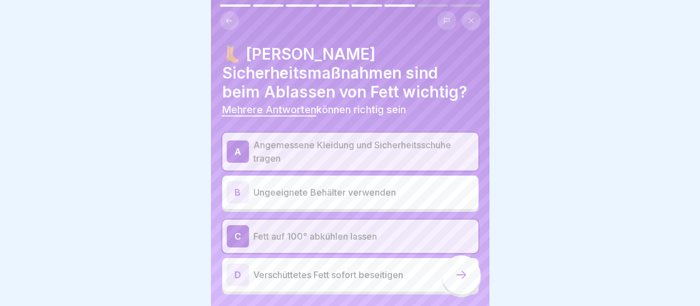
click at [236, 271] on div "D" at bounding box center [238, 274] width 22 height 22
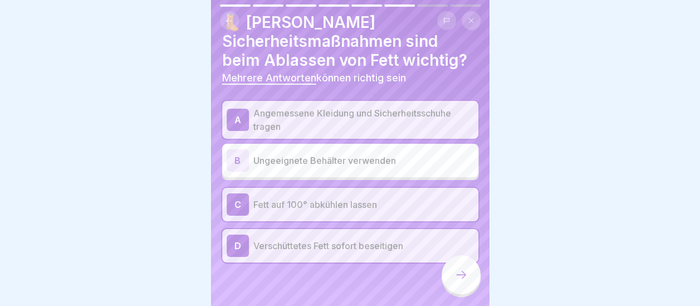
scroll to position [32, 0]
click at [458, 281] on icon at bounding box center [460, 274] width 13 height 13
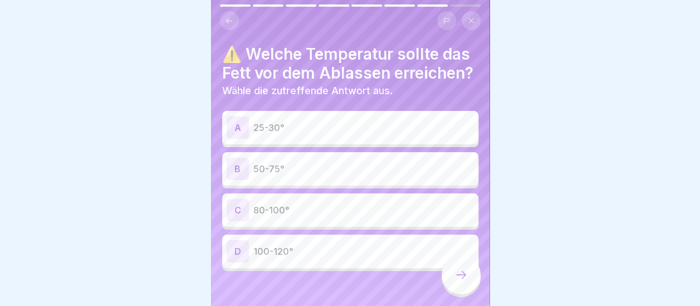
click at [281, 175] on p "50-75°" at bounding box center [363, 168] width 220 height 13
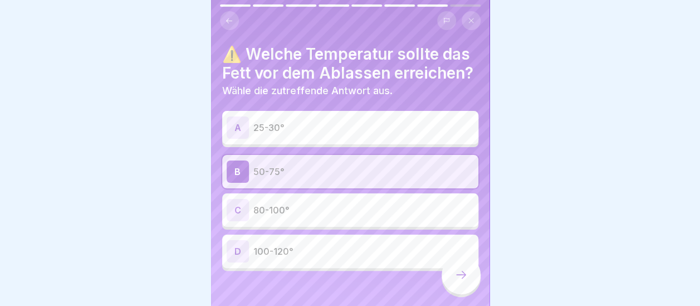
click at [463, 281] on icon at bounding box center [460, 274] width 13 height 13
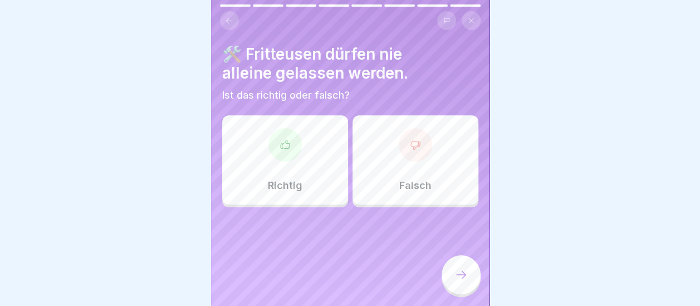
click at [289, 125] on div "Richtig" at bounding box center [285, 159] width 126 height 89
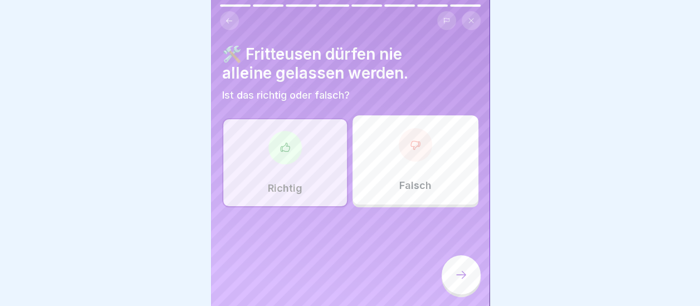
click at [468, 279] on div at bounding box center [460, 274] width 39 height 39
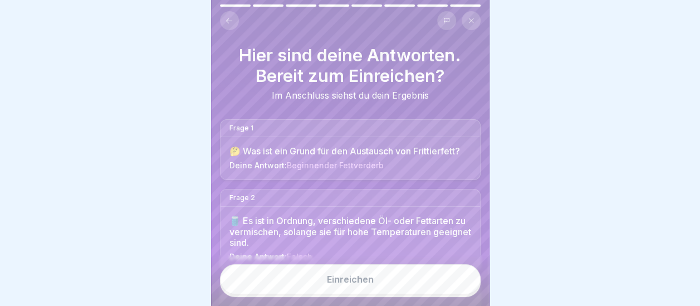
click at [361, 282] on button "Einreichen" at bounding box center [350, 279] width 261 height 30
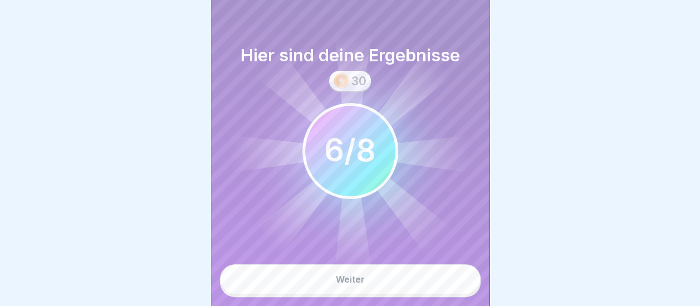
click at [361, 284] on div "Weiter" at bounding box center [350, 279] width 29 height 10
